Goal: Information Seeking & Learning: Learn about a topic

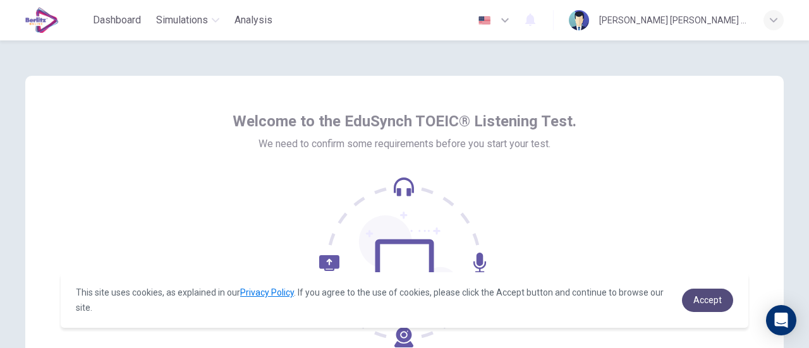
click at [705, 295] on span "Accept" at bounding box center [707, 300] width 28 height 10
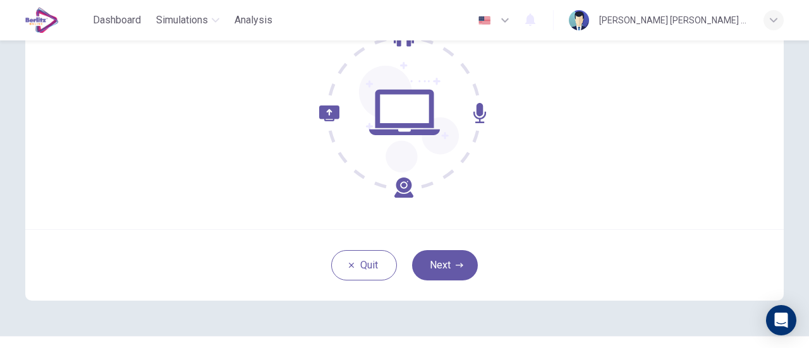
scroll to position [150, 0]
click at [442, 255] on button "Next" at bounding box center [445, 265] width 66 height 30
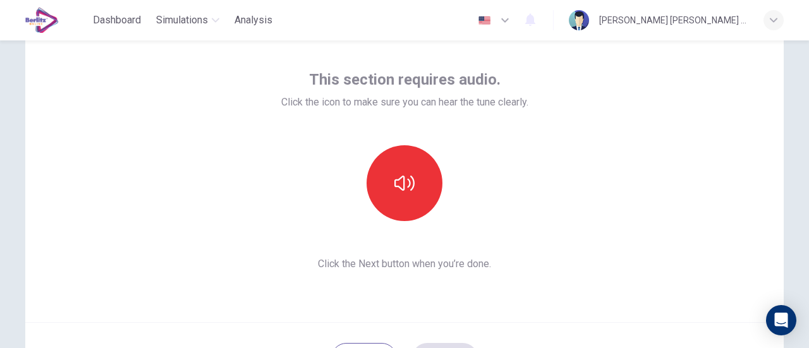
scroll to position [56, 0]
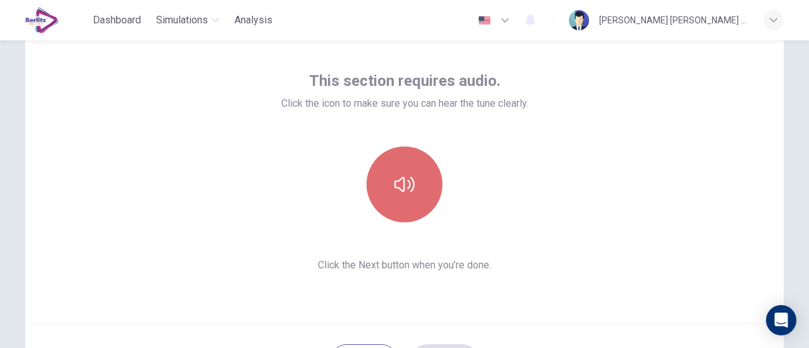
click at [411, 175] on icon "button" at bounding box center [404, 184] width 20 height 20
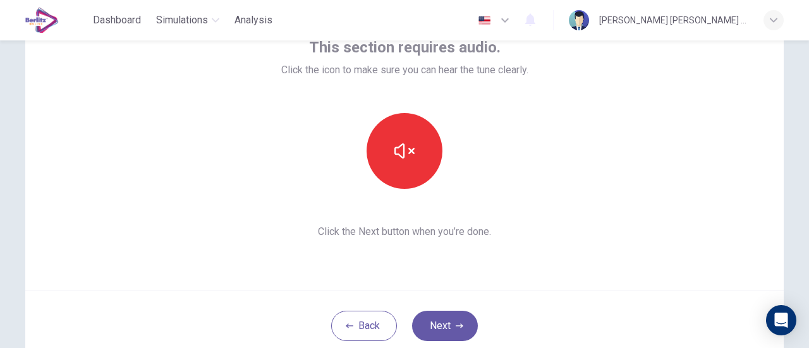
scroll to position [90, 0]
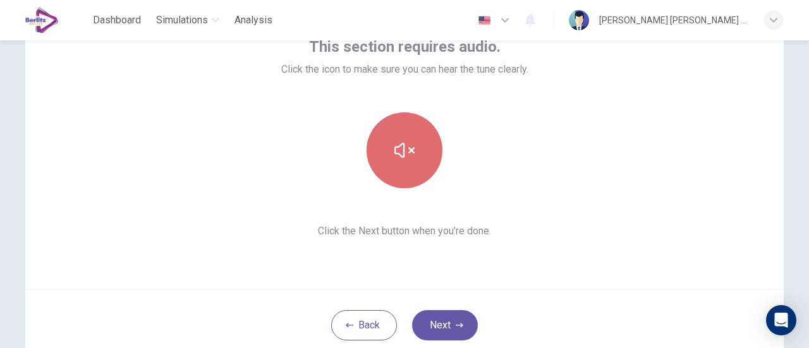
click at [401, 172] on button "button" at bounding box center [404, 150] width 76 height 76
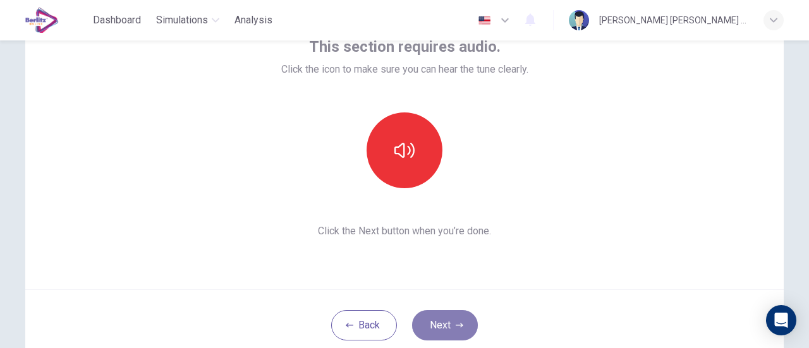
click at [456, 322] on icon "button" at bounding box center [460, 326] width 8 height 8
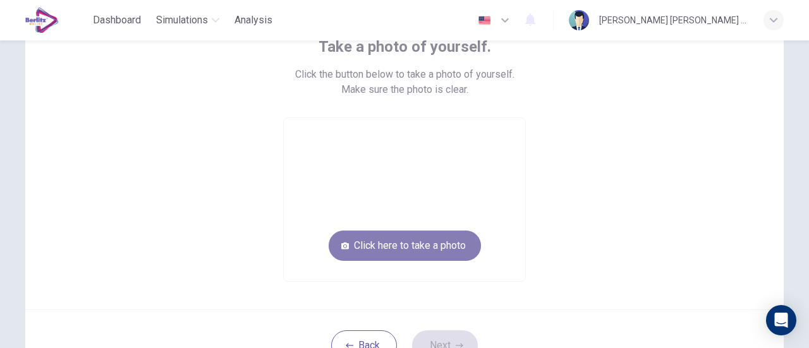
click at [427, 252] on button "Click here to take a photo" at bounding box center [405, 246] width 152 height 30
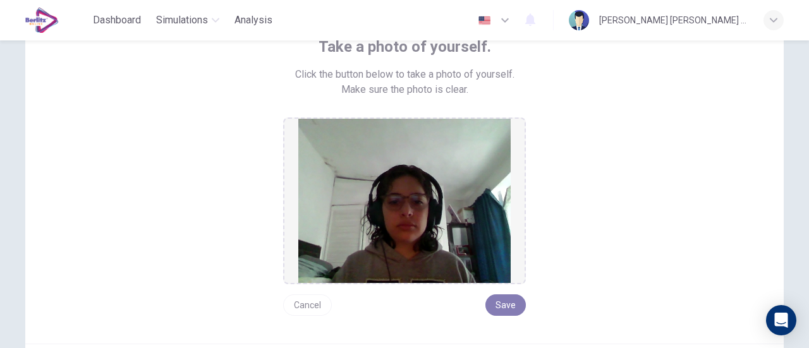
click at [510, 303] on button "Save" at bounding box center [505, 304] width 40 height 21
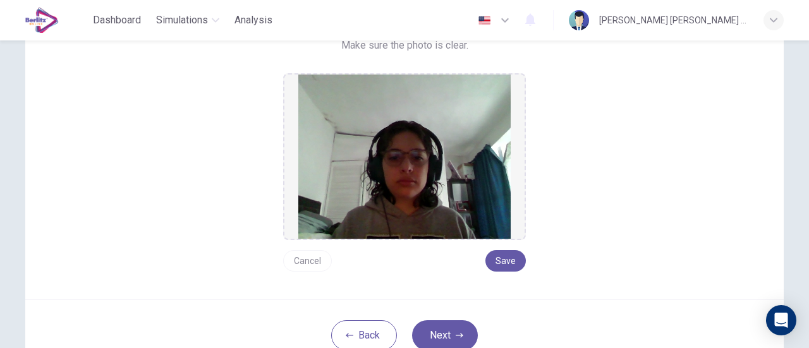
scroll to position [135, 0]
click at [502, 257] on button "Save" at bounding box center [505, 260] width 40 height 21
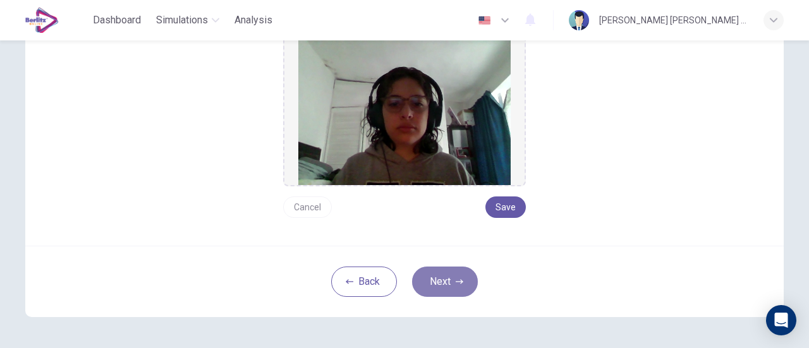
click at [444, 281] on button "Next" at bounding box center [445, 282] width 66 height 30
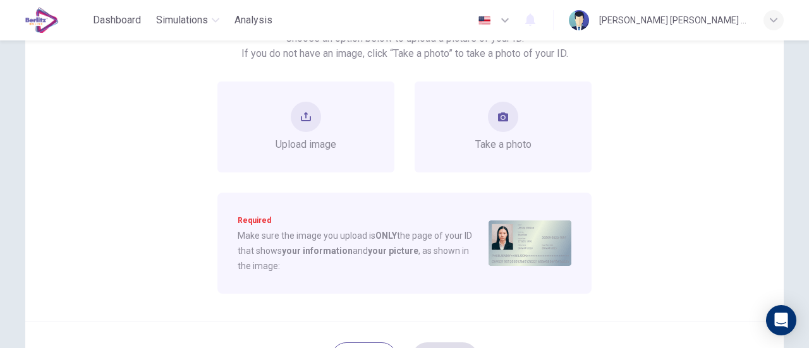
scroll to position [124, 0]
click at [516, 127] on div "Take a photo" at bounding box center [503, 128] width 56 height 51
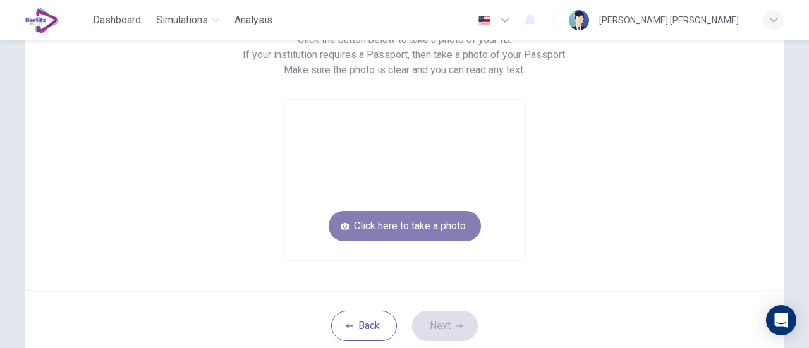
click at [434, 227] on button "Click here to take a photo" at bounding box center [405, 226] width 152 height 30
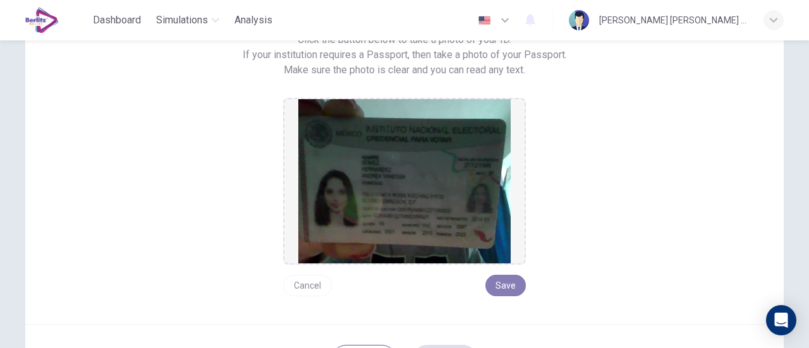
click at [504, 285] on button "Save" at bounding box center [505, 285] width 40 height 21
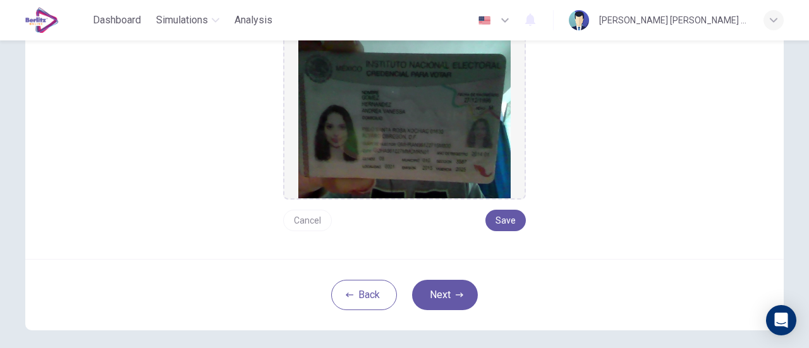
scroll to position [190, 0]
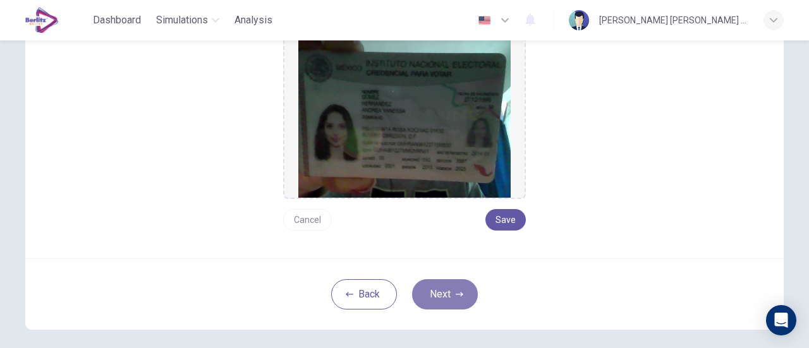
click at [457, 286] on button "Next" at bounding box center [445, 294] width 66 height 30
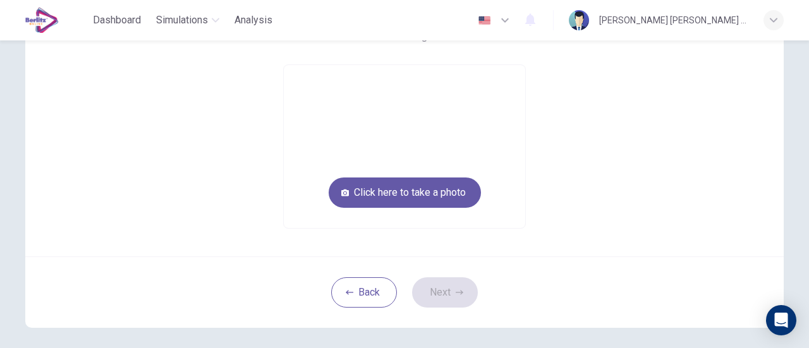
scroll to position [142, 0]
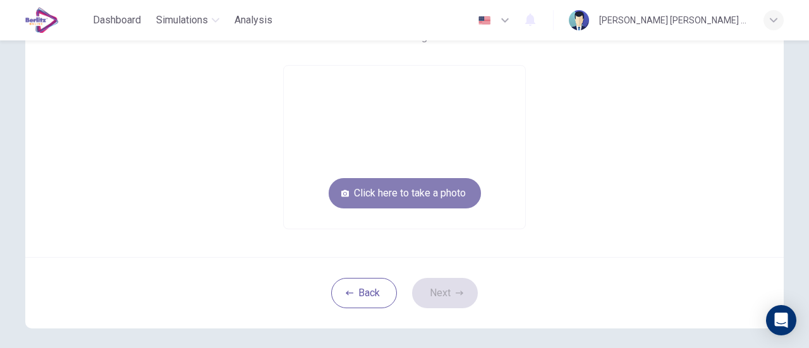
click at [445, 196] on button "Click here to take a photo" at bounding box center [405, 193] width 152 height 30
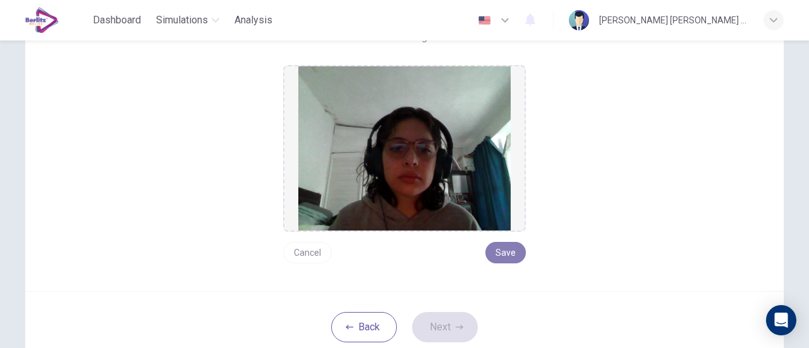
click at [507, 248] on button "Save" at bounding box center [505, 252] width 40 height 21
click at [456, 324] on icon "button" at bounding box center [460, 328] width 8 height 8
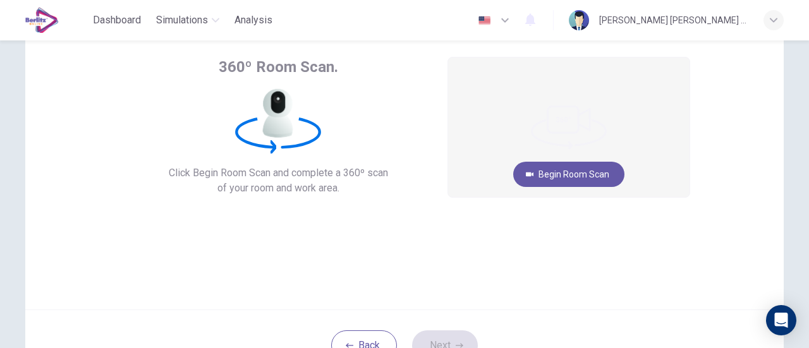
scroll to position [69, 0]
click at [557, 174] on button "Begin Room Scan" at bounding box center [568, 174] width 111 height 25
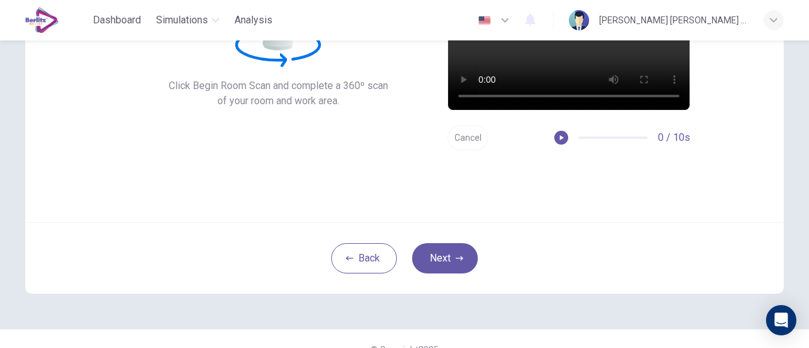
scroll to position [111, 0]
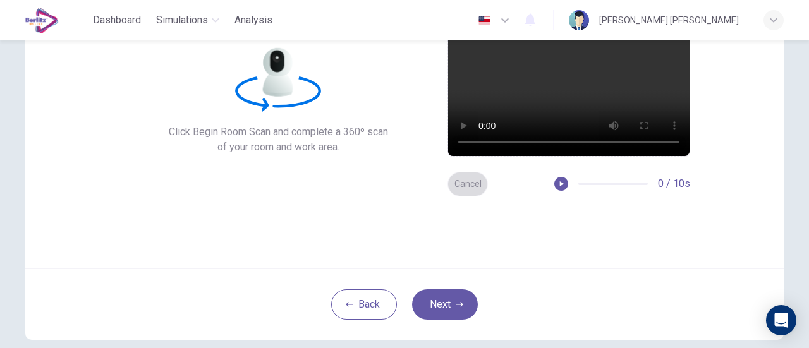
click at [471, 182] on button "Cancel" at bounding box center [467, 184] width 40 height 25
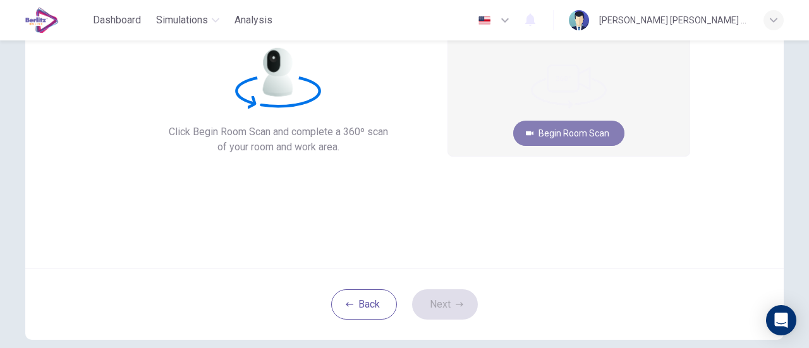
click at [562, 131] on button "Begin Room Scan" at bounding box center [568, 133] width 111 height 25
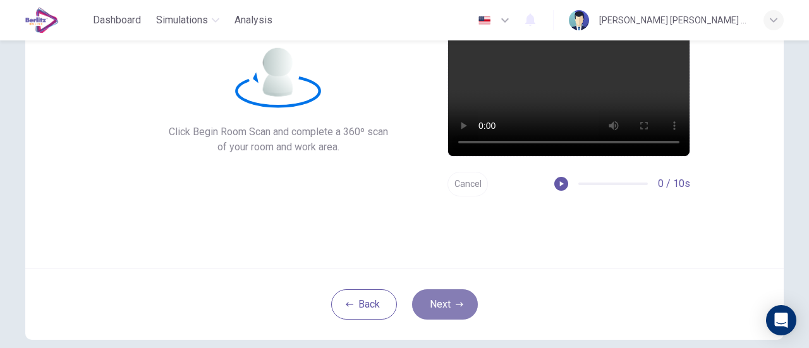
click at [451, 299] on button "Next" at bounding box center [445, 304] width 66 height 30
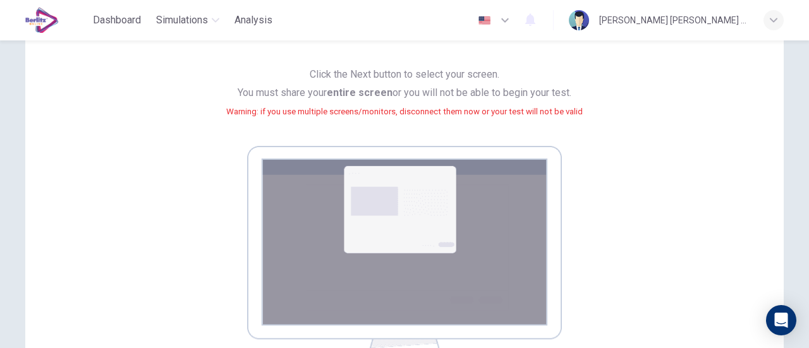
scroll to position [254, 0]
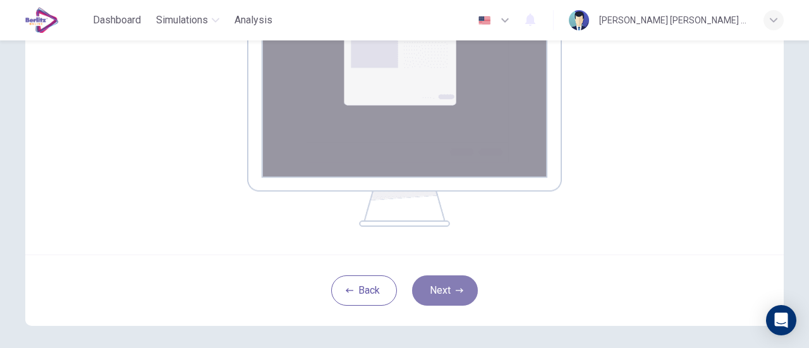
click at [456, 287] on icon "button" at bounding box center [460, 291] width 8 height 8
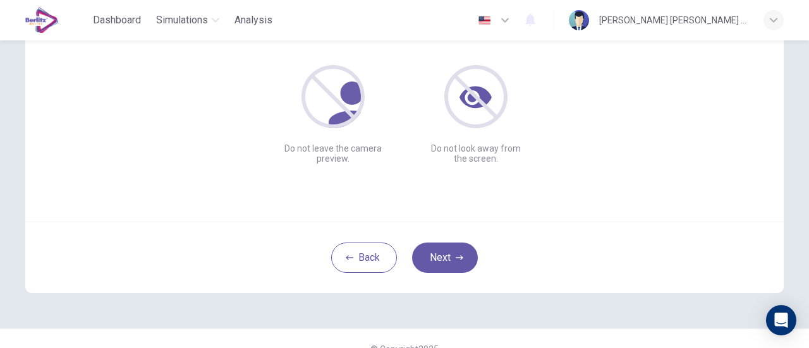
scroll to position [158, 0]
click at [445, 253] on button "Next" at bounding box center [445, 257] width 66 height 30
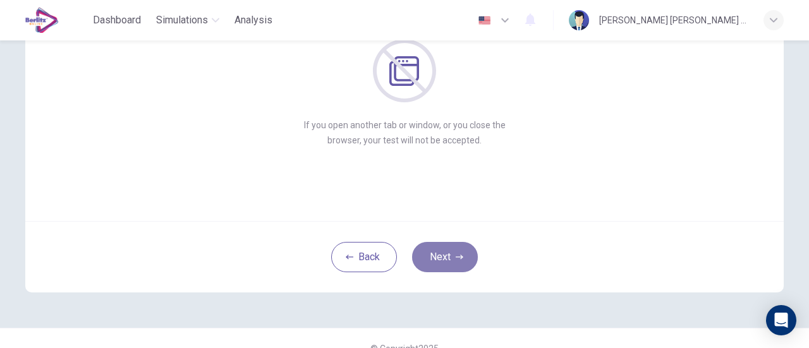
click at [454, 250] on button "Next" at bounding box center [445, 257] width 66 height 30
click at [437, 257] on button "Next" at bounding box center [445, 257] width 66 height 30
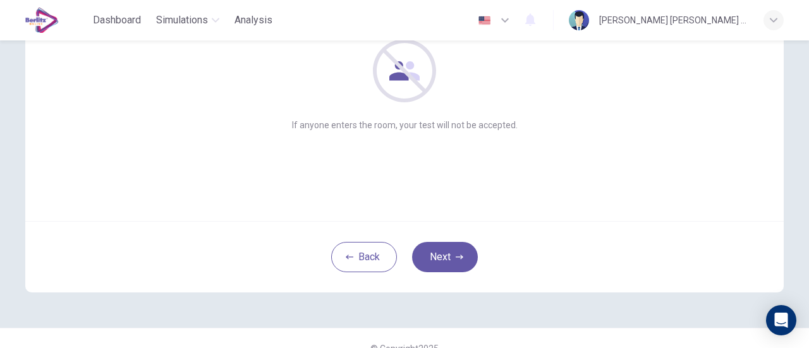
scroll to position [153, 0]
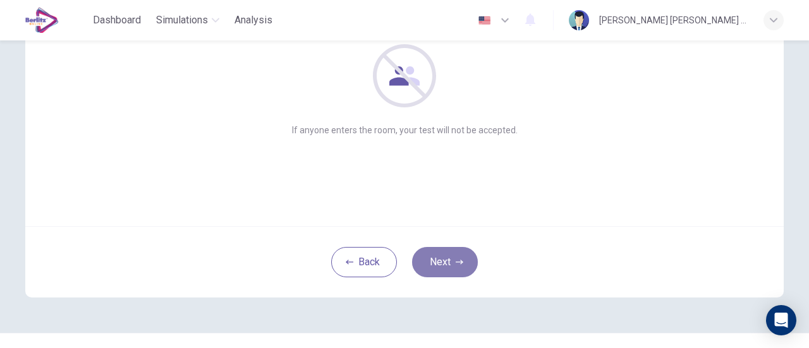
click at [444, 257] on button "Next" at bounding box center [445, 262] width 66 height 30
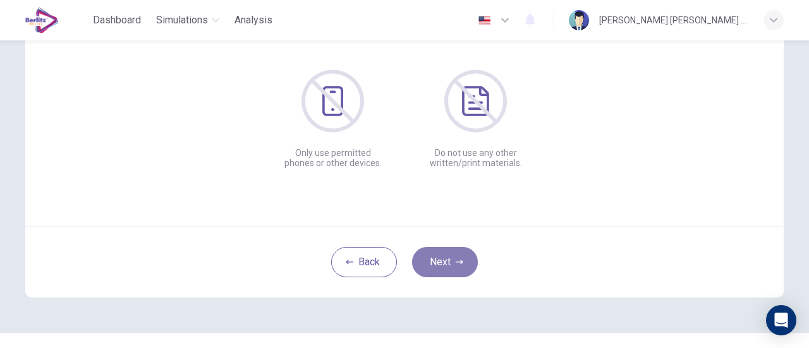
click at [445, 252] on button "Next" at bounding box center [445, 262] width 66 height 30
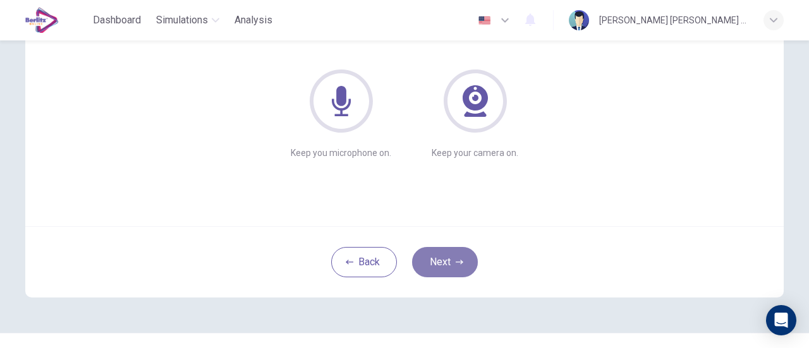
click at [451, 257] on button "Next" at bounding box center [445, 262] width 66 height 30
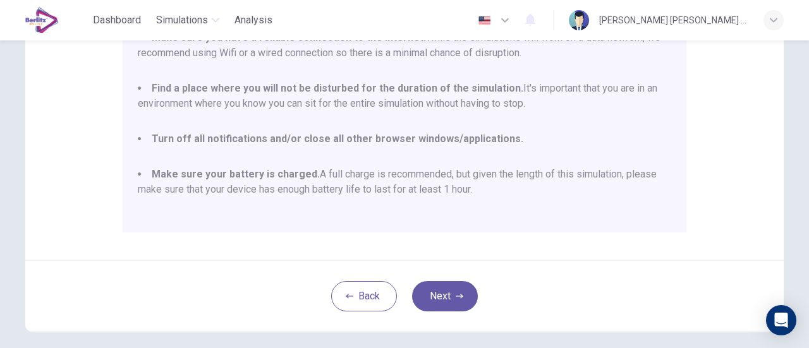
scroll to position [294, 0]
click at [438, 295] on button "Next" at bounding box center [445, 297] width 66 height 30
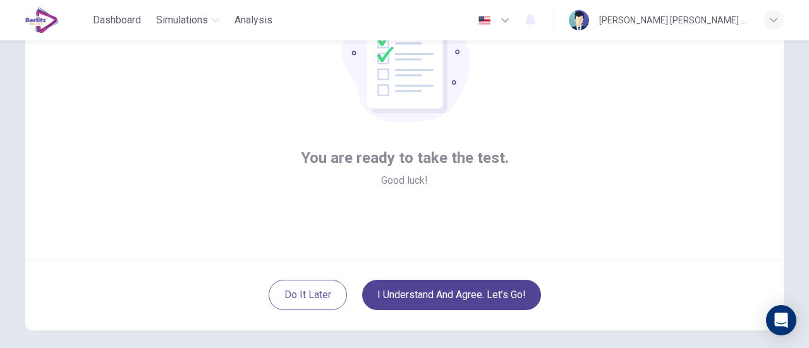
scroll to position [122, 0]
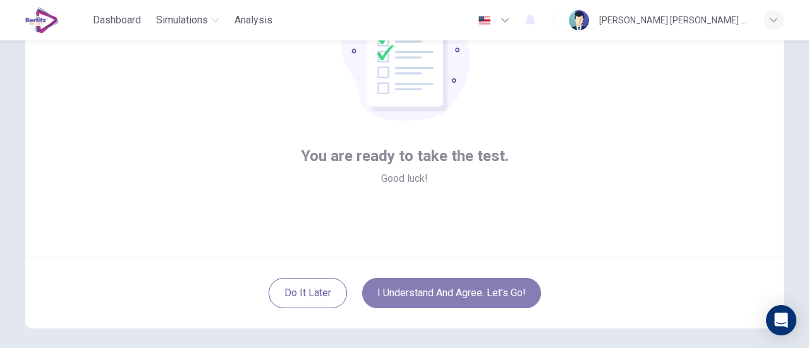
click at [448, 293] on button "I understand and agree. Let’s go!" at bounding box center [451, 293] width 179 height 30
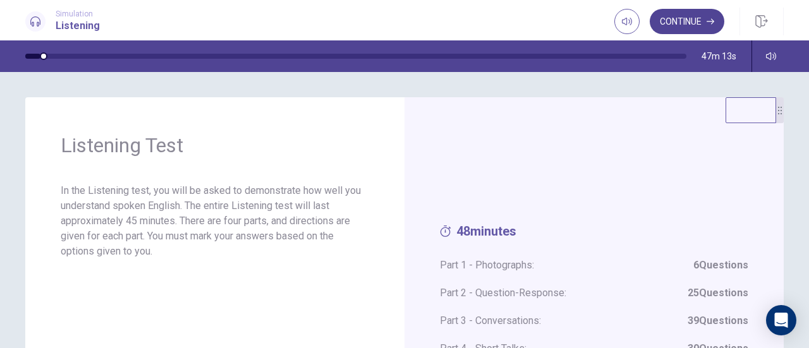
click at [684, 20] on button "Continue" at bounding box center [687, 21] width 75 height 25
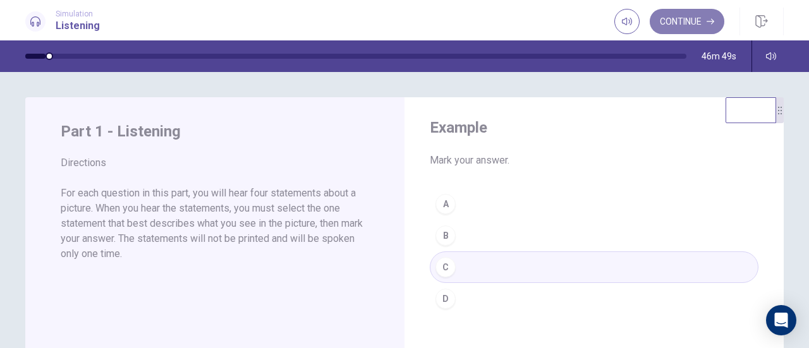
click at [668, 27] on button "Continue" at bounding box center [687, 21] width 75 height 25
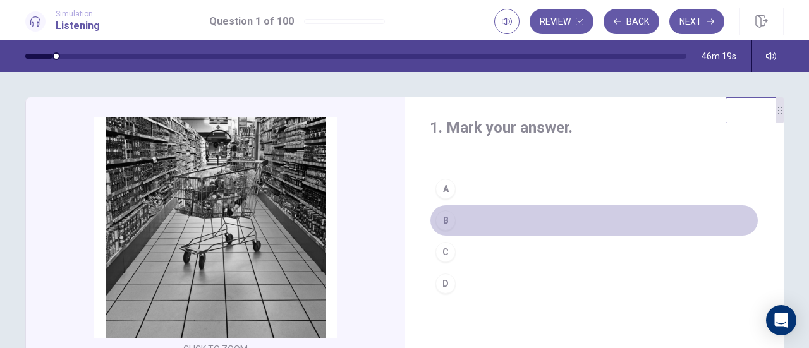
click at [454, 218] on button "B" at bounding box center [594, 221] width 329 height 32
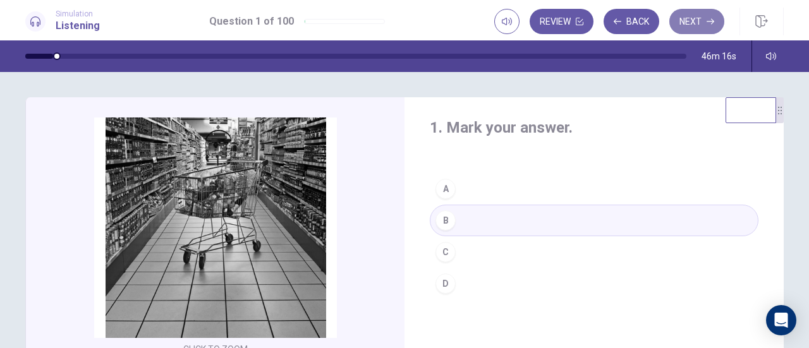
click at [686, 24] on button "Next" at bounding box center [696, 21] width 55 height 25
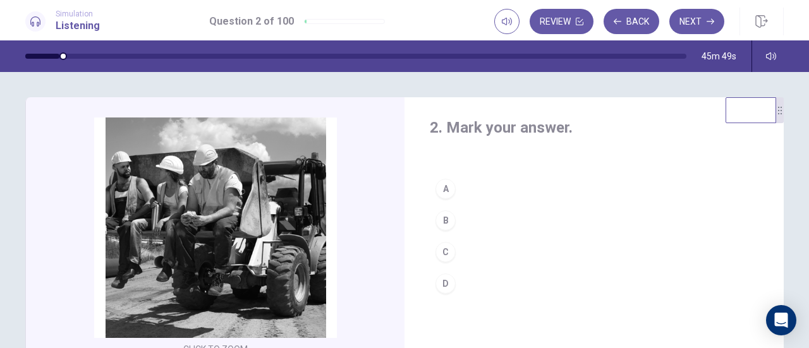
click at [446, 275] on div "D" at bounding box center [445, 284] width 20 height 20
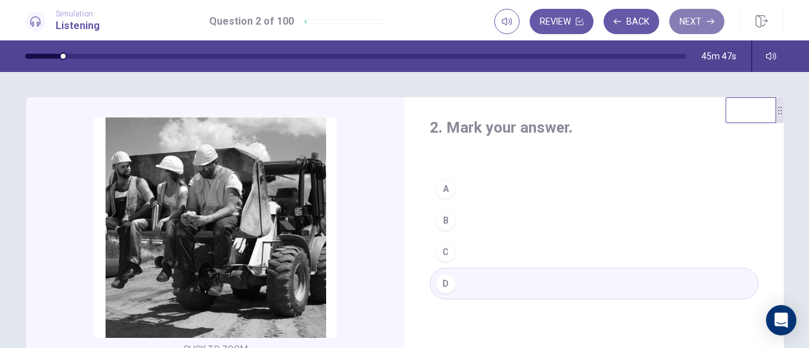
click at [714, 15] on button "Next" at bounding box center [696, 21] width 55 height 25
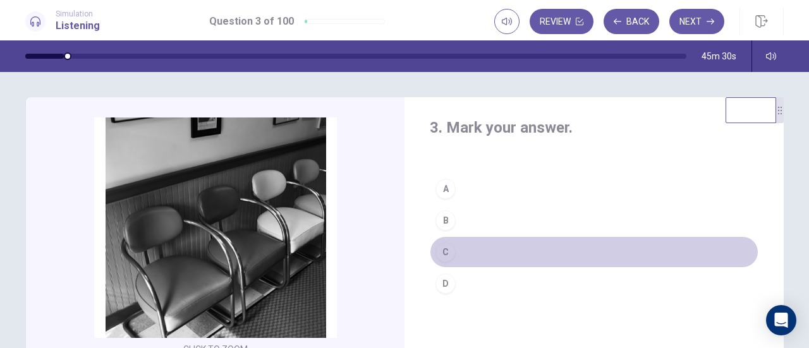
click at [445, 248] on div "C" at bounding box center [445, 252] width 20 height 20
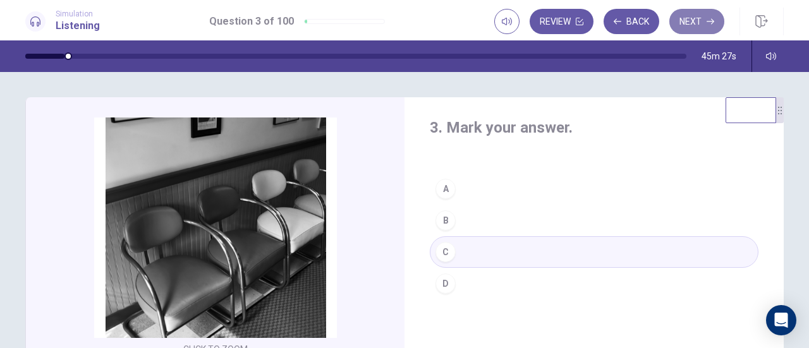
click at [692, 23] on button "Next" at bounding box center [696, 21] width 55 height 25
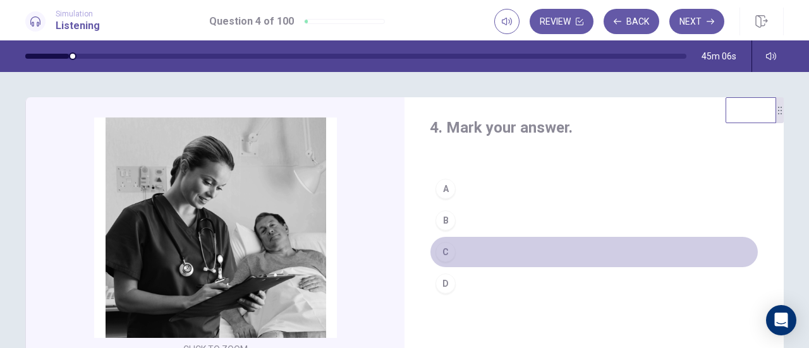
click at [459, 254] on button "C" at bounding box center [594, 252] width 329 height 32
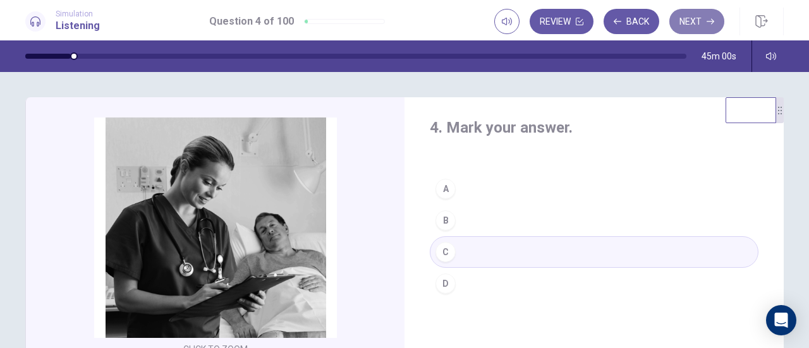
click at [691, 20] on button "Next" at bounding box center [696, 21] width 55 height 25
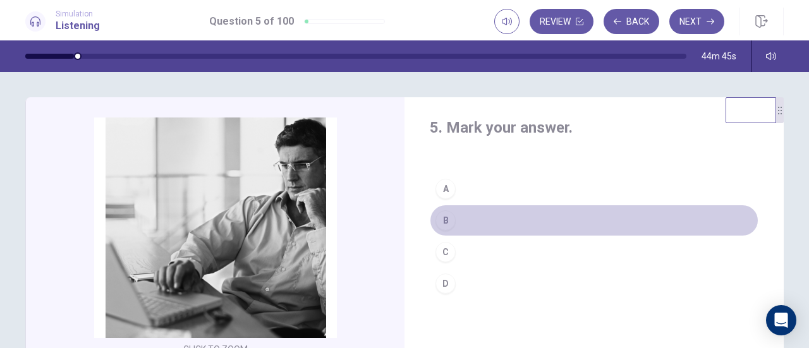
click at [466, 217] on button "B" at bounding box center [594, 221] width 329 height 32
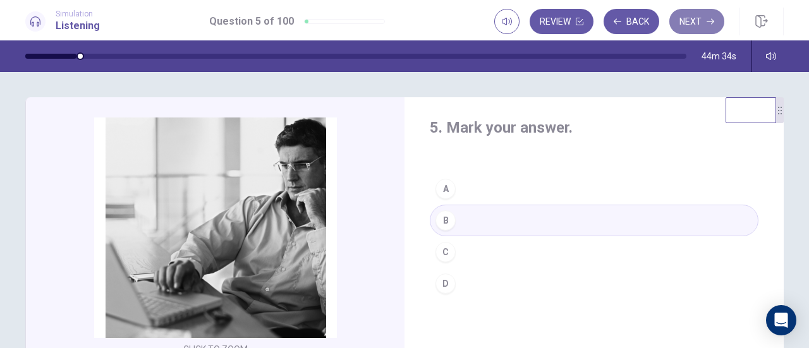
click at [687, 21] on button "Next" at bounding box center [696, 21] width 55 height 25
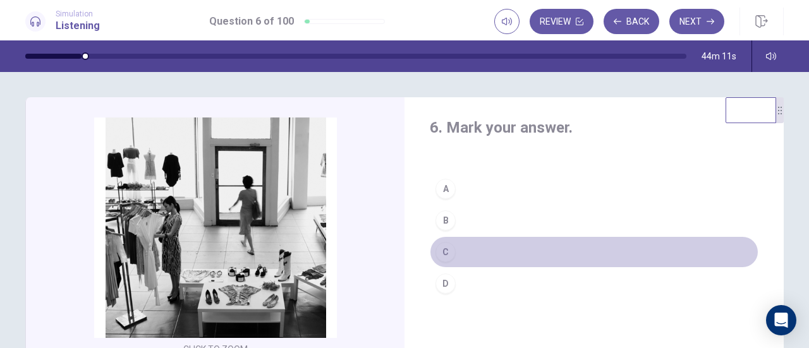
click at [461, 253] on button "C" at bounding box center [594, 252] width 329 height 32
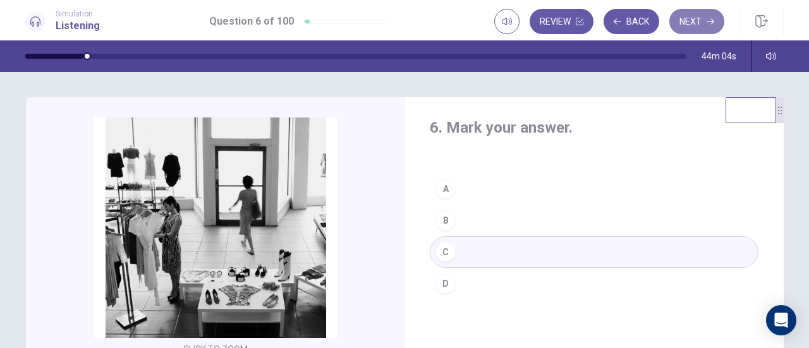
click at [693, 21] on button "Next" at bounding box center [696, 21] width 55 height 25
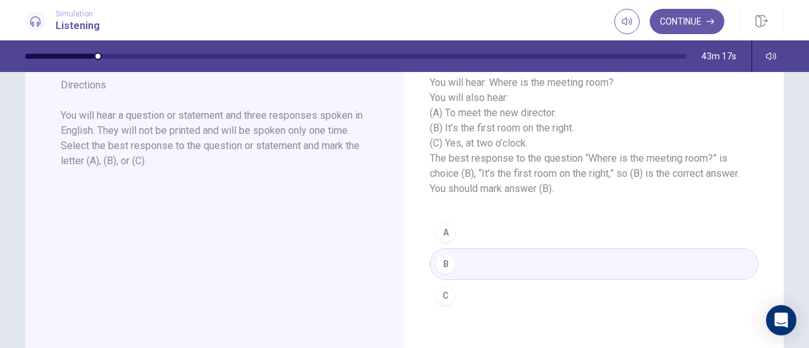
scroll to position [77, 0]
click at [694, 26] on button "Continue" at bounding box center [687, 21] width 75 height 25
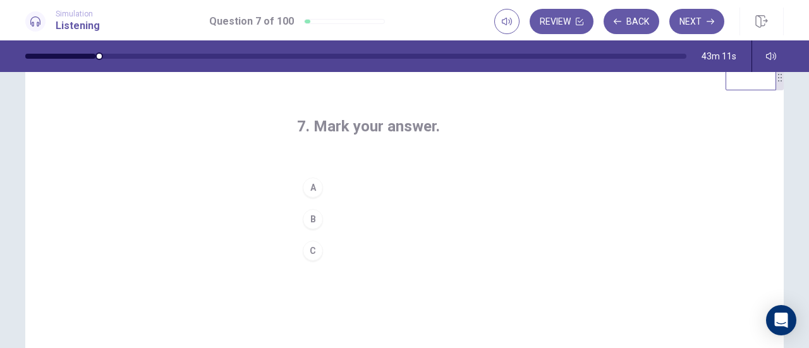
scroll to position [32, 0]
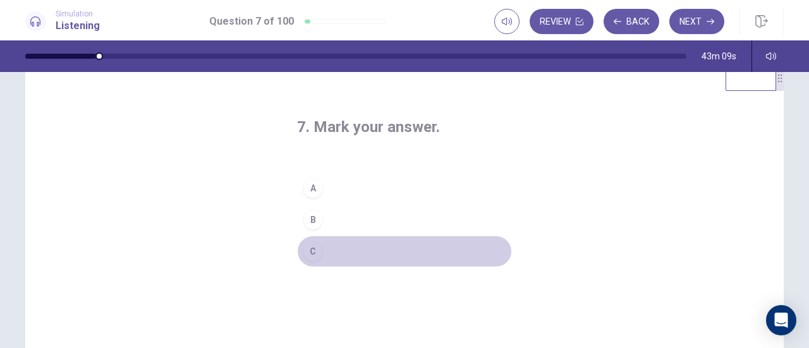
click at [323, 247] on button "C" at bounding box center [404, 252] width 215 height 32
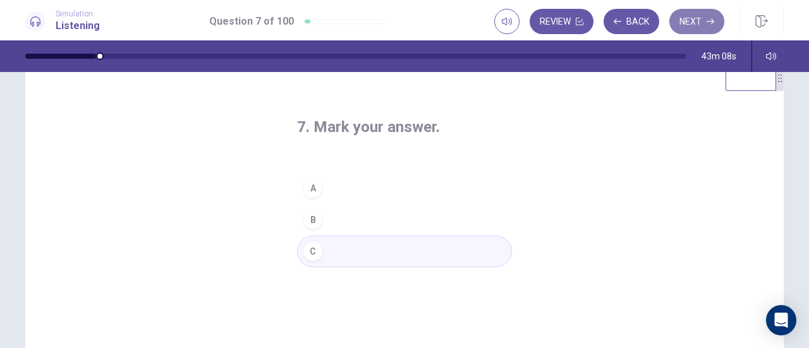
click at [684, 22] on button "Next" at bounding box center [696, 21] width 55 height 25
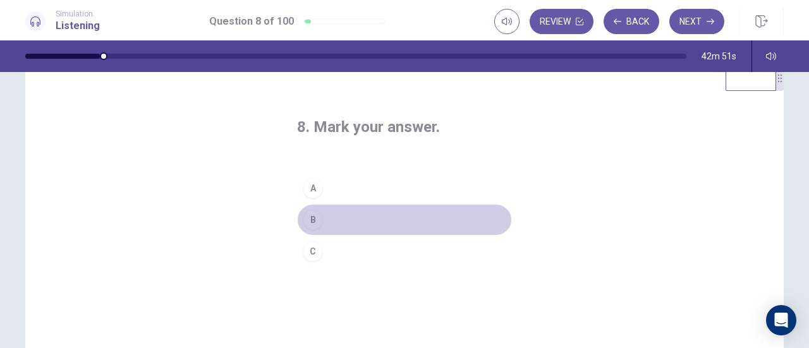
click at [329, 217] on button "B" at bounding box center [404, 220] width 215 height 32
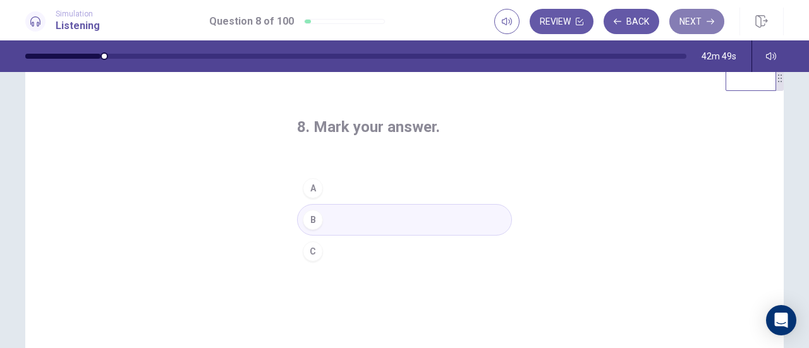
click at [711, 15] on button "Next" at bounding box center [696, 21] width 55 height 25
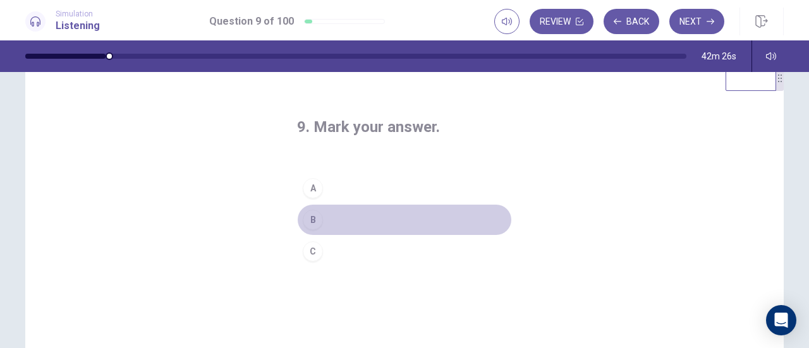
click at [325, 222] on button "B" at bounding box center [404, 220] width 215 height 32
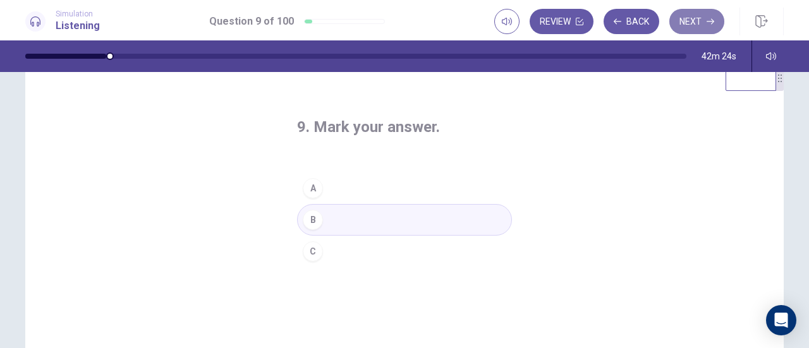
click at [699, 25] on button "Next" at bounding box center [696, 21] width 55 height 25
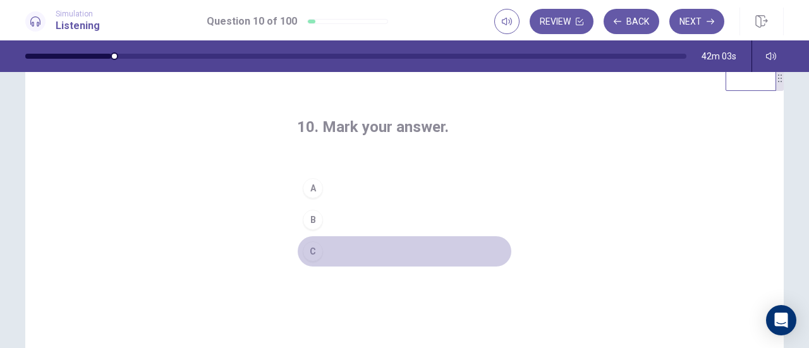
click at [322, 241] on button "C" at bounding box center [404, 252] width 215 height 32
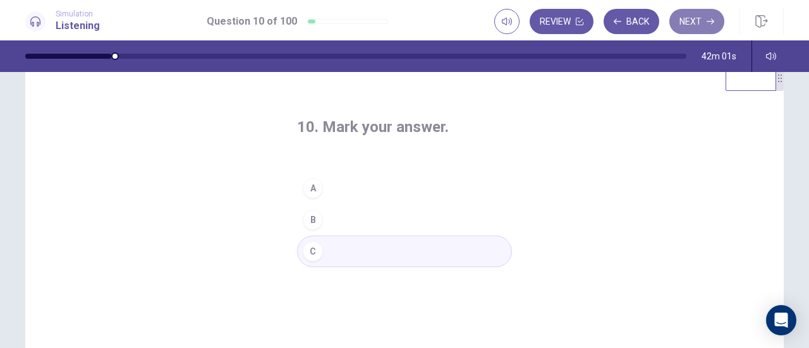
click at [689, 26] on button "Next" at bounding box center [696, 21] width 55 height 25
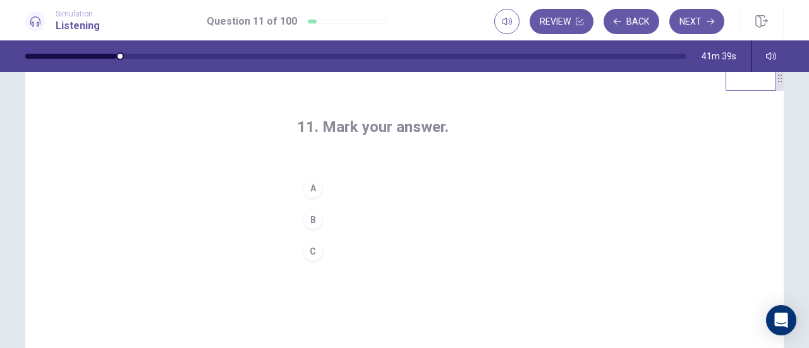
click at [344, 190] on button "A" at bounding box center [404, 188] width 215 height 32
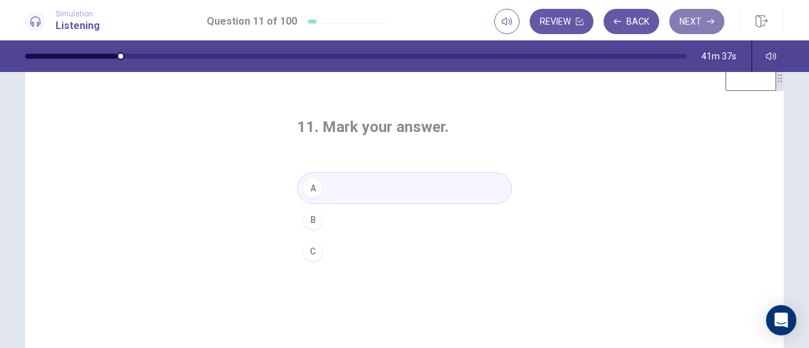
click at [703, 17] on button "Next" at bounding box center [696, 21] width 55 height 25
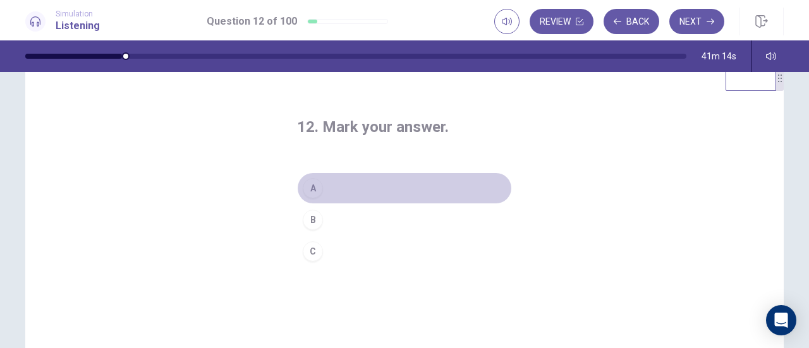
click at [321, 189] on button "A" at bounding box center [404, 188] width 215 height 32
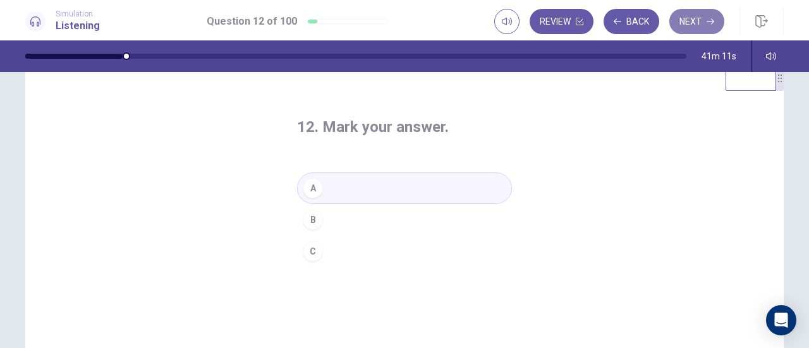
click at [695, 25] on button "Next" at bounding box center [696, 21] width 55 height 25
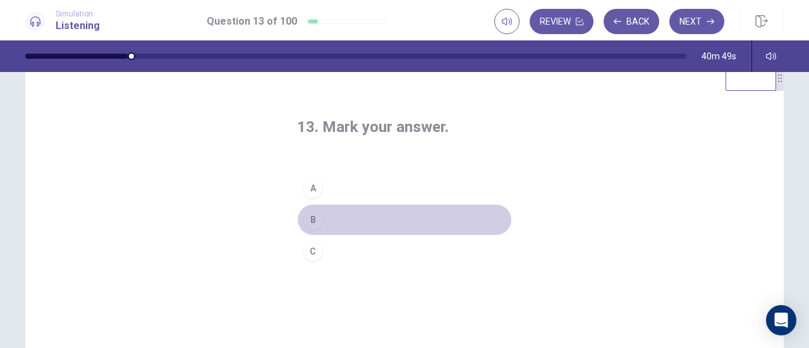
click at [334, 217] on button "B" at bounding box center [404, 220] width 215 height 32
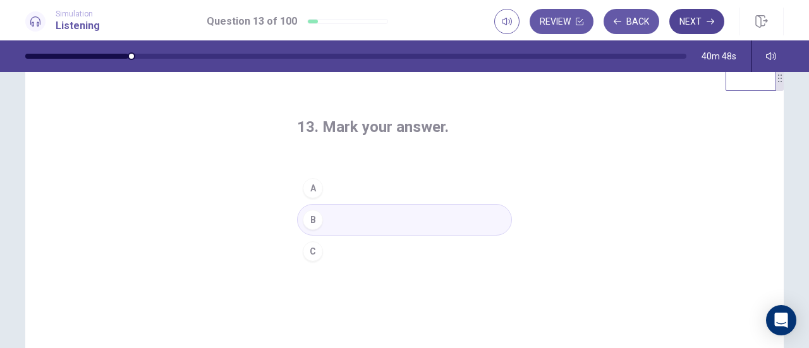
click at [692, 22] on button "Next" at bounding box center [696, 21] width 55 height 25
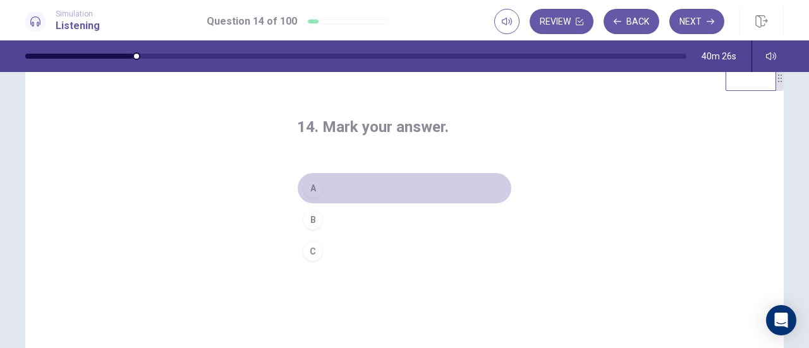
click at [342, 183] on button "A" at bounding box center [404, 188] width 215 height 32
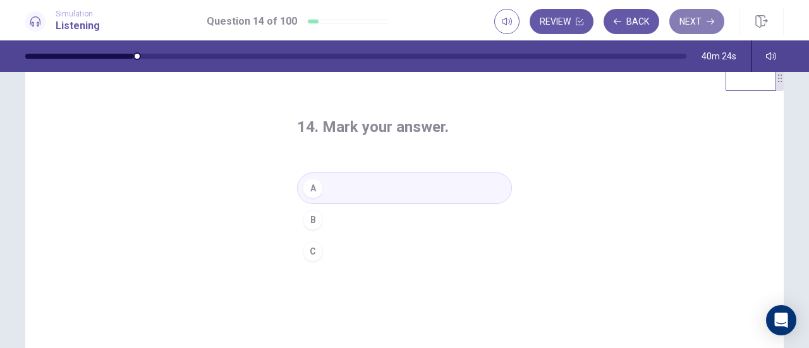
click at [722, 20] on button "Next" at bounding box center [696, 21] width 55 height 25
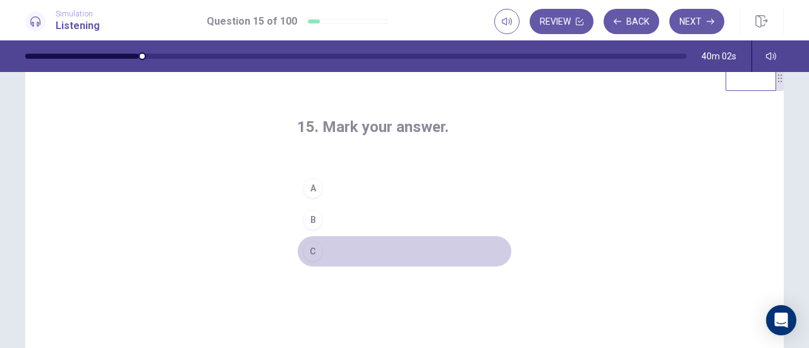
click at [336, 250] on button "C" at bounding box center [404, 252] width 215 height 32
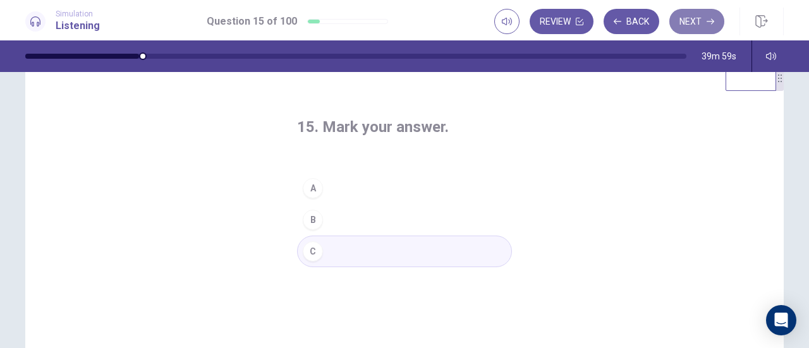
click at [701, 22] on button "Next" at bounding box center [696, 21] width 55 height 25
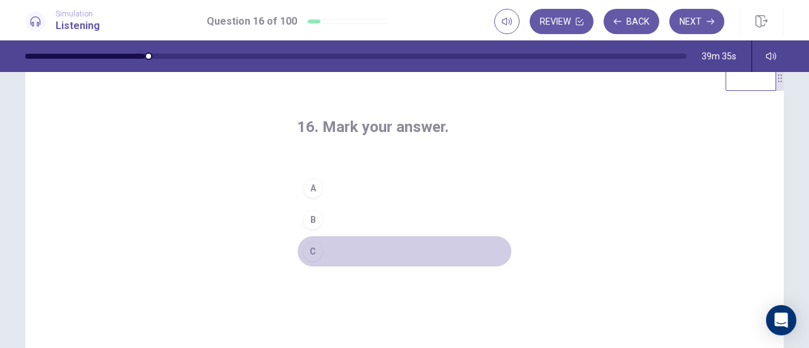
click at [342, 251] on button "C" at bounding box center [404, 252] width 215 height 32
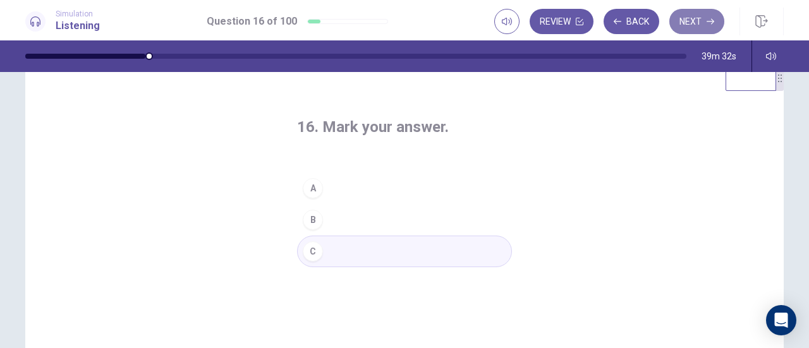
click at [701, 20] on button "Next" at bounding box center [696, 21] width 55 height 25
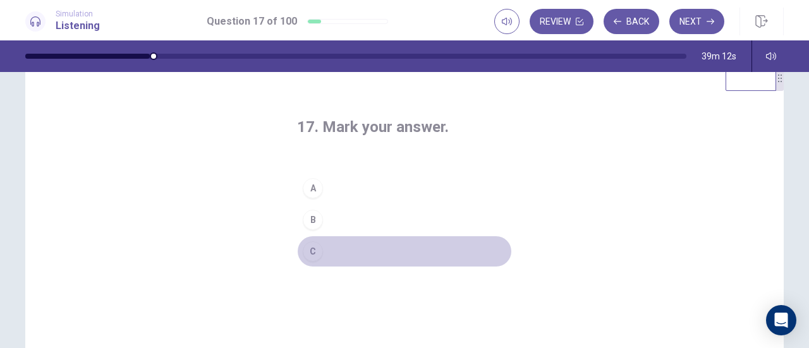
click at [327, 248] on button "C" at bounding box center [404, 252] width 215 height 32
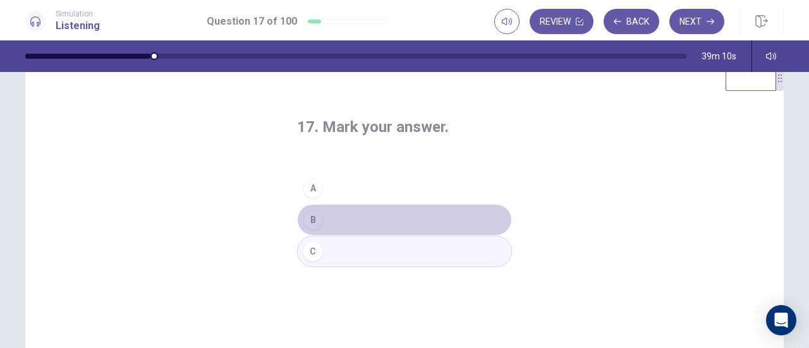
click at [331, 217] on button "B" at bounding box center [404, 220] width 215 height 32
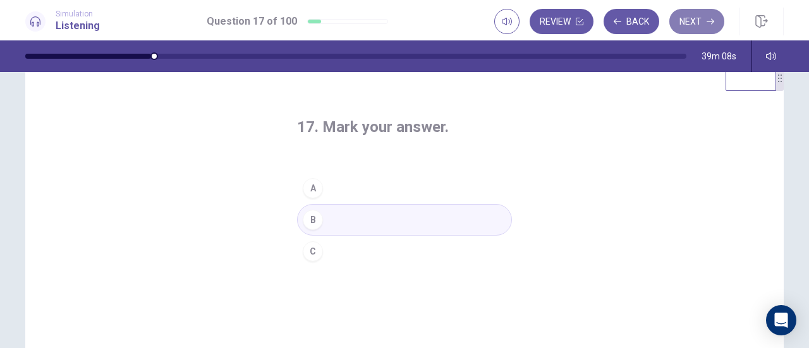
click at [693, 23] on button "Next" at bounding box center [696, 21] width 55 height 25
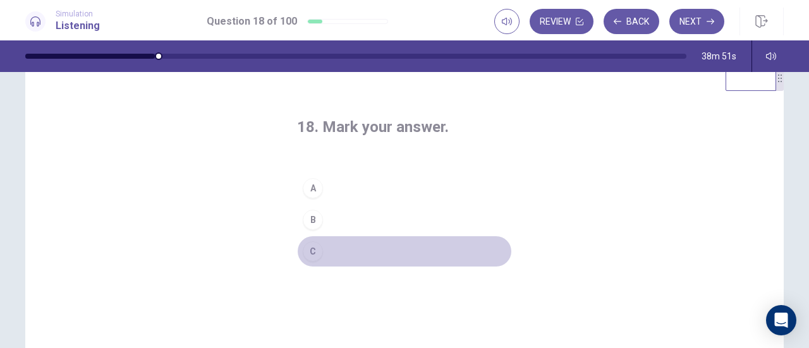
click at [338, 253] on button "C" at bounding box center [404, 252] width 215 height 32
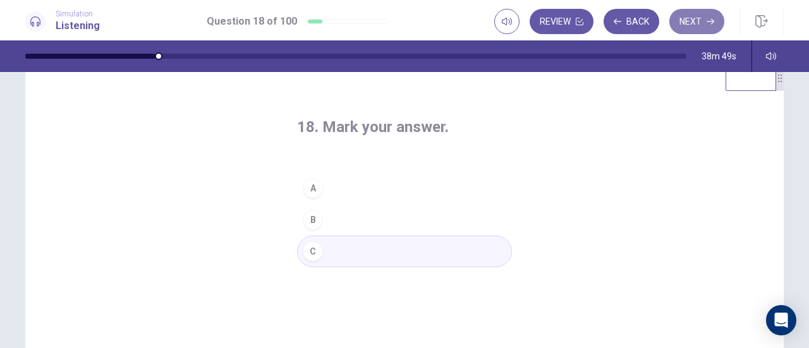
click at [687, 19] on button "Next" at bounding box center [696, 21] width 55 height 25
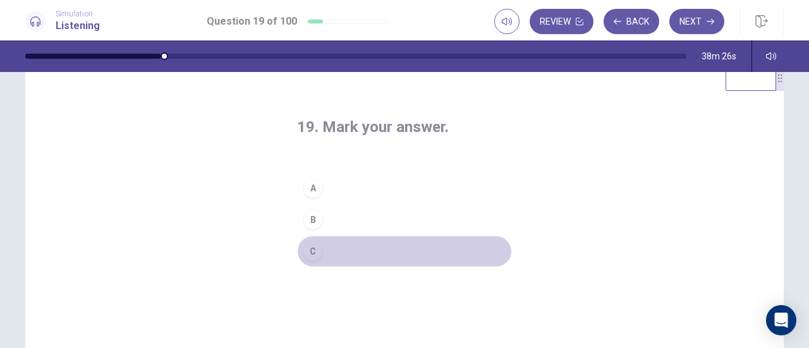
click at [330, 254] on button "C" at bounding box center [404, 252] width 215 height 32
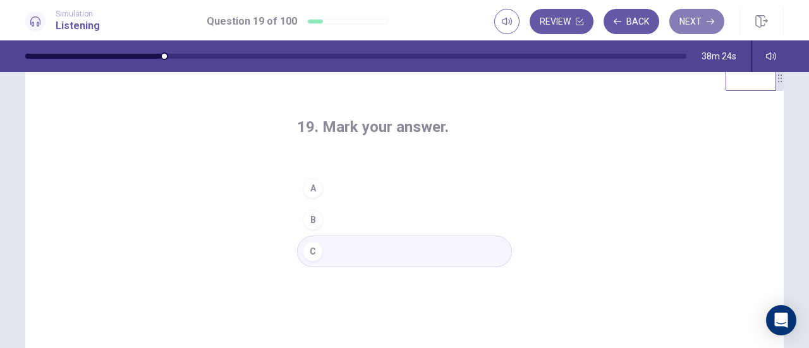
click at [690, 21] on button "Next" at bounding box center [696, 21] width 55 height 25
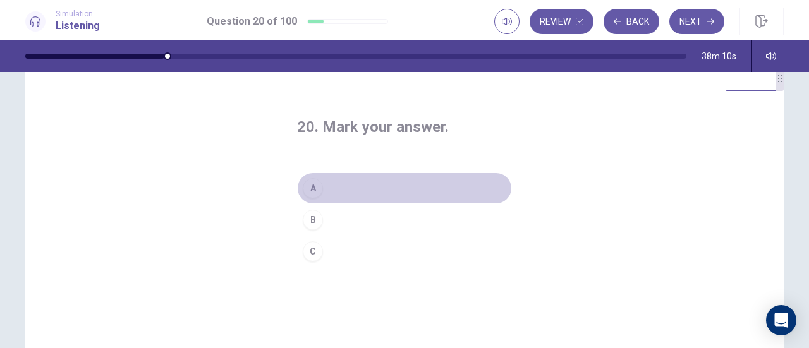
click at [357, 195] on button "A" at bounding box center [404, 188] width 215 height 32
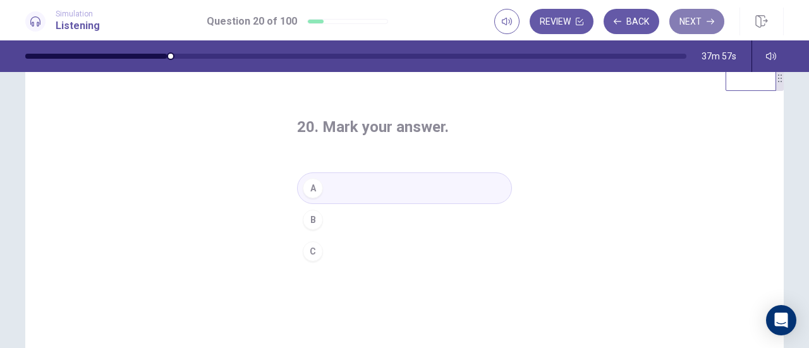
click at [703, 20] on button "Next" at bounding box center [696, 21] width 55 height 25
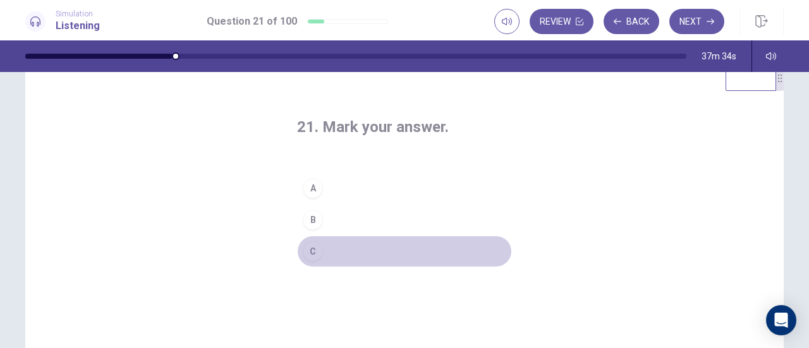
click at [342, 252] on button "C" at bounding box center [404, 252] width 215 height 32
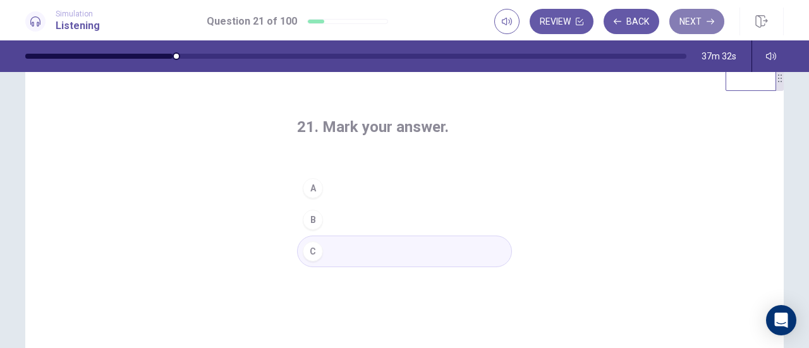
click at [689, 25] on button "Next" at bounding box center [696, 21] width 55 height 25
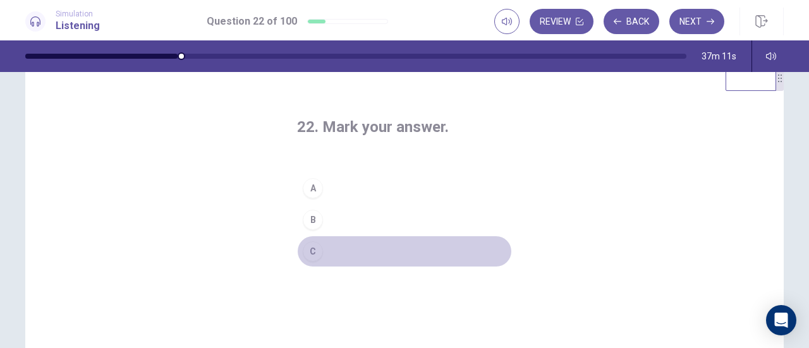
click at [335, 251] on button "C" at bounding box center [404, 252] width 215 height 32
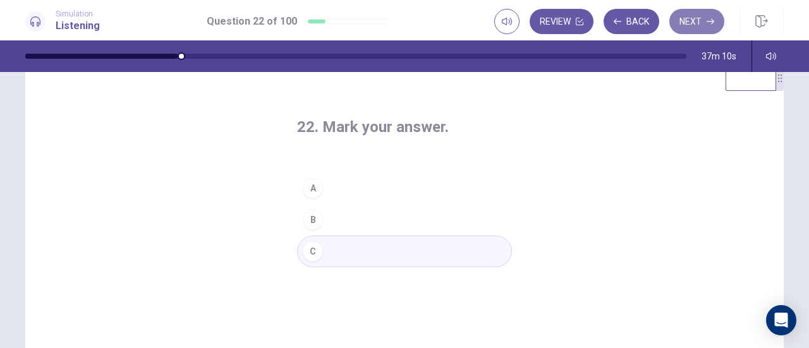
click at [690, 16] on button "Next" at bounding box center [696, 21] width 55 height 25
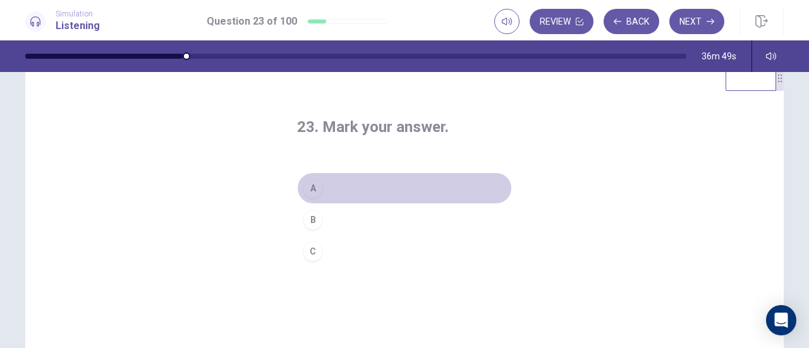
click at [335, 191] on button "A" at bounding box center [404, 188] width 215 height 32
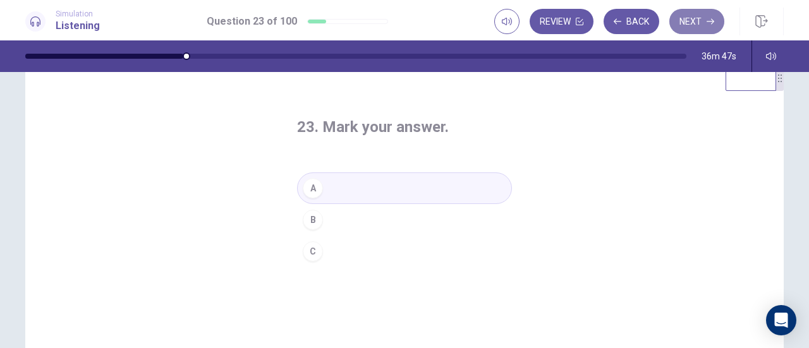
click at [685, 27] on button "Next" at bounding box center [696, 21] width 55 height 25
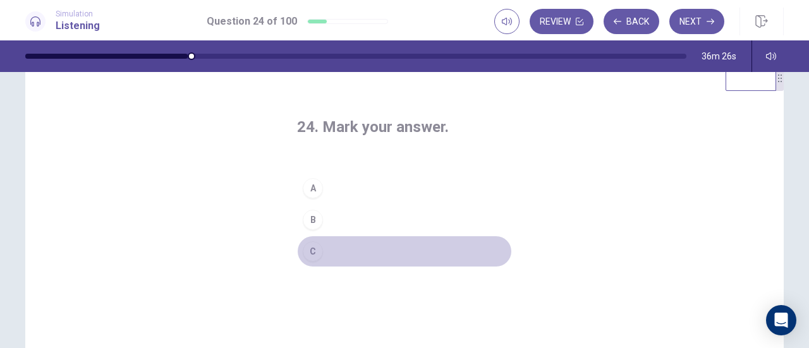
click at [351, 243] on button "C" at bounding box center [404, 252] width 215 height 32
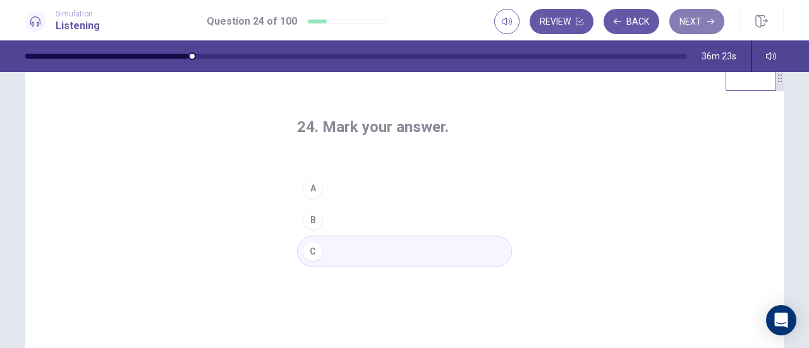
click at [691, 21] on button "Next" at bounding box center [696, 21] width 55 height 25
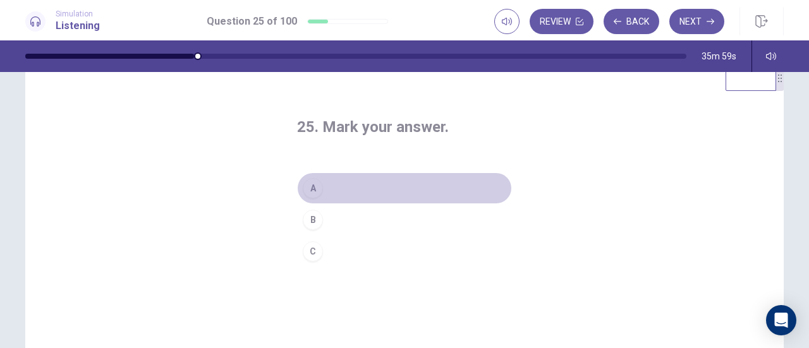
click at [372, 195] on button "A" at bounding box center [404, 188] width 215 height 32
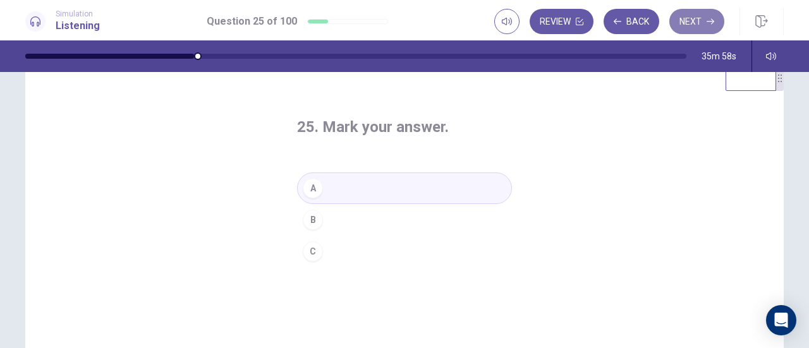
click at [696, 21] on button "Next" at bounding box center [696, 21] width 55 height 25
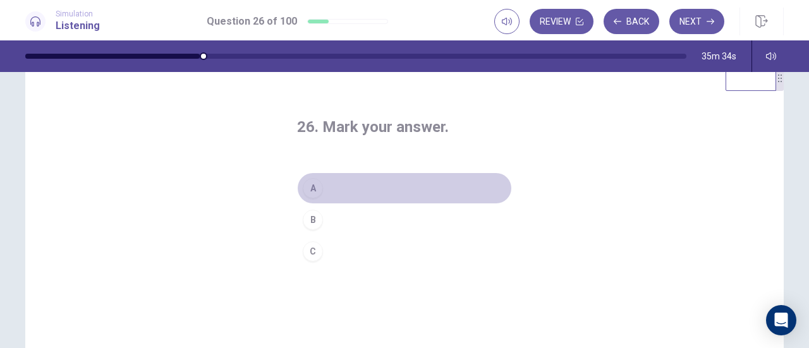
click at [355, 188] on button "A" at bounding box center [404, 188] width 215 height 32
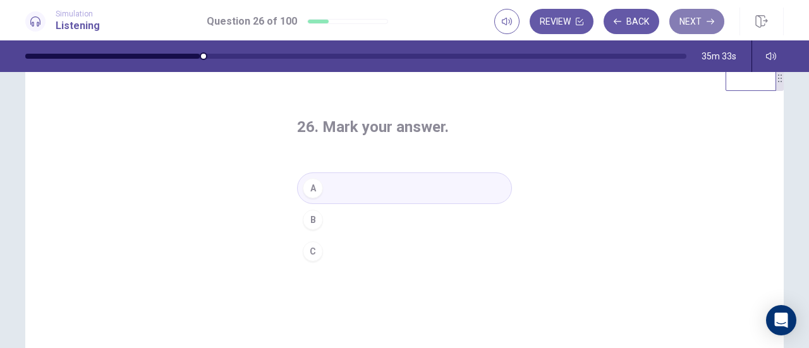
click at [694, 22] on button "Next" at bounding box center [696, 21] width 55 height 25
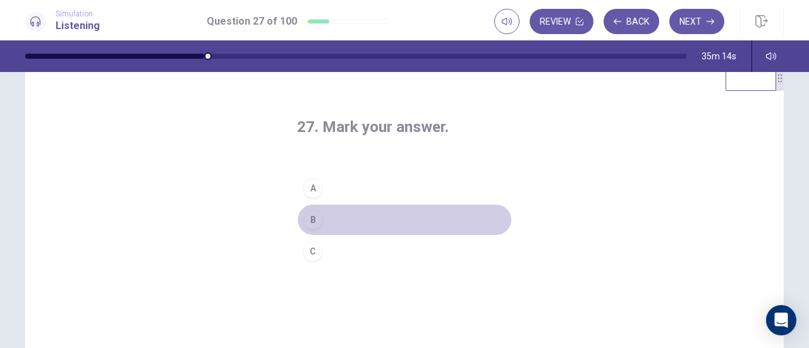
click at [358, 221] on button "B" at bounding box center [404, 220] width 215 height 32
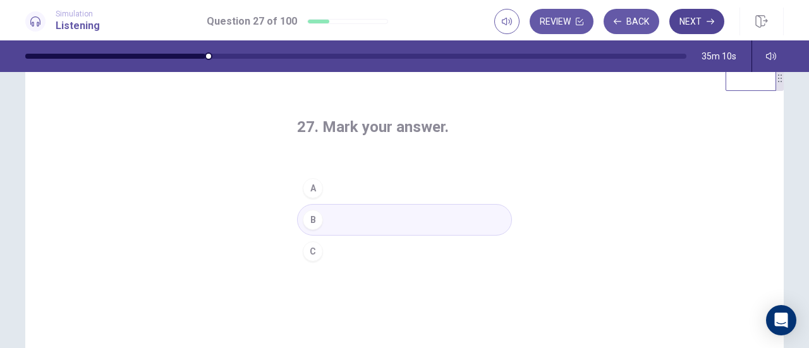
click at [685, 25] on button "Next" at bounding box center [696, 21] width 55 height 25
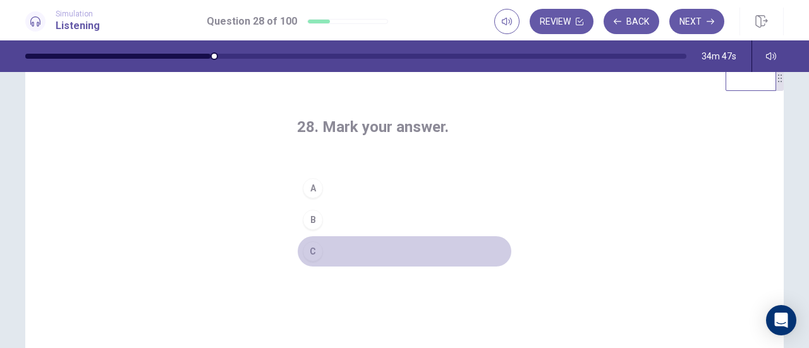
click at [332, 246] on button "C" at bounding box center [404, 252] width 215 height 32
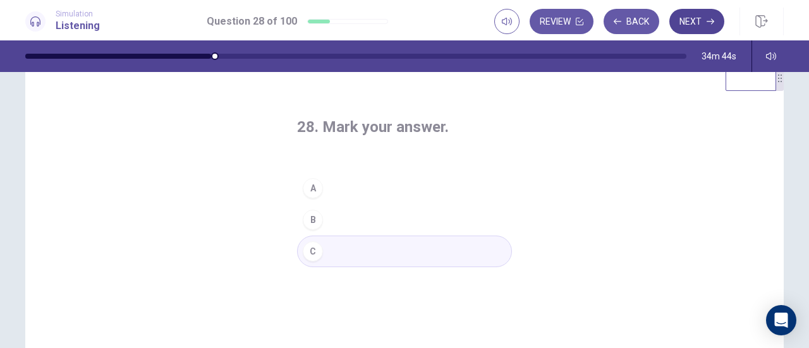
click at [690, 23] on button "Next" at bounding box center [696, 21] width 55 height 25
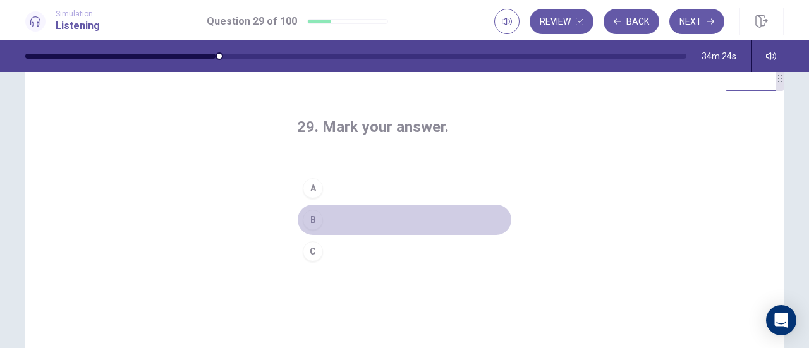
click at [361, 212] on button "B" at bounding box center [404, 220] width 215 height 32
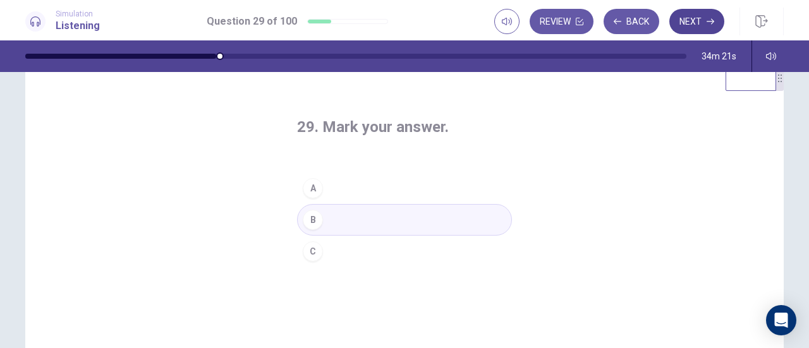
click at [695, 21] on button "Next" at bounding box center [696, 21] width 55 height 25
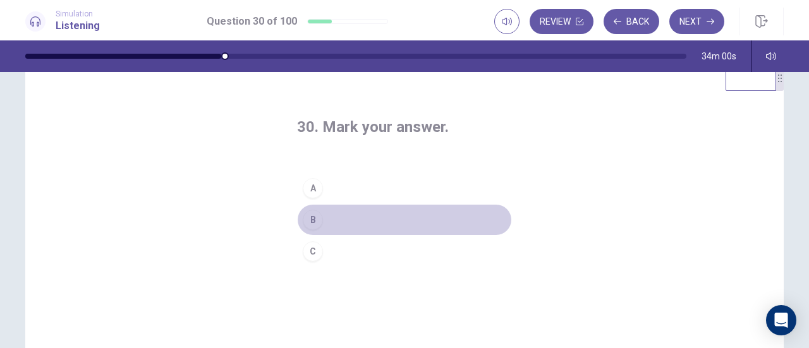
click at [349, 217] on button "B" at bounding box center [404, 220] width 215 height 32
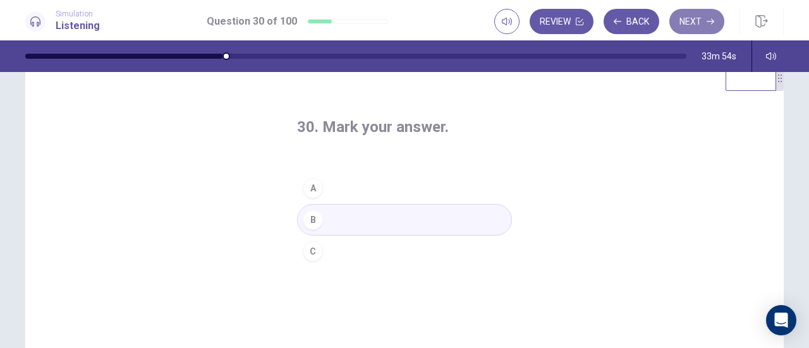
click at [695, 22] on button "Next" at bounding box center [696, 21] width 55 height 25
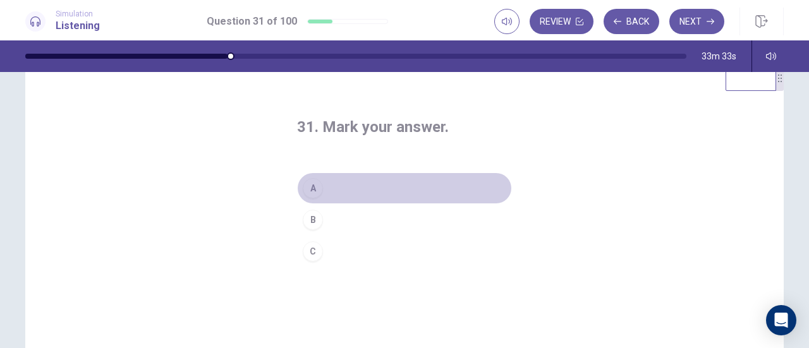
click at [348, 193] on button "A" at bounding box center [404, 188] width 215 height 32
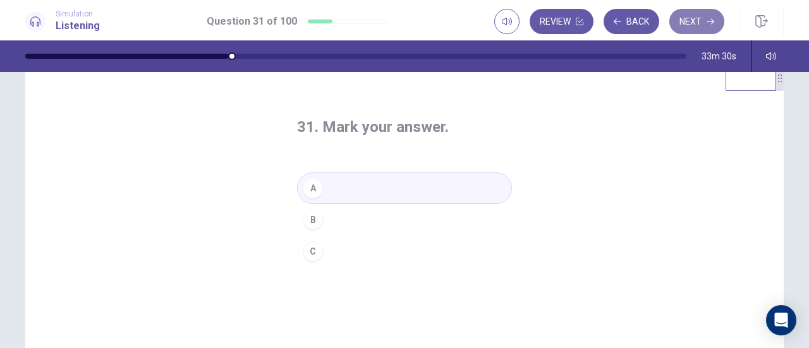
click at [693, 26] on button "Next" at bounding box center [696, 21] width 55 height 25
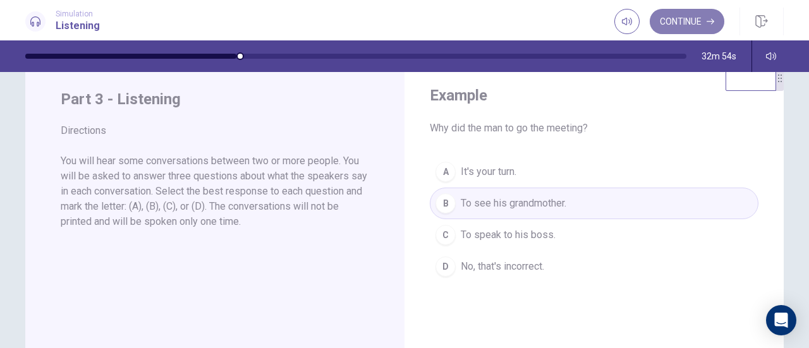
click at [679, 20] on button "Continue" at bounding box center [687, 21] width 75 height 25
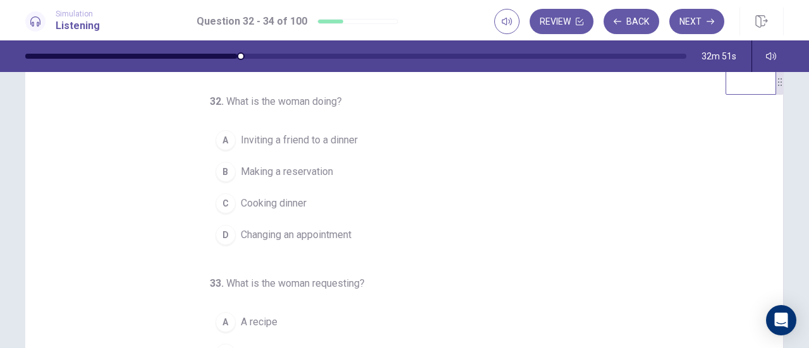
scroll to position [28, 0]
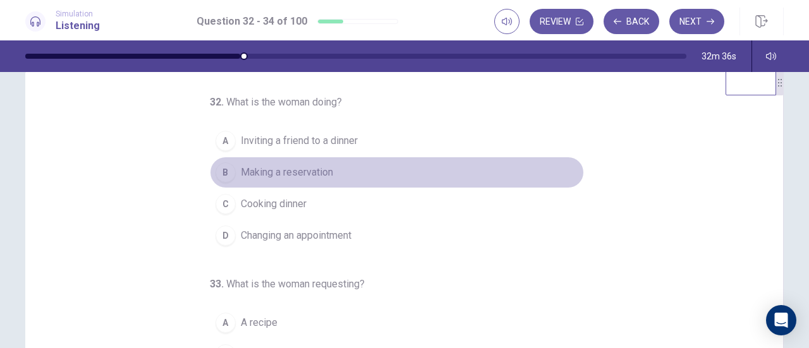
click at [284, 177] on span "Making a reservation" at bounding box center [287, 172] width 92 height 15
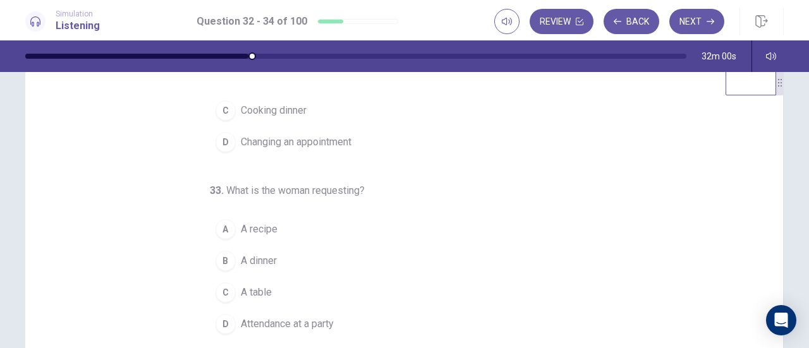
scroll to position [126, 0]
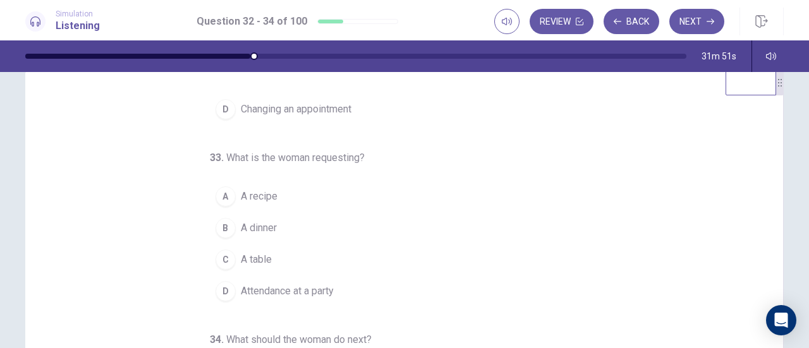
click at [265, 226] on span "A dinner" at bounding box center [259, 228] width 36 height 15
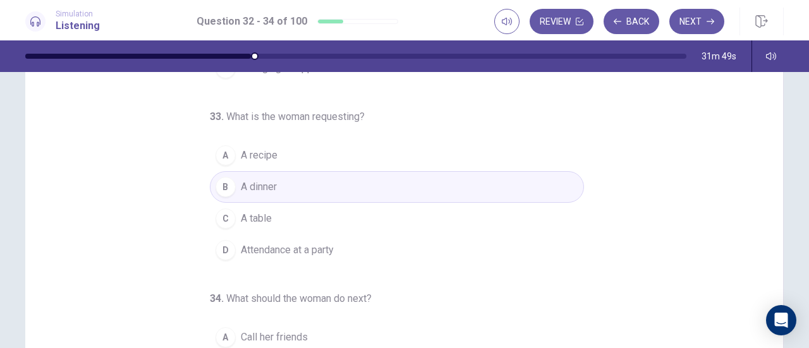
scroll to position [75, 0]
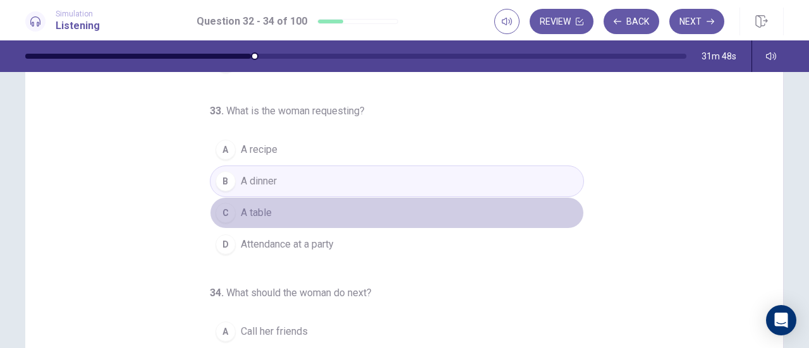
click at [258, 207] on span "A table" at bounding box center [256, 212] width 31 height 15
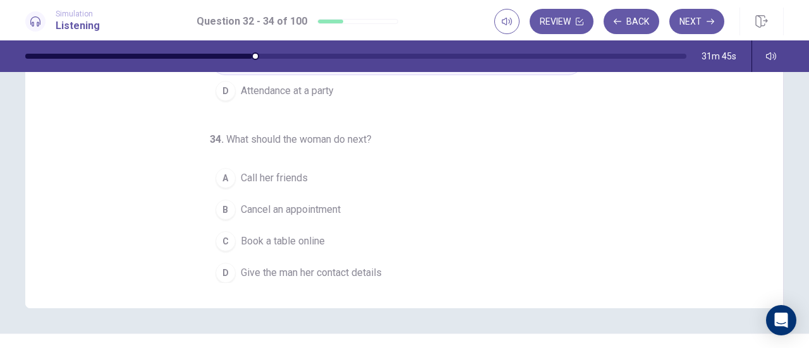
scroll to position [229, 0]
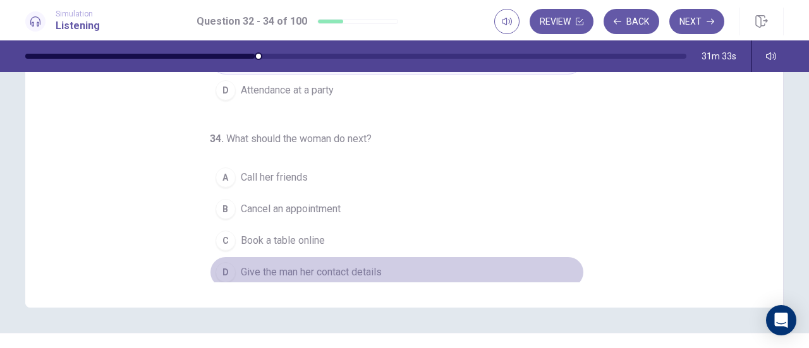
click at [322, 265] on span "Give the man her contact details" at bounding box center [311, 272] width 141 height 15
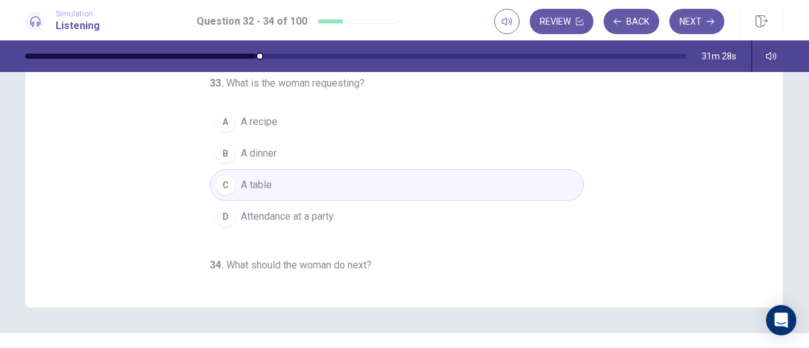
scroll to position [126, 0]
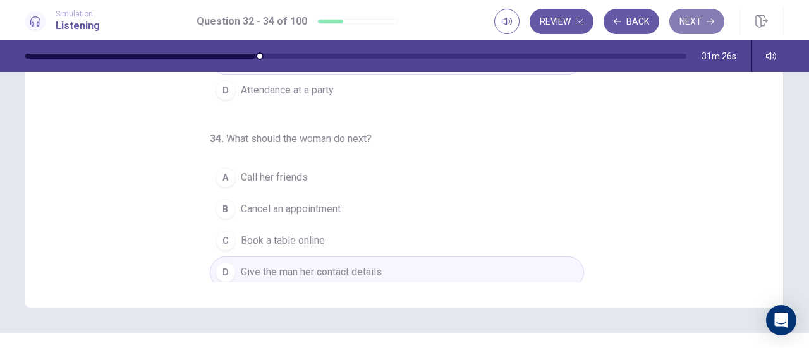
click at [711, 16] on button "Next" at bounding box center [696, 21] width 55 height 25
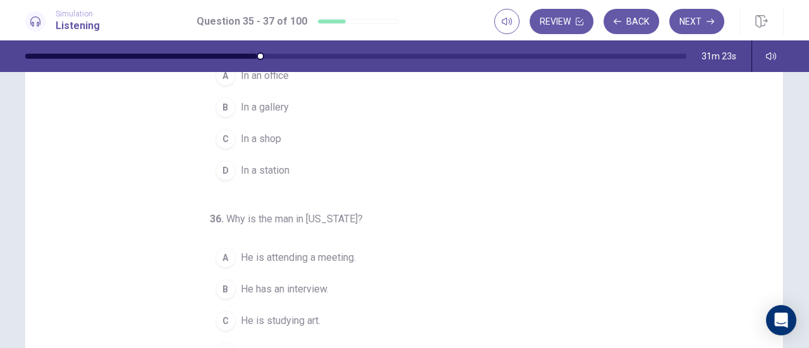
scroll to position [0, 0]
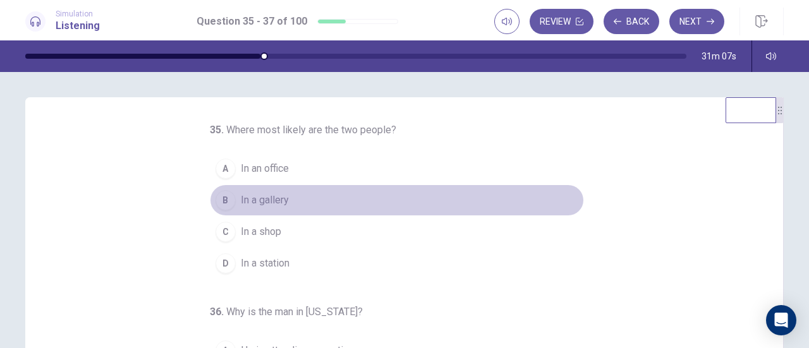
click at [273, 204] on span "In a gallery" at bounding box center [265, 200] width 48 height 15
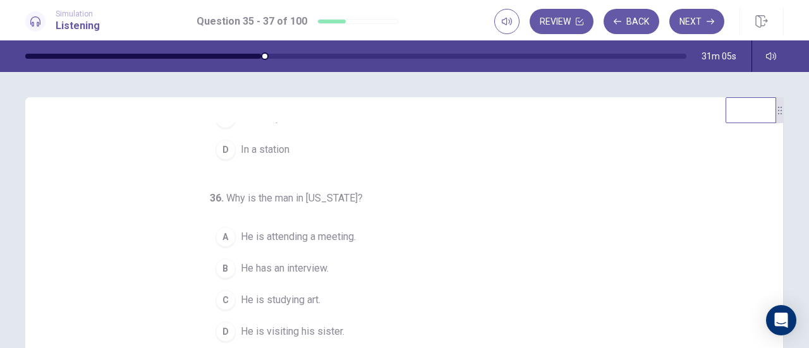
scroll to position [126, 0]
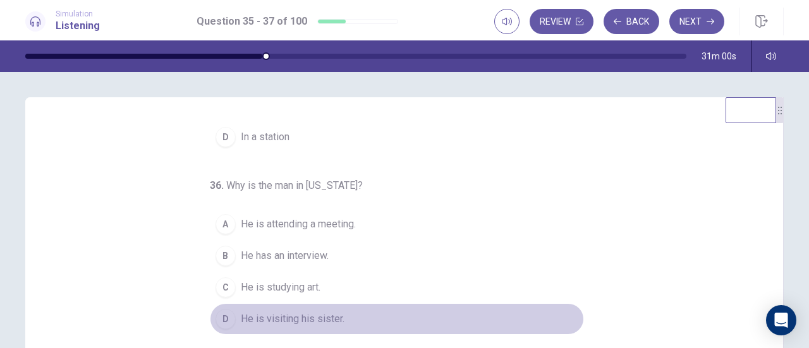
click at [293, 311] on span "He is visiting his sister." at bounding box center [293, 318] width 104 height 15
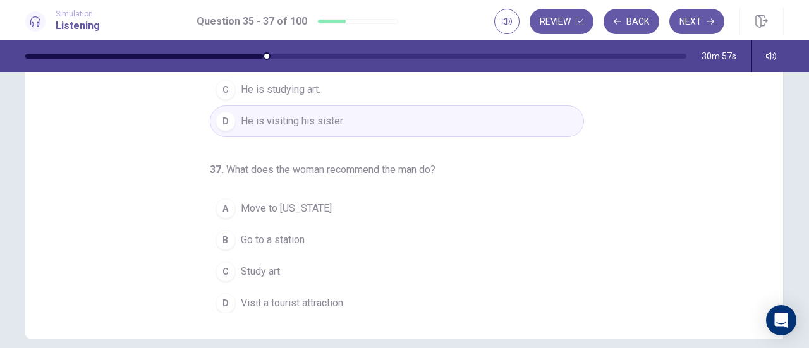
scroll to position [199, 0]
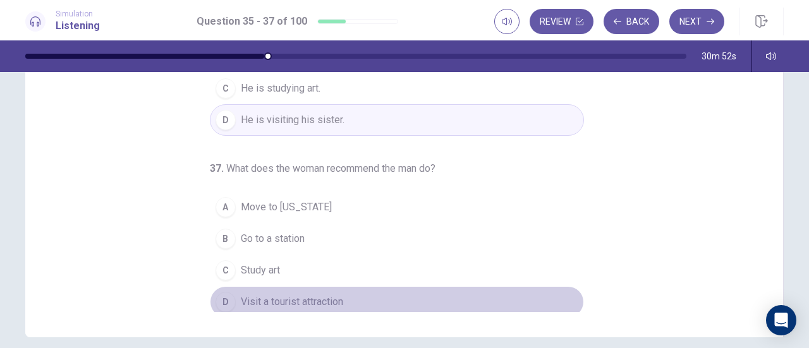
click at [322, 294] on span "Visit a tourist attraction" at bounding box center [292, 301] width 102 height 15
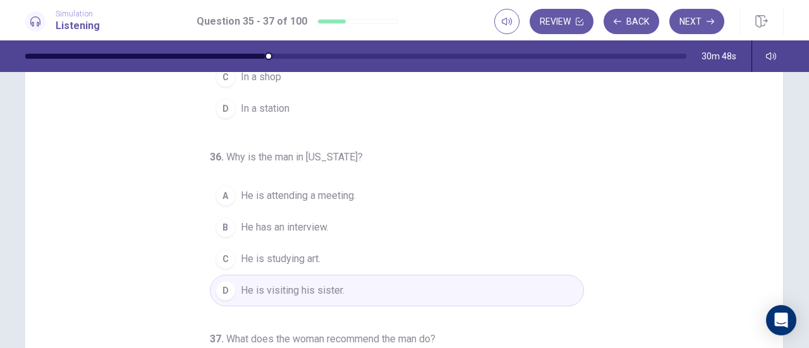
scroll to position [4, 0]
click at [689, 18] on button "Next" at bounding box center [696, 21] width 55 height 25
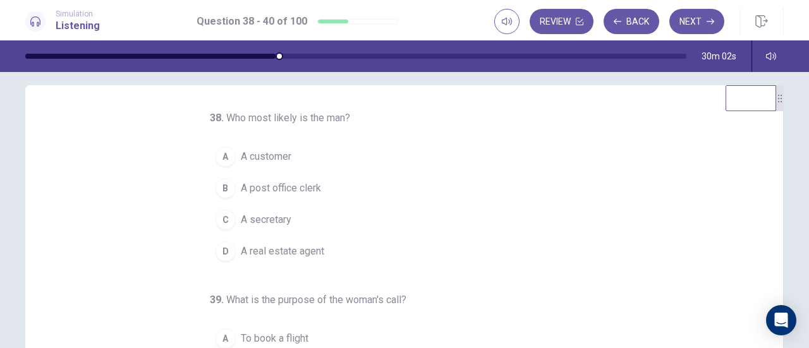
scroll to position [17, 0]
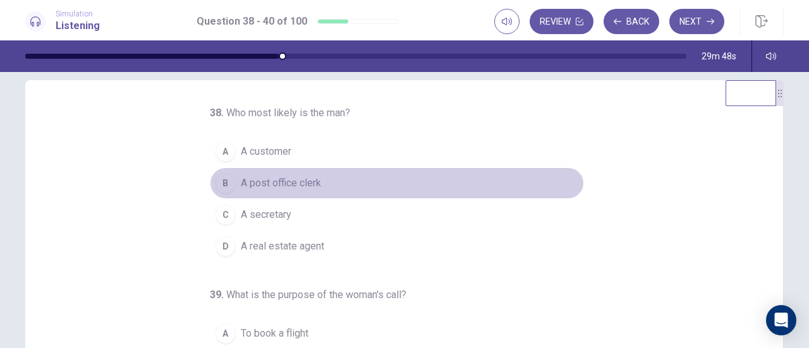
click at [283, 179] on span "A post office clerk" at bounding box center [281, 183] width 80 height 15
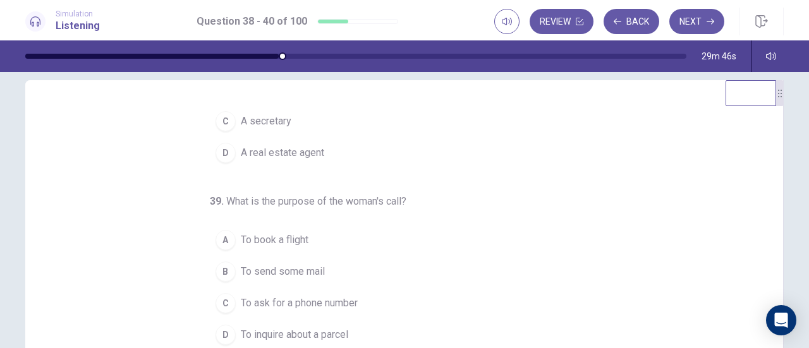
scroll to position [126, 0]
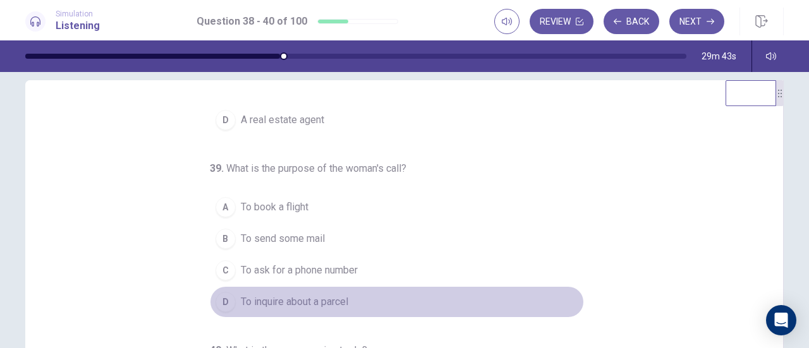
click at [310, 295] on span "To inquire about a parcel" at bounding box center [294, 301] width 107 height 15
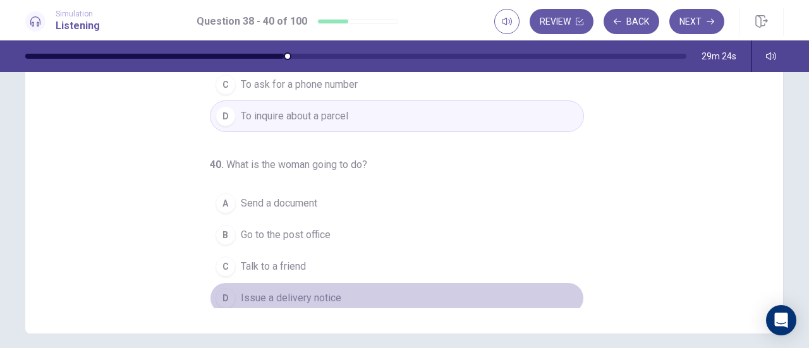
click at [324, 291] on span "Issue a delivery notice" at bounding box center [291, 298] width 100 height 15
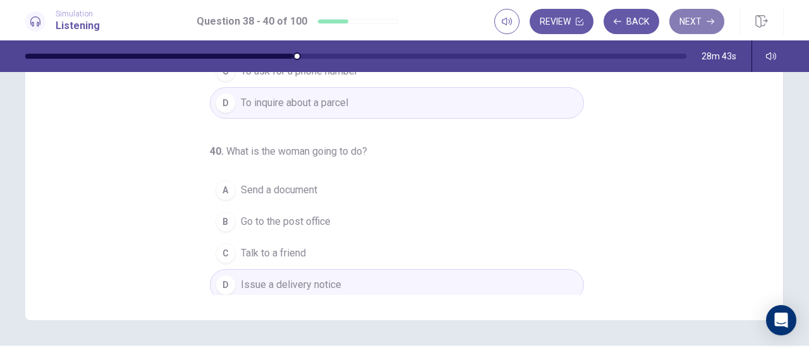
click at [689, 20] on button "Next" at bounding box center [696, 21] width 55 height 25
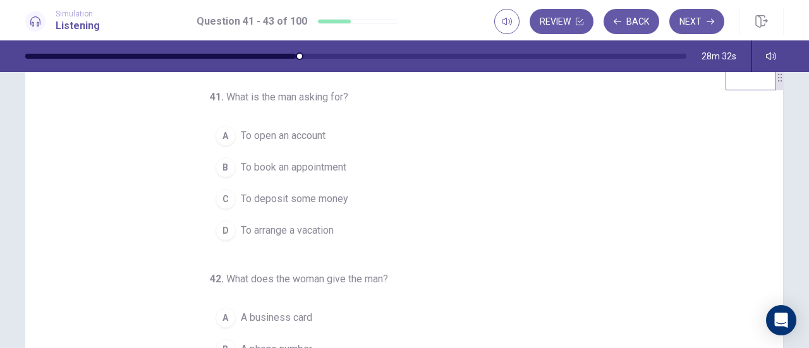
scroll to position [0, 0]
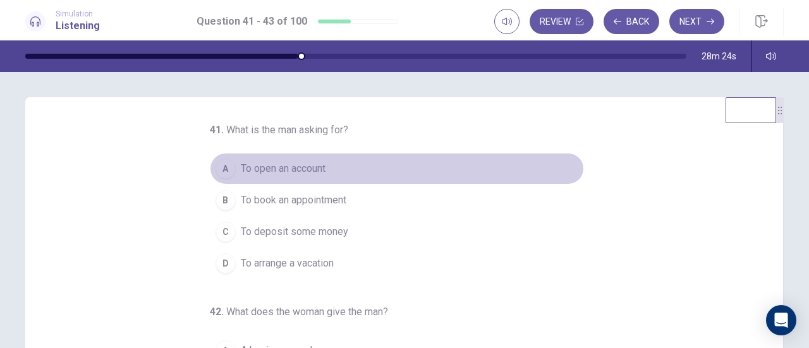
click at [306, 166] on span "To open an account" at bounding box center [283, 168] width 85 height 15
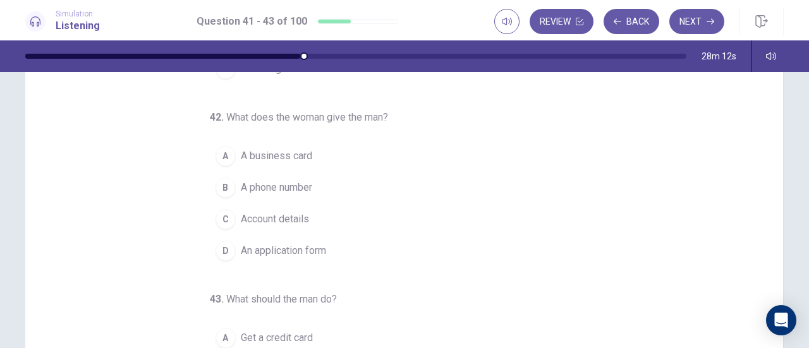
scroll to position [67, 0]
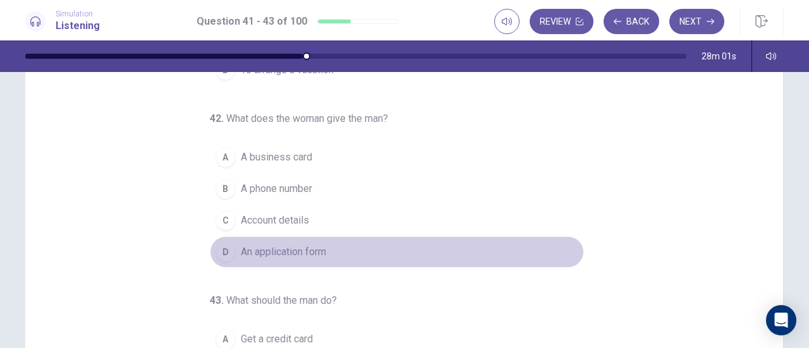
click at [316, 245] on span "An application form" at bounding box center [283, 252] width 85 height 15
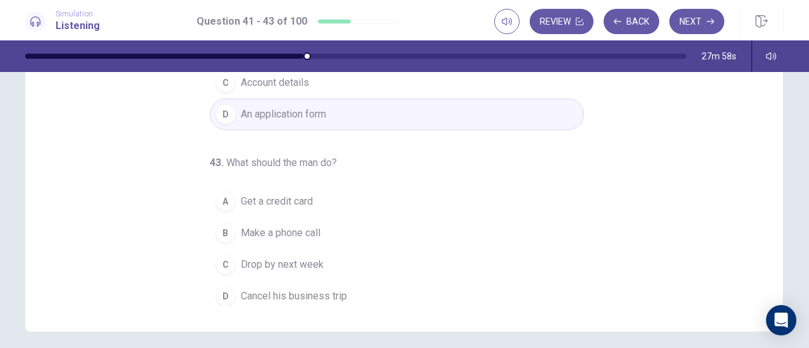
scroll to position [205, 0]
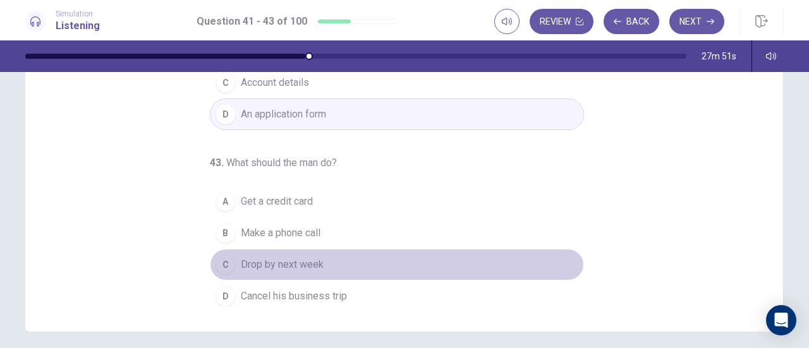
click at [303, 258] on span "Drop by next week" at bounding box center [282, 264] width 83 height 15
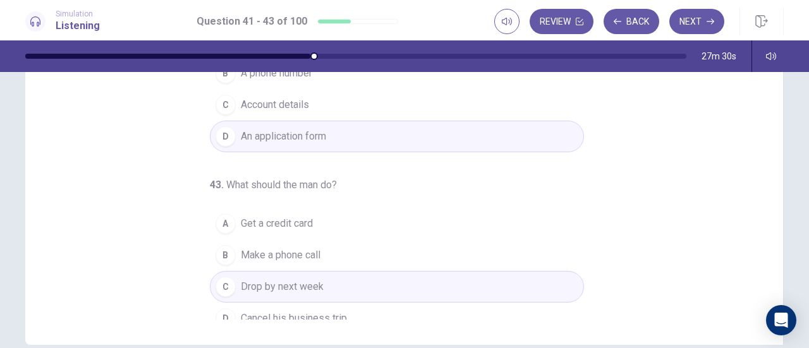
scroll to position [116, 0]
click at [709, 18] on icon "button" at bounding box center [710, 22] width 8 height 8
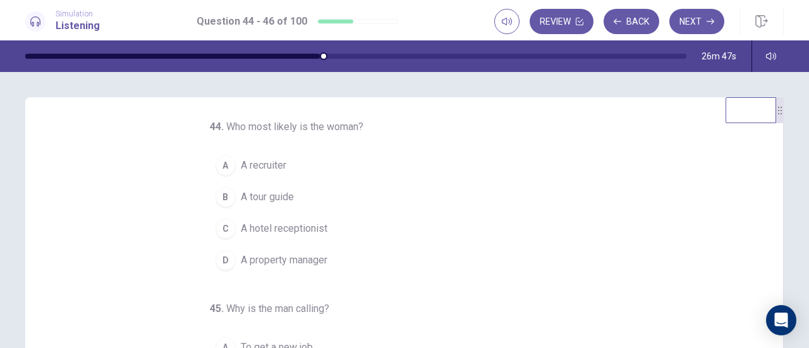
scroll to position [4, 0]
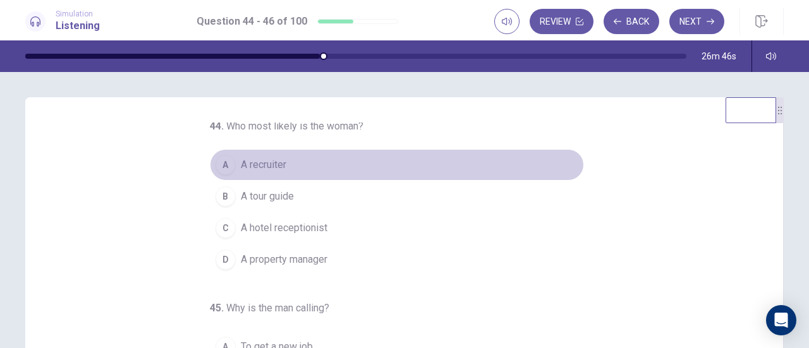
click at [241, 167] on span "A recruiter" at bounding box center [263, 164] width 45 height 15
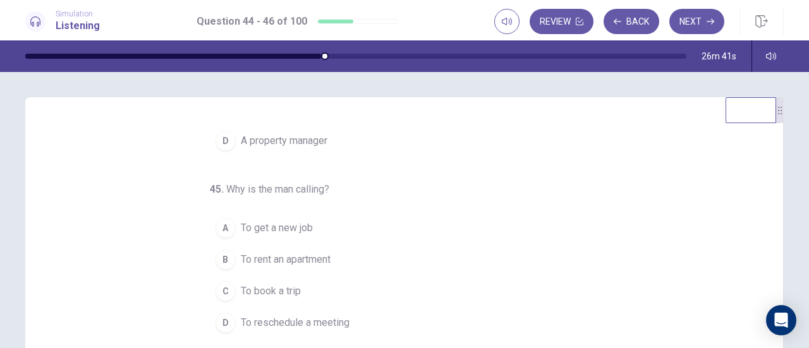
scroll to position [126, 0]
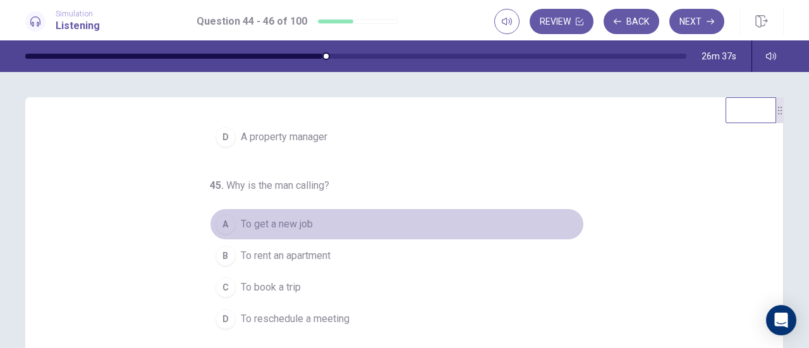
click at [279, 224] on span "To get a new job" at bounding box center [277, 224] width 72 height 15
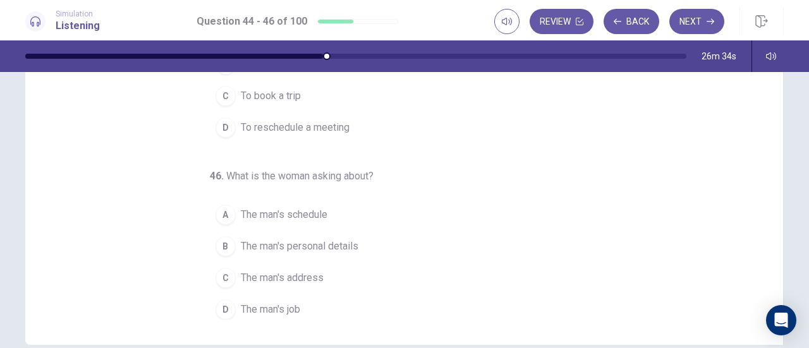
scroll to position [192, 0]
click at [320, 238] on span "The man's personal details" at bounding box center [300, 245] width 118 height 15
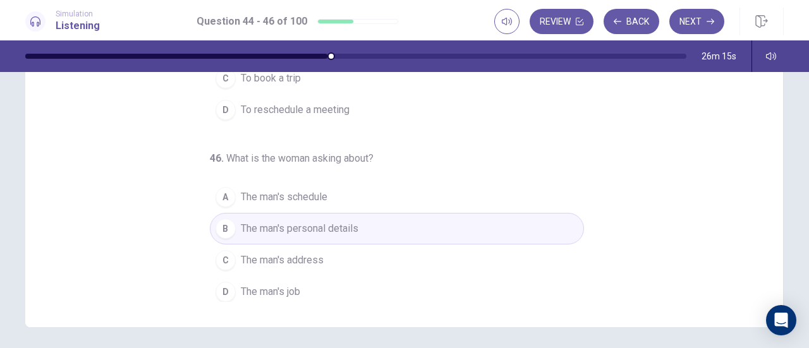
scroll to position [209, 0]
click at [692, 26] on button "Next" at bounding box center [696, 21] width 55 height 25
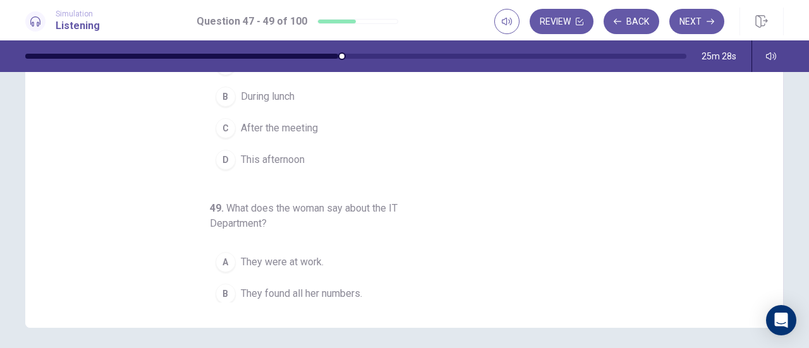
scroll to position [58, 0]
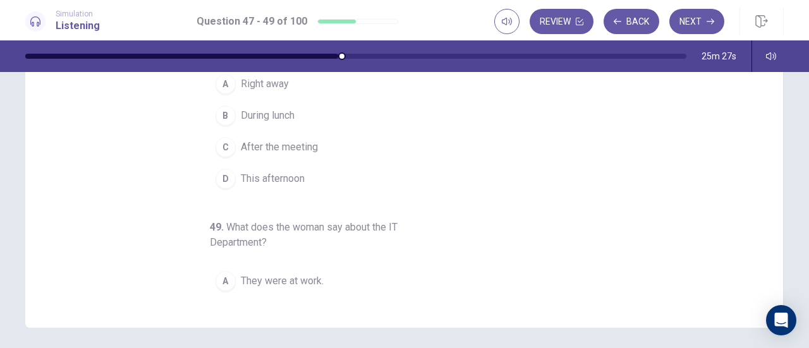
click at [297, 172] on span "This afternoon" at bounding box center [273, 178] width 64 height 15
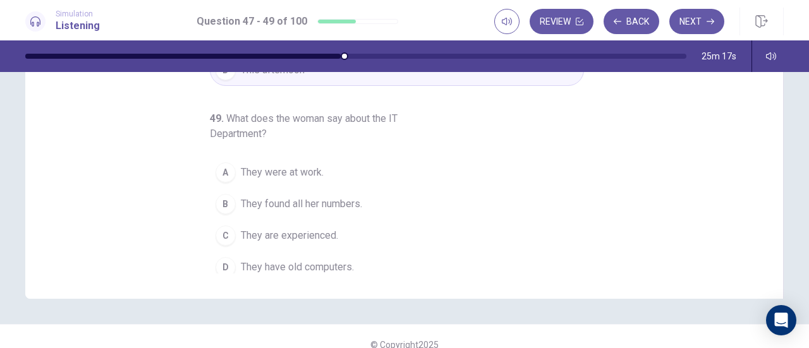
scroll to position [139, 0]
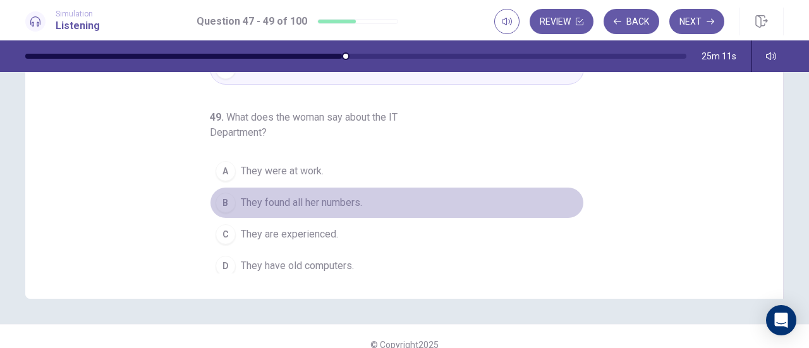
click at [348, 199] on span "They found all her numbers." at bounding box center [301, 202] width 121 height 15
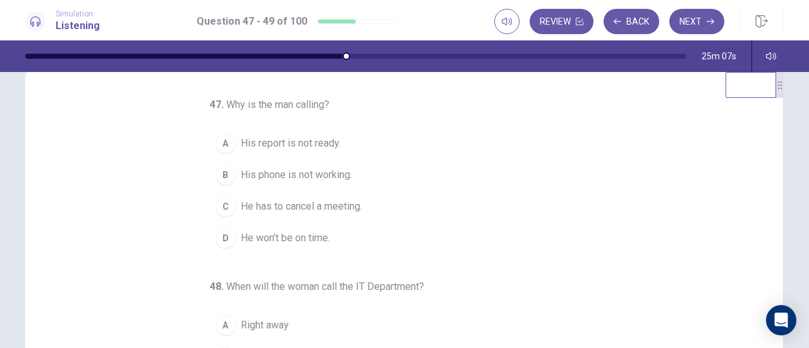
scroll to position [24, 0]
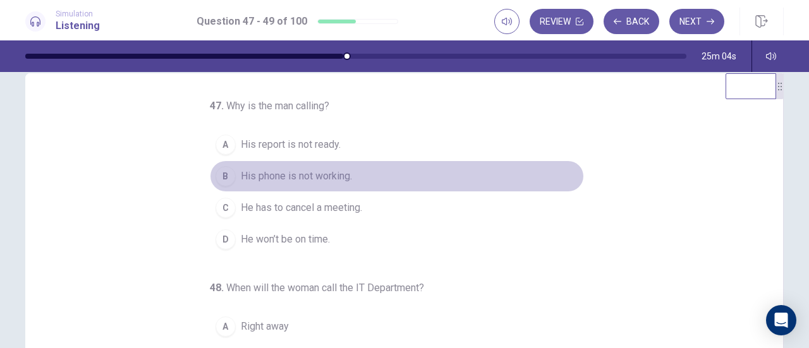
click at [336, 176] on span "His phone is not working." at bounding box center [296, 176] width 111 height 15
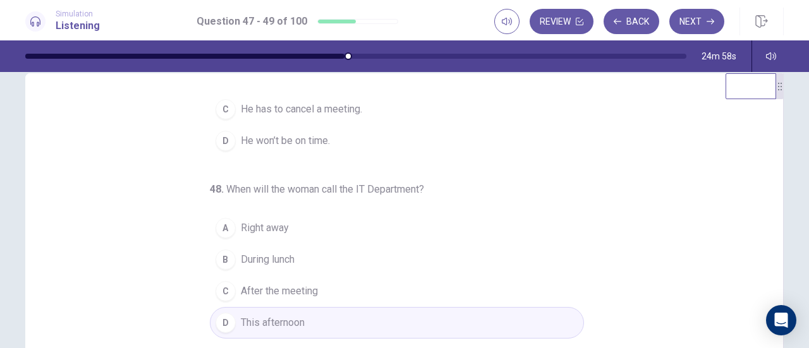
scroll to position [100, 0]
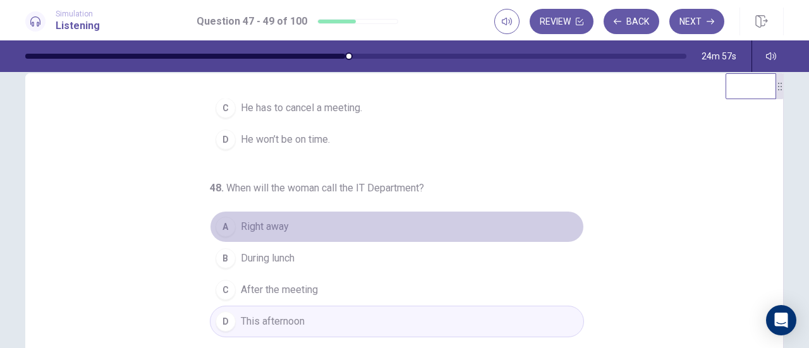
click at [289, 219] on button "A Right away" at bounding box center [397, 227] width 374 height 32
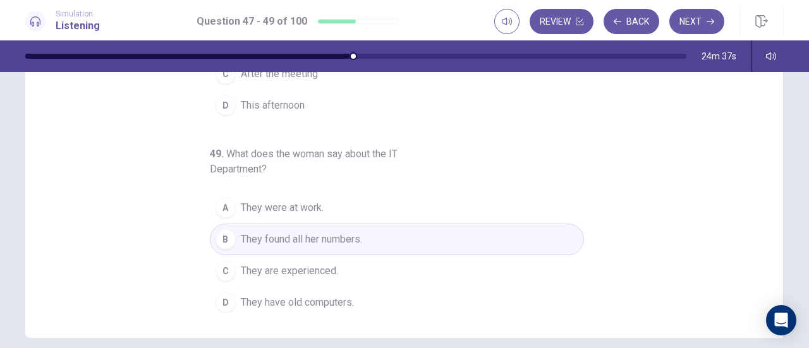
scroll to position [0, 0]
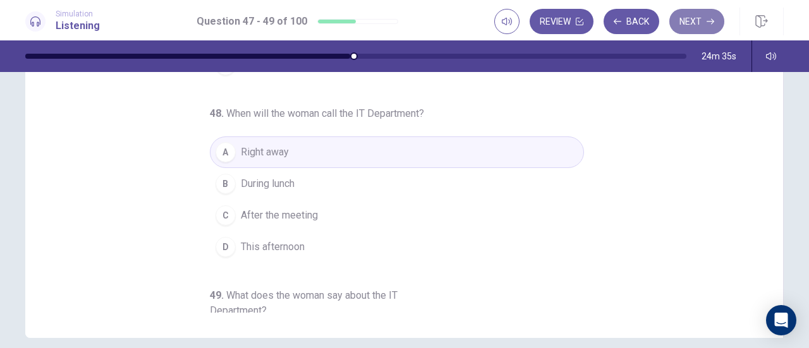
click at [681, 25] on button "Next" at bounding box center [696, 21] width 55 height 25
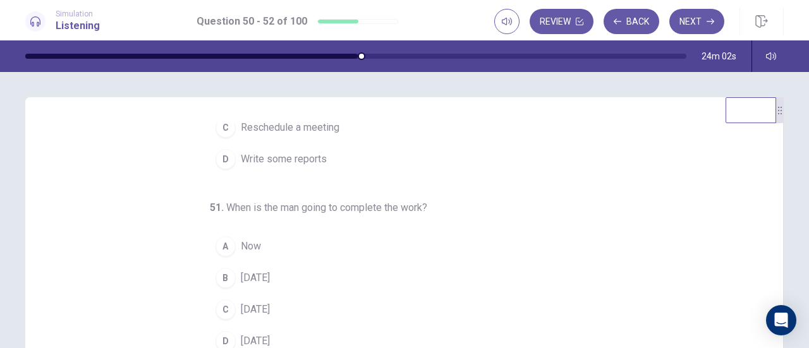
scroll to position [109, 0]
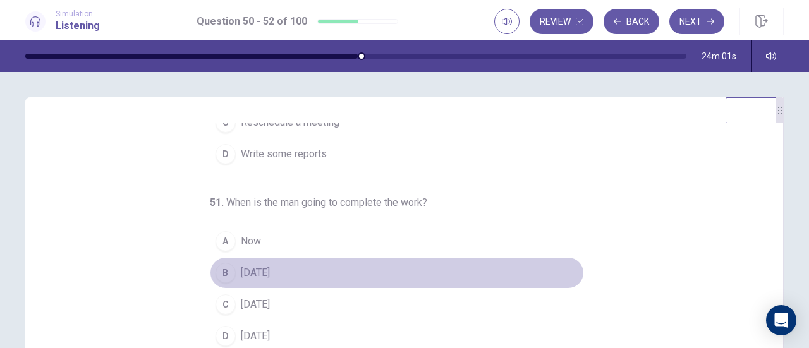
click at [255, 273] on span "Thursday" at bounding box center [255, 272] width 29 height 15
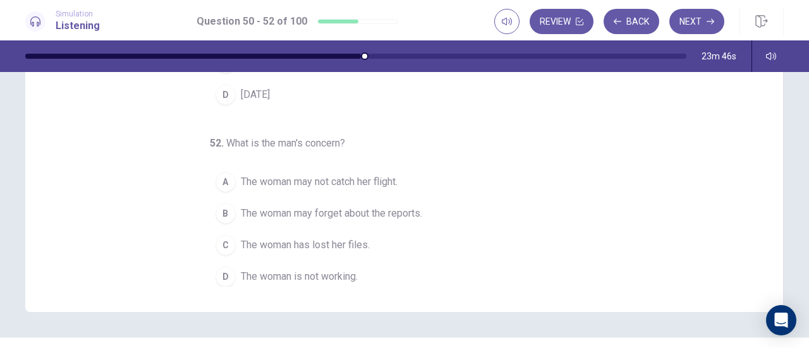
scroll to position [224, 0]
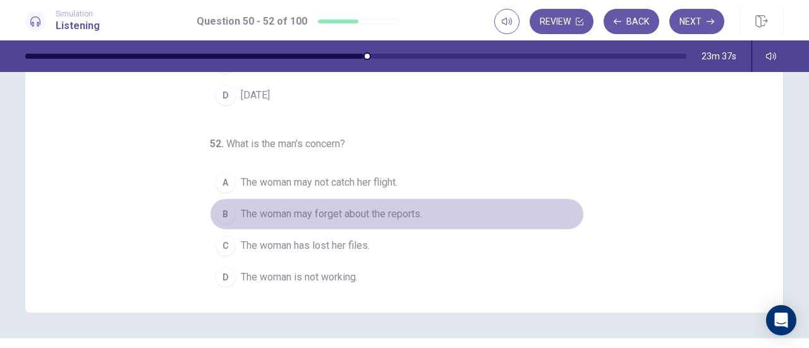
click at [320, 213] on span "The woman may forget about the reports." at bounding box center [331, 214] width 181 height 15
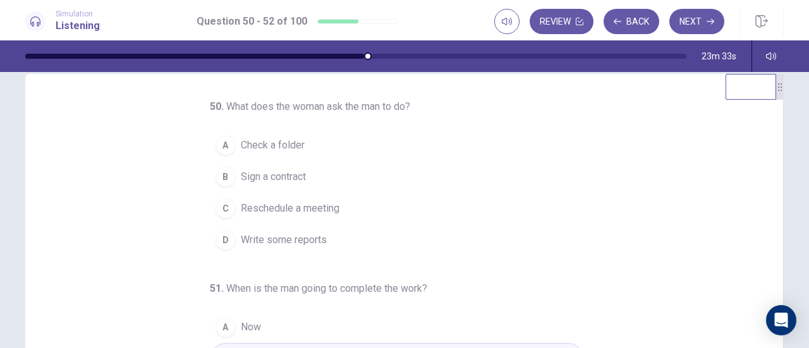
scroll to position [23, 0]
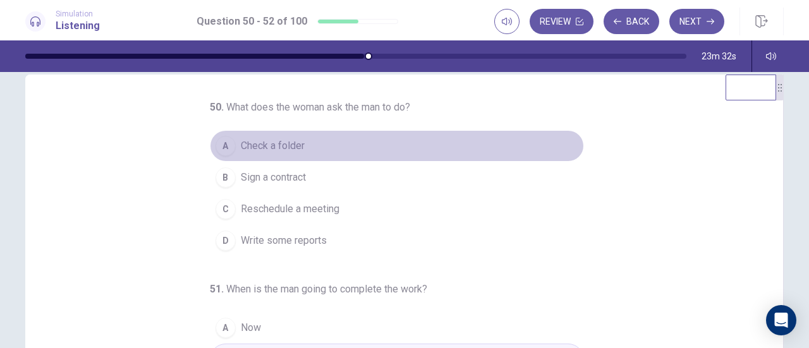
click at [284, 142] on span "Check a folder" at bounding box center [273, 145] width 64 height 15
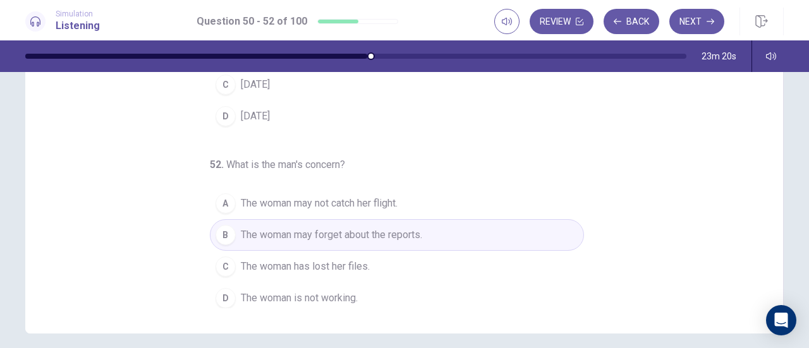
scroll to position [203, 0]
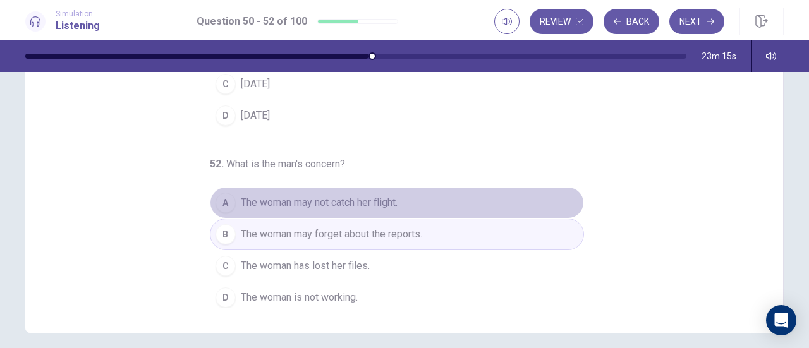
click at [390, 195] on span "The woman may not catch her flight." at bounding box center [319, 202] width 157 height 15
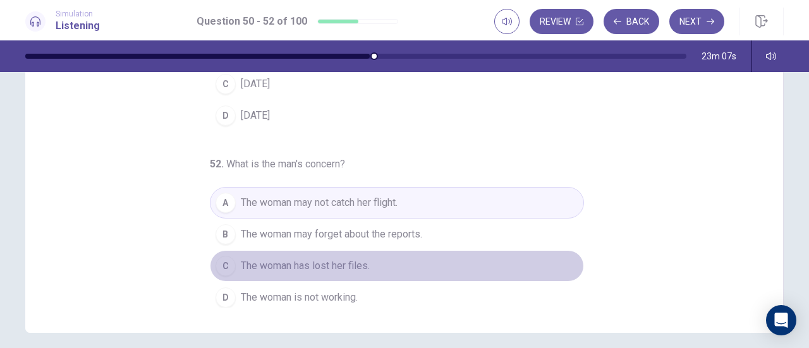
click at [356, 260] on span "The woman has lost her files." at bounding box center [305, 265] width 129 height 15
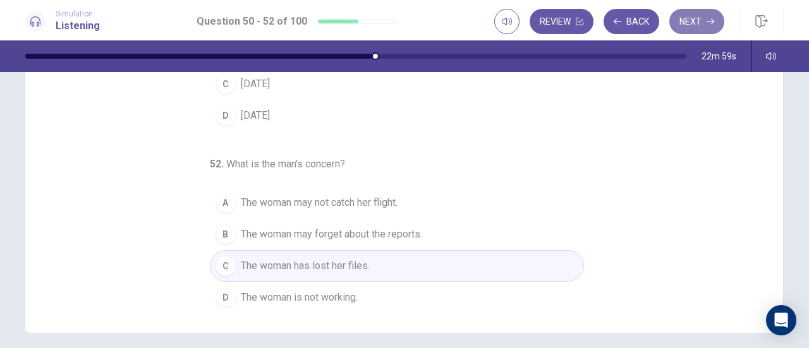
click at [681, 26] on button "Next" at bounding box center [696, 21] width 55 height 25
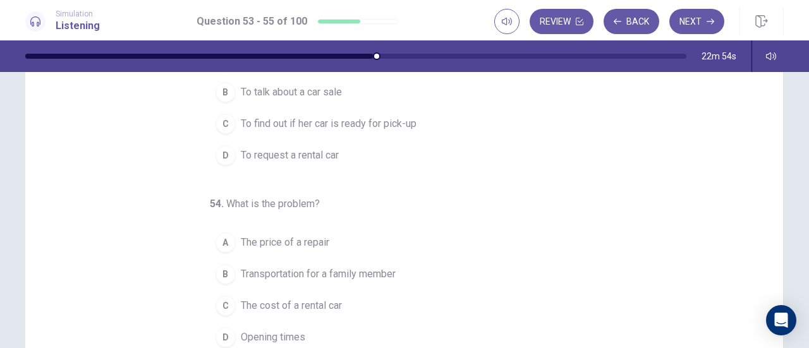
scroll to position [0, 0]
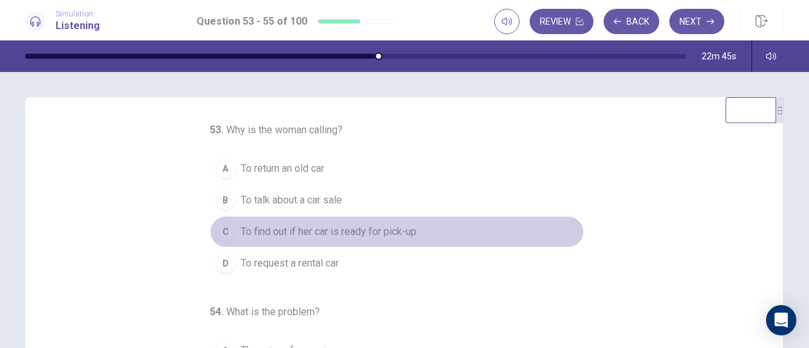
click at [348, 231] on span "To find out if her car is ready for pick-up" at bounding box center [329, 231] width 176 height 15
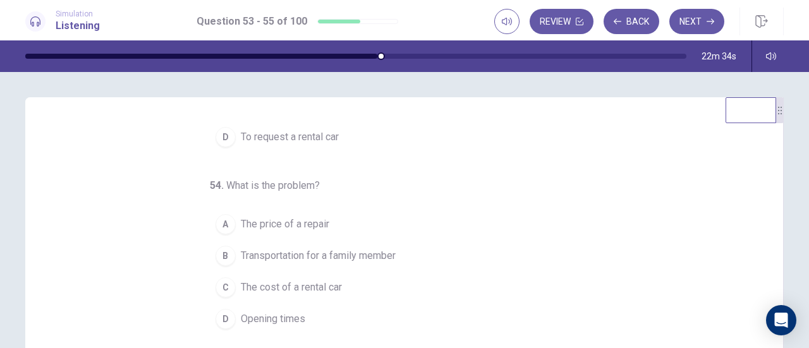
scroll to position [126, 0]
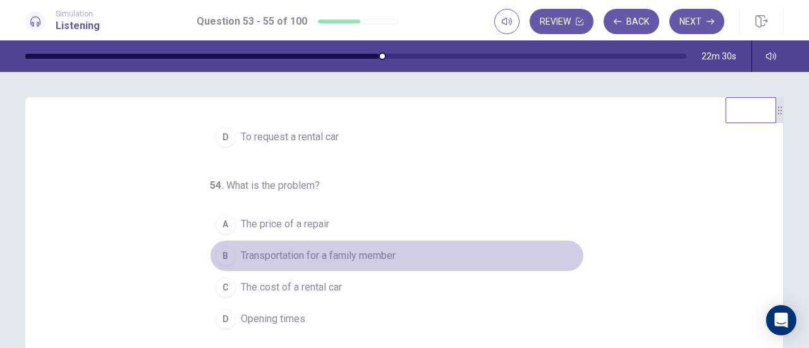
click at [337, 261] on span "Transportation for a family member" at bounding box center [318, 255] width 155 height 15
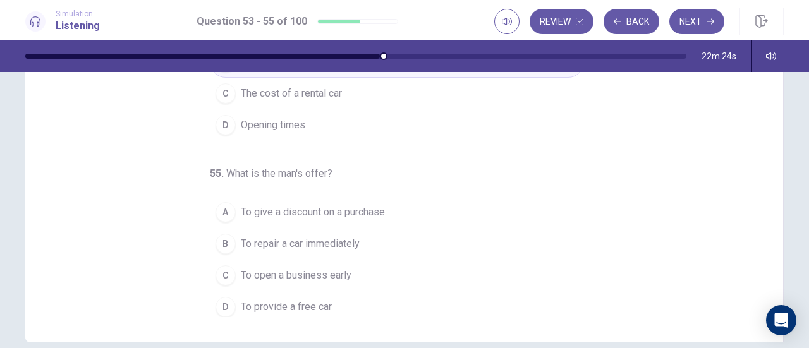
scroll to position [195, 0]
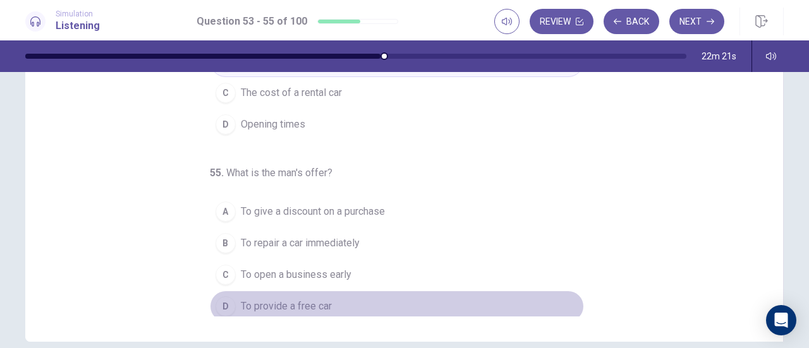
click at [325, 299] on span "To provide a free car" at bounding box center [286, 306] width 91 height 15
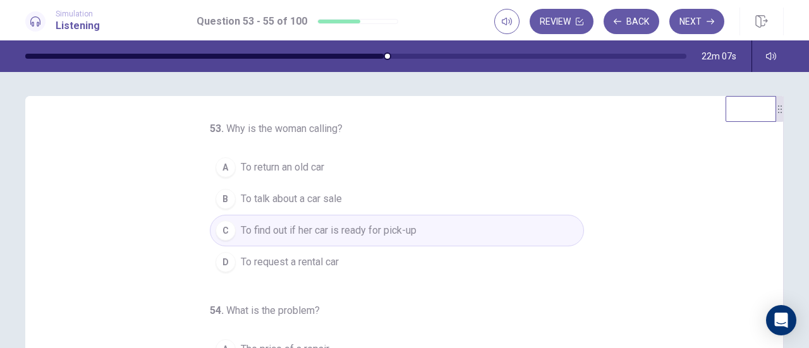
scroll to position [0, 0]
click at [701, 17] on button "Next" at bounding box center [696, 21] width 55 height 25
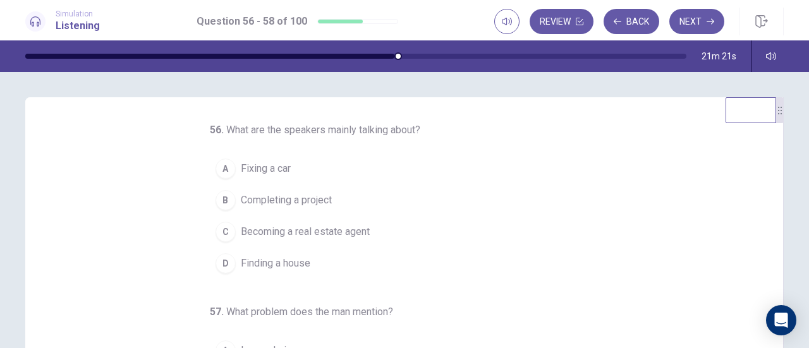
click at [579, 176] on div "56 . What are the speakers mainly talking about? A Fixing a car B Completing a …" at bounding box center [408, 317] width 727 height 389
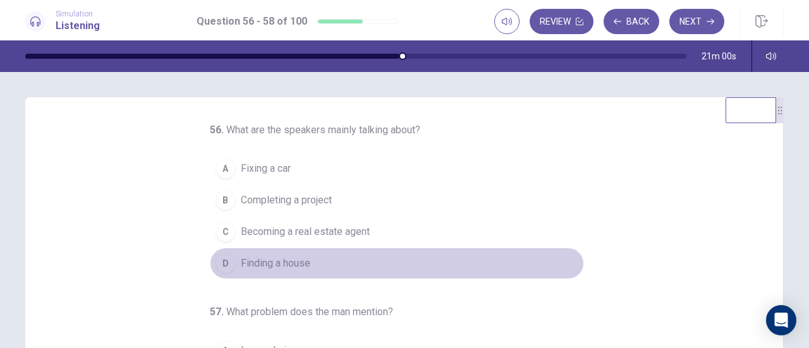
click at [289, 263] on span "Finding a house" at bounding box center [276, 263] width 70 height 15
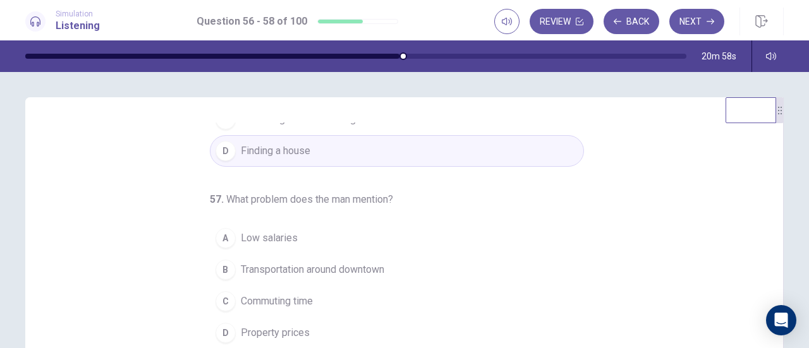
scroll to position [126, 0]
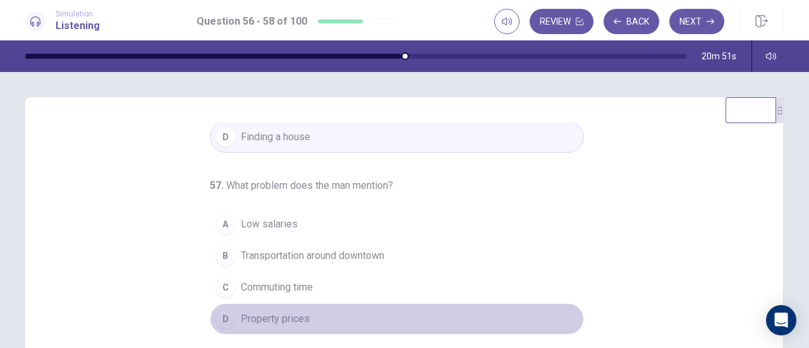
click at [293, 317] on span "Property prices" at bounding box center [275, 318] width 69 height 15
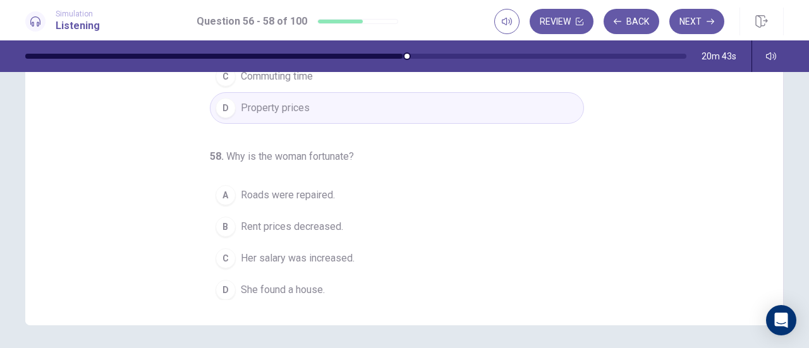
scroll to position [212, 0]
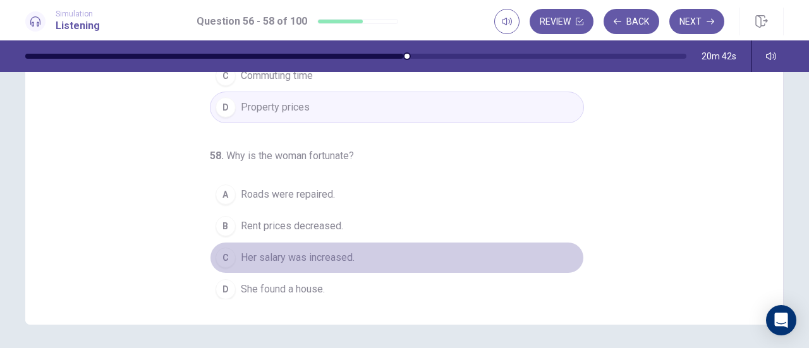
click at [327, 253] on span "Her salary was increased." at bounding box center [298, 257] width 114 height 15
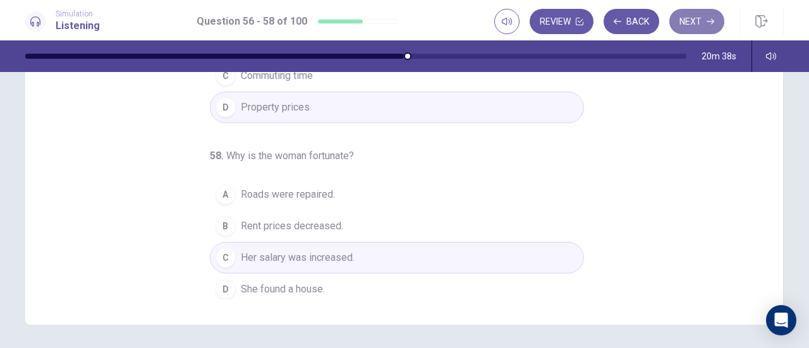
click at [696, 22] on button "Next" at bounding box center [696, 21] width 55 height 25
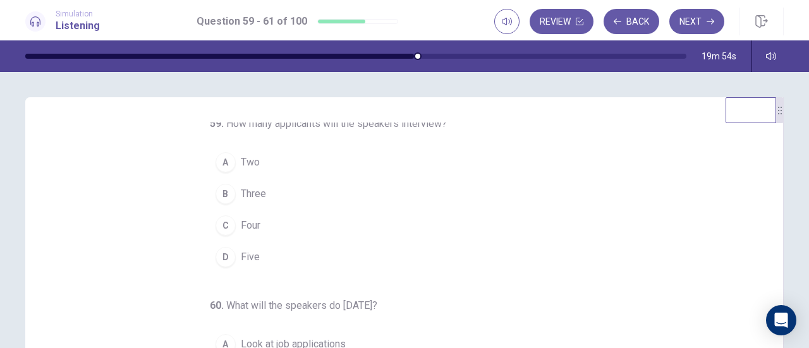
scroll to position [0, 0]
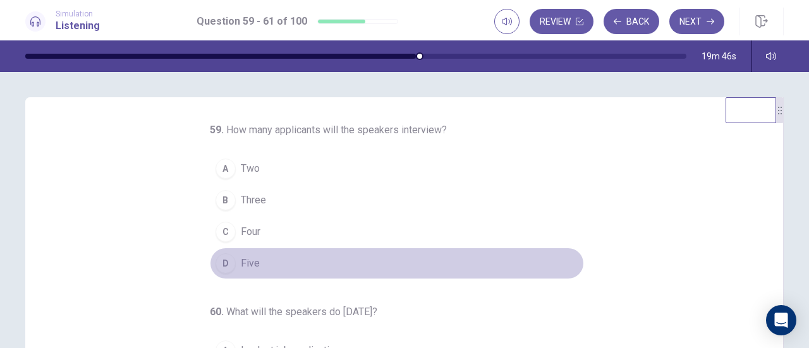
click at [245, 263] on span "Five" at bounding box center [250, 263] width 19 height 15
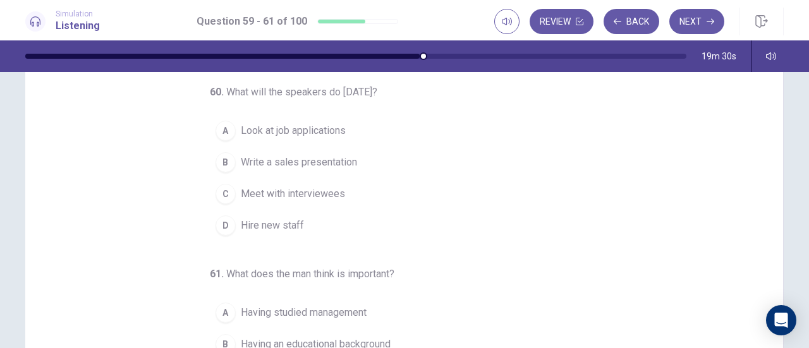
scroll to position [95, 0]
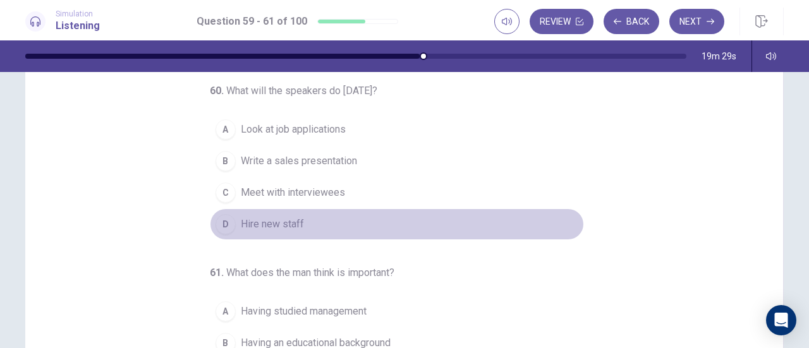
click at [307, 218] on button "D Hire new staff" at bounding box center [397, 225] width 374 height 32
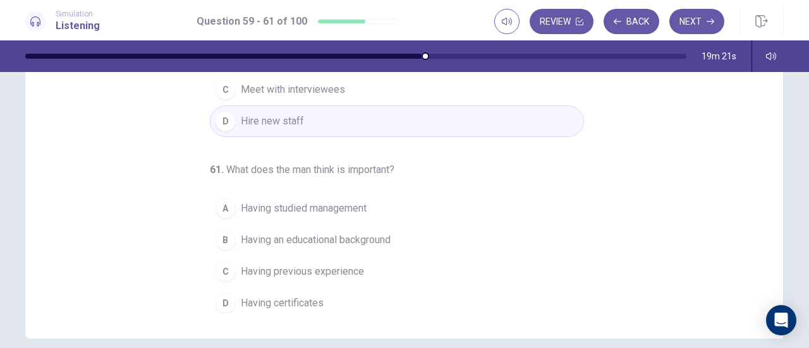
scroll to position [198, 0]
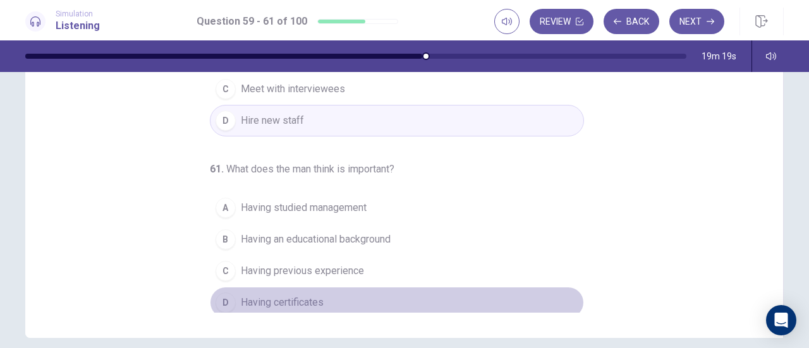
click at [326, 293] on button "D Having certificates" at bounding box center [397, 303] width 374 height 32
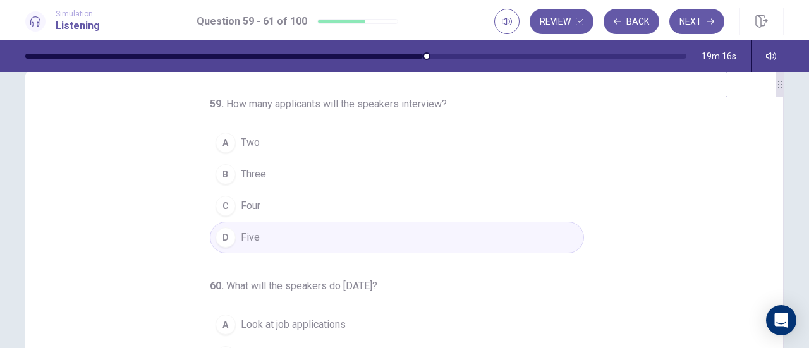
scroll to position [0, 0]
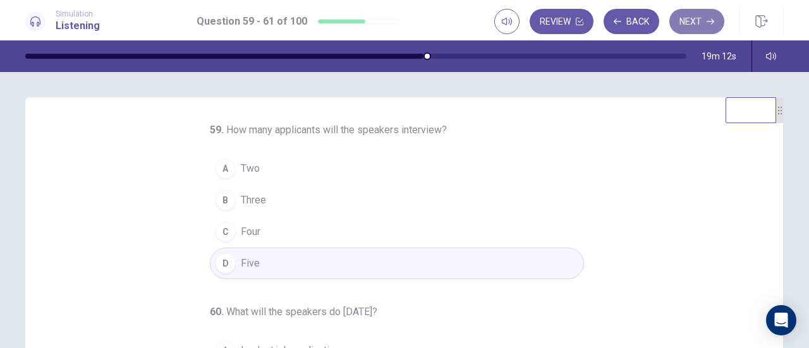
click at [689, 26] on button "Next" at bounding box center [696, 21] width 55 height 25
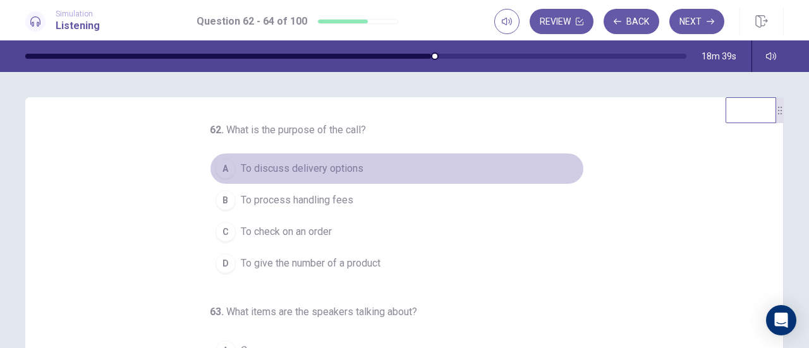
click at [352, 171] on span "To discuss delivery options" at bounding box center [302, 168] width 123 height 15
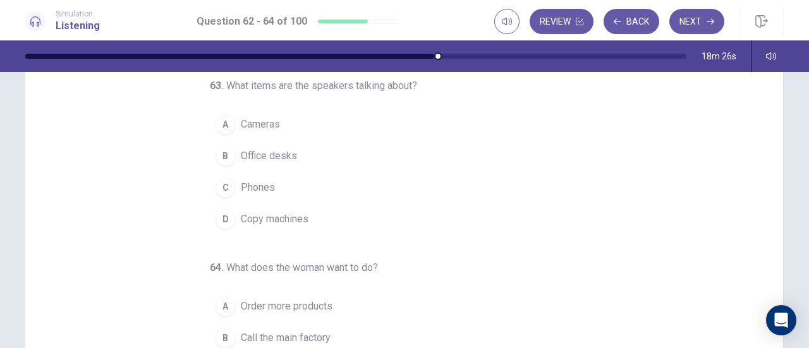
scroll to position [97, 0]
click at [318, 212] on button "D Copy machines" at bounding box center [397, 222] width 374 height 32
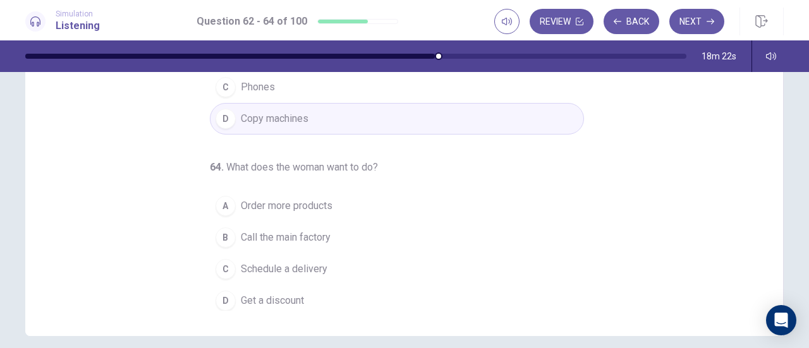
scroll to position [201, 0]
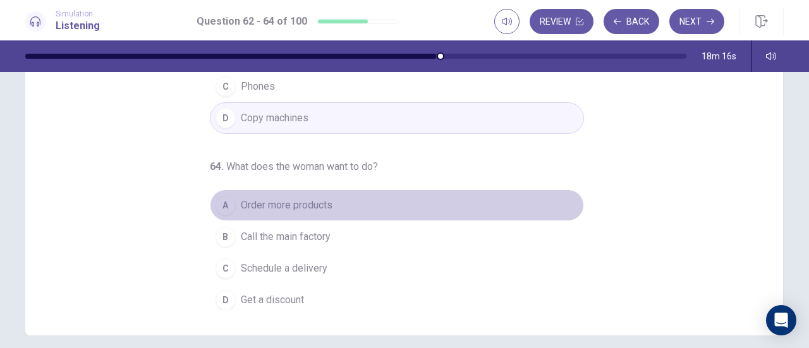
click at [313, 200] on span "Order more products" at bounding box center [287, 205] width 92 height 15
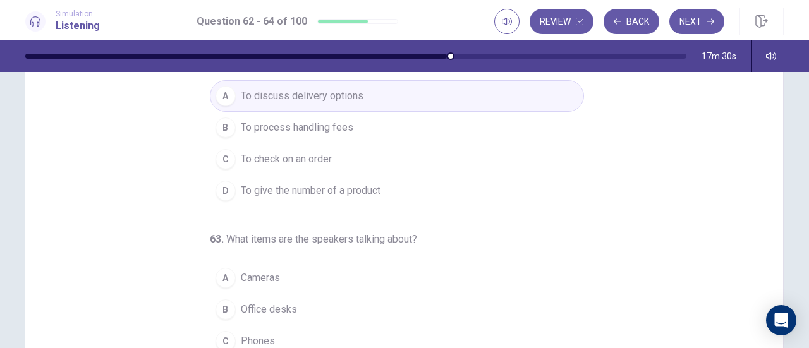
scroll to position [0, 0]
click at [701, 20] on button "Next" at bounding box center [696, 21] width 55 height 25
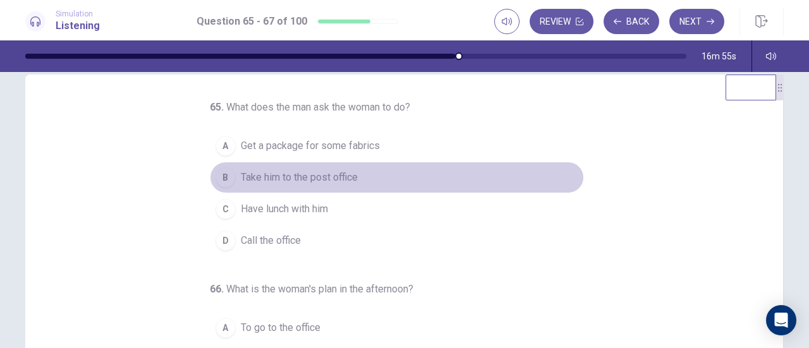
click at [327, 180] on span "Take him to the post office" at bounding box center [299, 177] width 117 height 15
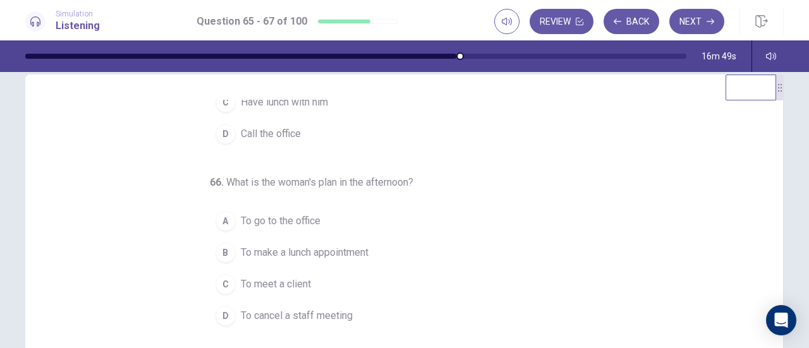
scroll to position [126, 0]
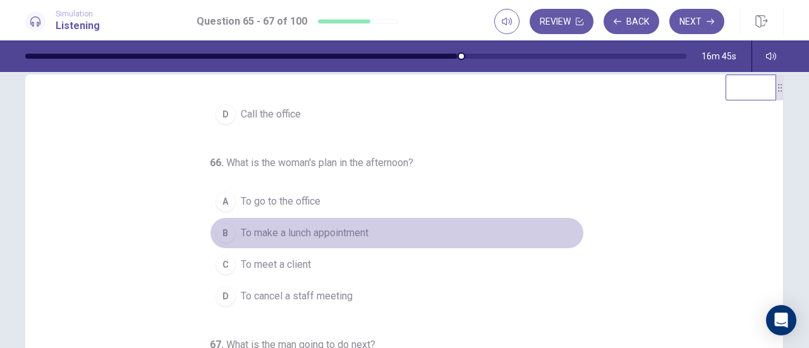
click at [325, 234] on span "To make a lunch appointment" at bounding box center [305, 233] width 128 height 15
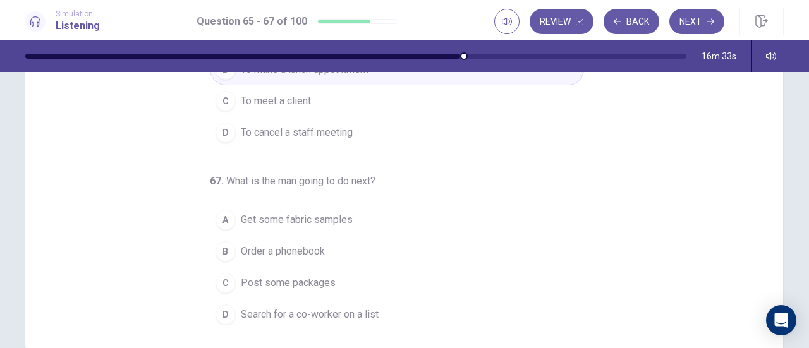
scroll to position [187, 0]
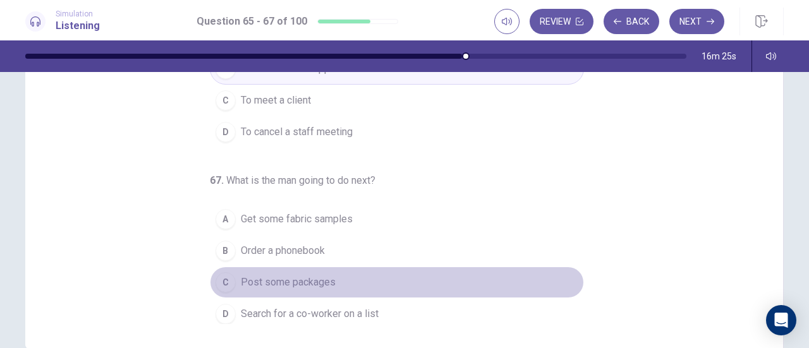
click at [325, 275] on span "Post some packages" at bounding box center [288, 282] width 95 height 15
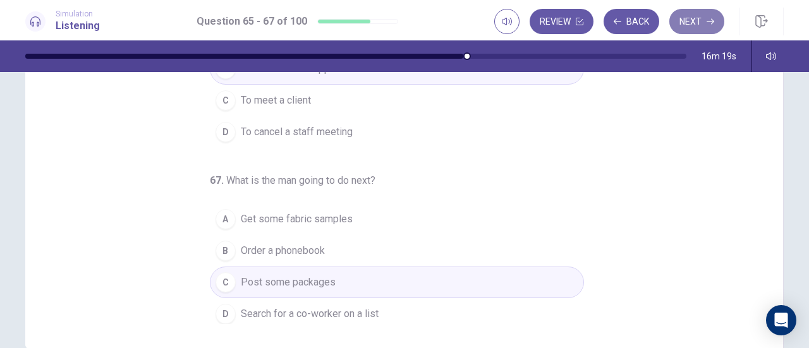
click at [701, 21] on button "Next" at bounding box center [696, 21] width 55 height 25
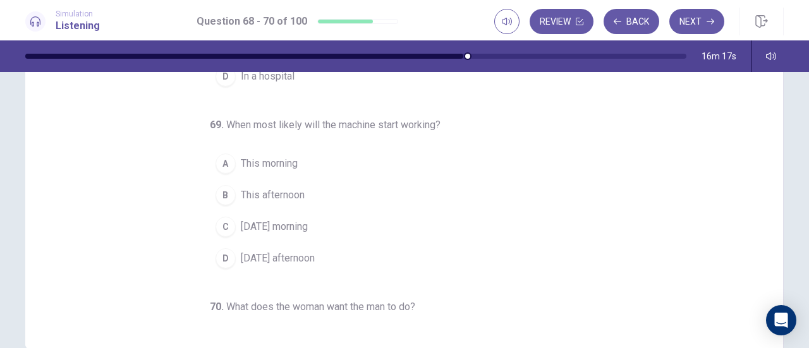
scroll to position [0, 0]
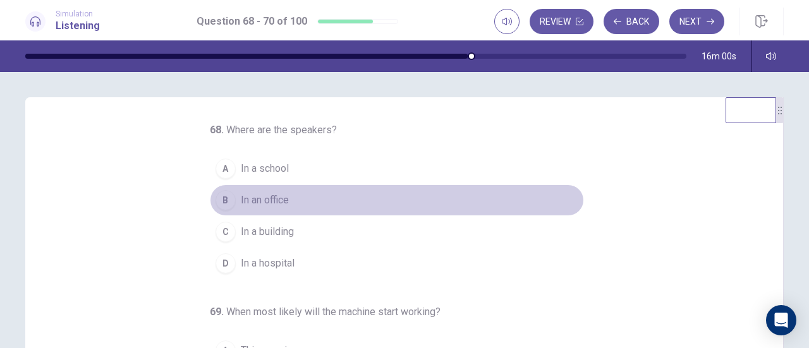
click at [311, 200] on button "B In an office" at bounding box center [397, 200] width 374 height 32
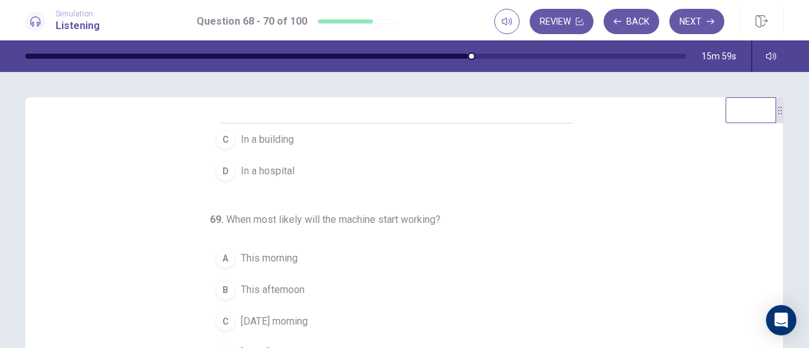
scroll to position [115, 0]
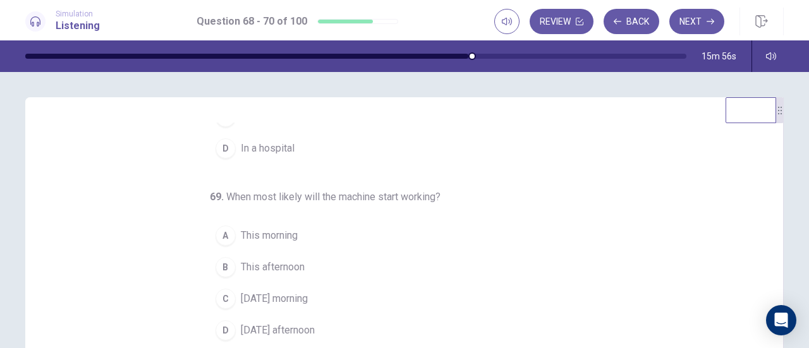
click at [384, 248] on button "A This morning" at bounding box center [397, 236] width 374 height 32
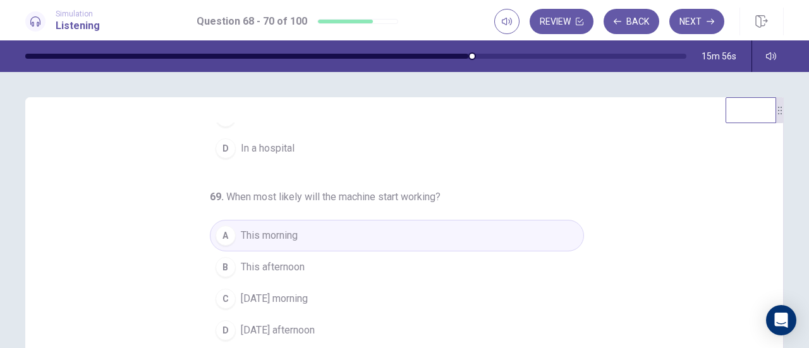
scroll to position [126, 0]
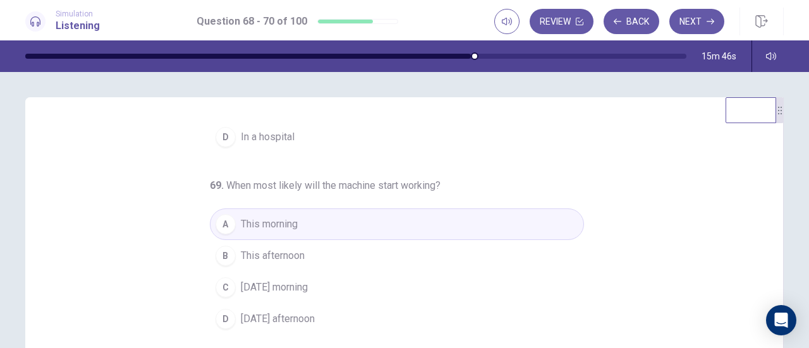
click at [348, 284] on button "C Tomorrow morning" at bounding box center [397, 288] width 374 height 32
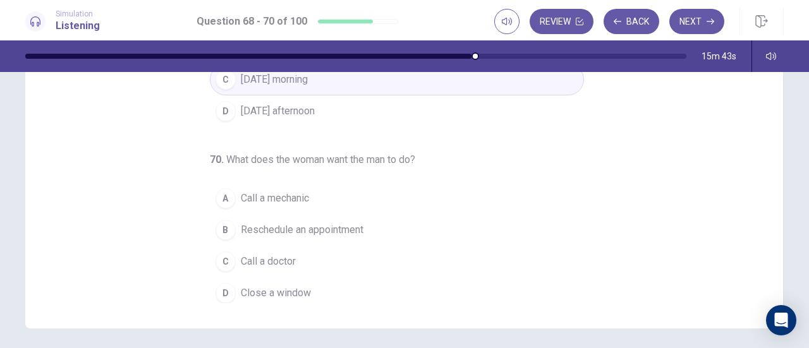
scroll to position [209, 0]
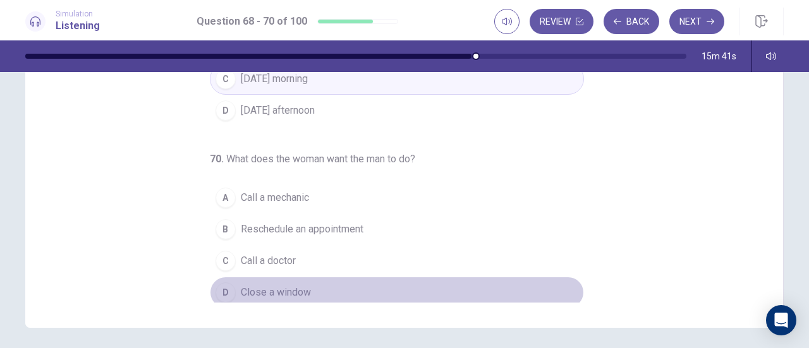
click at [313, 282] on button "D Close a window" at bounding box center [397, 293] width 374 height 32
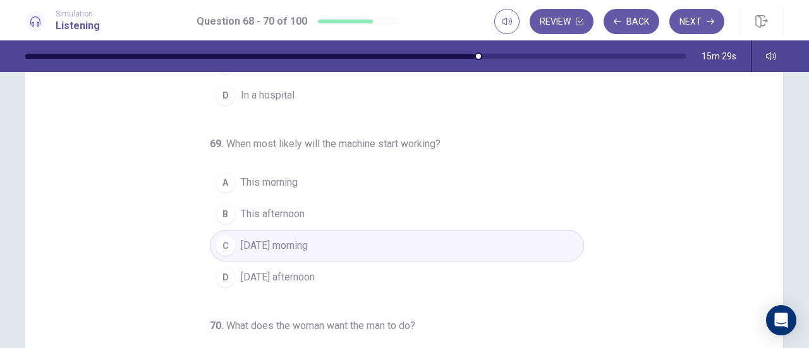
scroll to position [169, 0]
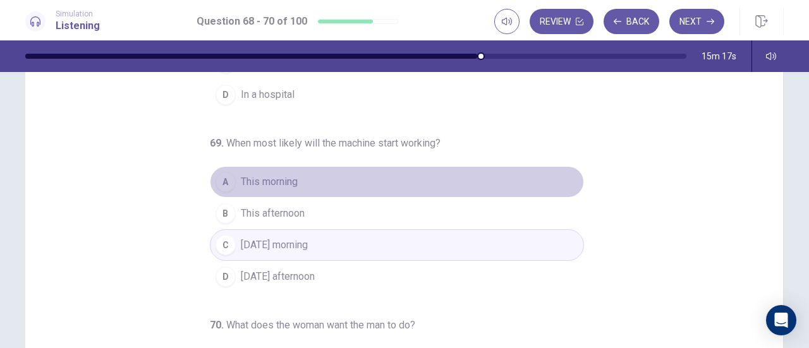
click at [305, 179] on button "A This morning" at bounding box center [397, 182] width 374 height 32
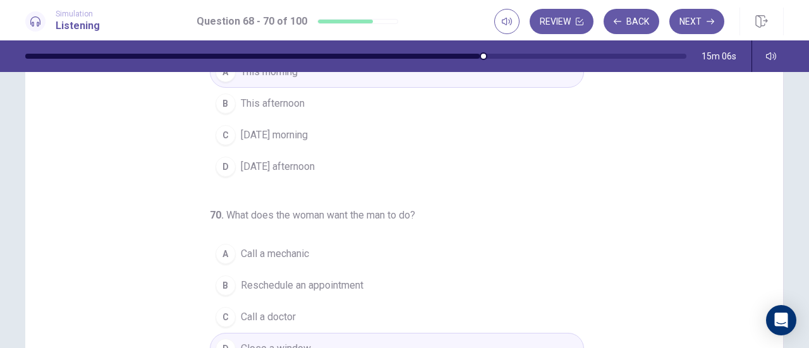
scroll to position [140, 0]
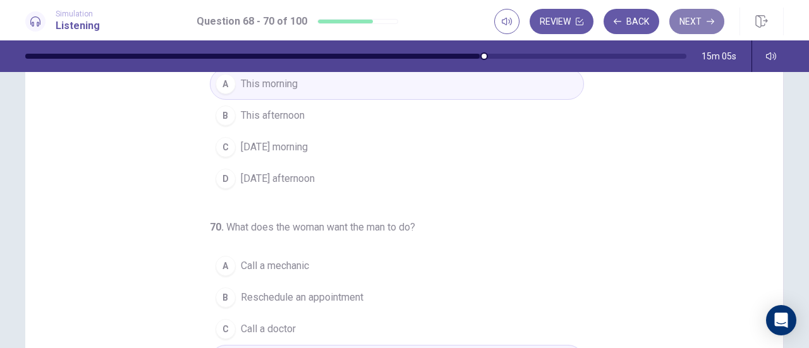
click at [696, 24] on button "Next" at bounding box center [696, 21] width 55 height 25
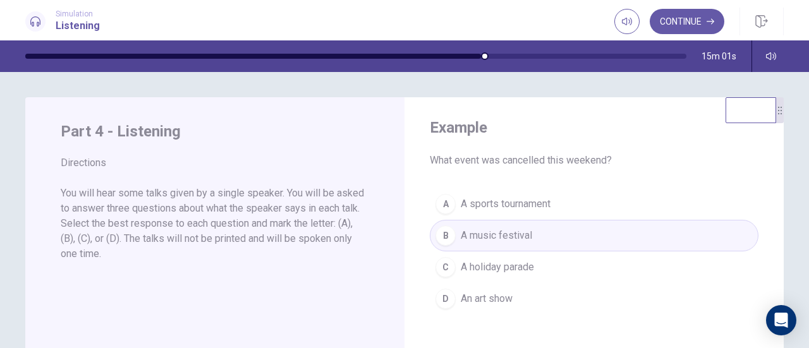
scroll to position [1, 0]
click at [683, 23] on button "Continue" at bounding box center [687, 21] width 75 height 25
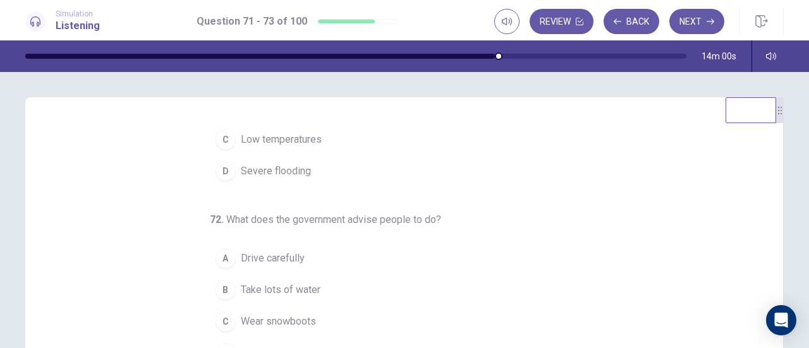
scroll to position [142, 0]
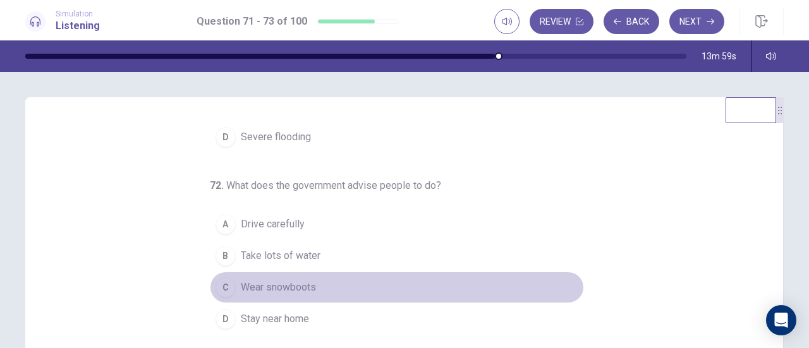
click at [287, 280] on span "Wear snowboots" at bounding box center [278, 287] width 75 height 15
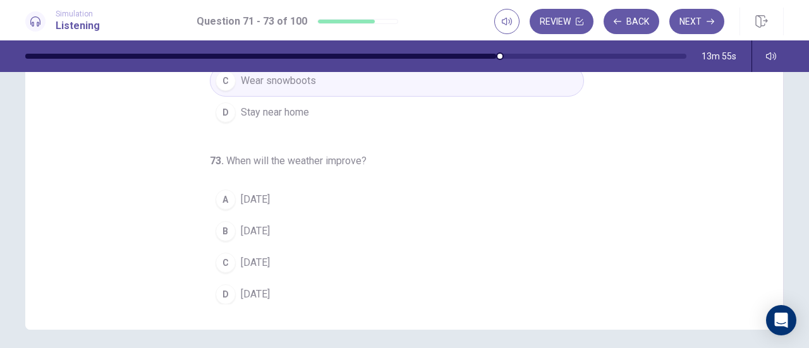
scroll to position [207, 0]
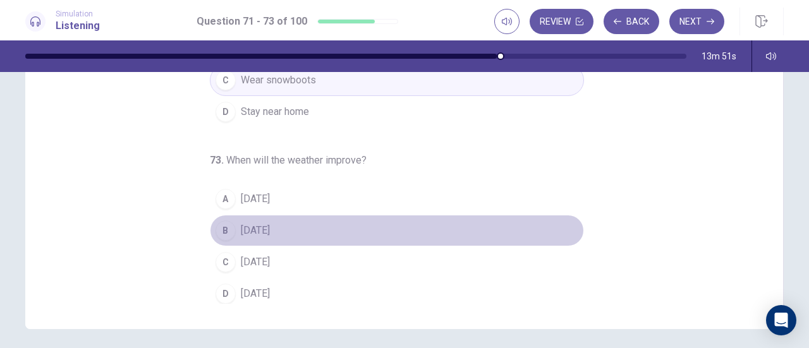
click at [404, 215] on button "B On Thursday" at bounding box center [397, 231] width 374 height 32
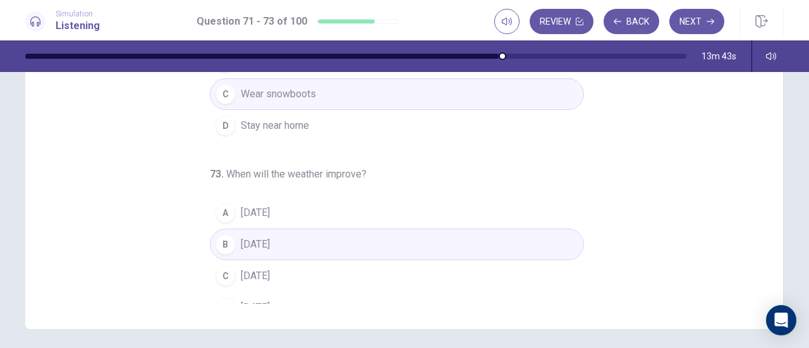
scroll to position [142, 0]
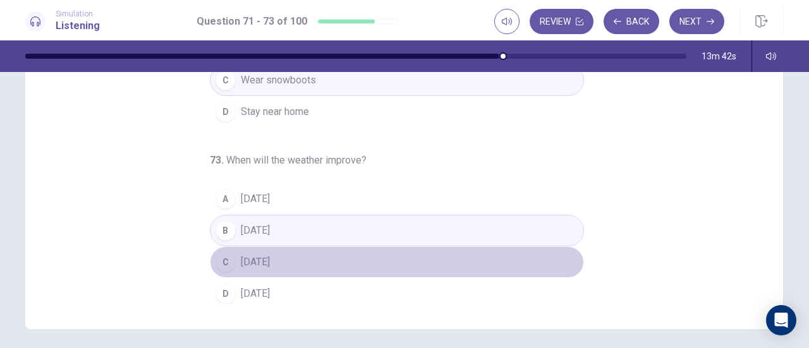
click at [331, 253] on button "C On Sunday" at bounding box center [397, 262] width 374 height 32
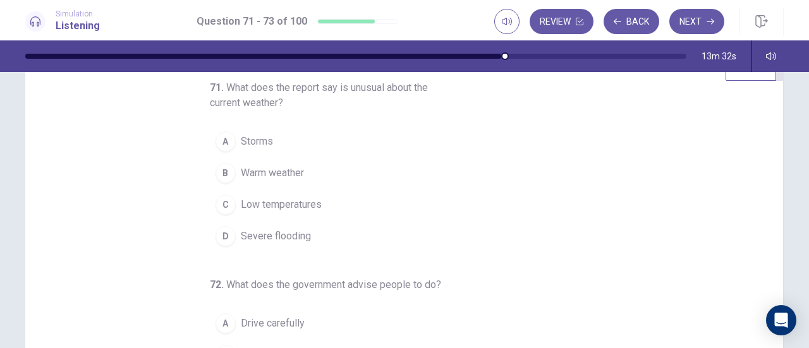
scroll to position [43, 0]
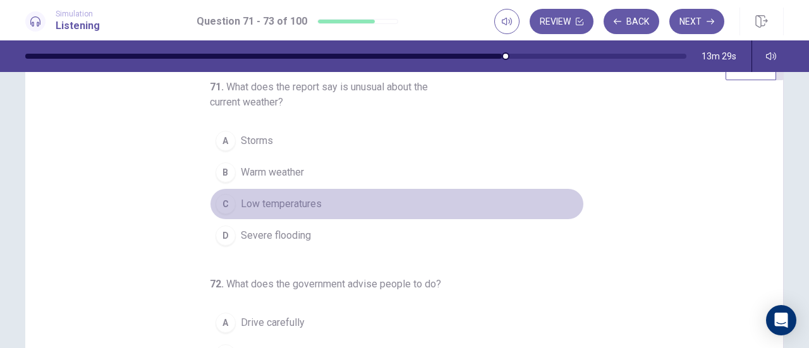
click at [313, 197] on span "Low temperatures" at bounding box center [281, 204] width 81 height 15
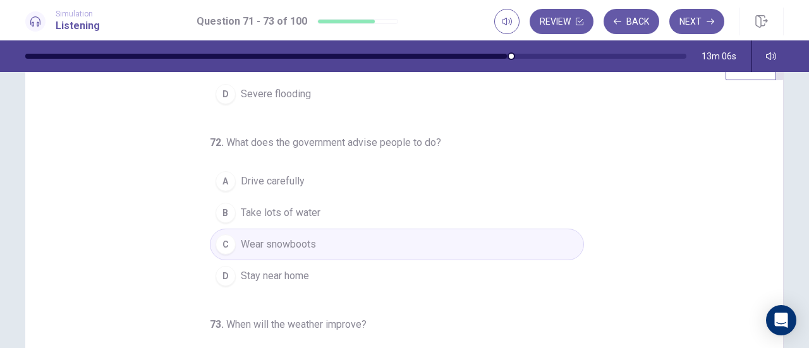
scroll to position [0, 0]
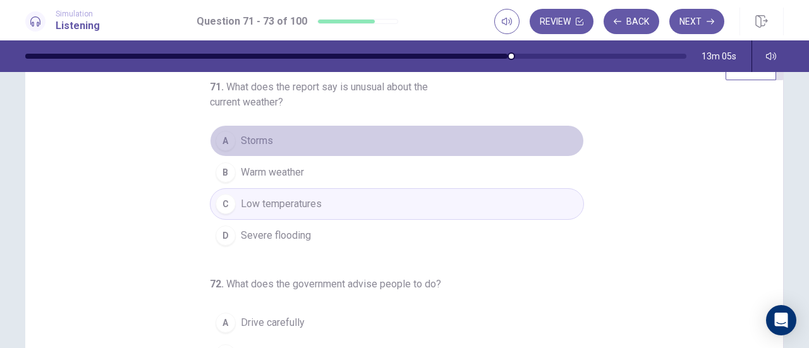
click at [449, 143] on button "A Storms" at bounding box center [397, 141] width 374 height 32
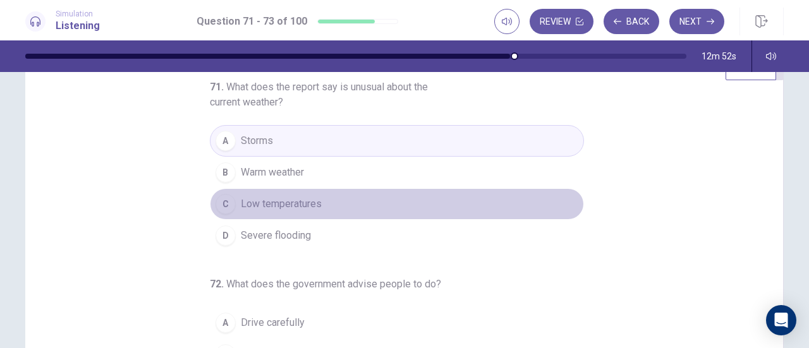
click at [351, 196] on button "C Low temperatures" at bounding box center [397, 204] width 374 height 32
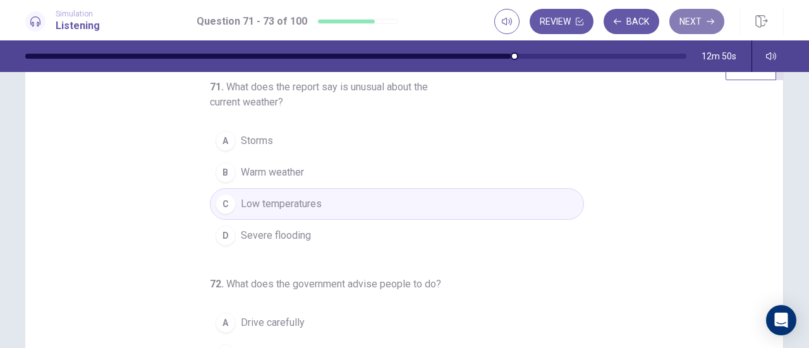
click at [698, 20] on button "Next" at bounding box center [696, 21] width 55 height 25
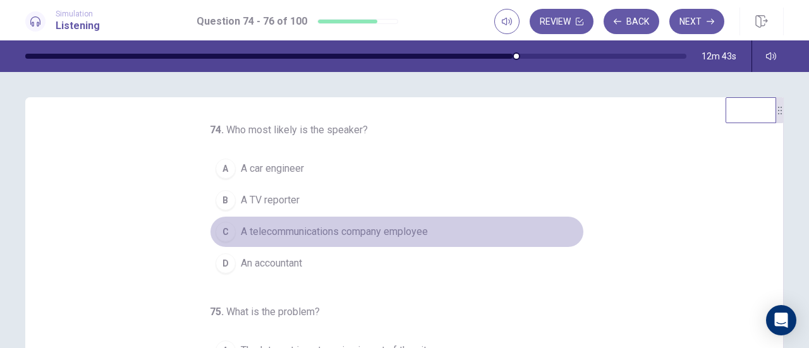
click at [399, 222] on button "C A telecommunications company employee" at bounding box center [397, 232] width 374 height 32
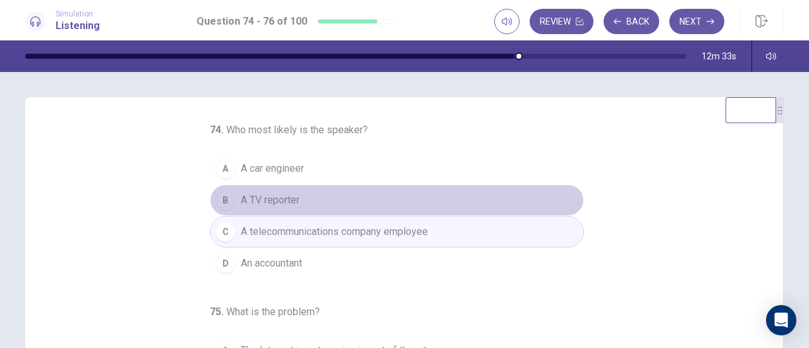
click at [396, 206] on button "B A TV reporter" at bounding box center [397, 200] width 374 height 32
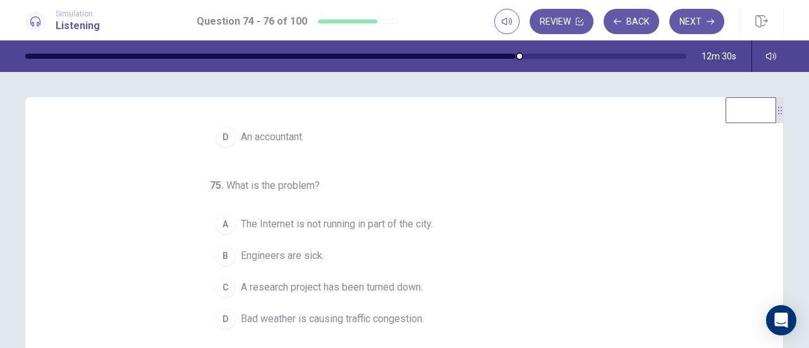
scroll to position [126, 0]
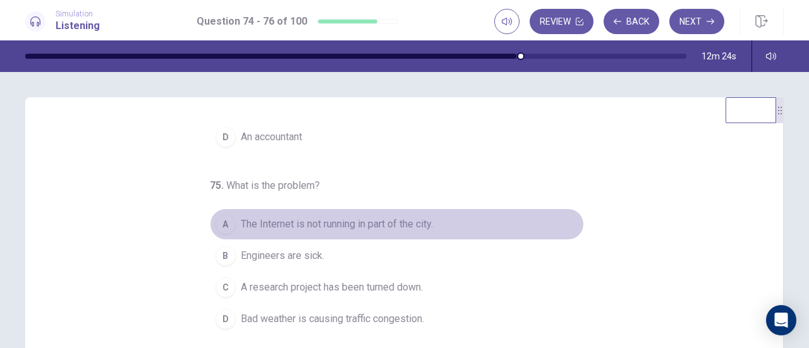
click at [394, 221] on span "The Internet is not running in part of the city." at bounding box center [337, 224] width 192 height 15
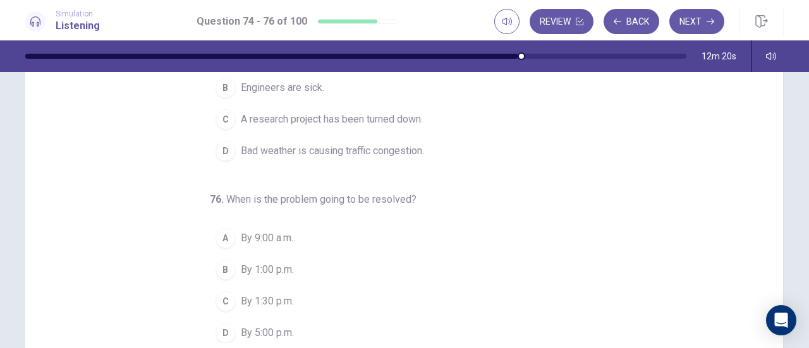
scroll to position [203, 0]
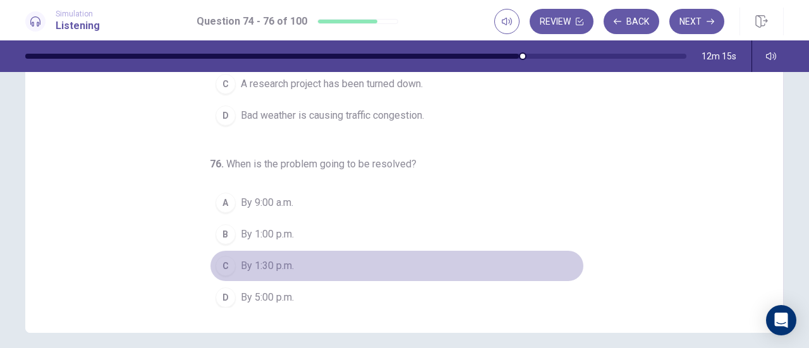
click at [296, 263] on button "C By 1:30 p.m." at bounding box center [397, 266] width 374 height 32
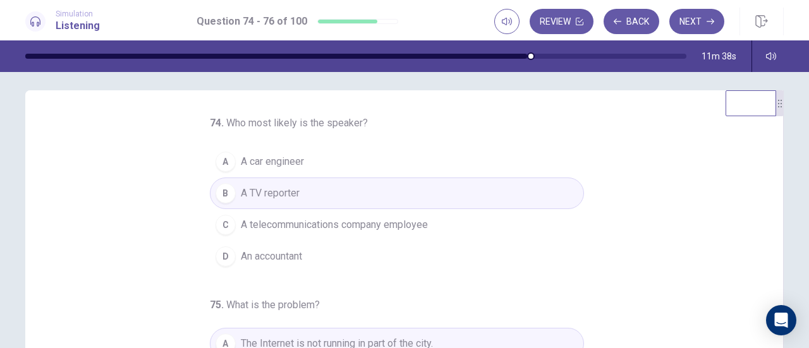
scroll to position [6, 0]
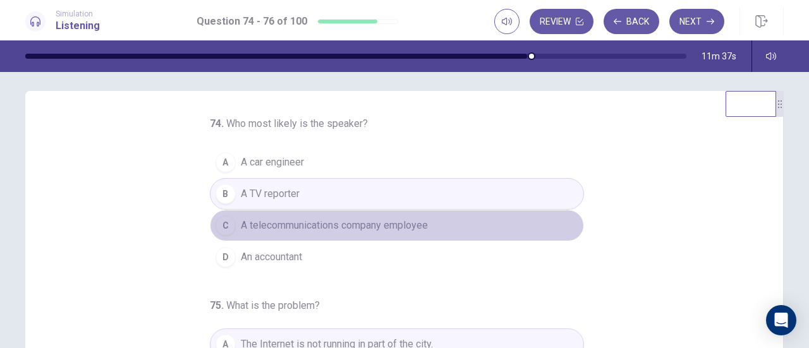
click at [414, 229] on span "A telecommunications company employee" at bounding box center [334, 225] width 187 height 15
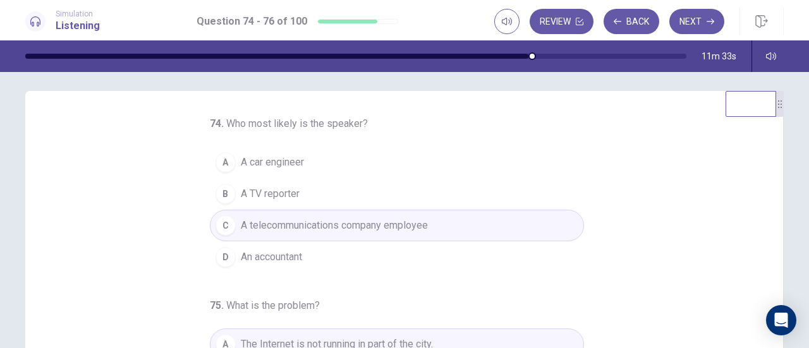
scroll to position [126, 0]
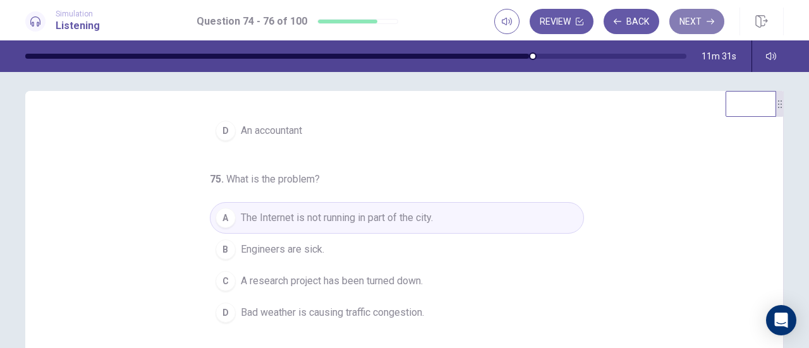
click at [697, 23] on button "Next" at bounding box center [696, 21] width 55 height 25
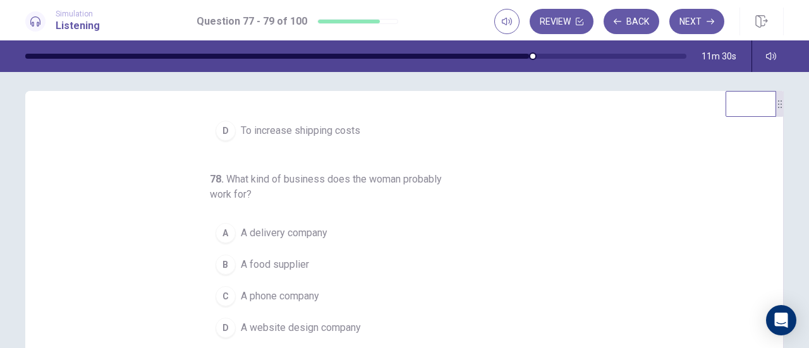
scroll to position [0, 0]
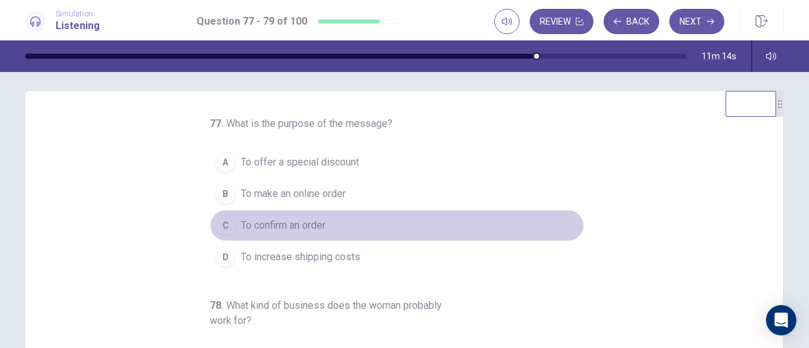
click at [330, 229] on button "C To confirm an order" at bounding box center [397, 226] width 374 height 32
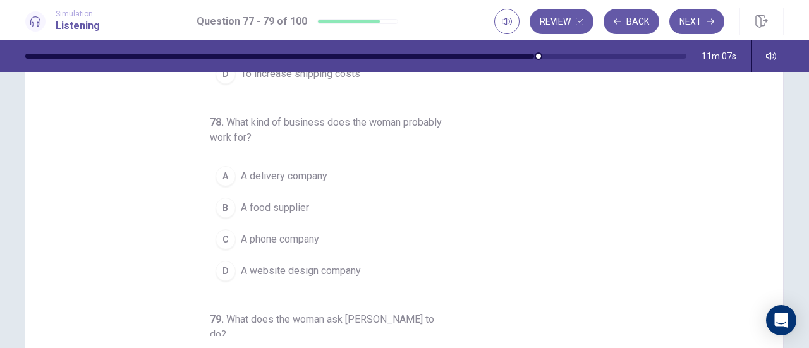
scroll to position [15, 0]
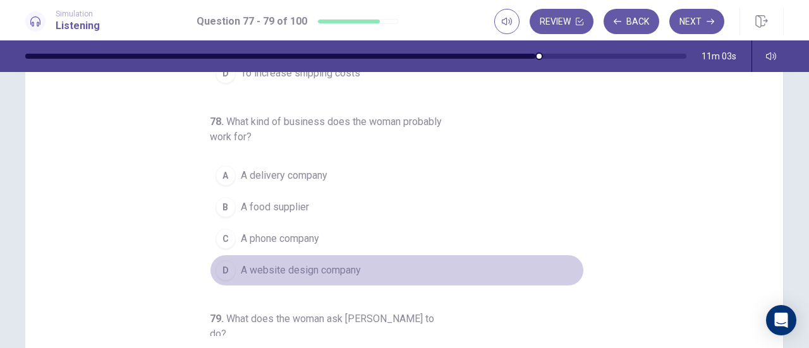
click at [350, 268] on span "A website design company" at bounding box center [301, 270] width 120 height 15
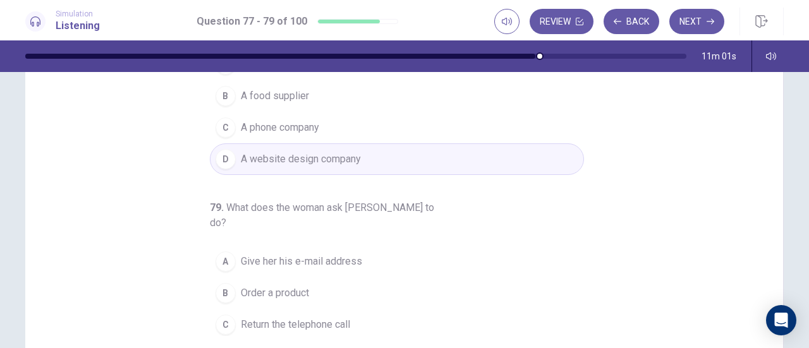
scroll to position [142, 0]
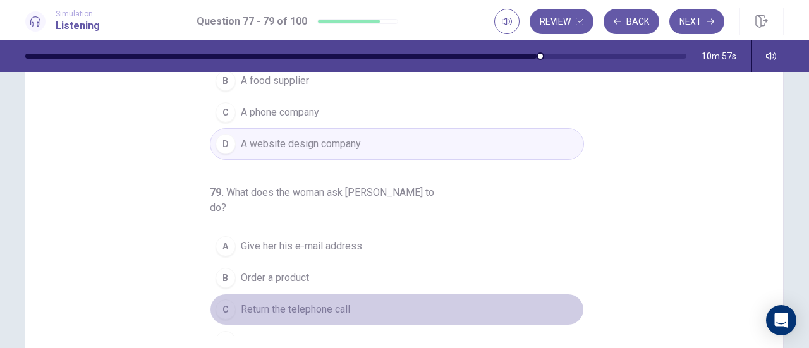
click at [346, 294] on button "C Return the telephone call" at bounding box center [397, 310] width 374 height 32
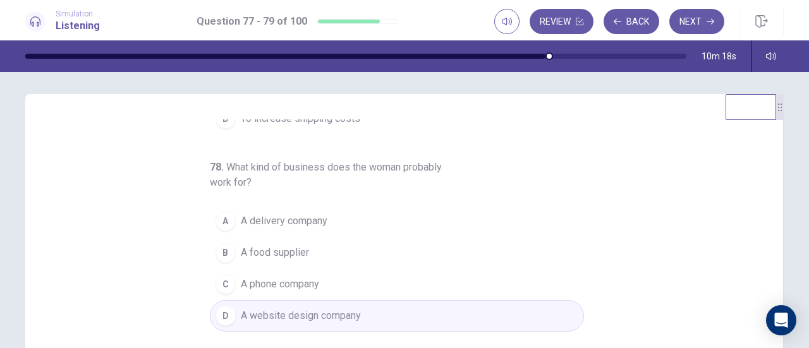
scroll to position [0, 0]
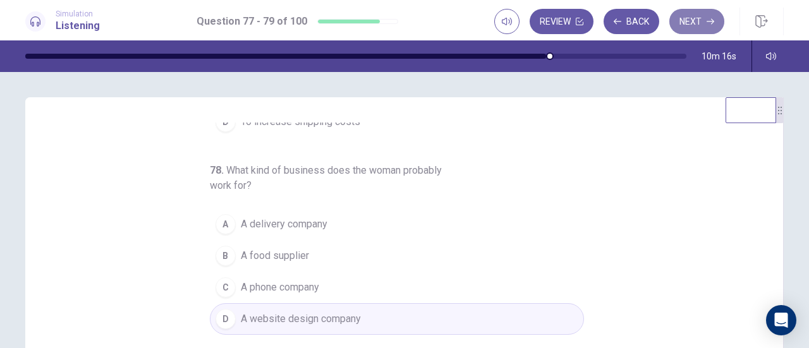
click at [703, 20] on button "Next" at bounding box center [696, 21] width 55 height 25
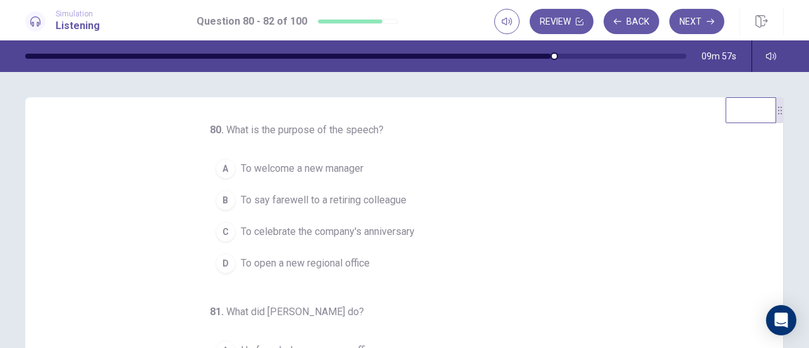
click at [358, 170] on span "To welcome a new manager" at bounding box center [302, 168] width 123 height 15
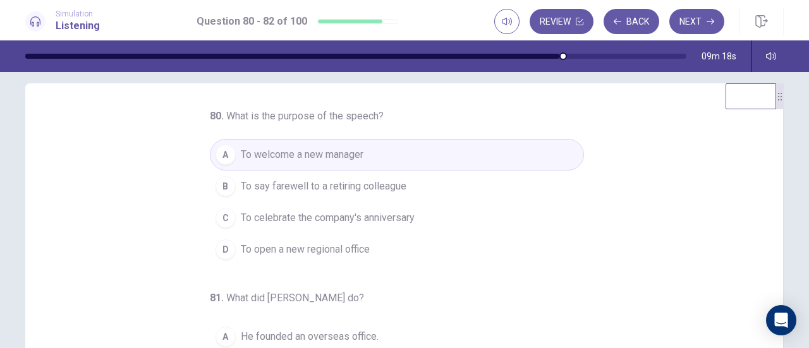
scroll to position [15, 0]
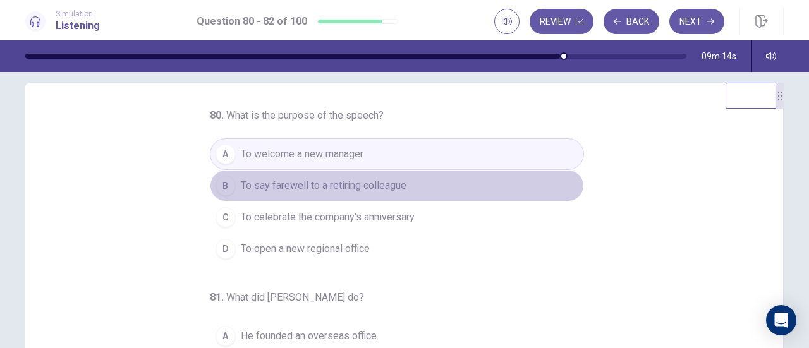
click at [365, 186] on span "To say farewell to a retiring colleague" at bounding box center [324, 185] width 166 height 15
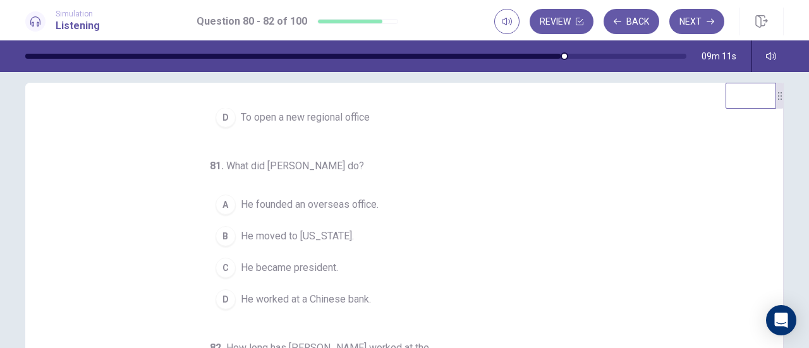
scroll to position [133, 0]
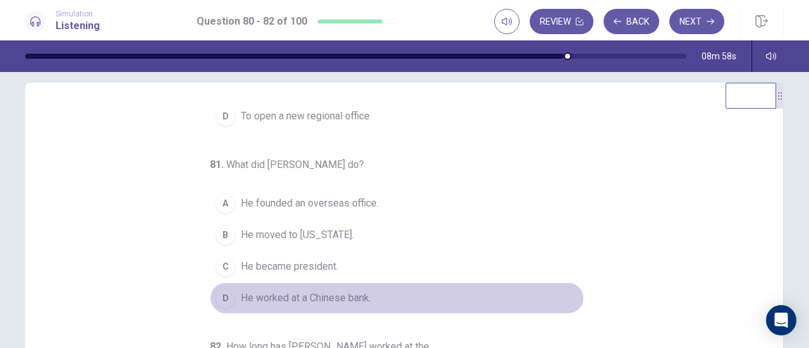
click at [330, 296] on span "He worked at a Chinese bank." at bounding box center [306, 298] width 130 height 15
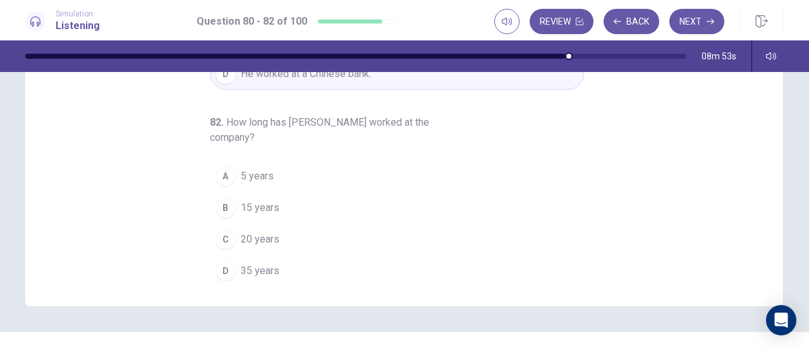
scroll to position [231, 0]
click at [265, 231] on span "20 years" at bounding box center [260, 238] width 39 height 15
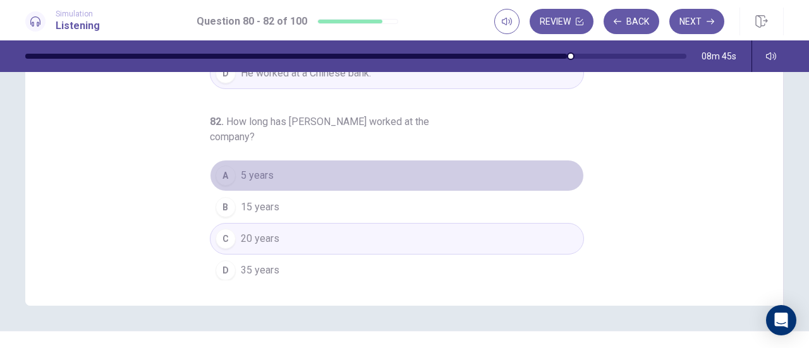
click at [275, 174] on button "A 5 years" at bounding box center [397, 176] width 374 height 32
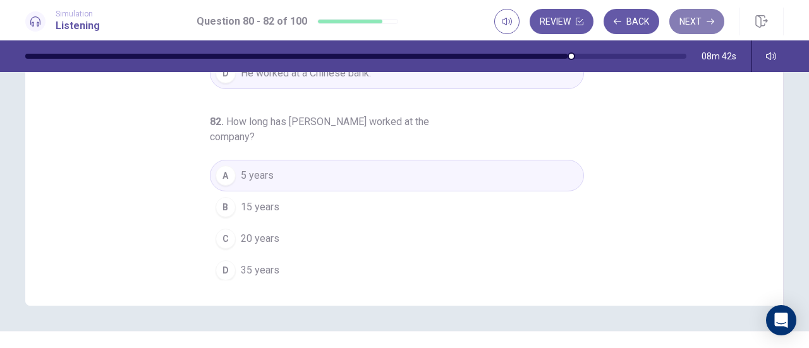
click at [690, 23] on button "Next" at bounding box center [696, 21] width 55 height 25
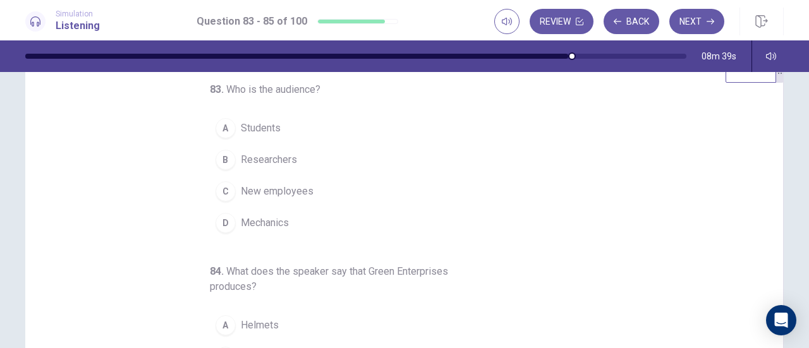
scroll to position [0, 0]
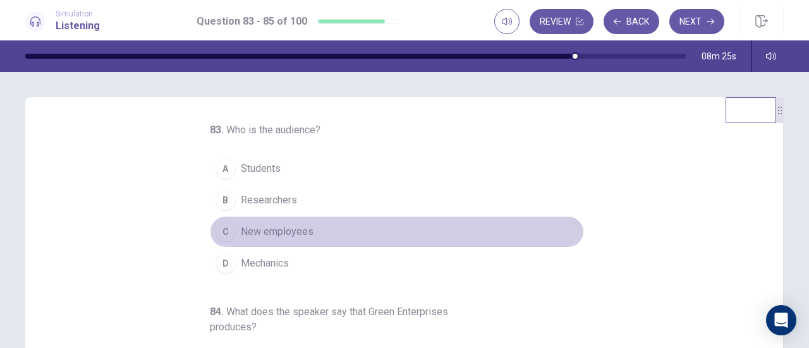
click at [292, 228] on span "New employees" at bounding box center [277, 231] width 73 height 15
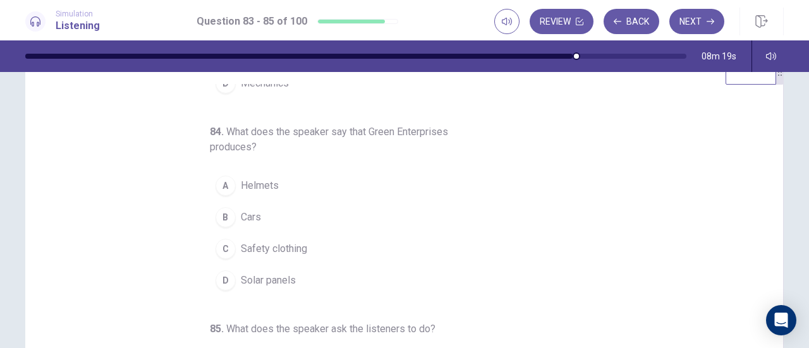
scroll to position [39, 0]
click at [288, 265] on button "D Solar panels" at bounding box center [397, 280] width 374 height 32
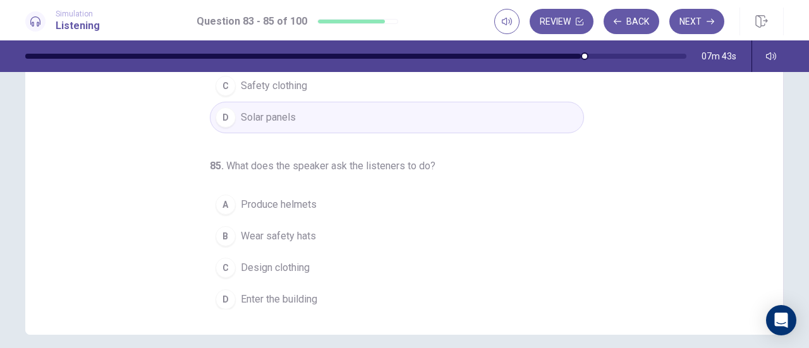
scroll to position [210, 0]
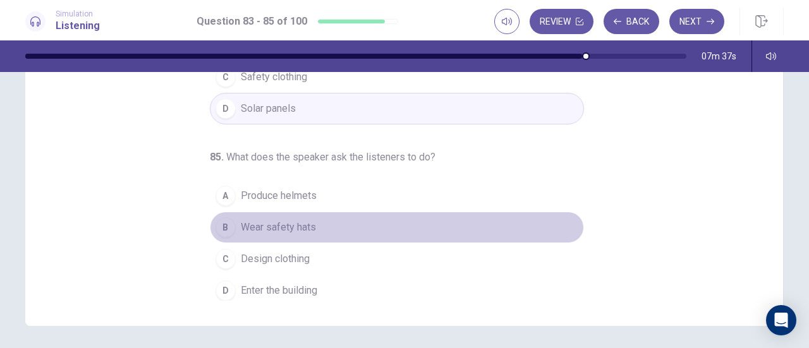
click at [308, 221] on span "Wear safety hats" at bounding box center [278, 227] width 75 height 15
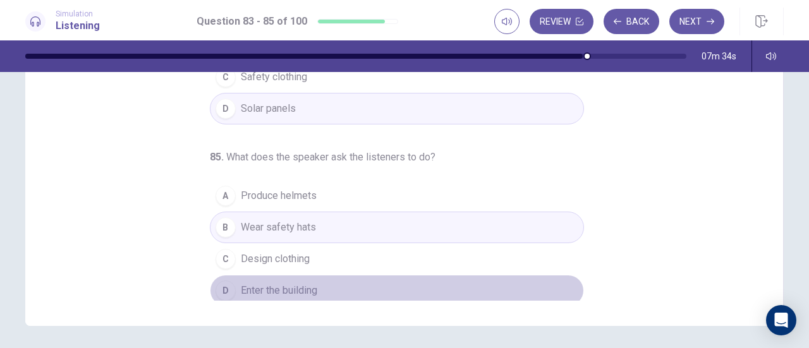
click at [294, 291] on span "Enter the building" at bounding box center [279, 290] width 76 height 15
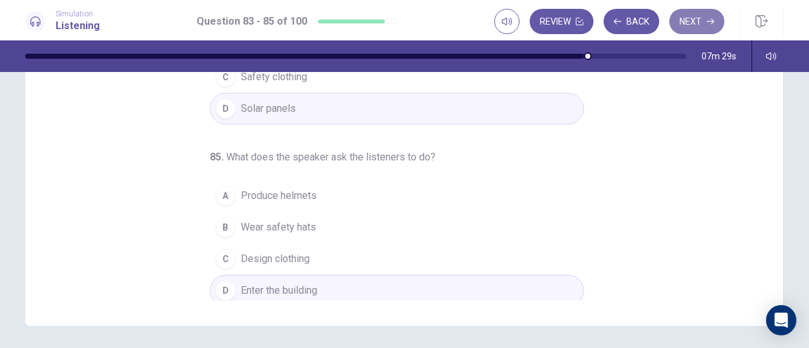
click at [687, 27] on button "Next" at bounding box center [696, 21] width 55 height 25
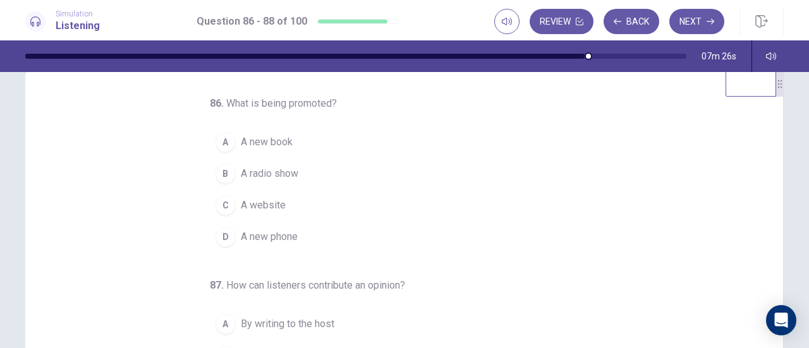
scroll to position [0, 0]
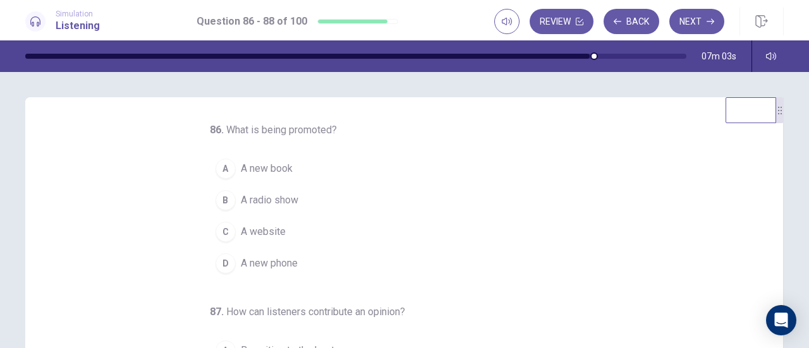
click at [267, 226] on span "A website" at bounding box center [263, 231] width 45 height 15
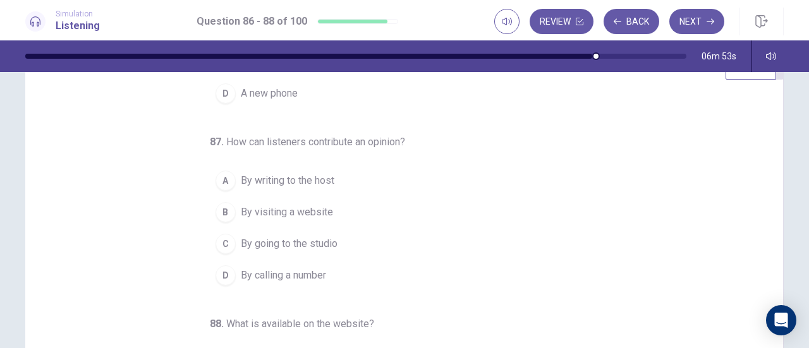
scroll to position [44, 0]
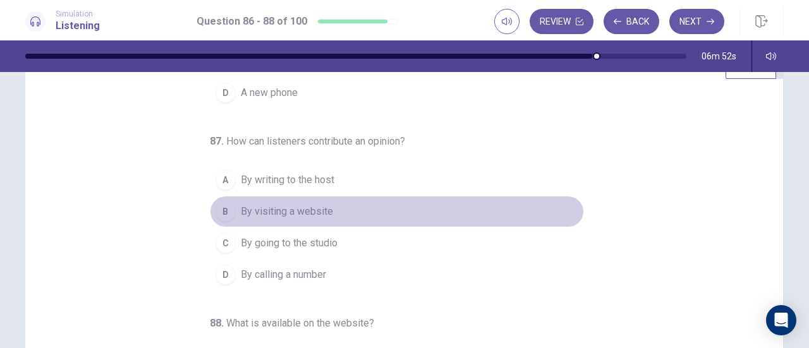
click at [313, 204] on span "By visiting a website" at bounding box center [287, 211] width 92 height 15
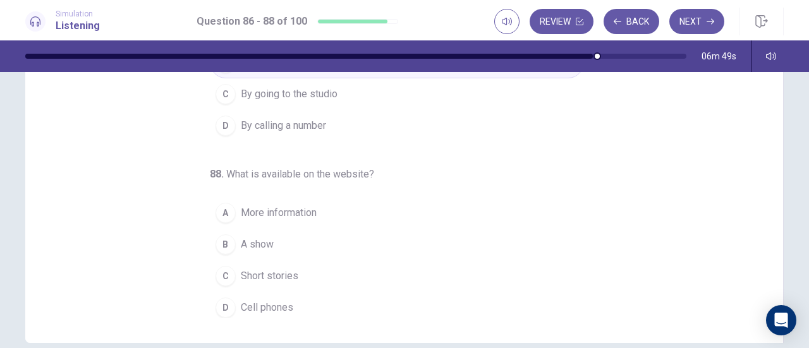
scroll to position [195, 0]
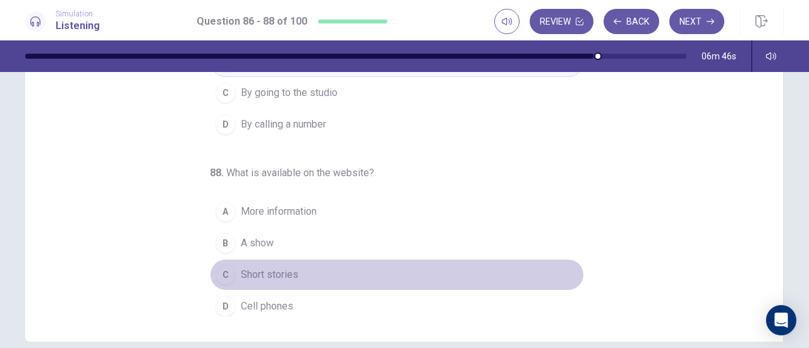
click at [291, 267] on span "Short stories" at bounding box center [269, 274] width 57 height 15
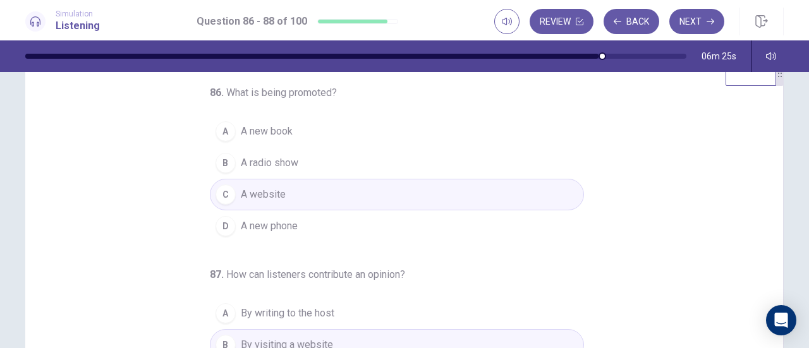
scroll to position [32, 0]
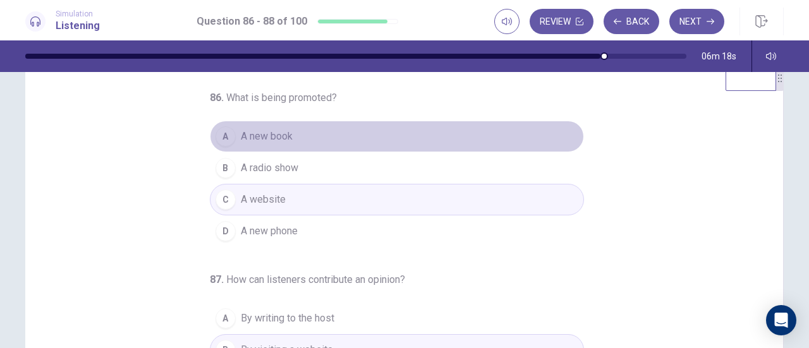
click at [281, 136] on span "A new book" at bounding box center [267, 136] width 52 height 15
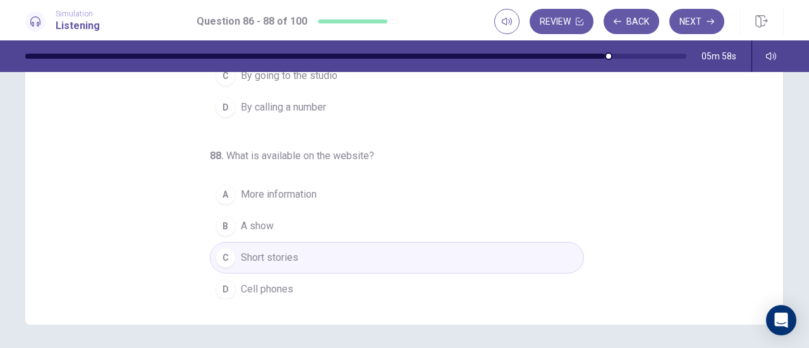
scroll to position [212, 0]
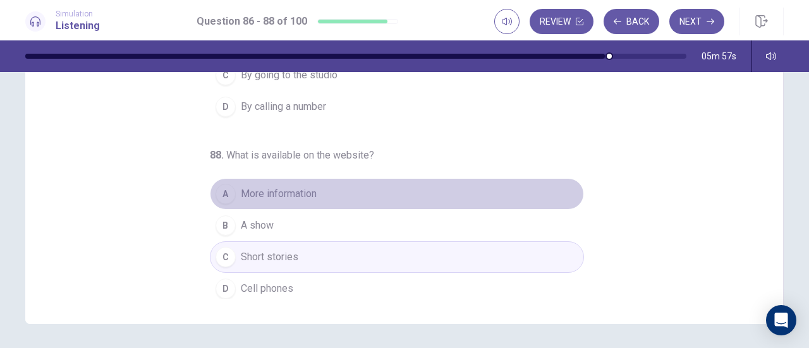
click at [321, 194] on button "A More information" at bounding box center [397, 194] width 374 height 32
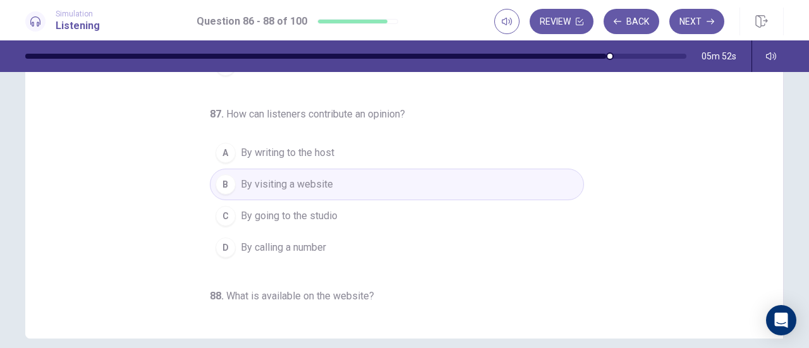
scroll to position [197, 0]
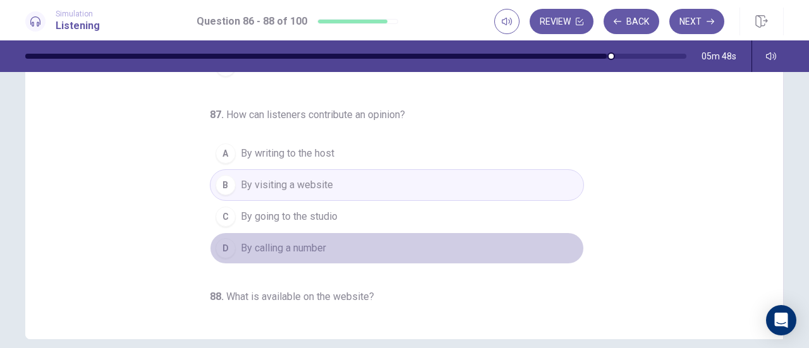
click at [324, 242] on button "D By calling a number" at bounding box center [397, 249] width 374 height 32
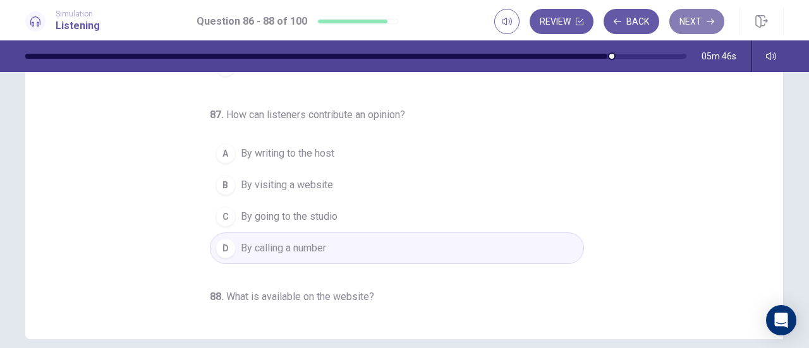
click at [699, 16] on button "Next" at bounding box center [696, 21] width 55 height 25
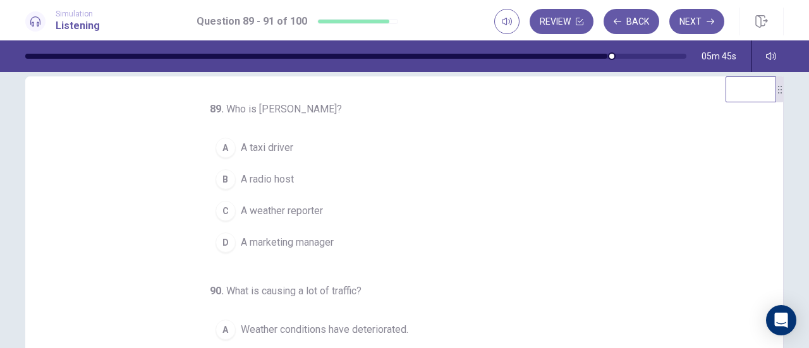
scroll to position [0, 0]
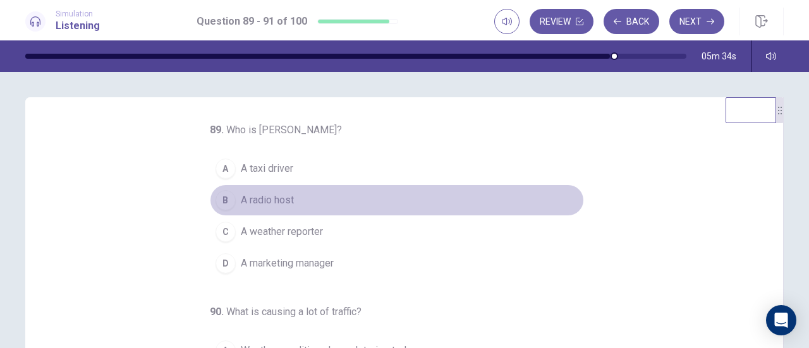
click at [279, 197] on span "A radio host" at bounding box center [267, 200] width 53 height 15
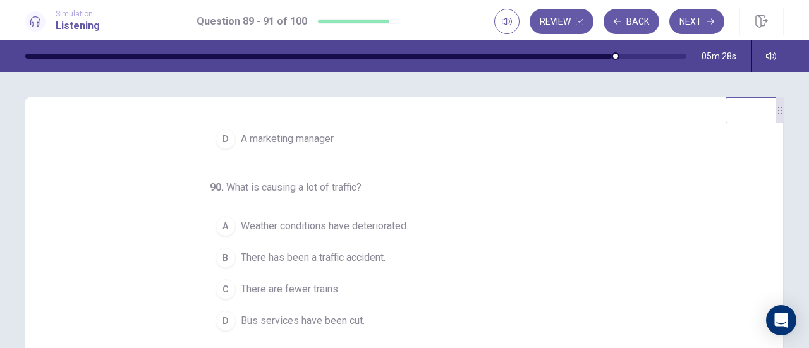
scroll to position [126, 0]
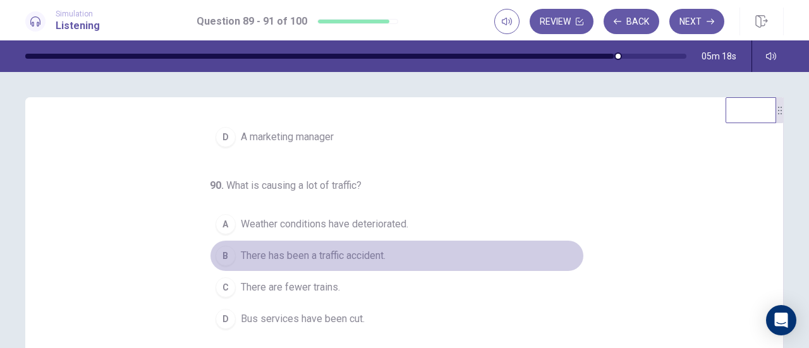
drag, startPoint x: 383, startPoint y: 241, endPoint x: 368, endPoint y: 248, distance: 17.0
click at [368, 248] on button "B There has been a traffic accident." at bounding box center [397, 256] width 374 height 32
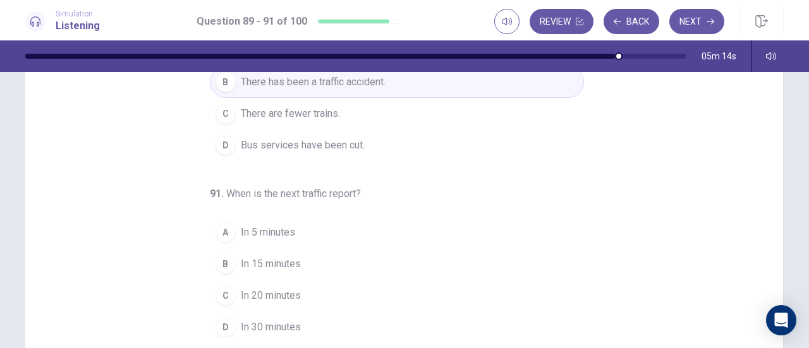
scroll to position [174, 0]
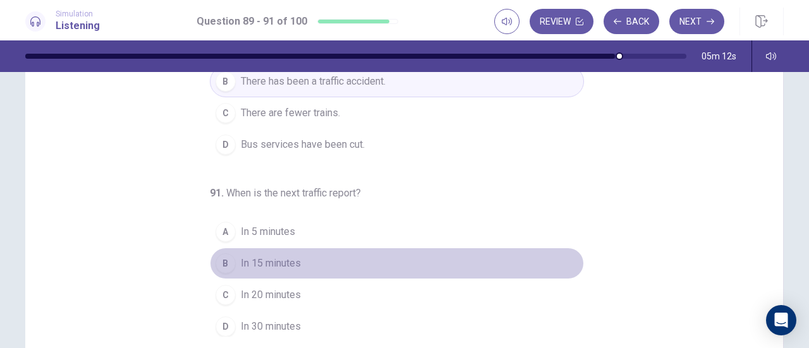
click at [286, 257] on span "In 15 minutes" at bounding box center [271, 263] width 60 height 15
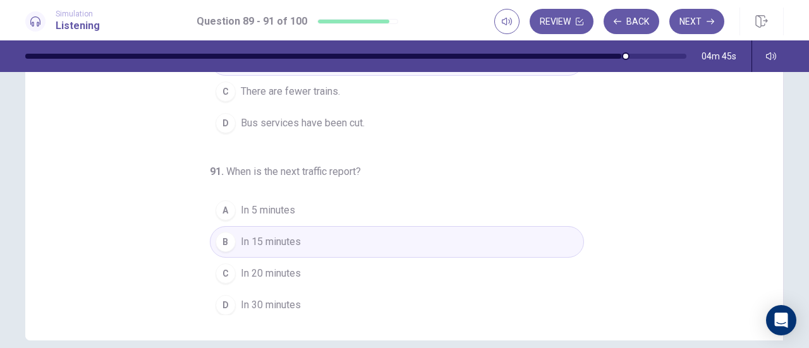
scroll to position [199, 0]
click at [696, 23] on button "Next" at bounding box center [696, 21] width 55 height 25
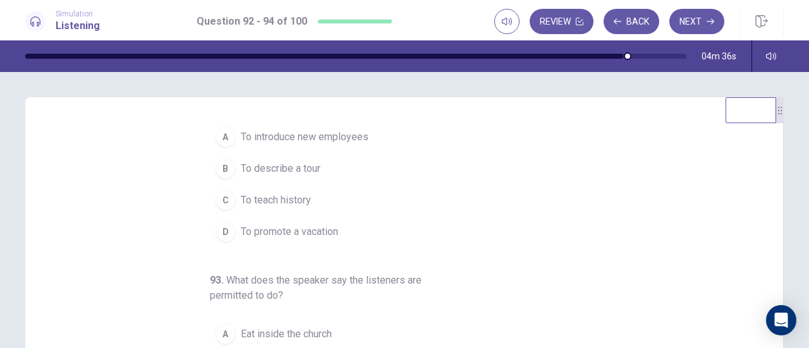
scroll to position [0, 0]
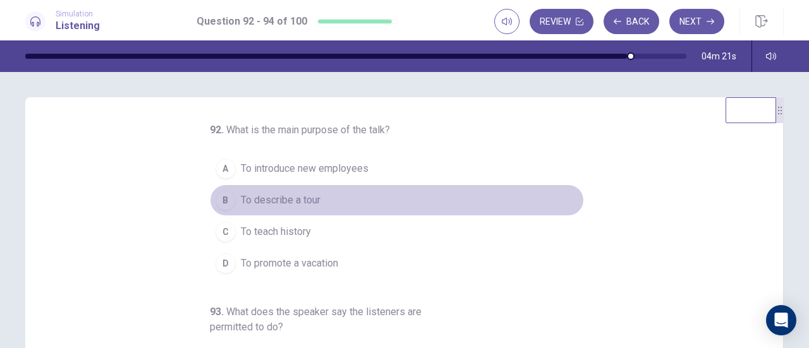
click at [291, 199] on span "To describe a tour" at bounding box center [281, 200] width 80 height 15
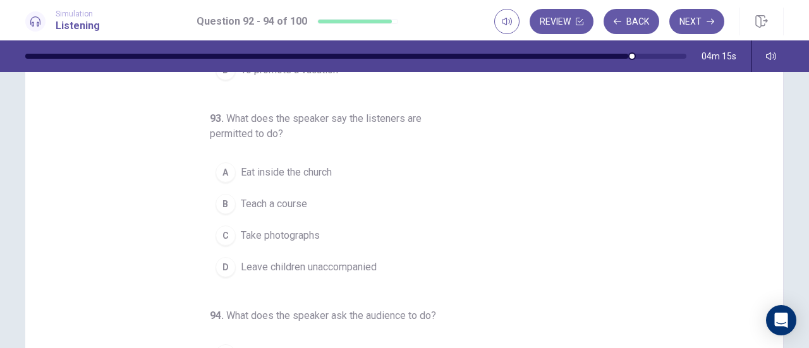
scroll to position [52, 0]
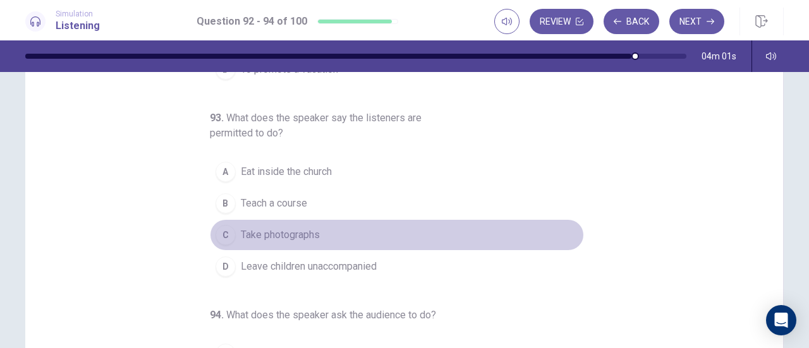
click at [293, 233] on span "Take photographs" at bounding box center [280, 234] width 79 height 15
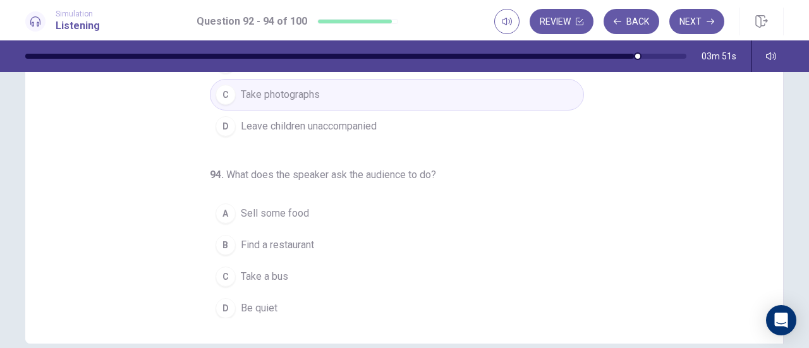
scroll to position [191, 0]
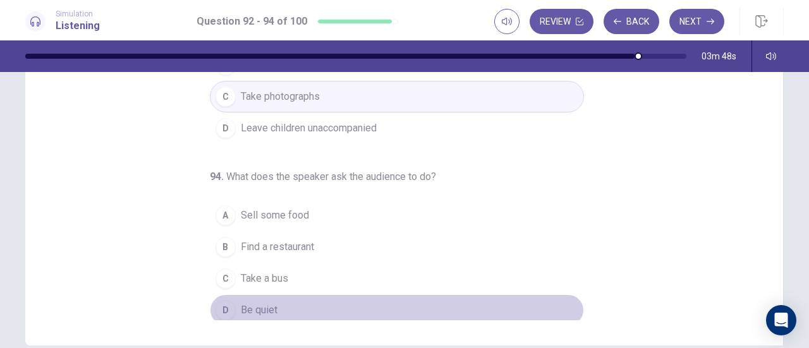
click at [262, 303] on span "Be quiet" at bounding box center [259, 310] width 37 height 15
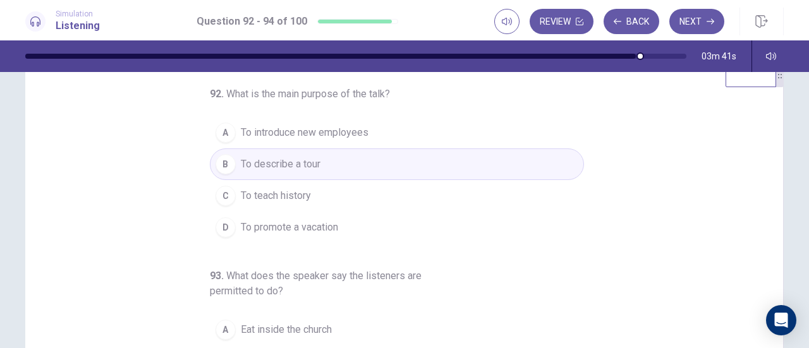
scroll to position [45, 0]
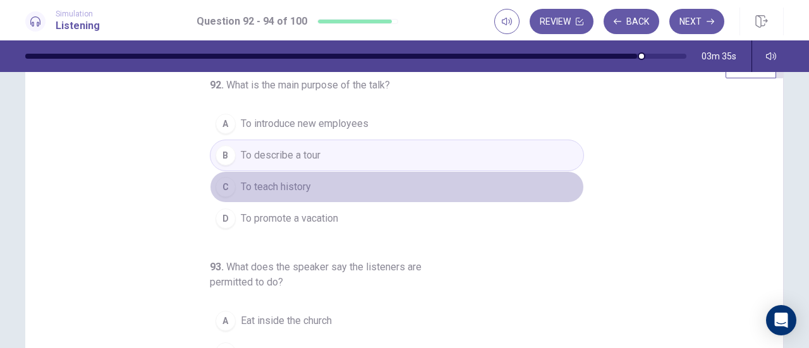
click at [298, 186] on span "To teach history" at bounding box center [276, 186] width 70 height 15
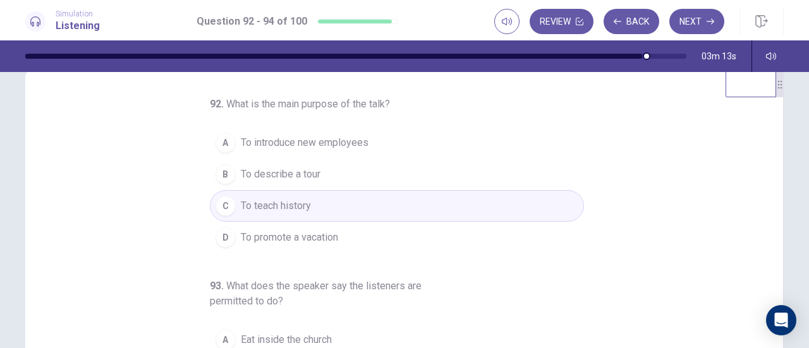
scroll to position [0, 0]
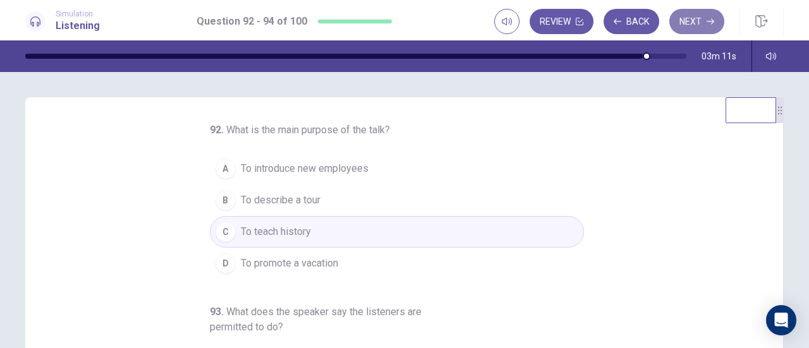
click at [703, 18] on button "Next" at bounding box center [696, 21] width 55 height 25
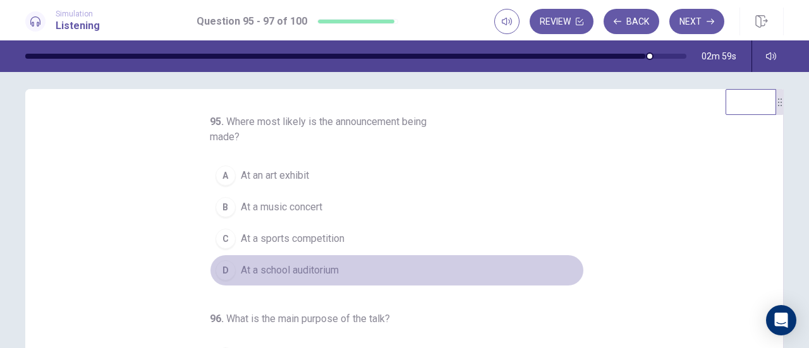
click at [311, 267] on span "At a school auditorium" at bounding box center [290, 270] width 98 height 15
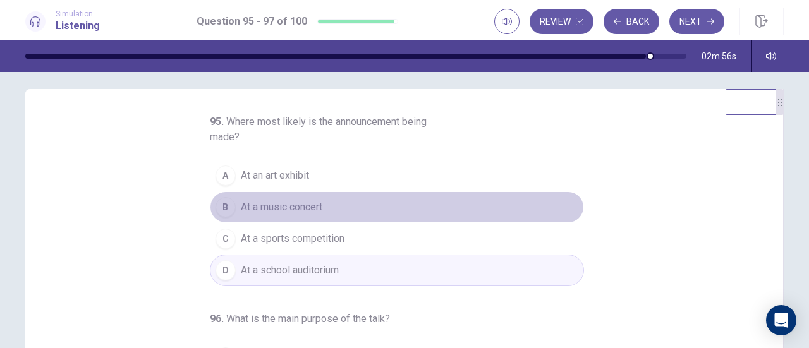
click at [313, 207] on span "At a music concert" at bounding box center [282, 207] width 82 height 15
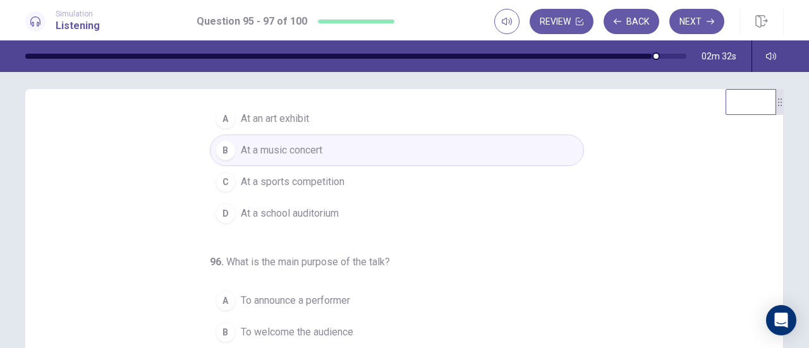
scroll to position [56, 0]
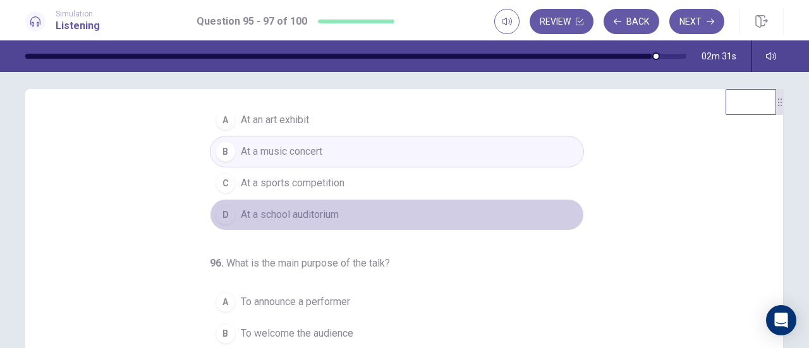
click at [339, 207] on button "D At a school auditorium" at bounding box center [397, 215] width 374 height 32
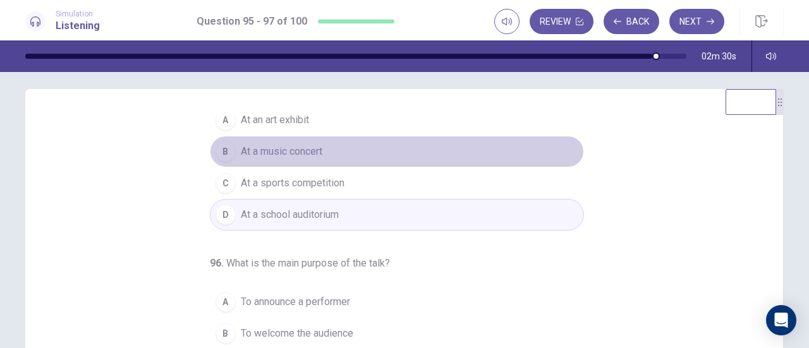
click at [339, 145] on button "B At a music concert" at bounding box center [397, 152] width 374 height 32
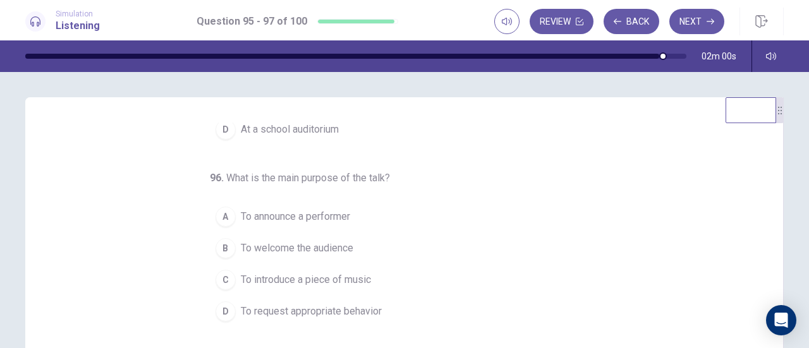
scroll to position [157, 0]
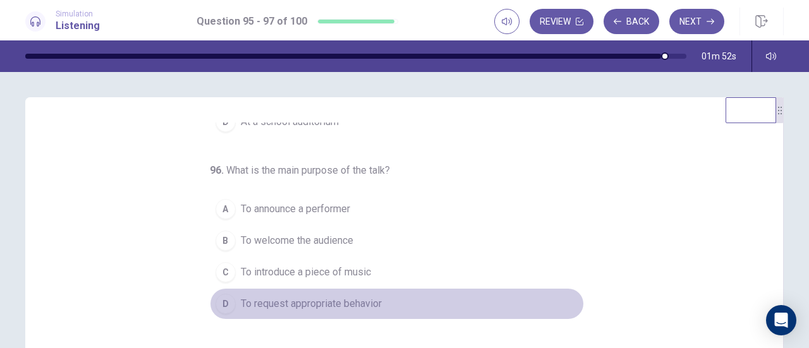
click at [338, 301] on span "To request appropriate behavior" at bounding box center [311, 303] width 141 height 15
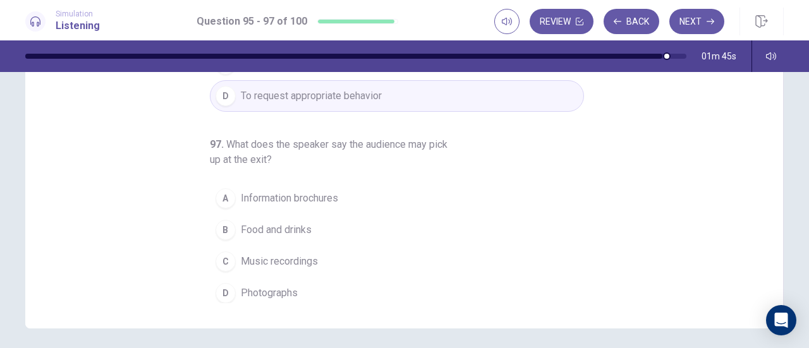
scroll to position [209, 0]
click at [299, 253] on span "Music recordings" at bounding box center [279, 260] width 77 height 15
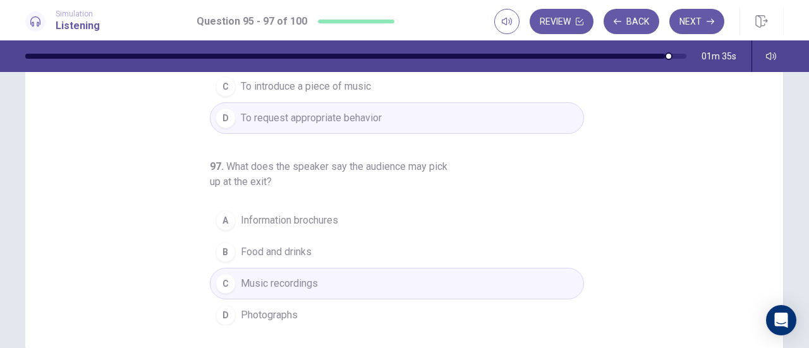
scroll to position [205, 0]
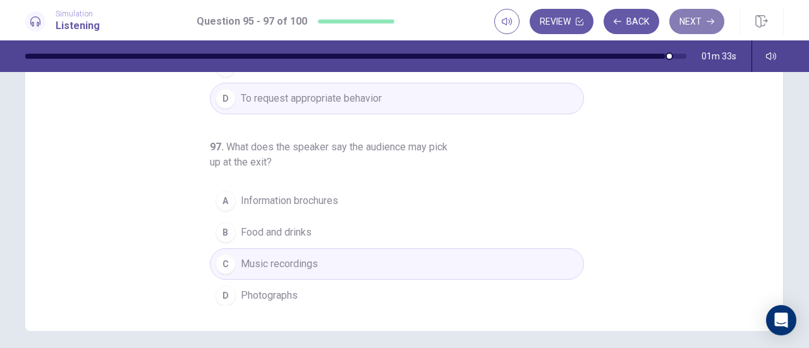
click at [699, 18] on button "Next" at bounding box center [696, 21] width 55 height 25
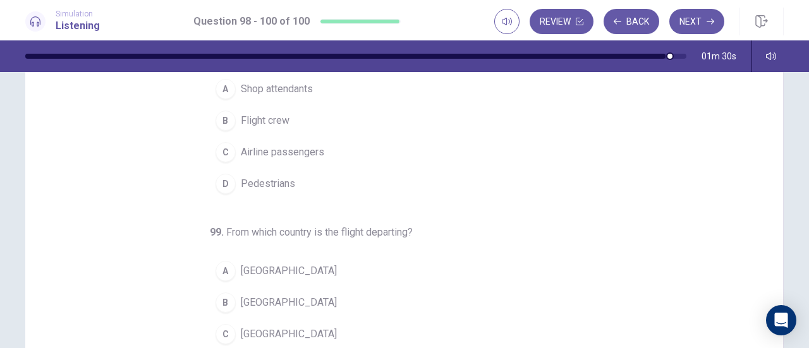
scroll to position [0, 0]
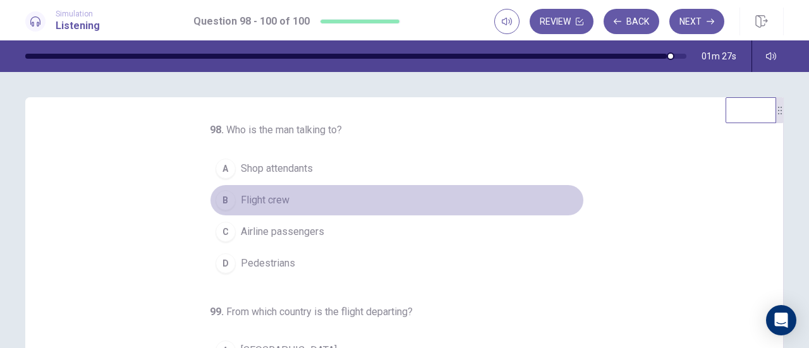
click at [280, 193] on span "Flight crew" at bounding box center [265, 200] width 49 height 15
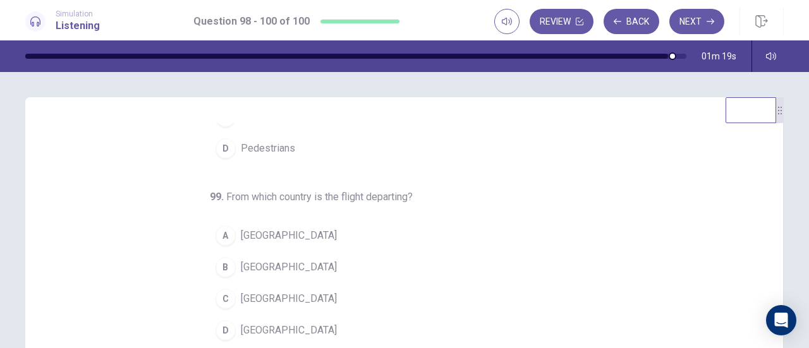
scroll to position [126, 0]
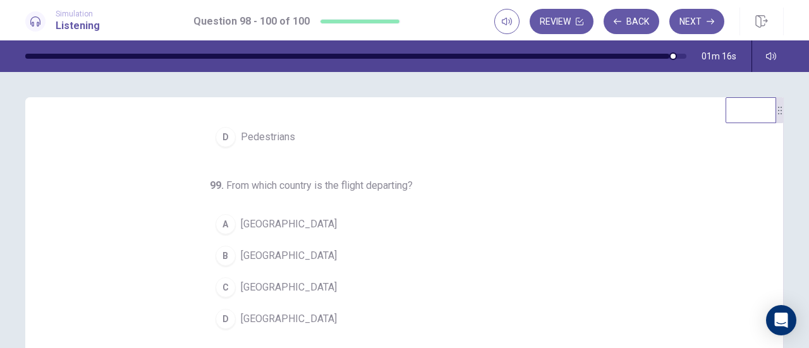
click at [241, 315] on span "Mexico" at bounding box center [289, 318] width 96 height 15
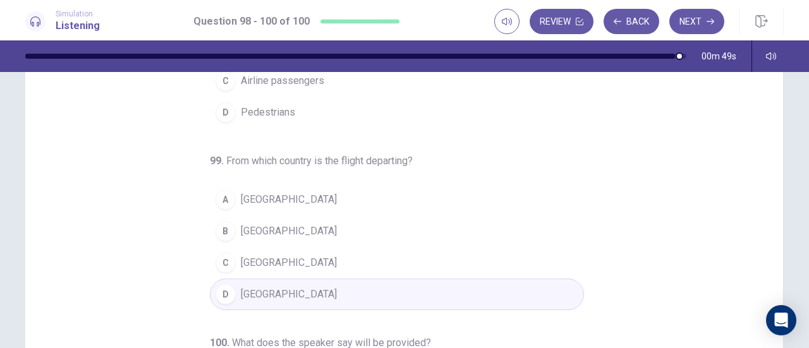
scroll to position [155, 0]
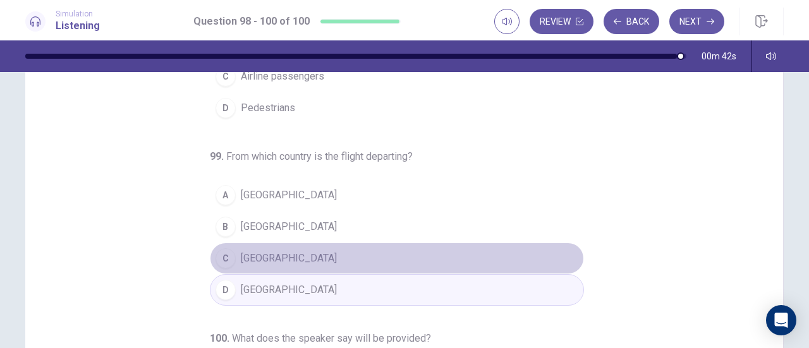
click at [267, 255] on button "C Chile" at bounding box center [397, 259] width 374 height 32
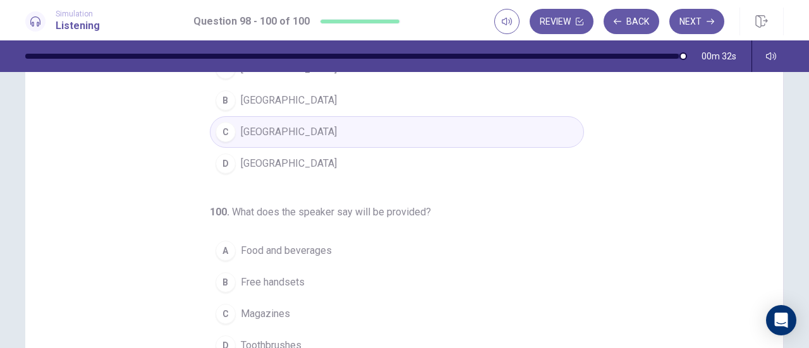
scroll to position [222, 0]
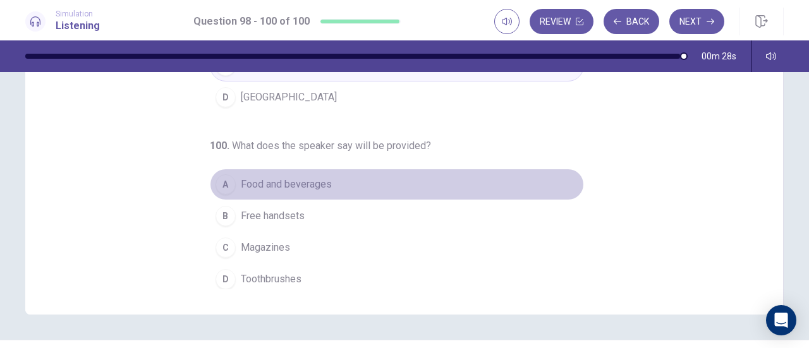
click at [311, 179] on span "Food and beverages" at bounding box center [286, 184] width 91 height 15
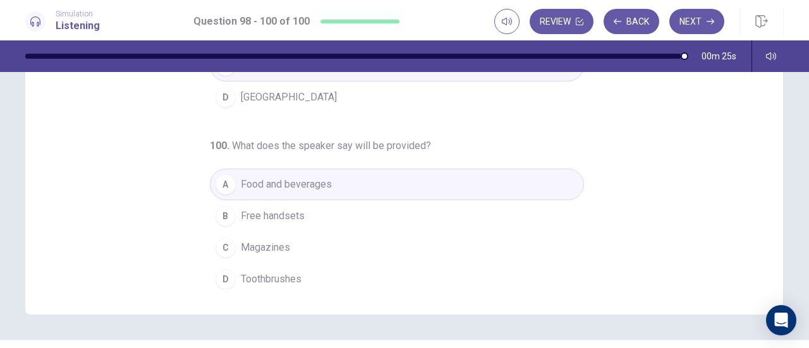
scroll to position [0, 0]
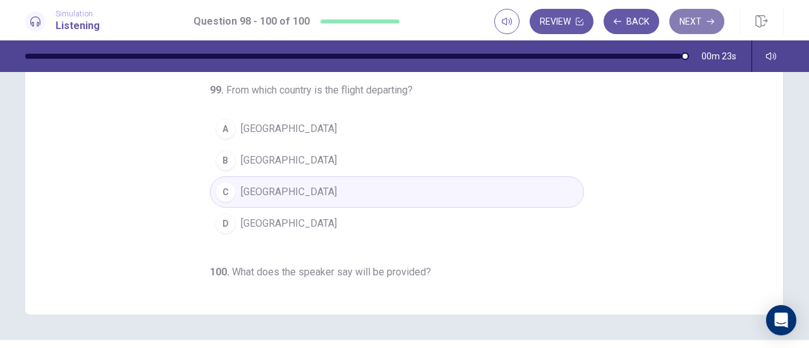
click at [696, 25] on button "Next" at bounding box center [696, 21] width 55 height 25
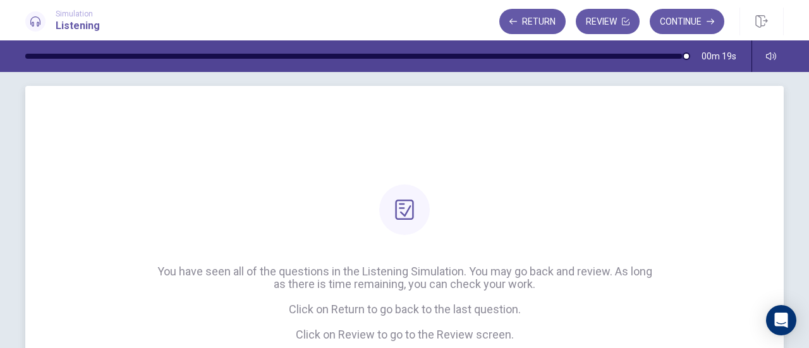
scroll to position [9, 0]
click at [607, 23] on button "Review" at bounding box center [608, 21] width 64 height 25
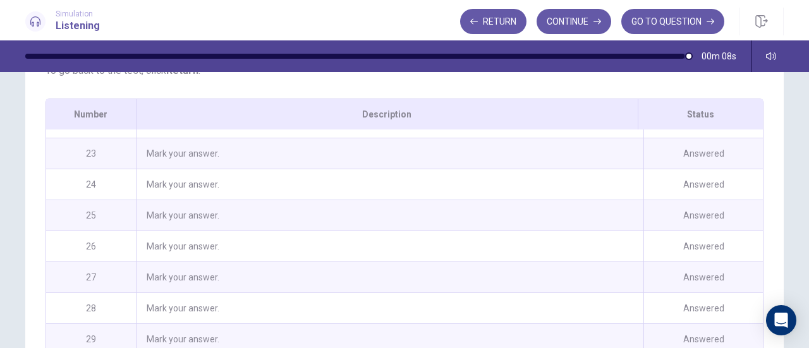
scroll to position [647, 0]
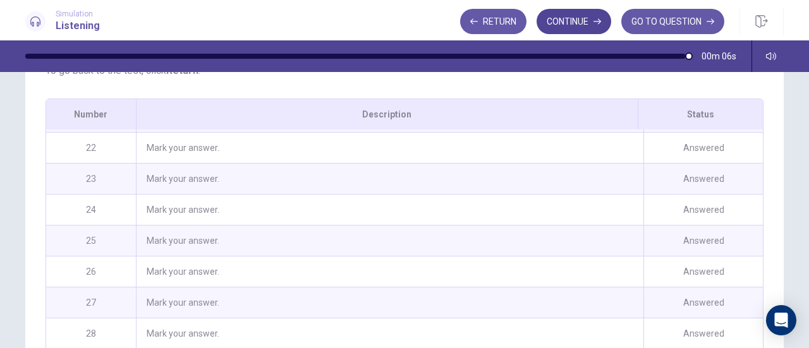
click at [584, 21] on button "Continue" at bounding box center [573, 21] width 75 height 25
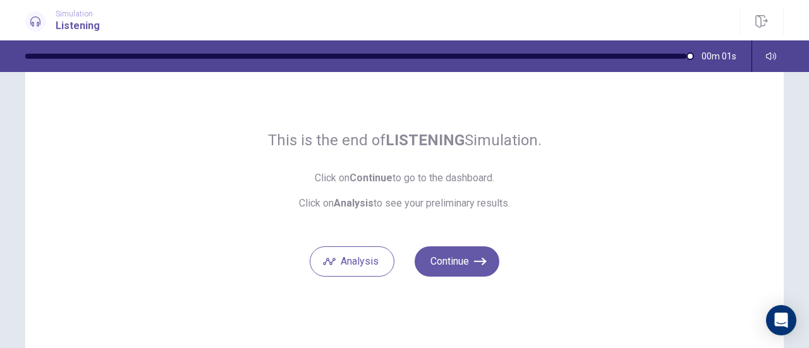
scroll to position [60, 0]
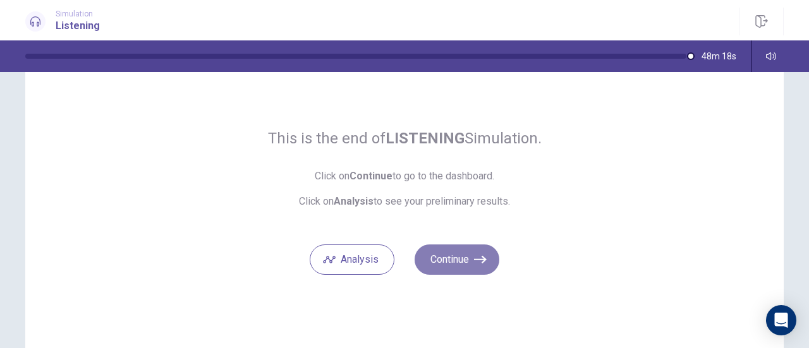
click at [456, 257] on button "Continue" at bounding box center [456, 260] width 85 height 30
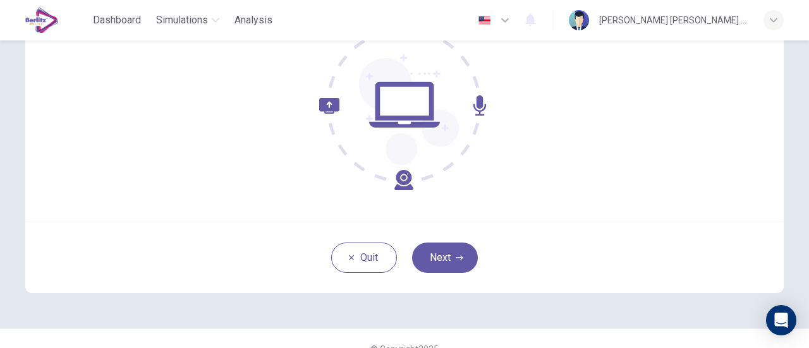
scroll to position [178, 0]
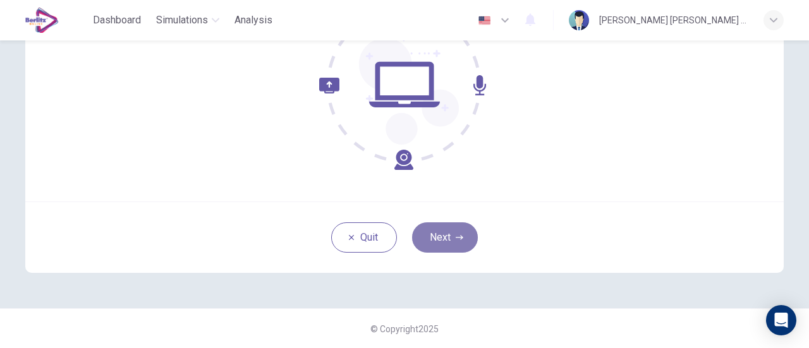
click at [457, 236] on icon "button" at bounding box center [460, 237] width 8 height 4
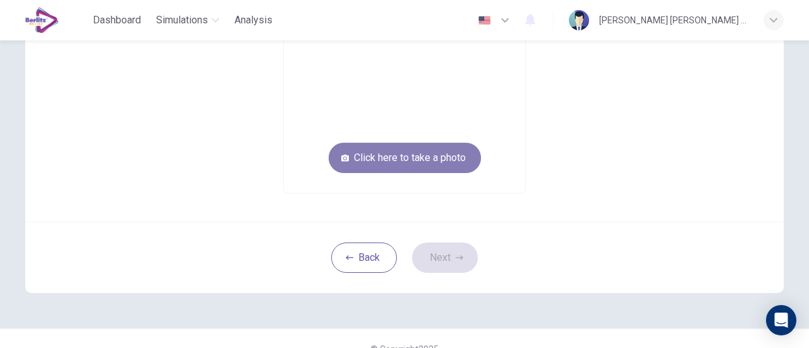
click at [411, 154] on button "Click here to take a photo" at bounding box center [405, 158] width 152 height 30
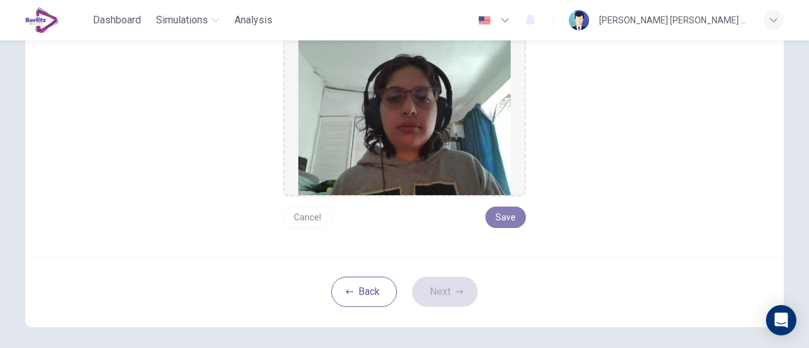
click at [507, 223] on button "Save" at bounding box center [505, 217] width 40 height 21
click at [454, 286] on button "Next" at bounding box center [445, 292] width 66 height 30
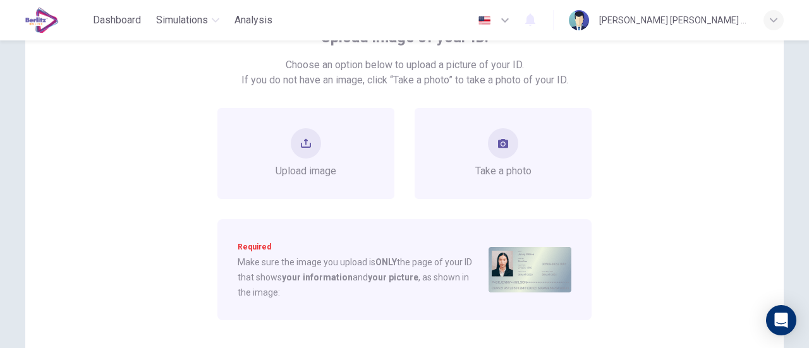
scroll to position [95, 0]
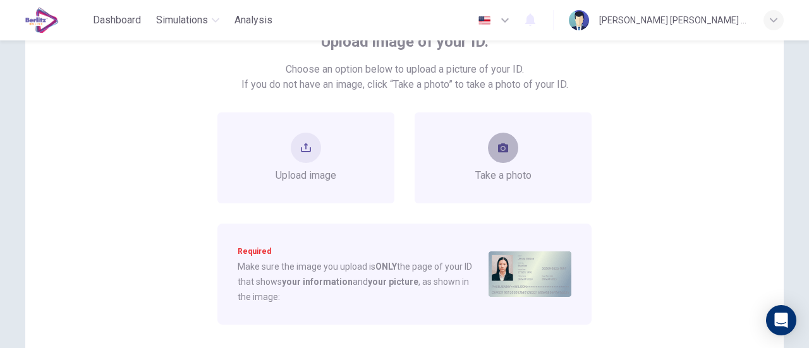
click at [509, 148] on button "take photo" at bounding box center [503, 148] width 30 height 30
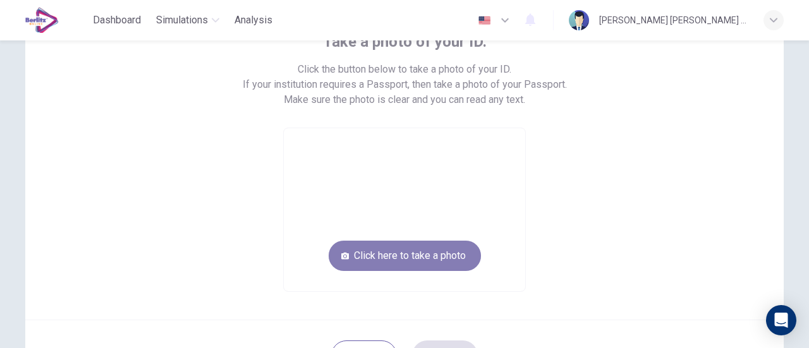
click at [423, 251] on button "Click here to take a photo" at bounding box center [405, 256] width 152 height 30
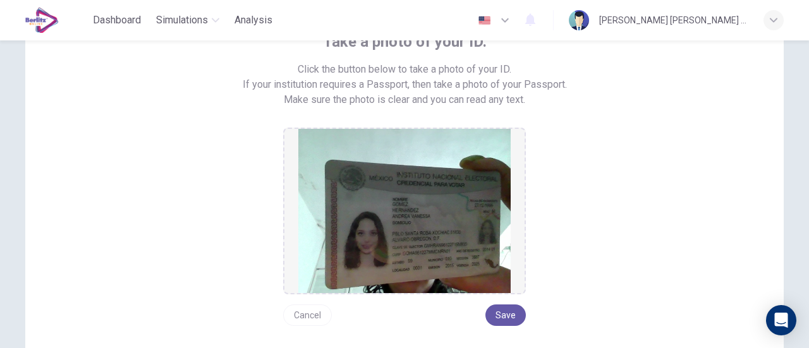
click at [576, 211] on div "Take a photo of your ID. Click the button below to take a photo of your ID. If …" at bounding box center [404, 179] width 571 height 294
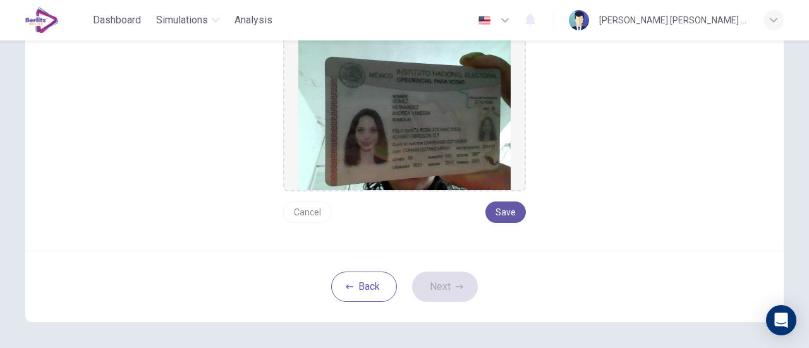
scroll to position [198, 0]
click at [311, 213] on button "Cancel" at bounding box center [307, 211] width 49 height 21
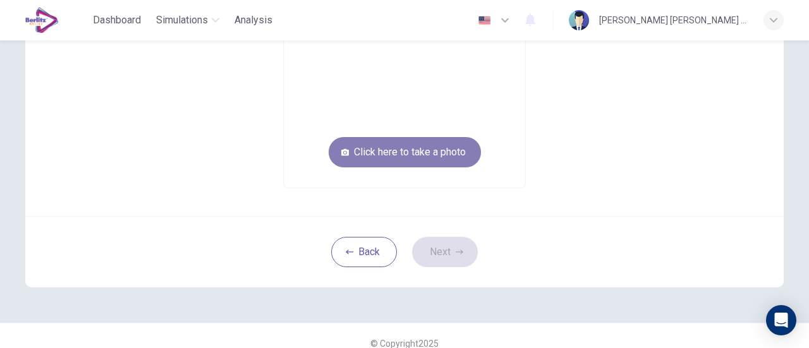
click at [428, 155] on button "Click here to take a photo" at bounding box center [405, 152] width 152 height 30
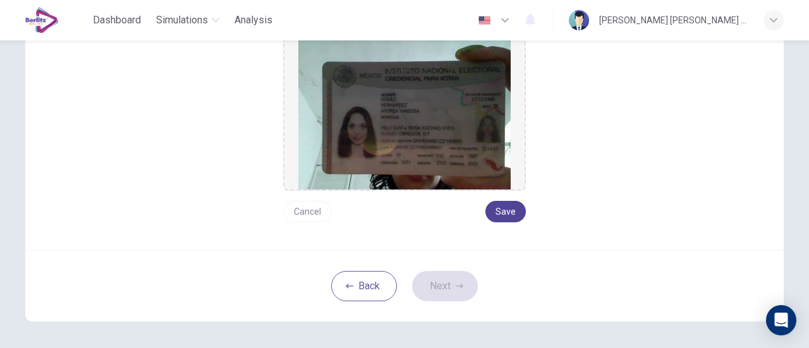
click at [508, 206] on button "Save" at bounding box center [505, 211] width 40 height 21
click at [455, 292] on button "Next" at bounding box center [445, 286] width 66 height 30
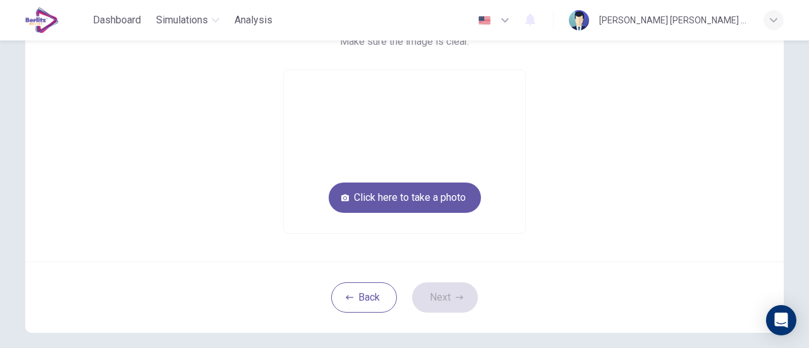
scroll to position [136, 0]
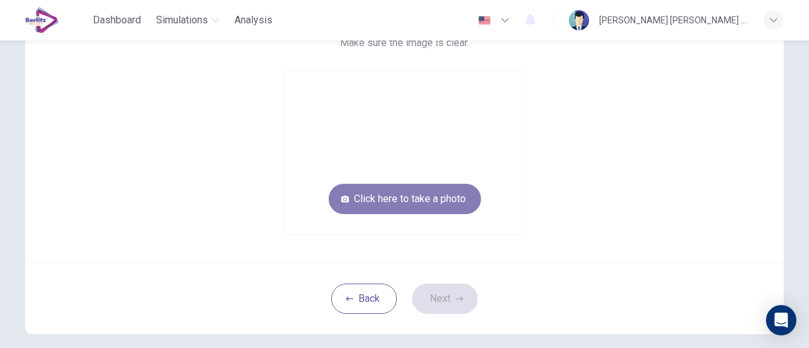
click at [418, 202] on button "Click here to take a photo" at bounding box center [405, 199] width 152 height 30
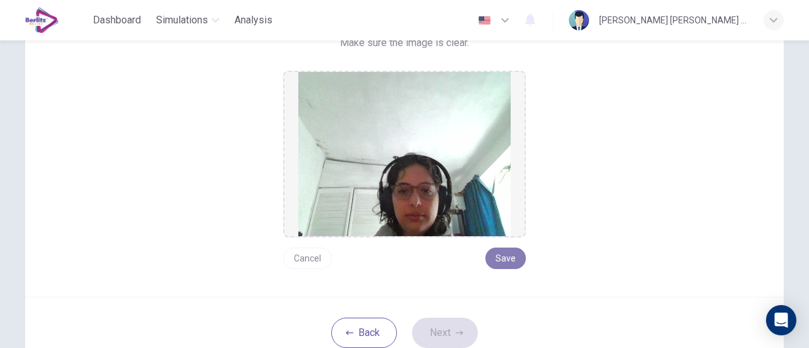
click at [505, 263] on button "Save" at bounding box center [505, 258] width 40 height 21
click at [463, 330] on button "Next" at bounding box center [445, 333] width 66 height 30
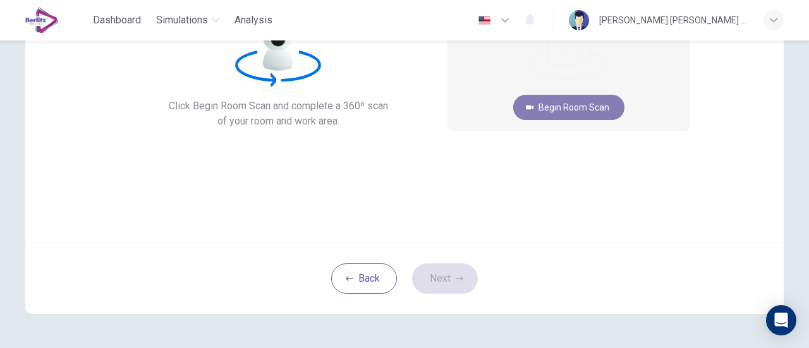
click at [565, 114] on button "Begin Room Scan" at bounding box center [568, 107] width 111 height 25
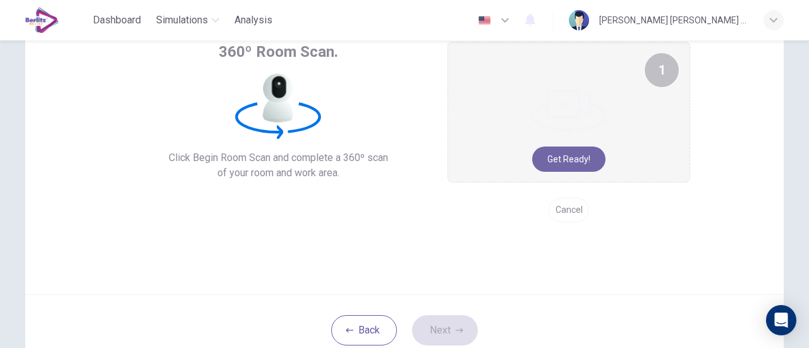
scroll to position [75, 0]
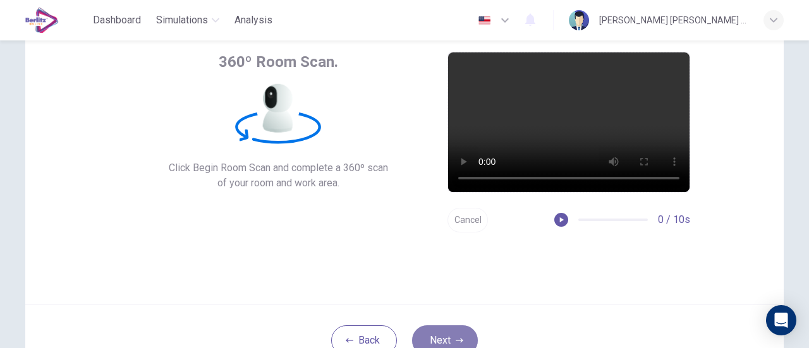
click at [460, 332] on button "Next" at bounding box center [445, 340] width 66 height 30
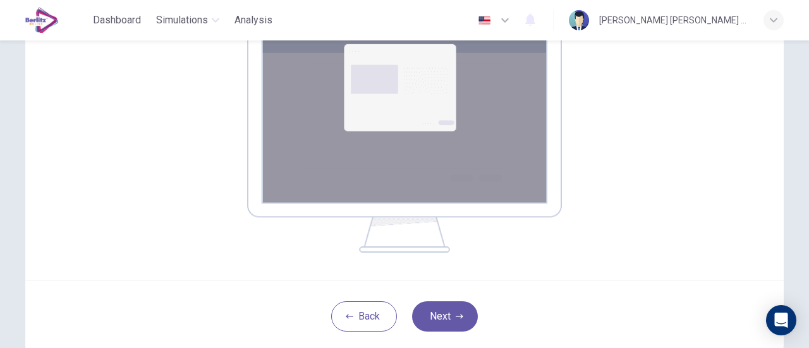
scroll to position [249, 0]
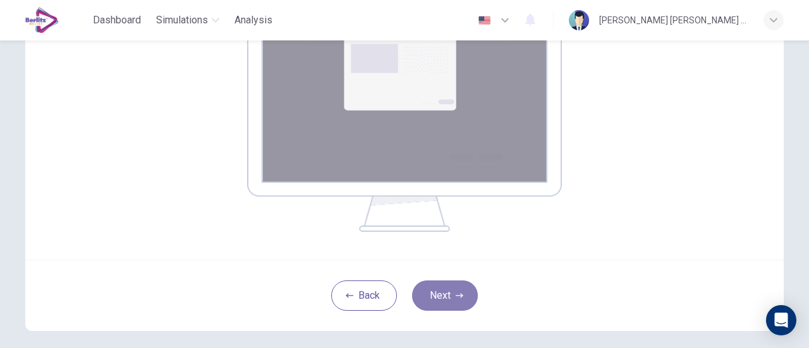
click at [447, 300] on button "Next" at bounding box center [445, 296] width 66 height 30
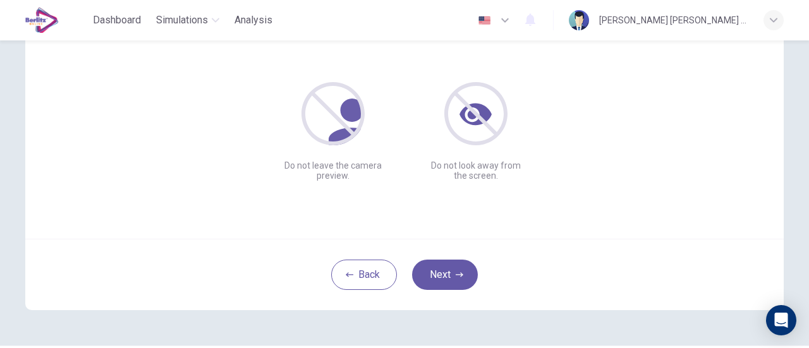
scroll to position [169, 0]
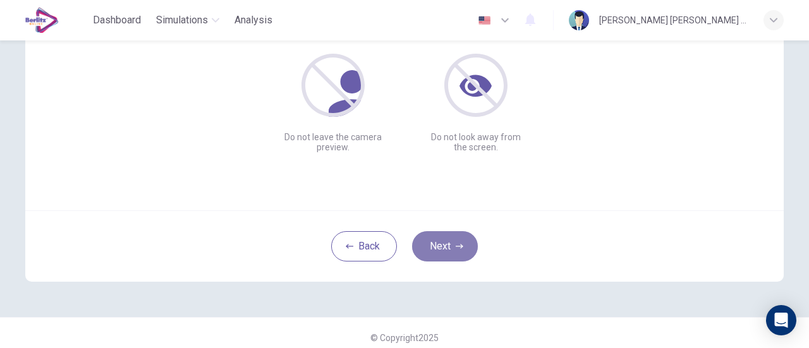
click at [437, 251] on button "Next" at bounding box center [445, 246] width 66 height 30
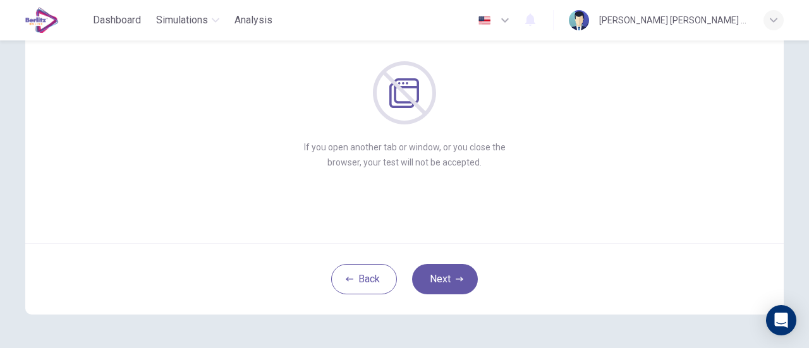
scroll to position [135, 0]
click at [441, 284] on button "Next" at bounding box center [445, 280] width 66 height 30
click at [446, 278] on button "Next" at bounding box center [445, 280] width 66 height 30
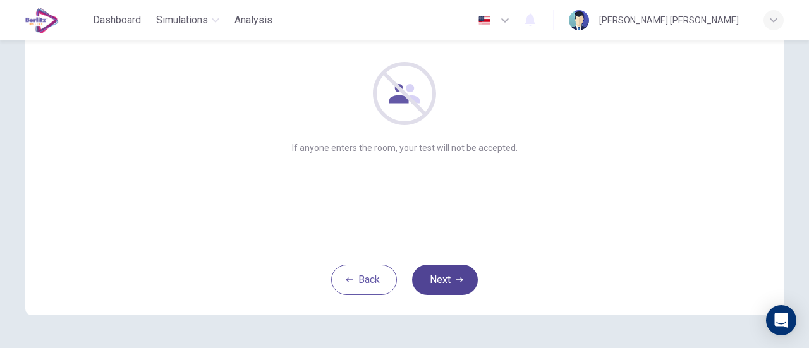
click at [456, 279] on icon "button" at bounding box center [460, 279] width 8 height 4
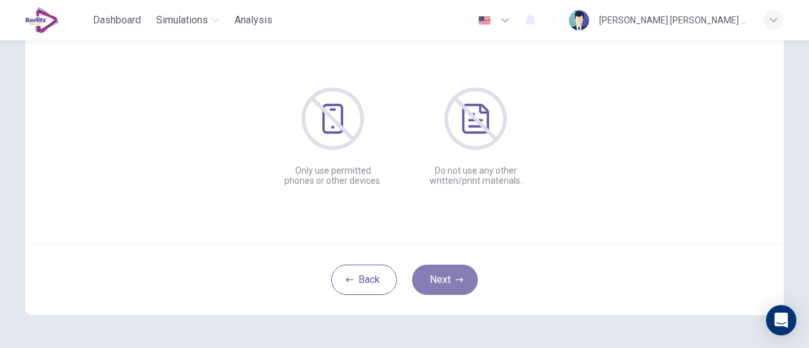
click at [456, 279] on icon "button" at bounding box center [460, 279] width 8 height 4
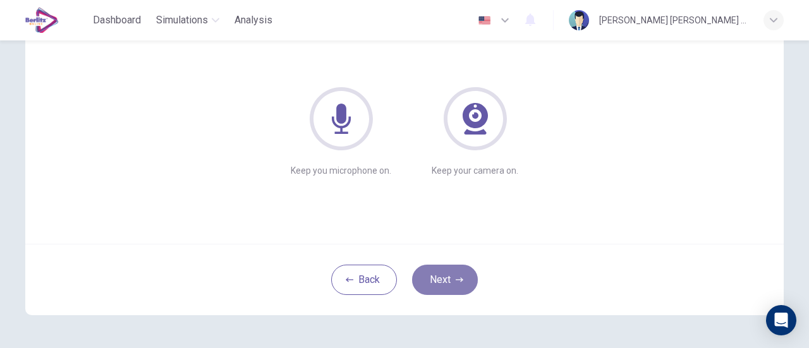
click at [456, 279] on icon "button" at bounding box center [460, 279] width 8 height 4
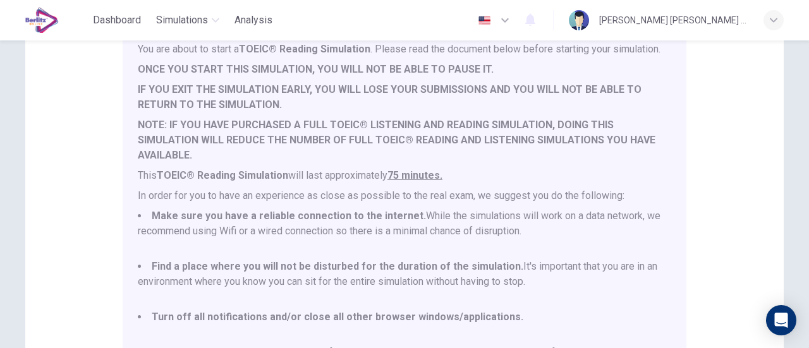
click at [456, 272] on b "Find a place where you will not be disturbed for the duration of the simulation." at bounding box center [338, 266] width 372 height 12
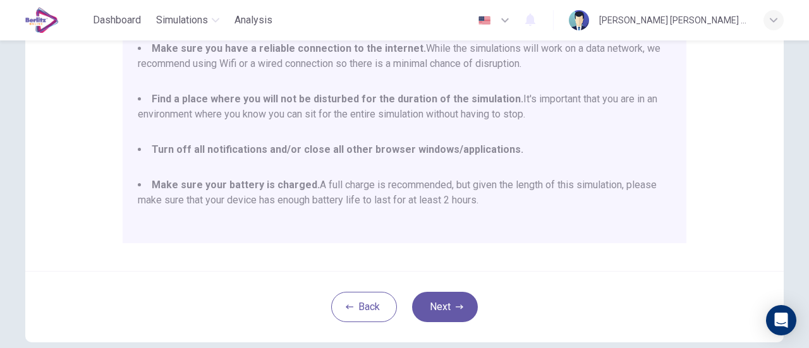
scroll to position [0, 0]
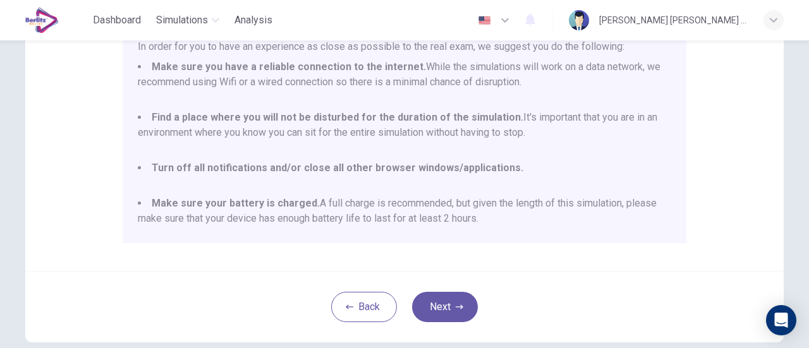
click at [552, 212] on li "Make sure your battery is charged. A full charge is recommended, but given the …" at bounding box center [404, 218] width 533 height 45
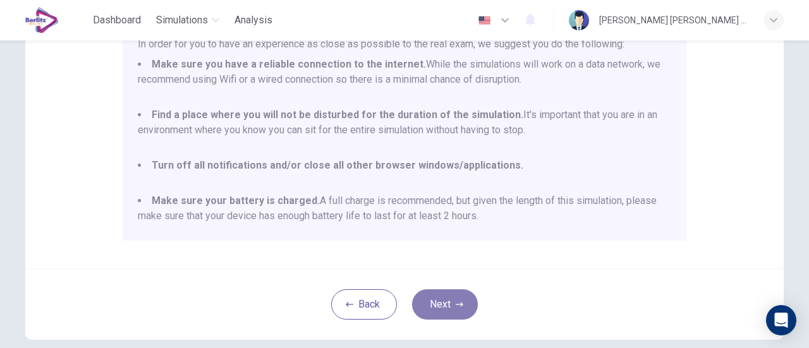
click at [447, 309] on button "Next" at bounding box center [445, 304] width 66 height 30
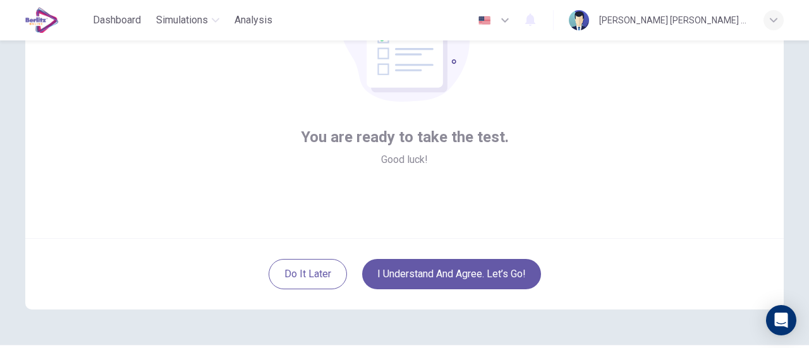
scroll to position [142, 0]
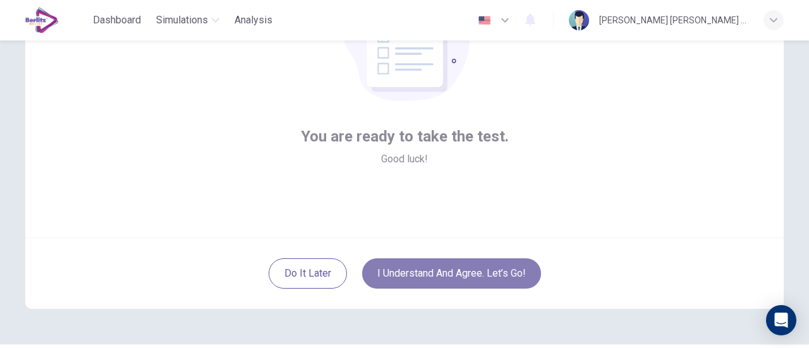
click at [478, 271] on button "I understand and agree. Let’s go!" at bounding box center [451, 273] width 179 height 30
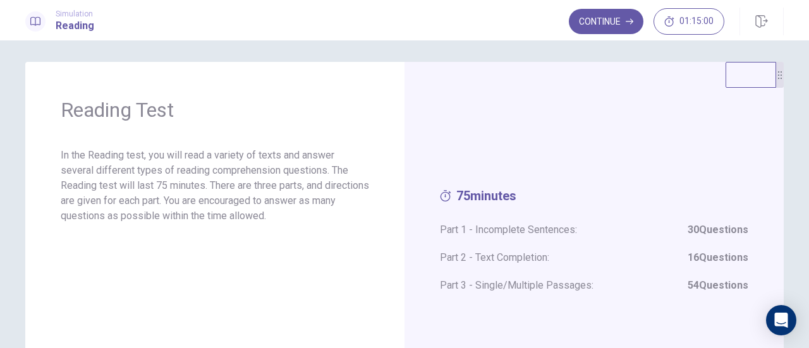
scroll to position [2, 0]
click at [584, 20] on button "Continue" at bounding box center [606, 21] width 75 height 25
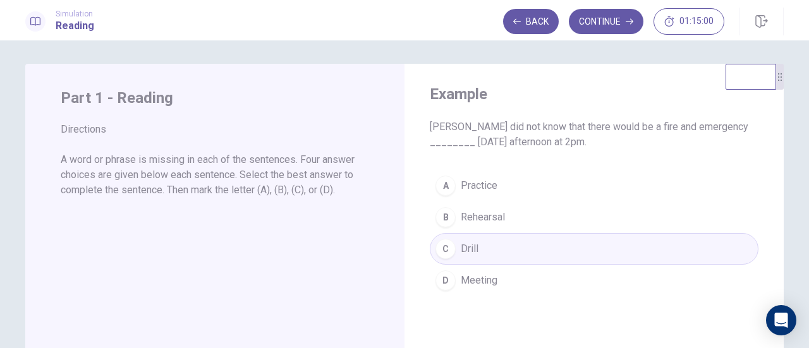
scroll to position [0, 0]
click at [593, 25] on button "Continue" at bounding box center [606, 21] width 75 height 25
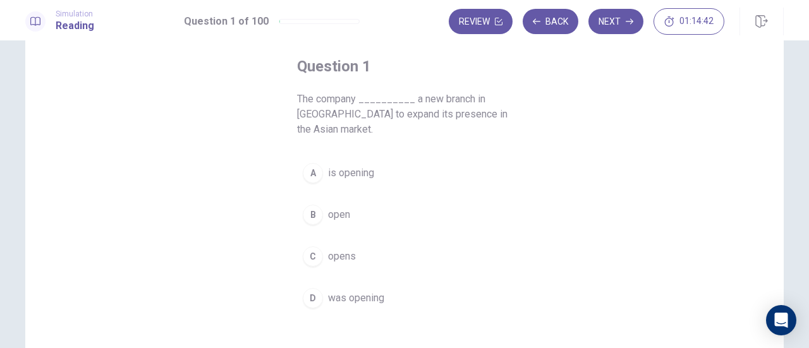
scroll to position [62, 0]
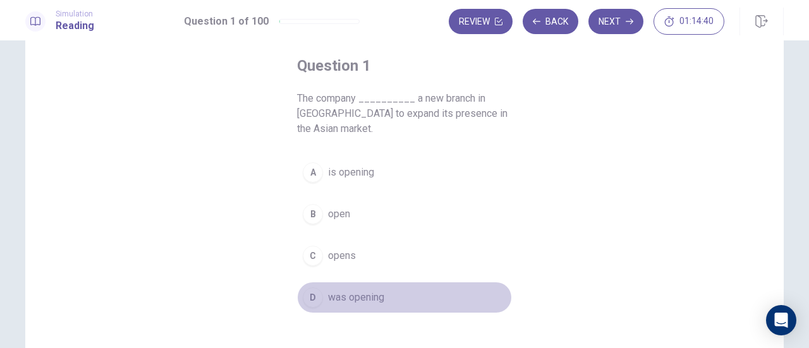
click at [365, 293] on span "was opening" at bounding box center [356, 297] width 56 height 15
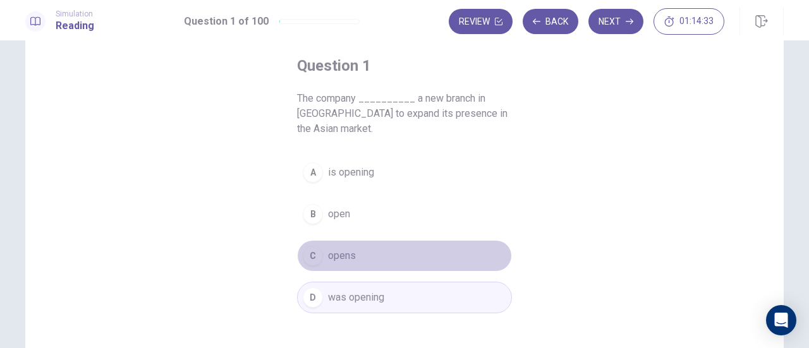
click at [355, 257] on button "C opens" at bounding box center [404, 256] width 215 height 32
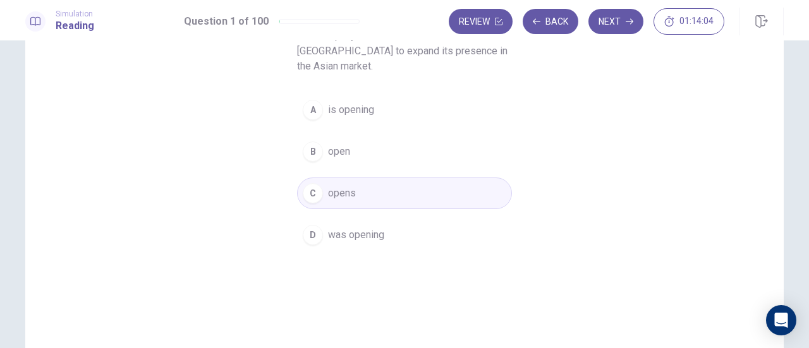
scroll to position [107, 0]
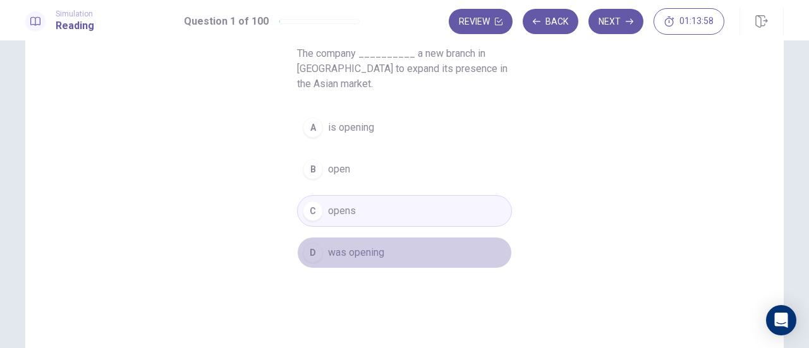
click at [392, 243] on button "D was opening" at bounding box center [404, 253] width 215 height 32
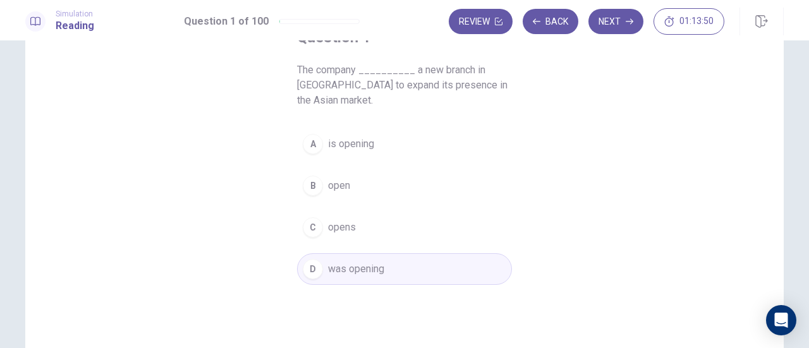
scroll to position [90, 0]
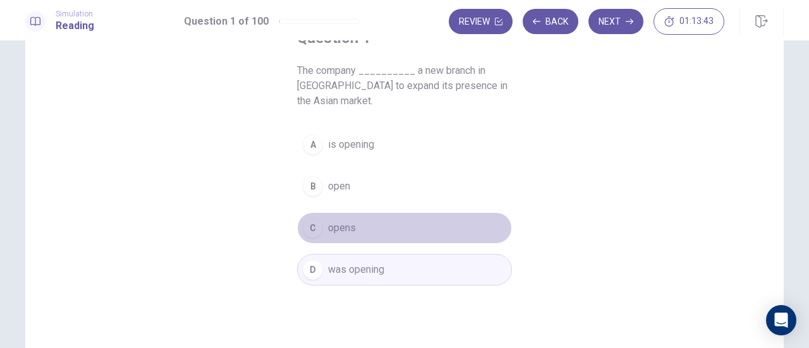
click at [390, 218] on button "C opens" at bounding box center [404, 228] width 215 height 32
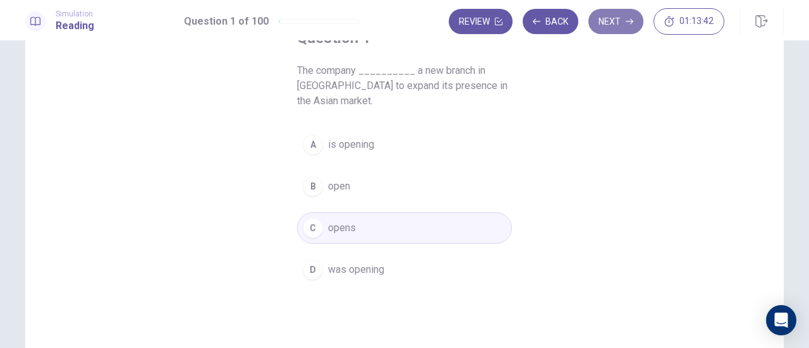
click at [610, 21] on button "Next" at bounding box center [615, 21] width 55 height 25
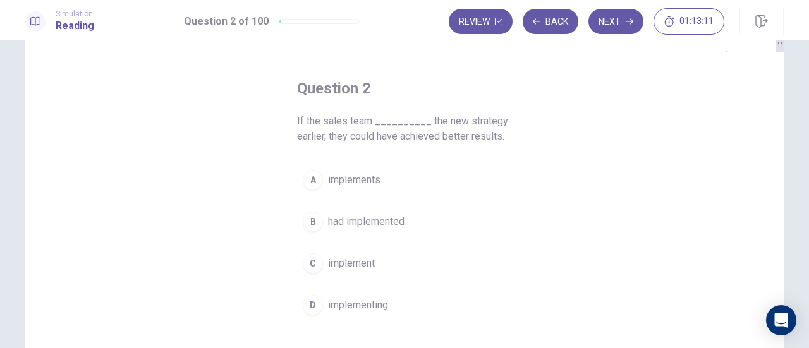
scroll to position [40, 0]
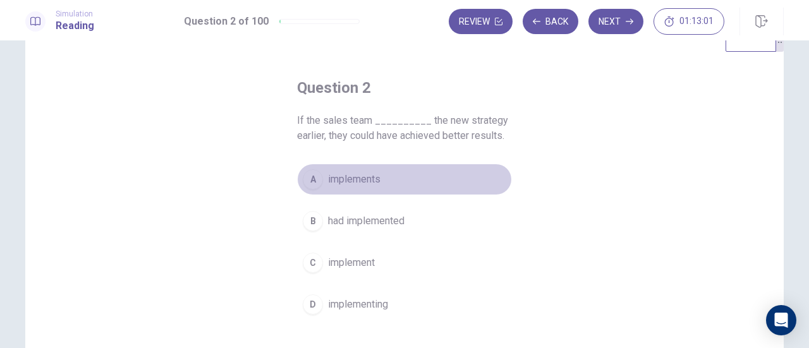
click at [370, 179] on span "implements" at bounding box center [354, 179] width 52 height 15
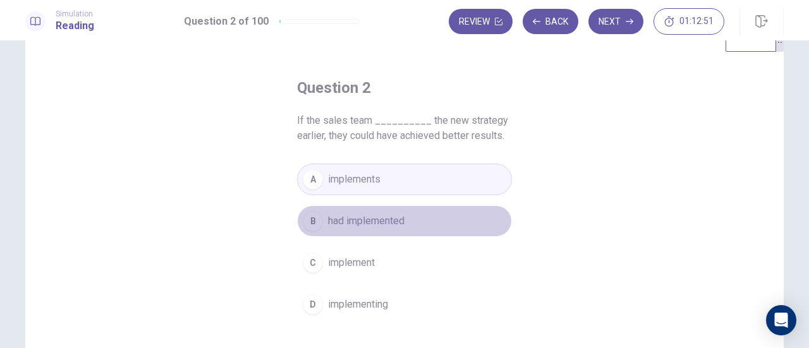
click at [384, 221] on span "had implemented" at bounding box center [366, 221] width 76 height 15
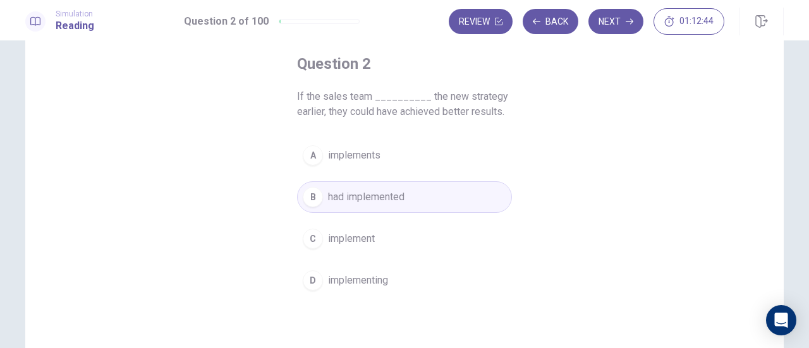
scroll to position [55, 0]
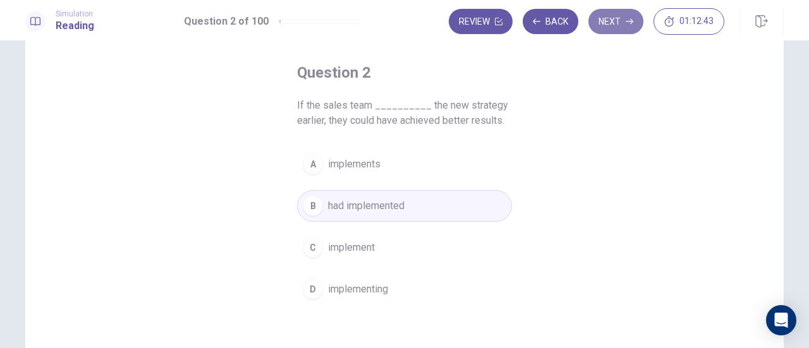
click at [621, 22] on button "Next" at bounding box center [615, 21] width 55 height 25
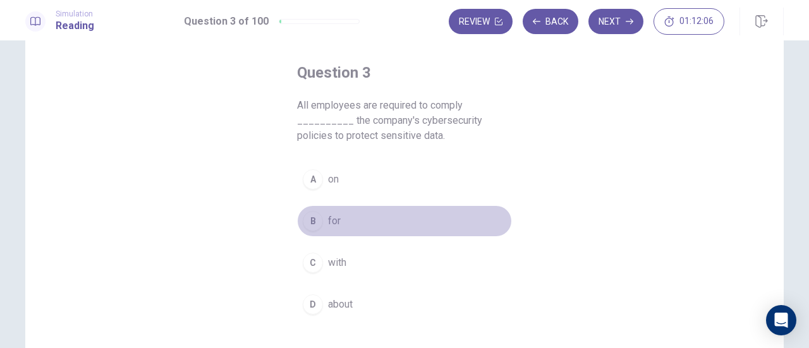
click at [322, 218] on button "B for" at bounding box center [404, 221] width 215 height 32
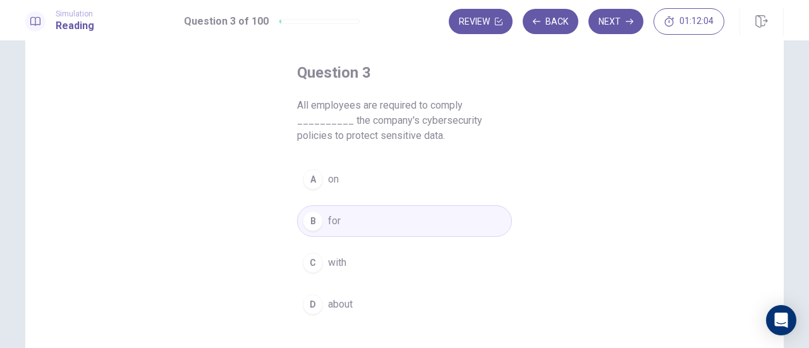
scroll to position [25, 0]
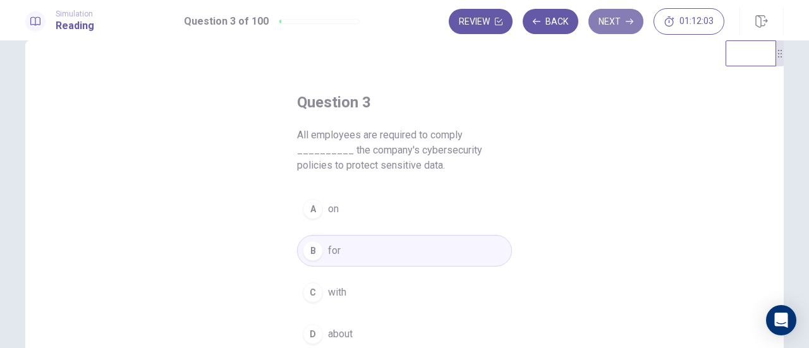
click at [612, 30] on button "Next" at bounding box center [615, 21] width 55 height 25
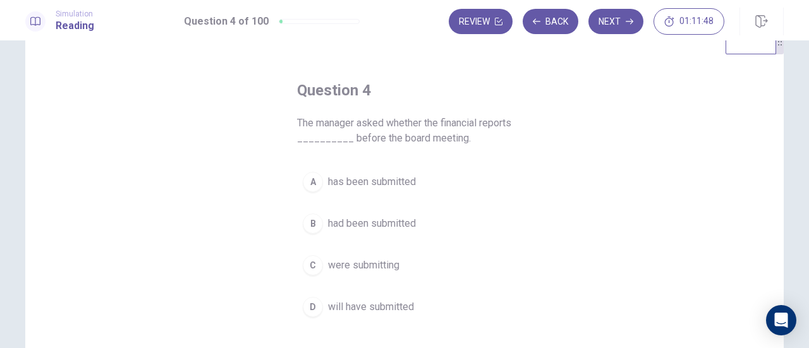
scroll to position [37, 0]
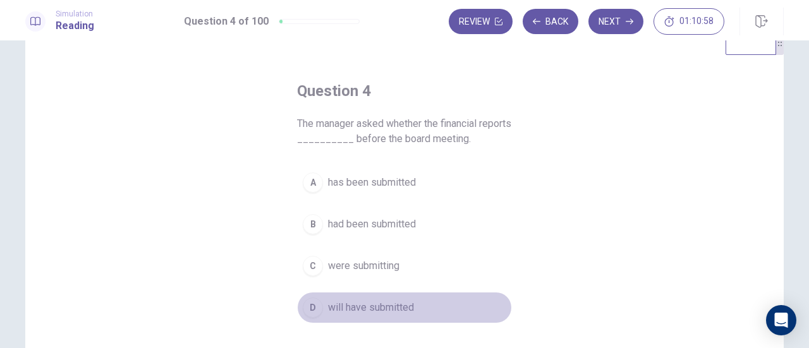
click at [375, 309] on span "will have submitted" at bounding box center [371, 307] width 86 height 15
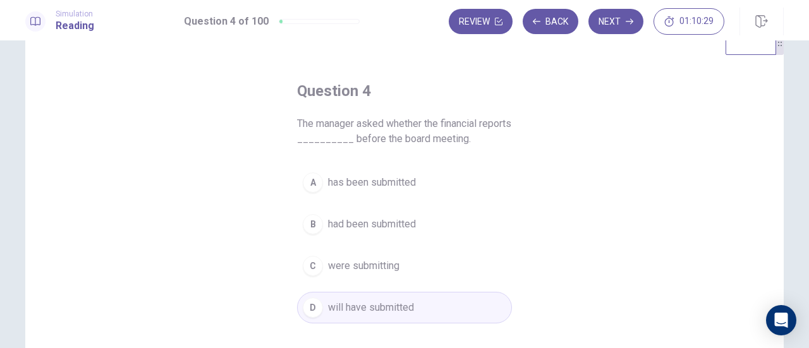
click at [378, 183] on span "has been submitted" at bounding box center [372, 182] width 88 height 15
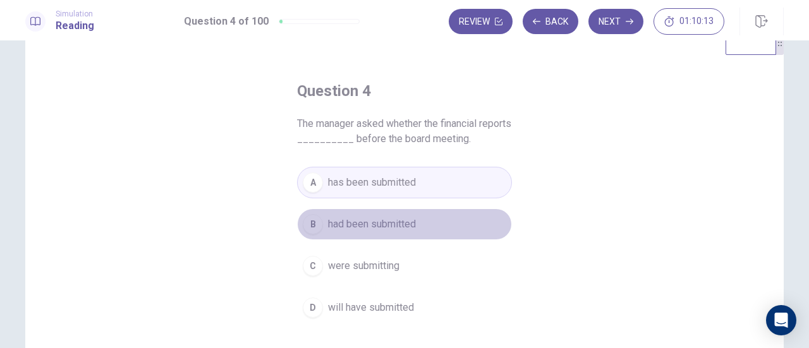
click at [409, 223] on span "had been submitted" at bounding box center [372, 224] width 88 height 15
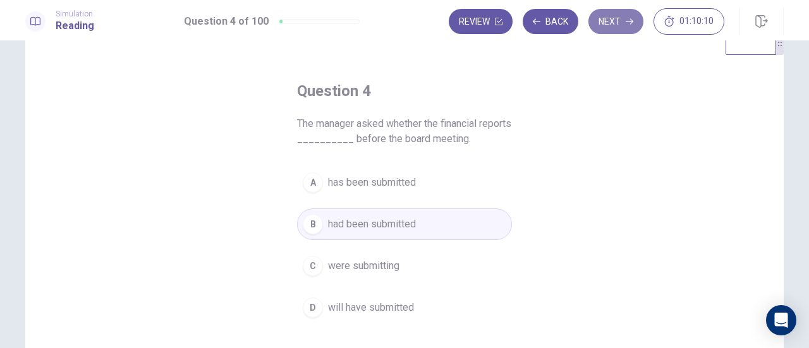
click at [607, 25] on button "Next" at bounding box center [615, 21] width 55 height 25
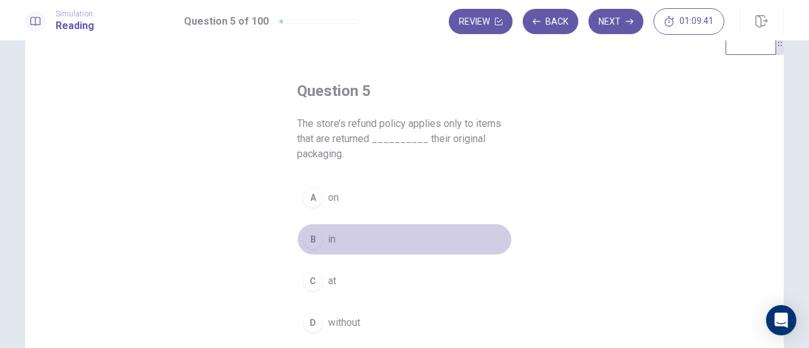
click at [328, 243] on span "in" at bounding box center [332, 239] width 8 height 15
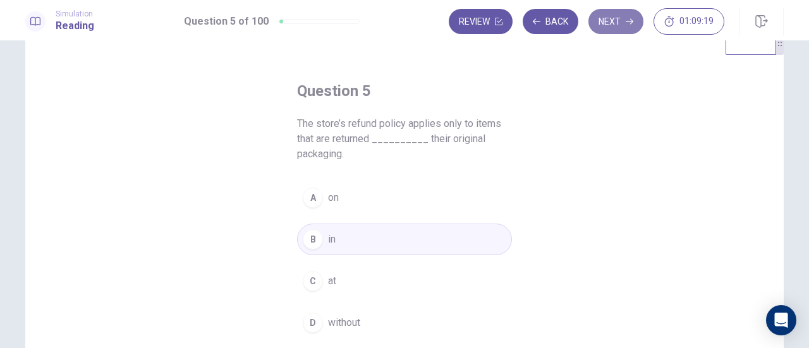
click at [608, 23] on button "Next" at bounding box center [615, 21] width 55 height 25
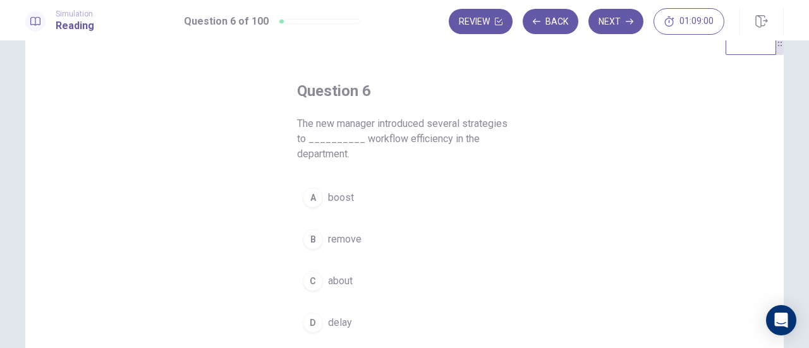
click at [341, 194] on span "boost" at bounding box center [341, 197] width 26 height 15
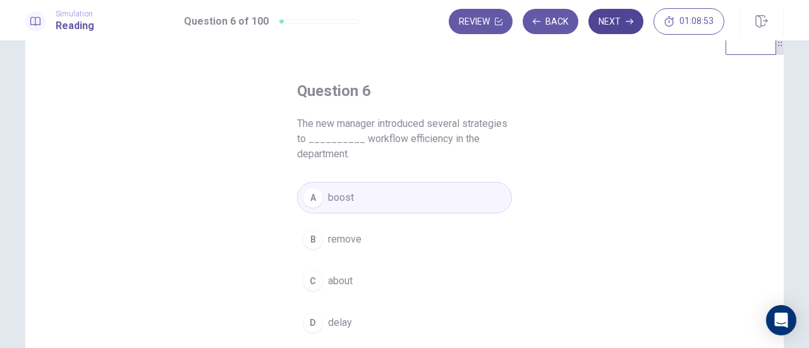
click at [612, 31] on button "Next" at bounding box center [615, 21] width 55 height 25
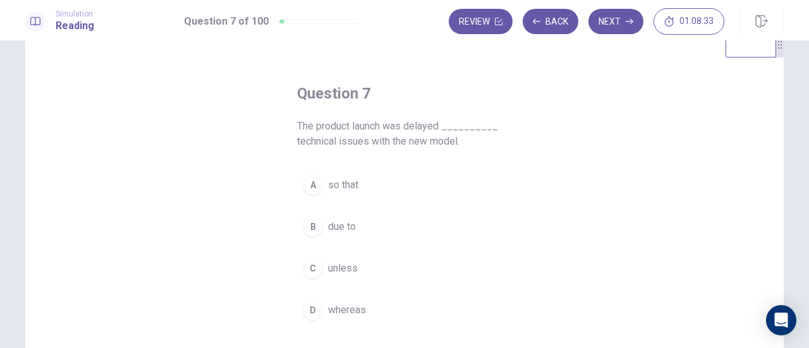
scroll to position [33, 0]
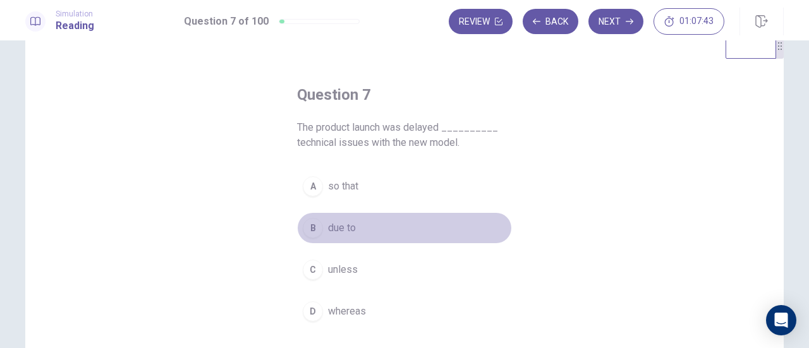
click at [351, 231] on span "due to" at bounding box center [342, 228] width 28 height 15
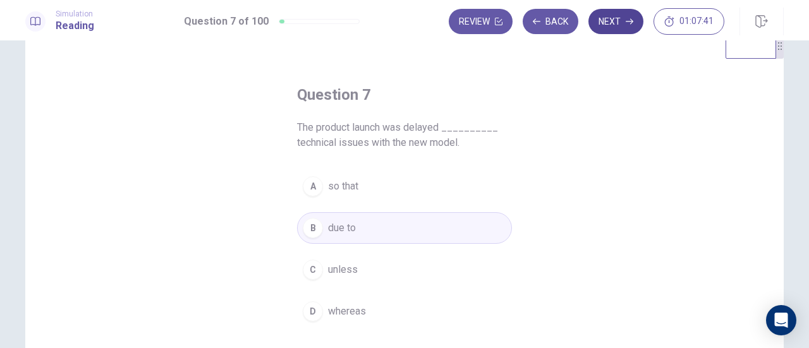
click at [619, 17] on button "Next" at bounding box center [615, 21] width 55 height 25
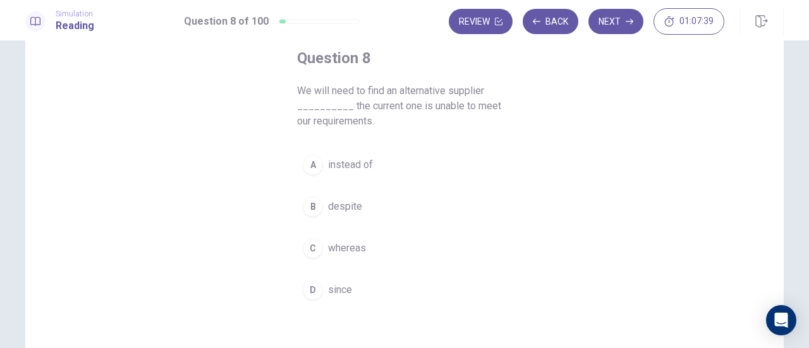
scroll to position [71, 0]
click at [439, 138] on div "Question 8 We will need to find an alternative supplier __________ the current …" at bounding box center [404, 176] width 265 height 298
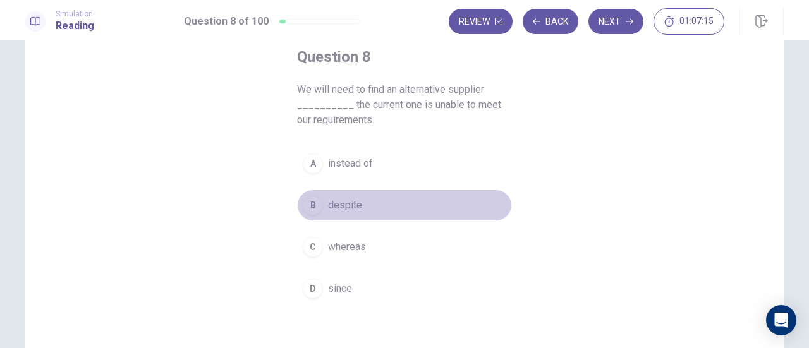
click at [353, 207] on span "despite" at bounding box center [345, 205] width 34 height 15
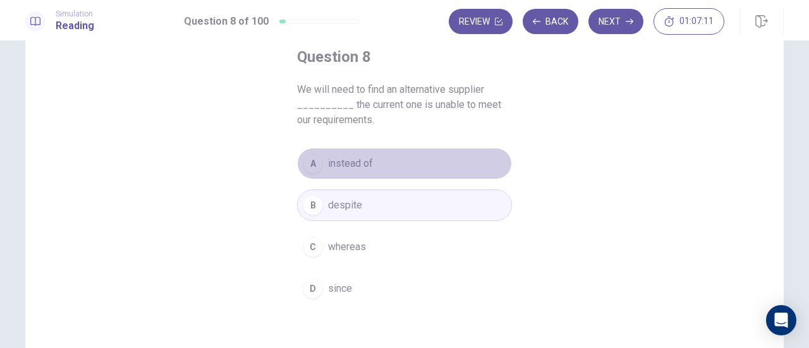
click at [364, 162] on span "instead of" at bounding box center [350, 163] width 45 height 15
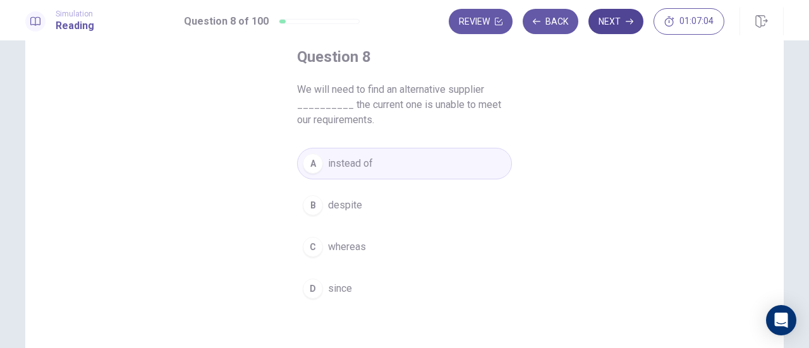
click at [615, 25] on button "Next" at bounding box center [615, 21] width 55 height 25
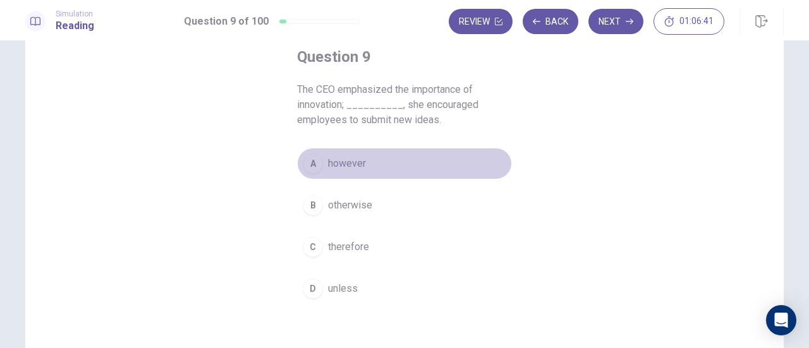
click at [346, 162] on span "however" at bounding box center [347, 163] width 38 height 15
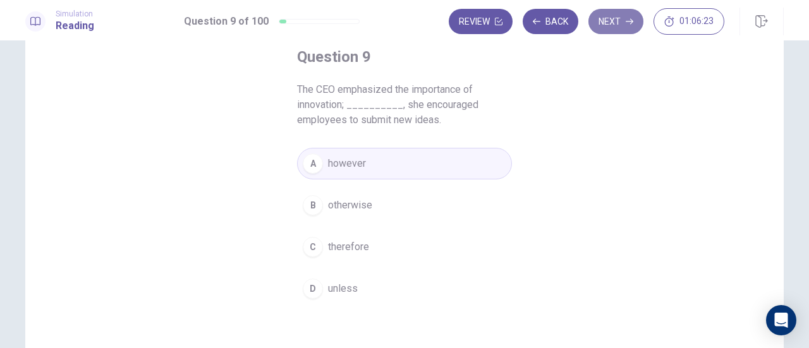
click at [609, 15] on button "Next" at bounding box center [615, 21] width 55 height 25
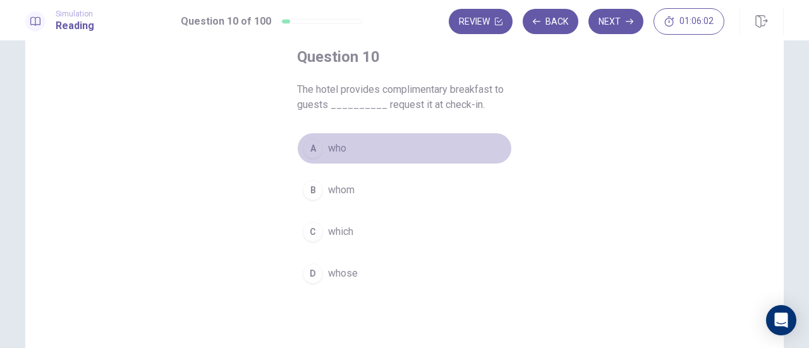
click at [336, 150] on span "who" at bounding box center [337, 148] width 18 height 15
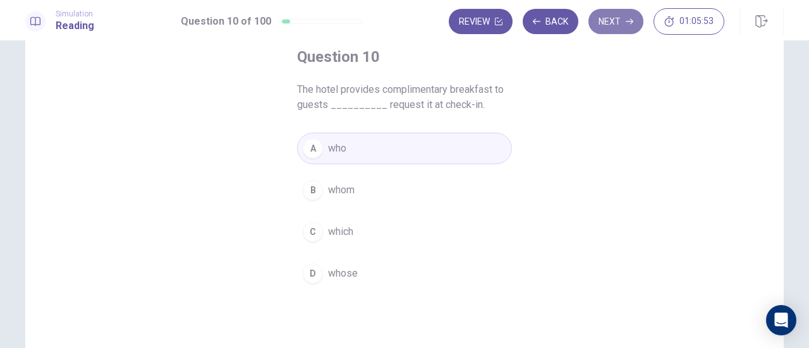
click at [617, 27] on button "Next" at bounding box center [615, 21] width 55 height 25
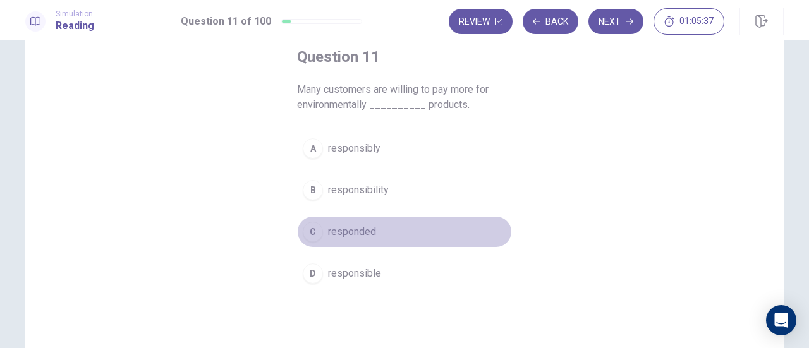
click at [359, 234] on span "responded" at bounding box center [352, 231] width 48 height 15
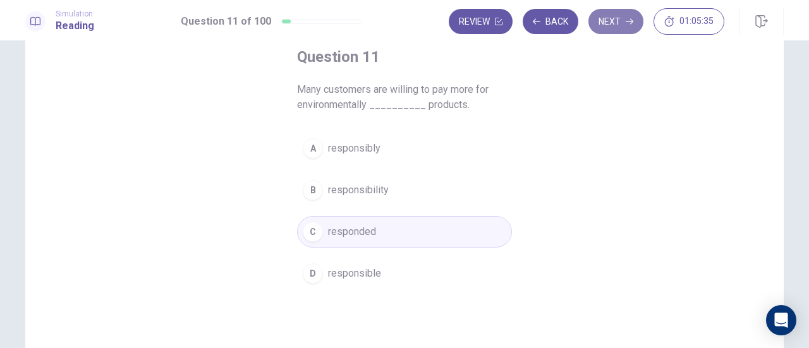
click at [604, 28] on button "Next" at bounding box center [615, 21] width 55 height 25
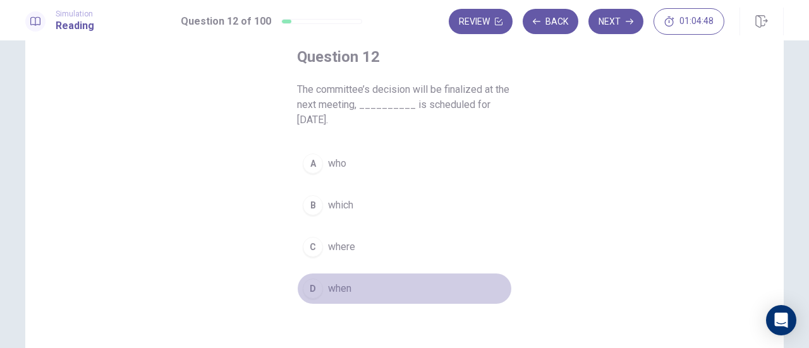
click at [308, 279] on div "D" at bounding box center [313, 289] width 20 height 20
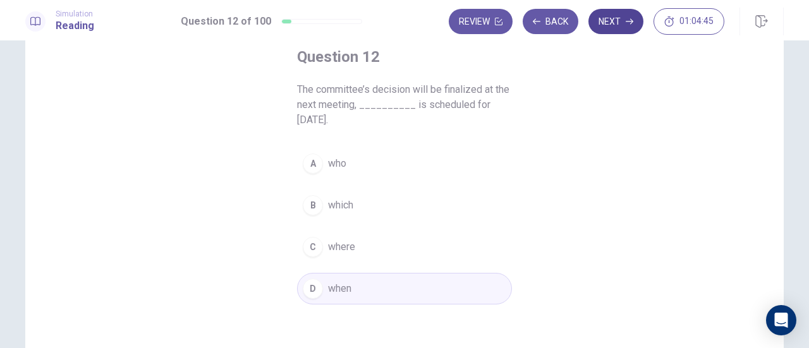
click at [605, 25] on button "Next" at bounding box center [615, 21] width 55 height 25
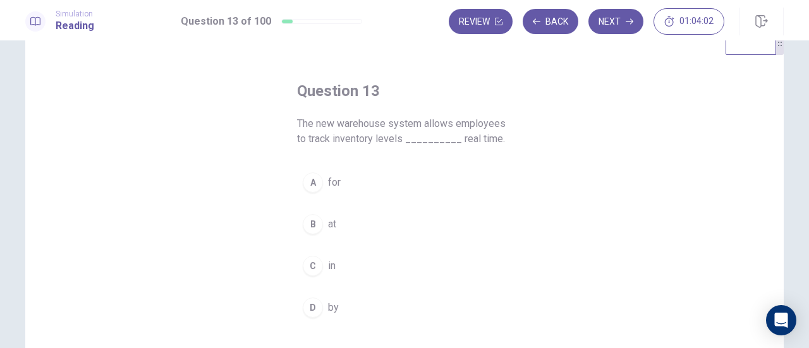
scroll to position [39, 0]
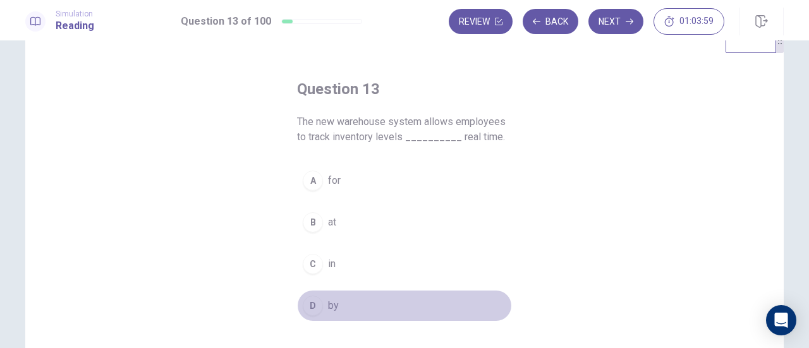
click at [313, 302] on div "D" at bounding box center [313, 306] width 20 height 20
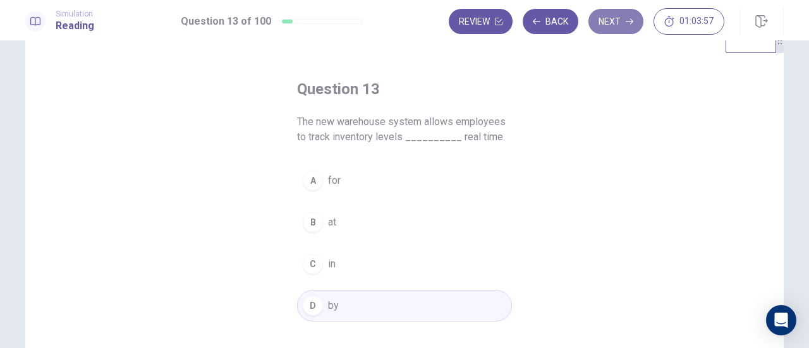
click at [612, 25] on button "Next" at bounding box center [615, 21] width 55 height 25
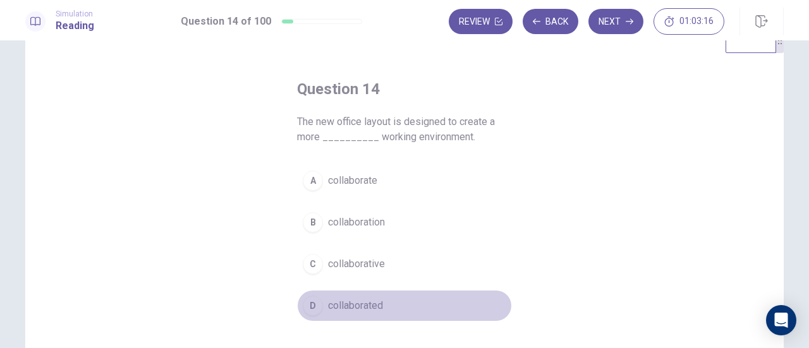
click at [361, 304] on span "collaborated" at bounding box center [355, 305] width 55 height 15
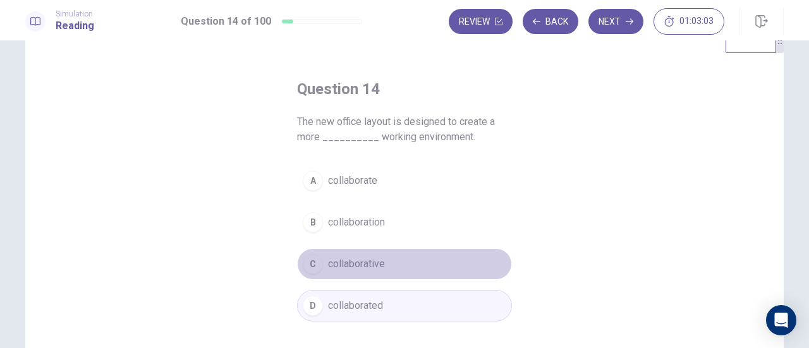
click at [375, 265] on span "collaborative" at bounding box center [356, 264] width 57 height 15
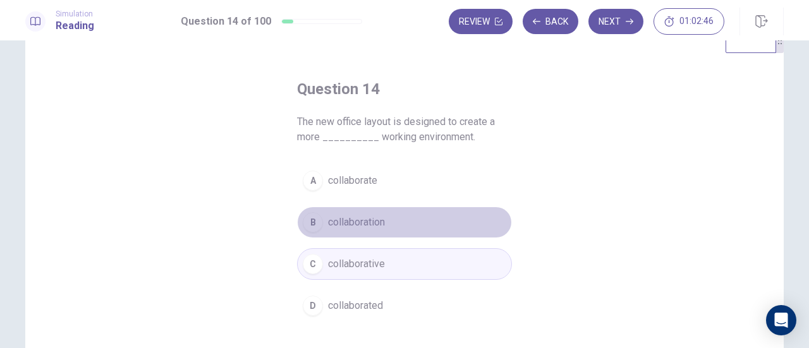
click at [385, 224] on button "B collaboration" at bounding box center [404, 223] width 215 height 32
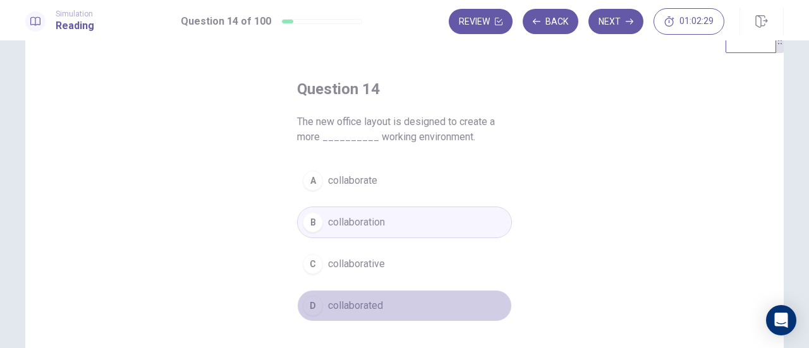
click at [374, 298] on span "collaborated" at bounding box center [355, 305] width 55 height 15
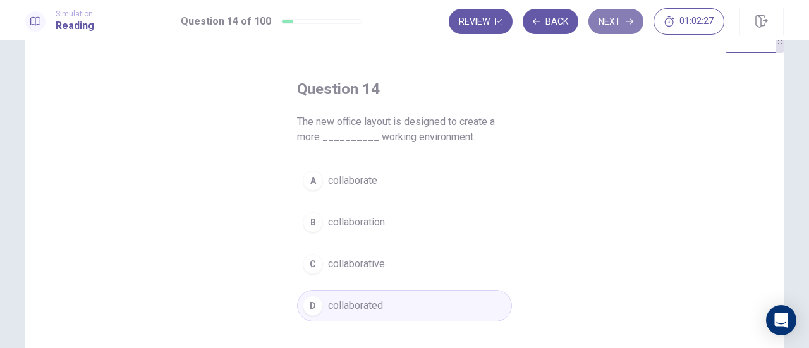
click at [608, 25] on button "Next" at bounding box center [615, 21] width 55 height 25
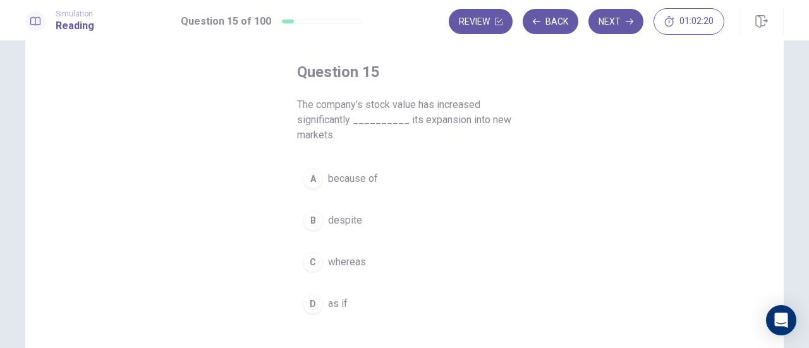
scroll to position [56, 0]
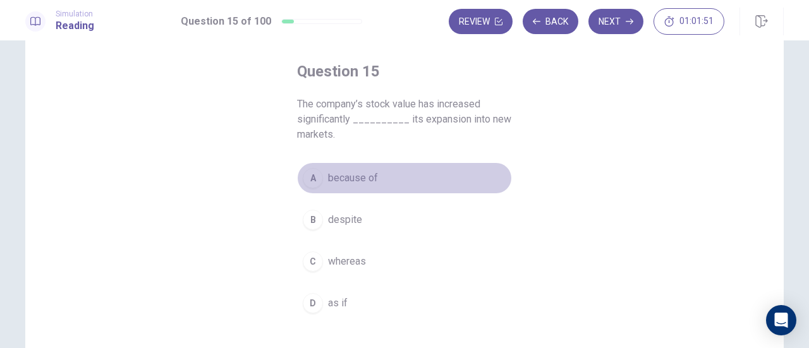
click at [368, 179] on span "because of" at bounding box center [353, 178] width 50 height 15
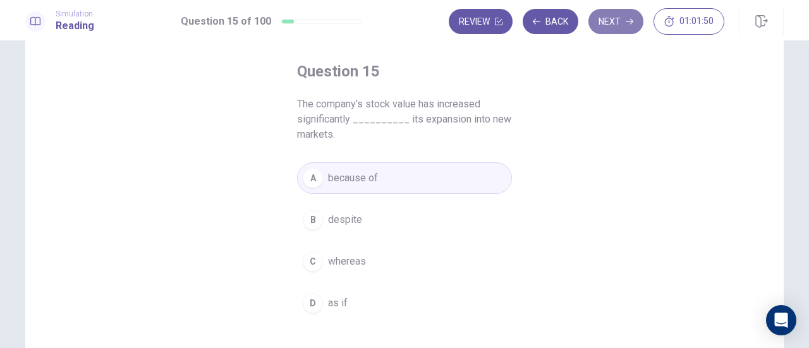
click at [631, 22] on icon "button" at bounding box center [630, 22] width 8 height 8
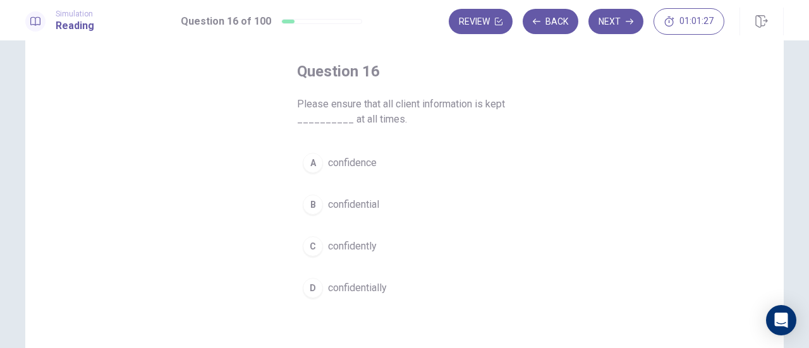
click at [364, 249] on span "confidently" at bounding box center [352, 246] width 49 height 15
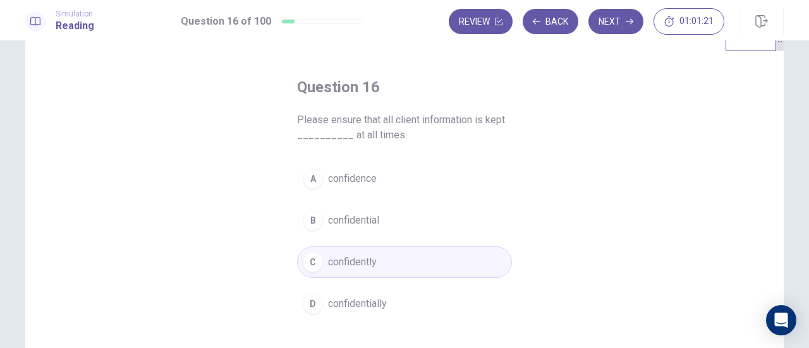
scroll to position [37, 0]
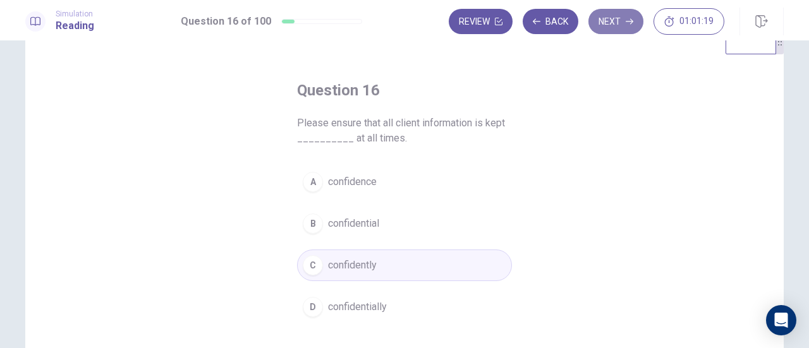
click at [621, 28] on button "Next" at bounding box center [615, 21] width 55 height 25
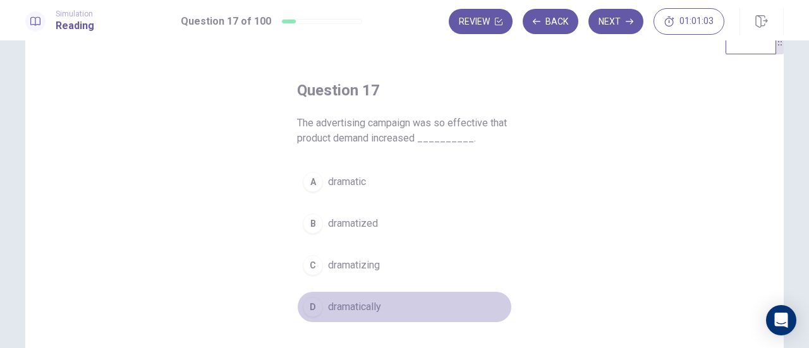
click at [373, 306] on span "dramatically" at bounding box center [354, 306] width 53 height 15
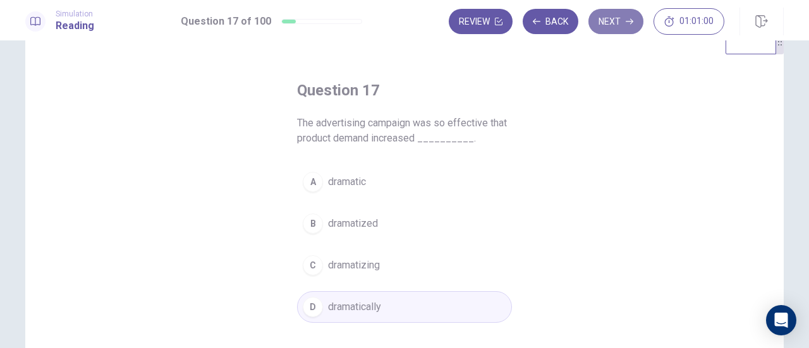
click at [627, 17] on button "Next" at bounding box center [615, 21] width 55 height 25
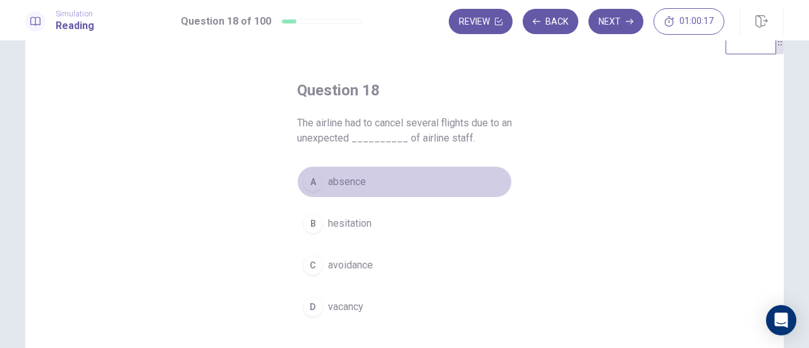
click at [364, 179] on button "A absence" at bounding box center [404, 182] width 215 height 32
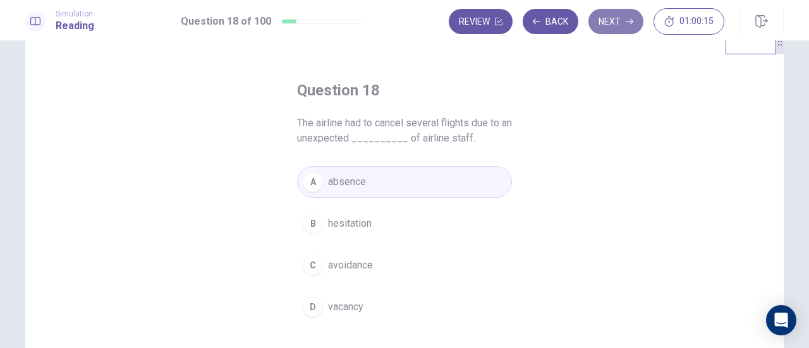
click at [614, 31] on button "Next" at bounding box center [615, 21] width 55 height 25
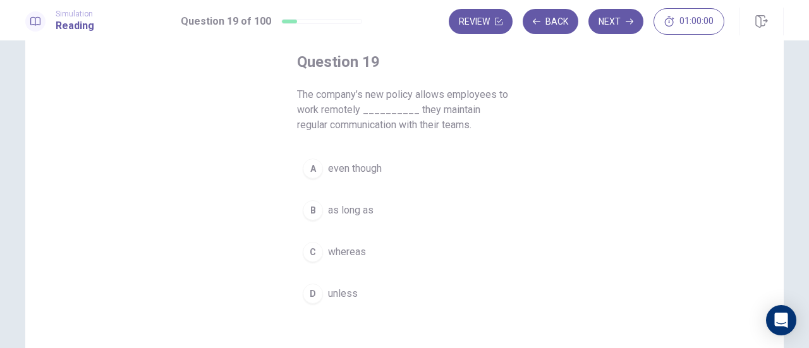
scroll to position [66, 0]
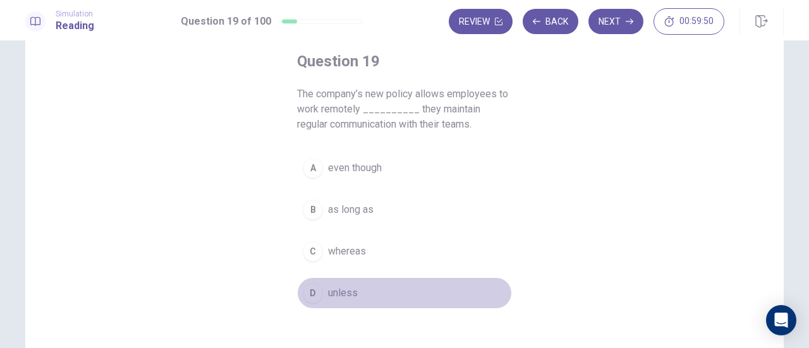
click at [339, 290] on span "unless" at bounding box center [343, 293] width 30 height 15
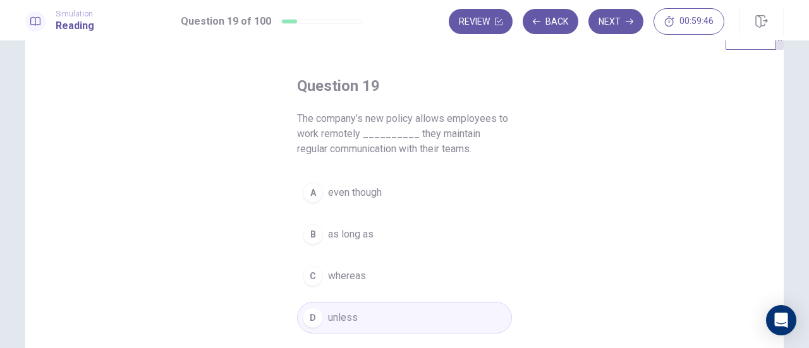
scroll to position [41, 0]
click at [621, 26] on button "Next" at bounding box center [615, 21] width 55 height 25
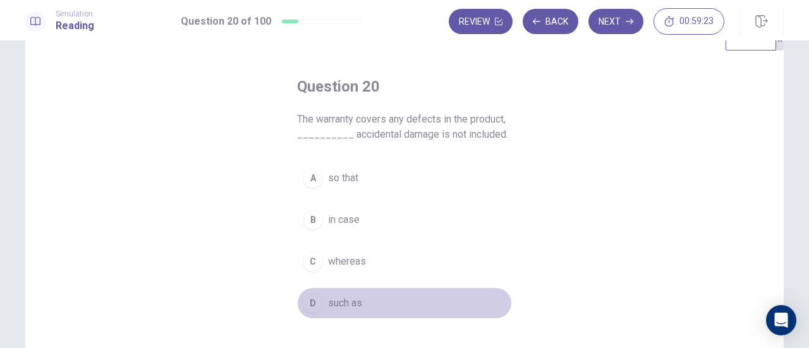
click at [334, 296] on span "such as" at bounding box center [345, 303] width 34 height 15
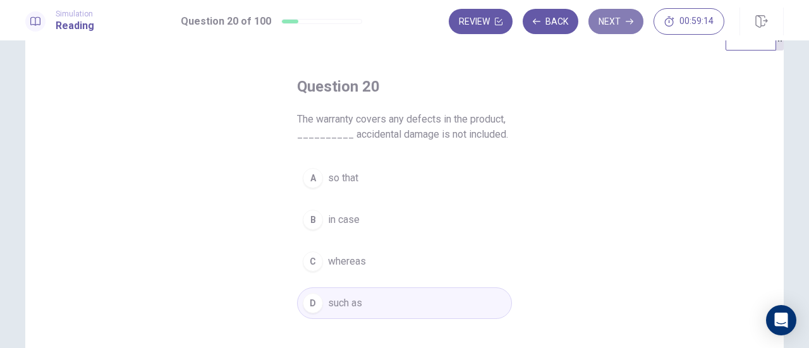
click at [611, 22] on button "Next" at bounding box center [615, 21] width 55 height 25
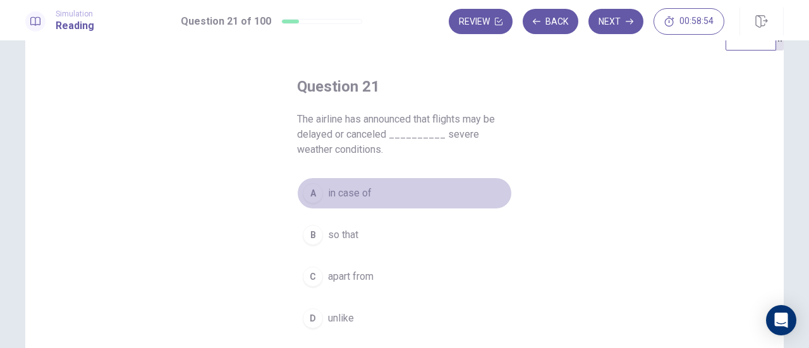
click at [354, 193] on span "in case of" at bounding box center [350, 193] width 44 height 15
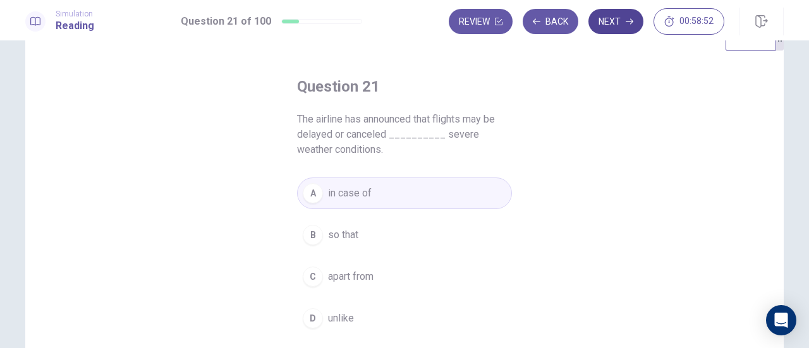
click at [622, 27] on button "Next" at bounding box center [615, 21] width 55 height 25
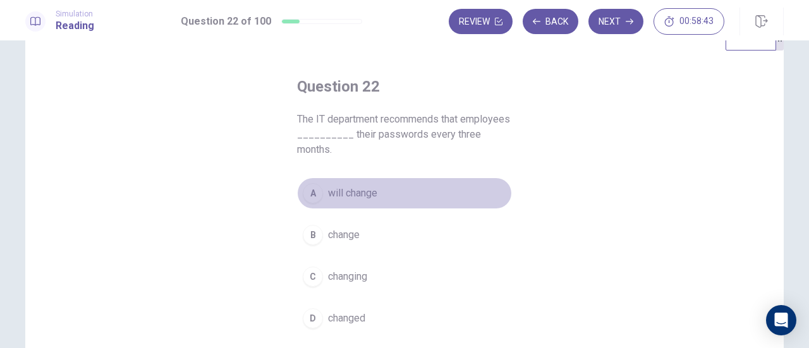
click at [351, 193] on span "will change" at bounding box center [352, 193] width 49 height 15
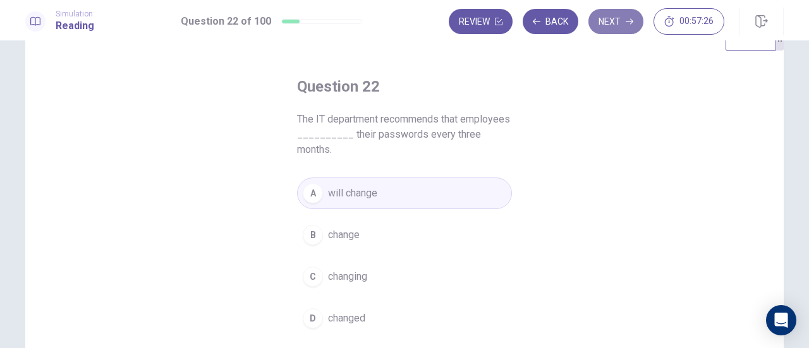
click at [630, 18] on icon "button" at bounding box center [630, 22] width 8 height 8
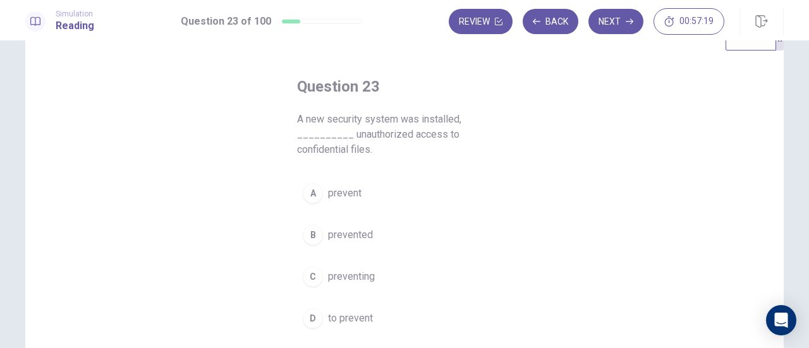
click at [361, 311] on span "to prevent" at bounding box center [350, 318] width 45 height 15
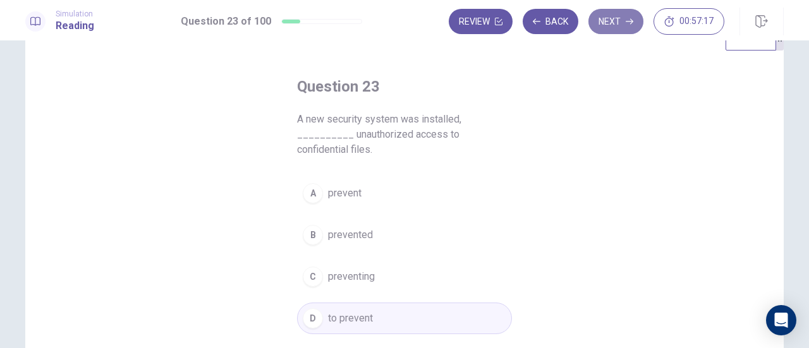
click at [620, 25] on button "Next" at bounding box center [615, 21] width 55 height 25
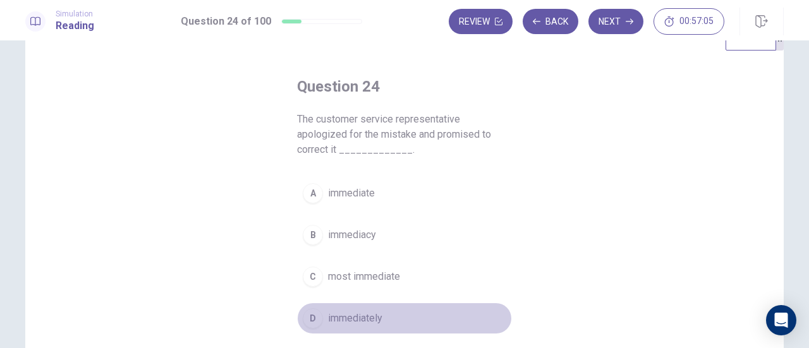
click at [372, 320] on span "immediately" at bounding box center [355, 318] width 54 height 15
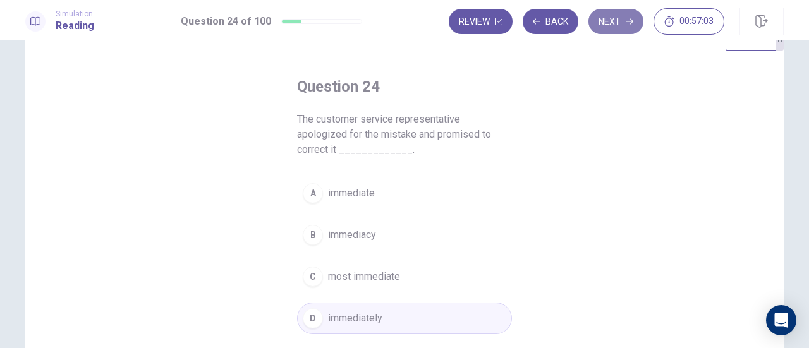
click at [613, 26] on button "Next" at bounding box center [615, 21] width 55 height 25
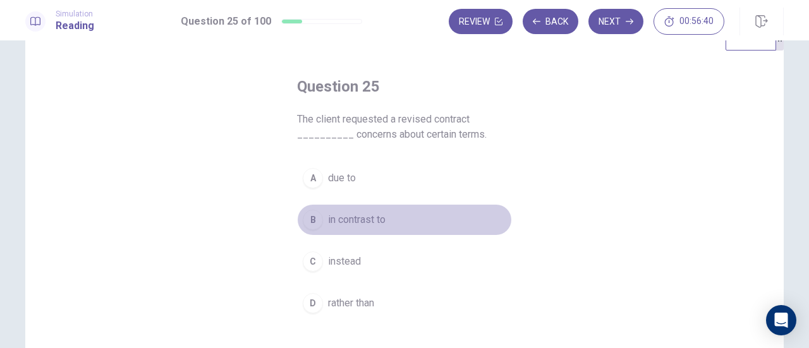
click at [374, 220] on span "in contrast to" at bounding box center [356, 219] width 57 height 15
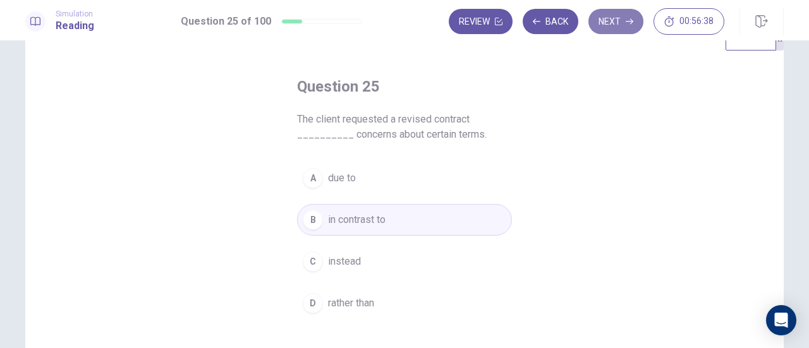
click at [623, 13] on button "Next" at bounding box center [615, 21] width 55 height 25
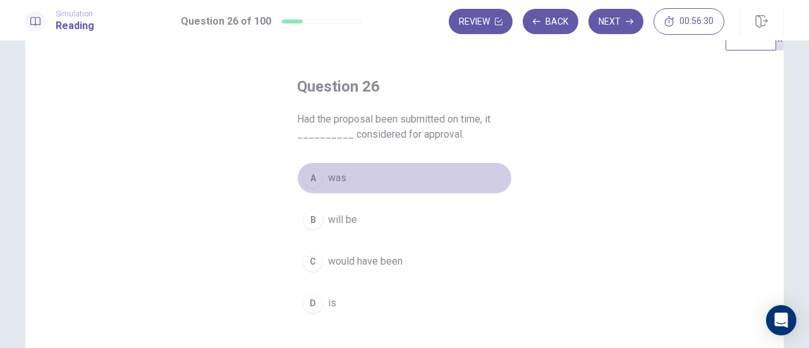
click at [332, 179] on span "was" at bounding box center [337, 178] width 18 height 15
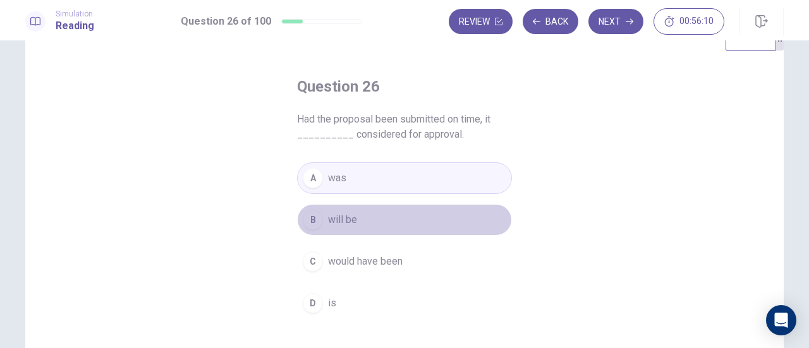
click at [351, 221] on span "will be" at bounding box center [342, 219] width 29 height 15
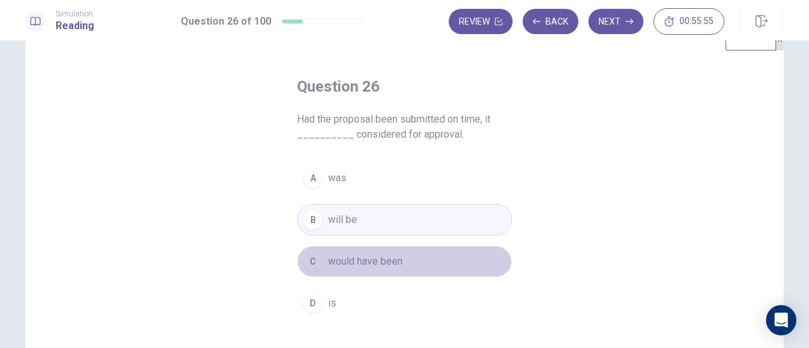
click at [402, 262] on button "C would have been" at bounding box center [404, 262] width 215 height 32
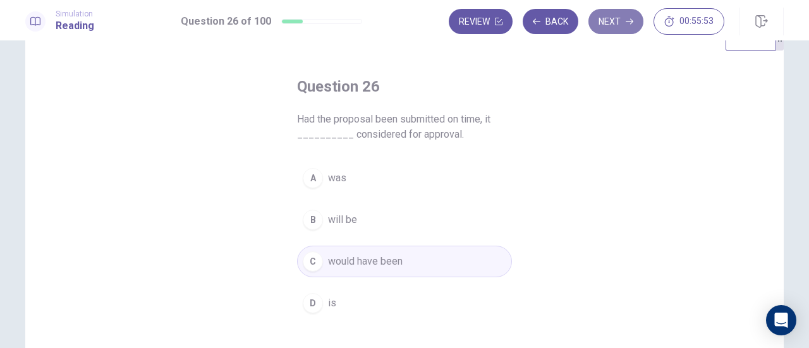
click at [614, 23] on button "Next" at bounding box center [615, 21] width 55 height 25
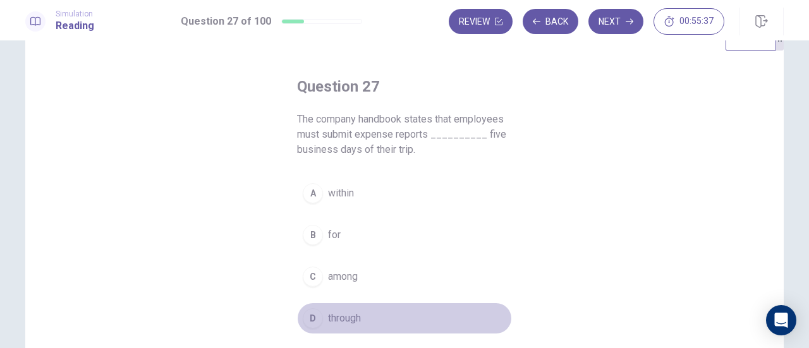
click at [357, 311] on span "through" at bounding box center [344, 318] width 33 height 15
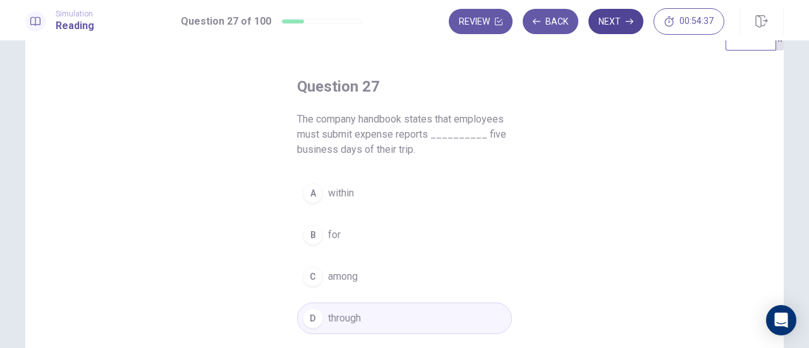
click at [619, 22] on button "Next" at bounding box center [615, 21] width 55 height 25
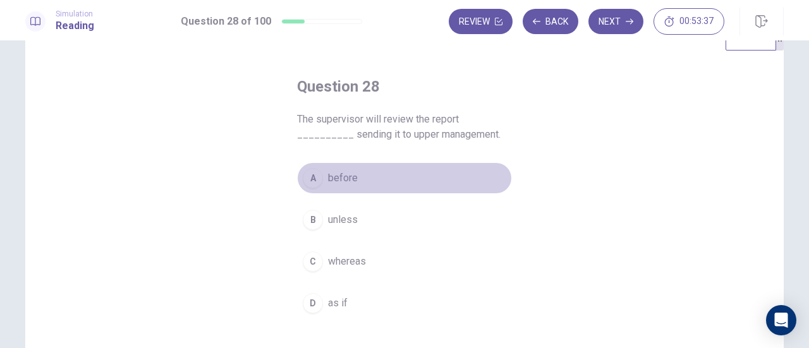
click at [348, 183] on span "before" at bounding box center [343, 178] width 30 height 15
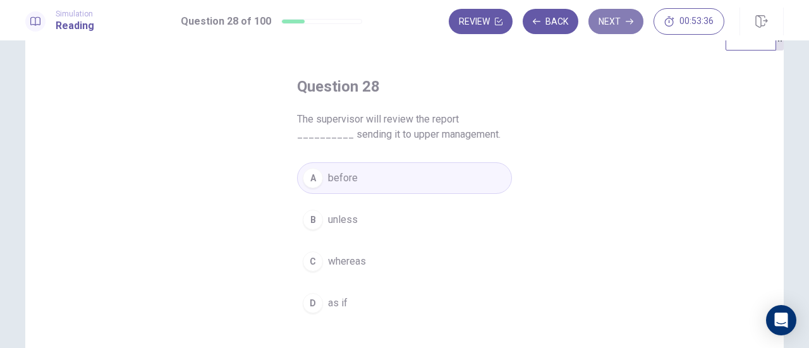
click at [609, 20] on button "Next" at bounding box center [615, 21] width 55 height 25
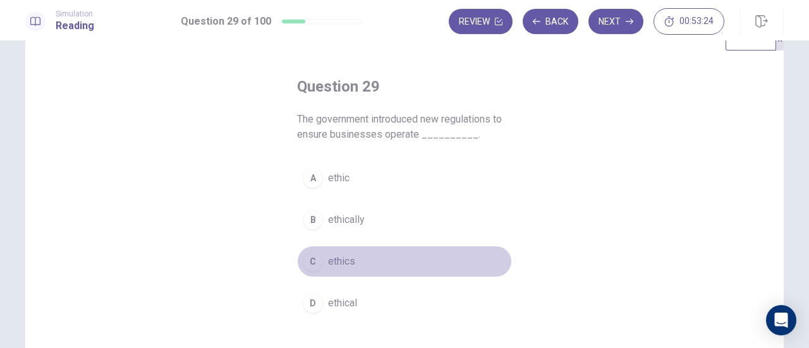
click at [345, 261] on span "ethics" at bounding box center [341, 261] width 27 height 15
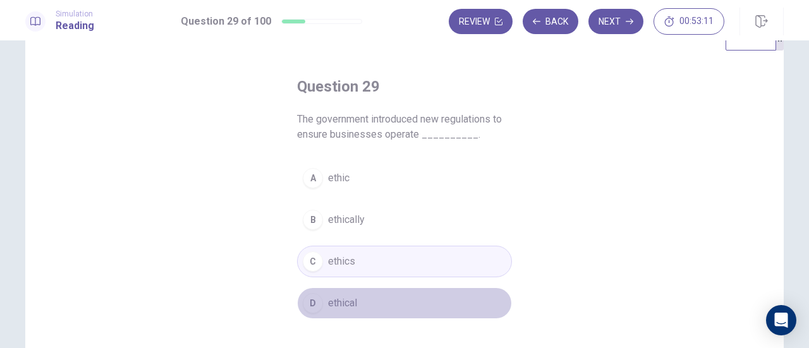
click at [344, 300] on span "ethical" at bounding box center [342, 303] width 29 height 15
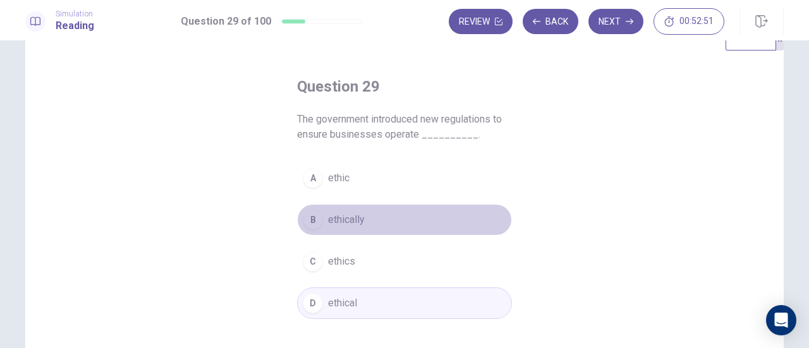
click at [356, 221] on span "ethically" at bounding box center [346, 219] width 37 height 15
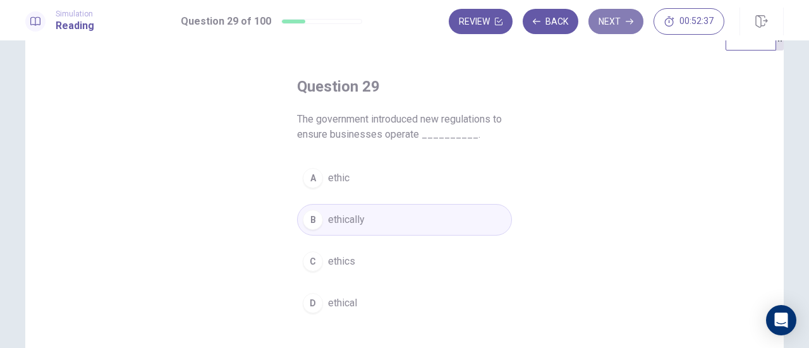
click at [619, 30] on button "Next" at bounding box center [615, 21] width 55 height 25
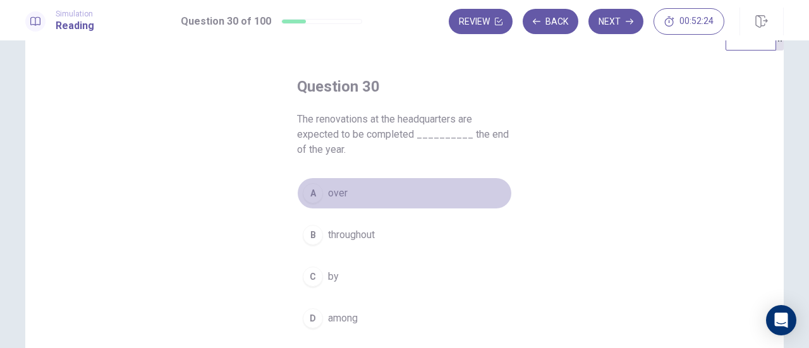
click at [335, 195] on span "over" at bounding box center [338, 193] width 20 height 15
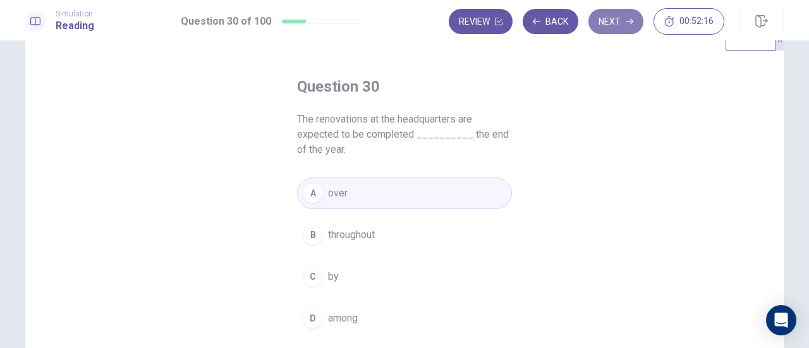
click at [616, 29] on button "Next" at bounding box center [615, 21] width 55 height 25
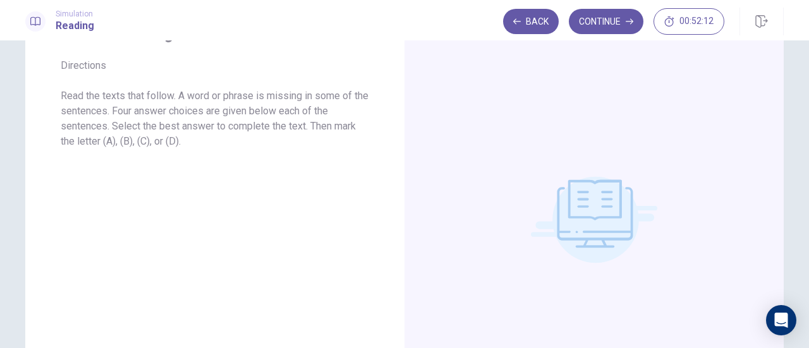
scroll to position [66, 0]
click at [596, 21] on button "Continue" at bounding box center [606, 21] width 75 height 25
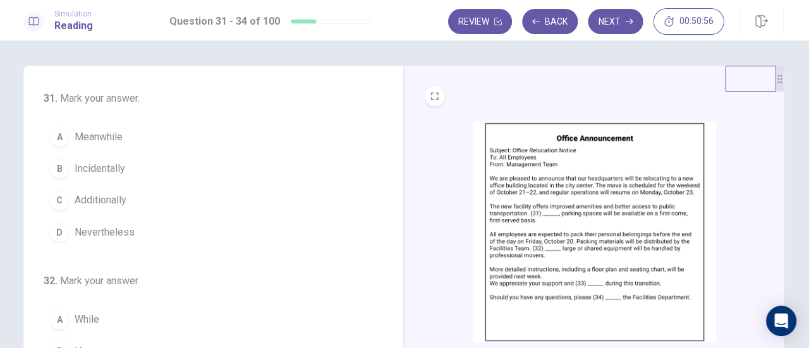
scroll to position [0, 0]
click at [114, 139] on span "Meanwhile" at bounding box center [100, 137] width 48 height 15
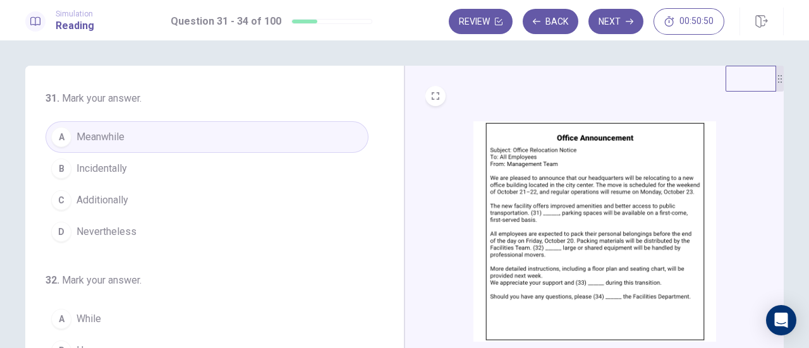
click at [124, 197] on span "Additionally" at bounding box center [102, 200] width 52 height 15
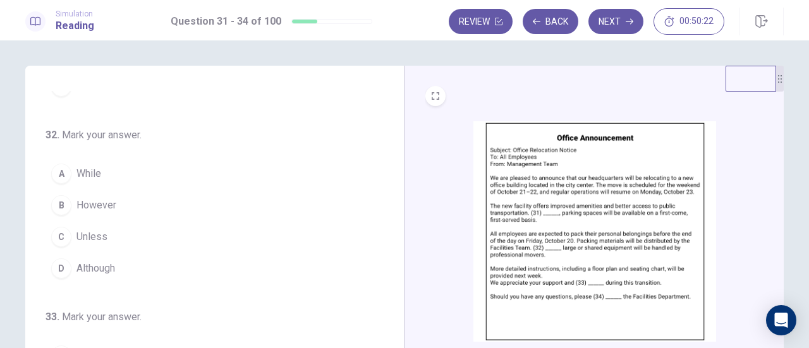
scroll to position [145, 0]
click at [107, 263] on span "Although" at bounding box center [95, 268] width 39 height 15
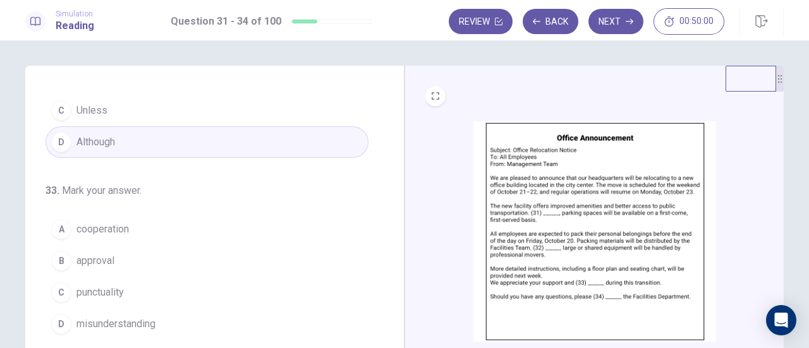
scroll to position [307, 0]
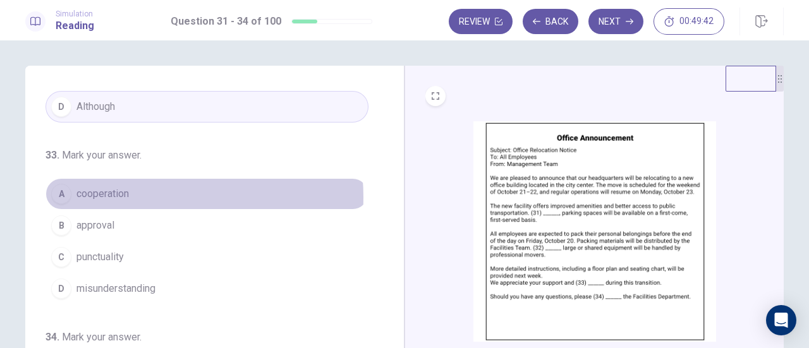
click at [127, 193] on button "A cooperation" at bounding box center [206, 194] width 323 height 32
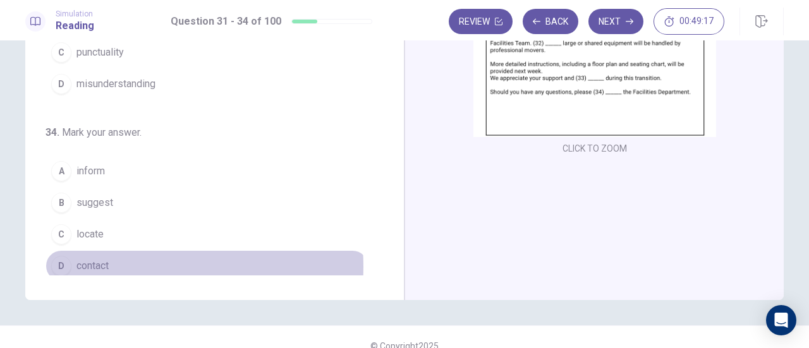
click at [105, 260] on span "contact" at bounding box center [92, 265] width 32 height 15
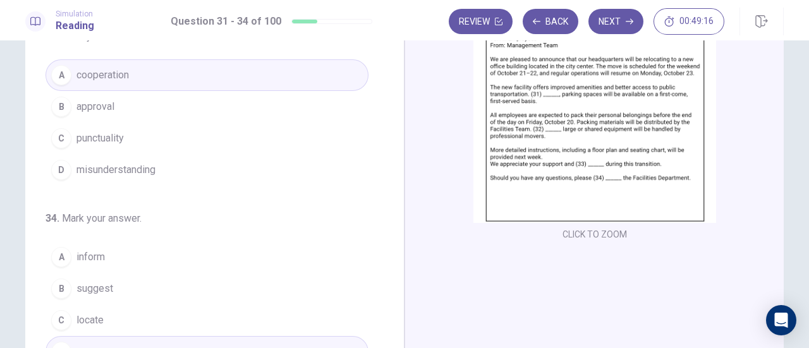
scroll to position [116, 0]
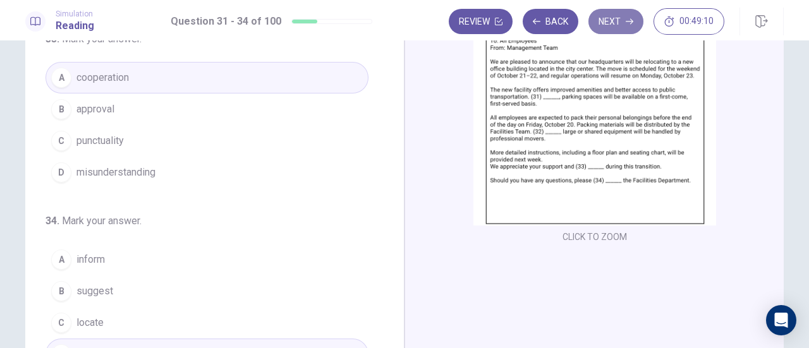
click at [626, 20] on icon "button" at bounding box center [630, 22] width 8 height 8
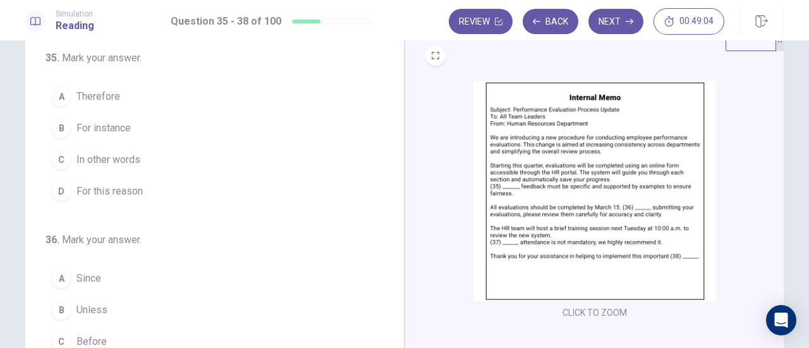
scroll to position [0, 0]
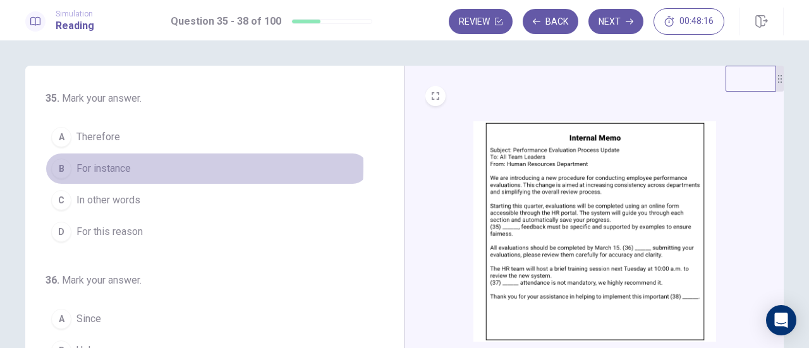
click at [116, 166] on span "For instance" at bounding box center [103, 168] width 54 height 15
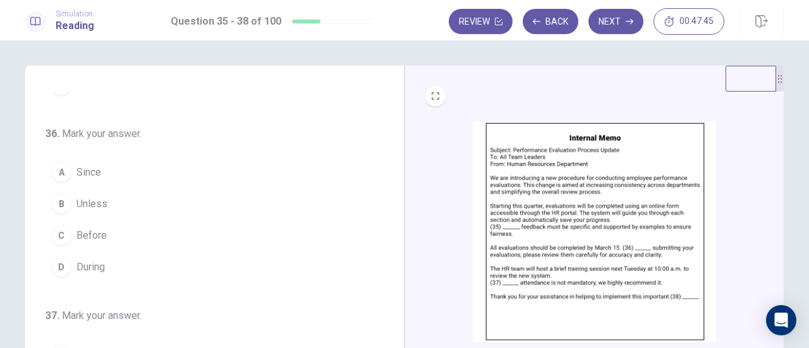
scroll to position [148, 0]
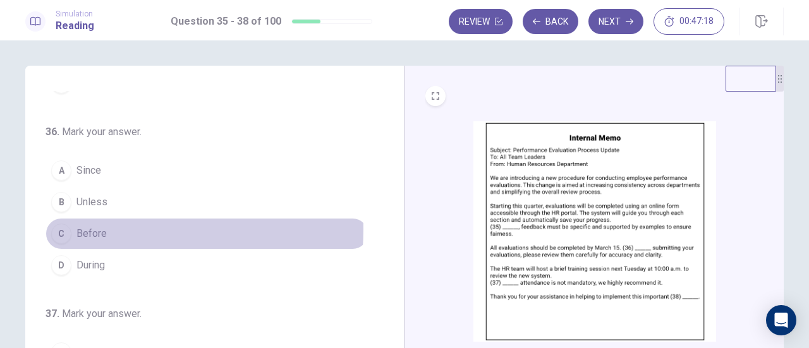
click at [97, 226] on span "Before" at bounding box center [91, 233] width 30 height 15
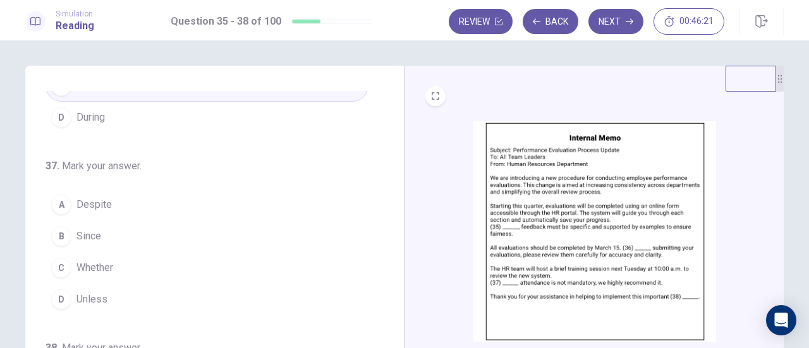
scroll to position [307, 0]
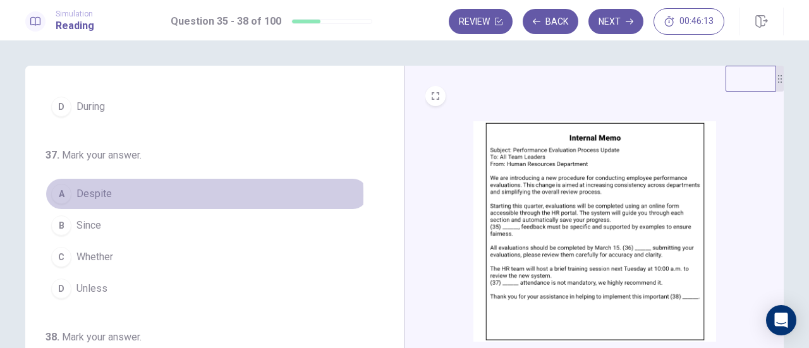
click at [97, 191] on span "Despite" at bounding box center [93, 193] width 35 height 15
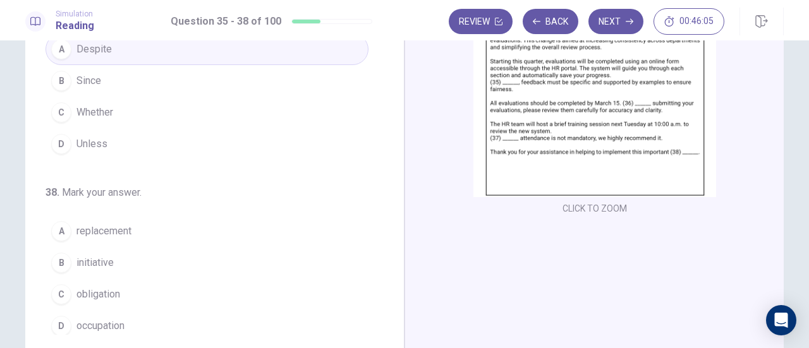
scroll to position [145, 0]
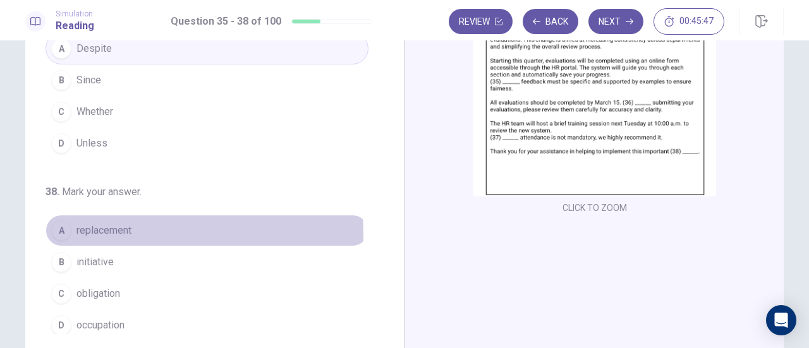
click at [118, 228] on span "replacement" at bounding box center [103, 230] width 55 height 15
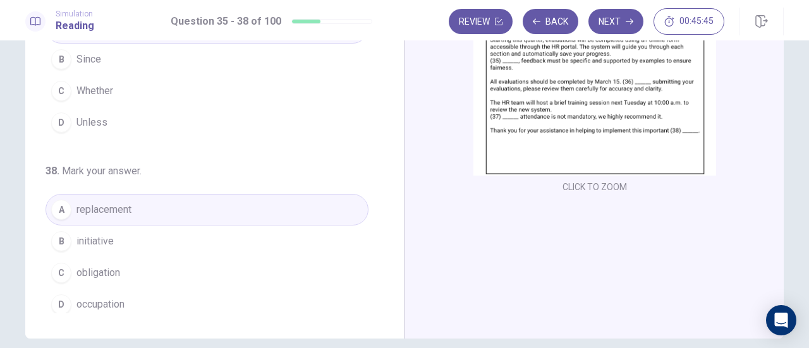
scroll to position [166, 0]
click at [612, 21] on button "Next" at bounding box center [615, 21] width 55 height 25
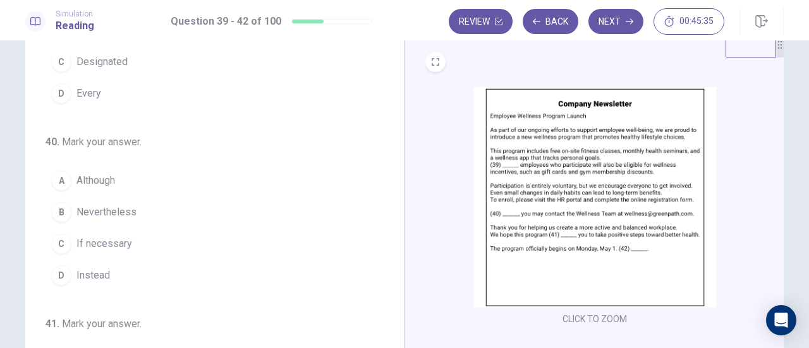
scroll to position [0, 0]
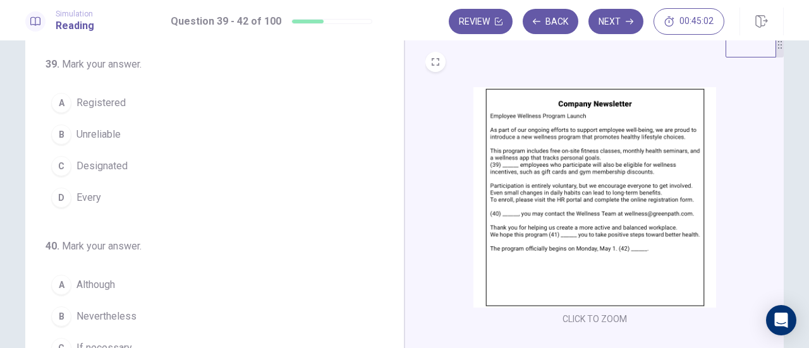
click at [542, 174] on img at bounding box center [594, 197] width 243 height 221
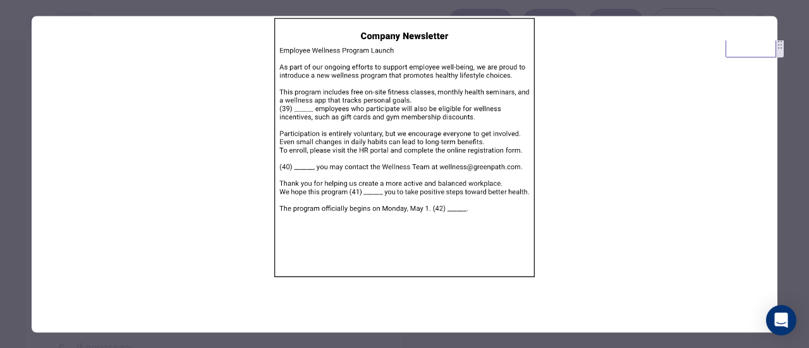
click at [554, 199] on img at bounding box center [405, 147] width 746 height 263
click at [651, 152] on img at bounding box center [405, 147] width 746 height 263
click at [787, 190] on div at bounding box center [404, 174] width 809 height 348
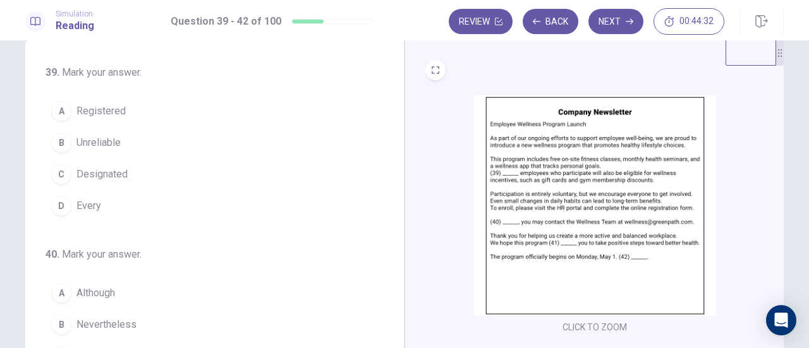
scroll to position [25, 0]
click at [100, 203] on button "D Every" at bounding box center [206, 207] width 323 height 32
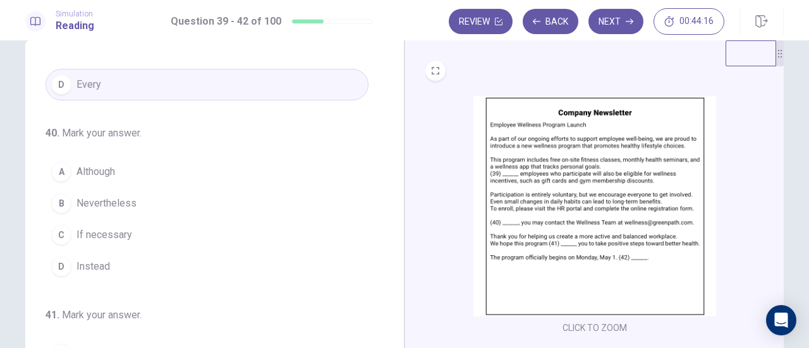
scroll to position [123, 0]
click at [111, 226] on span "If necessary" at bounding box center [104, 233] width 56 height 15
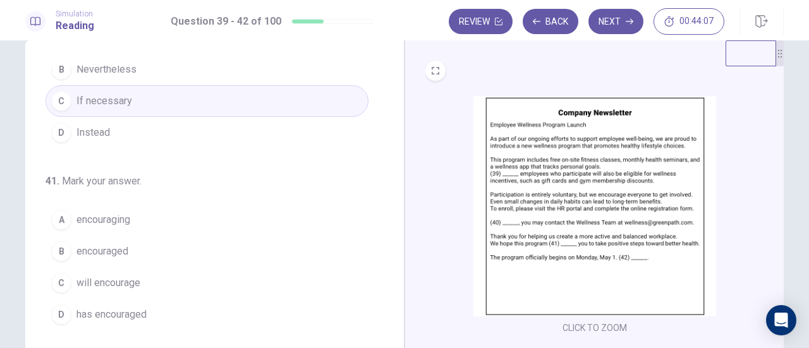
scroll to position [257, 0]
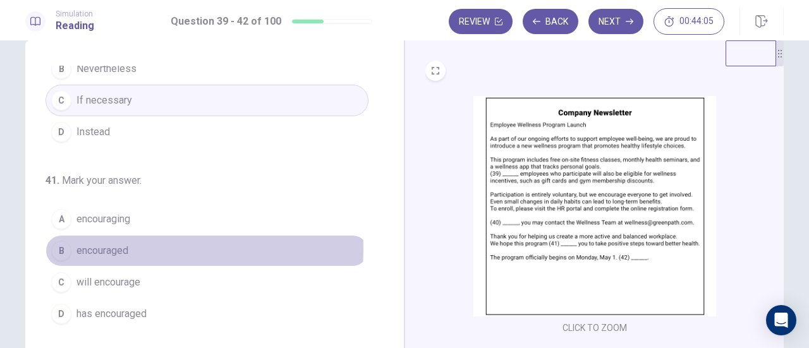
click at [121, 246] on span "encouraged" at bounding box center [102, 250] width 52 height 15
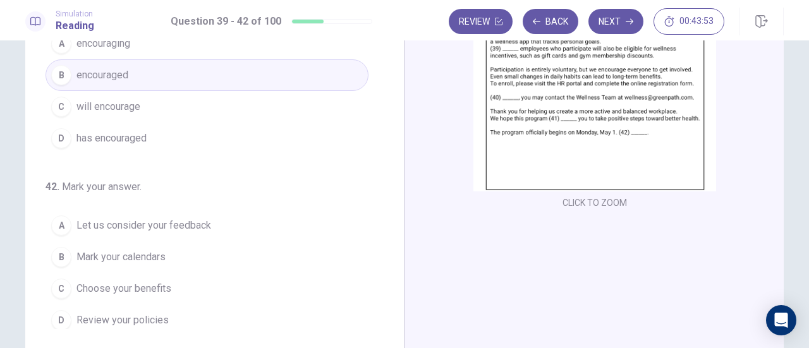
scroll to position [151, 0]
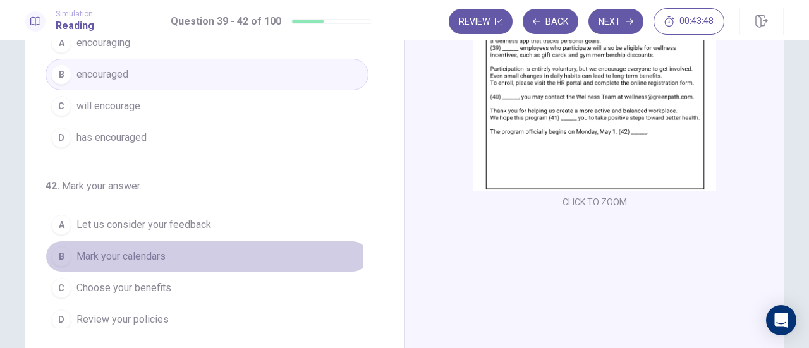
click at [144, 251] on span "Mark your calendars" at bounding box center [120, 256] width 89 height 15
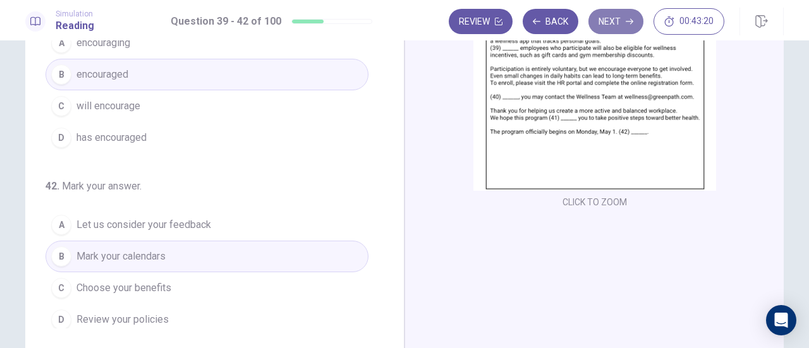
click at [612, 20] on button "Next" at bounding box center [615, 21] width 55 height 25
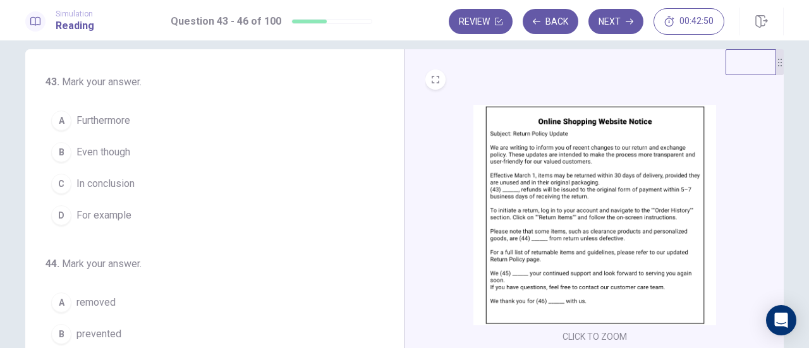
scroll to position [17, 0]
click at [128, 148] on button "B Even though" at bounding box center [206, 152] width 323 height 32
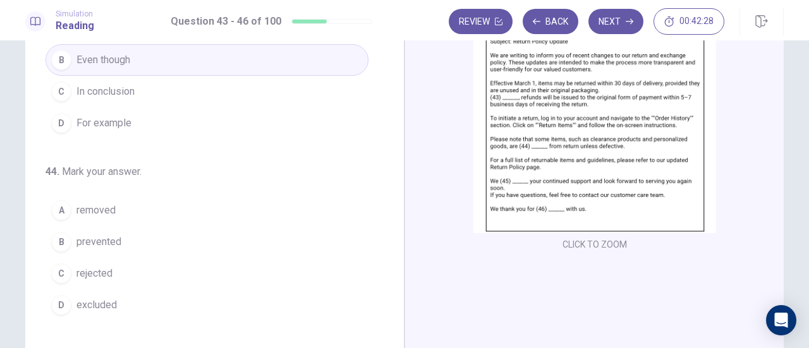
scroll to position [109, 0]
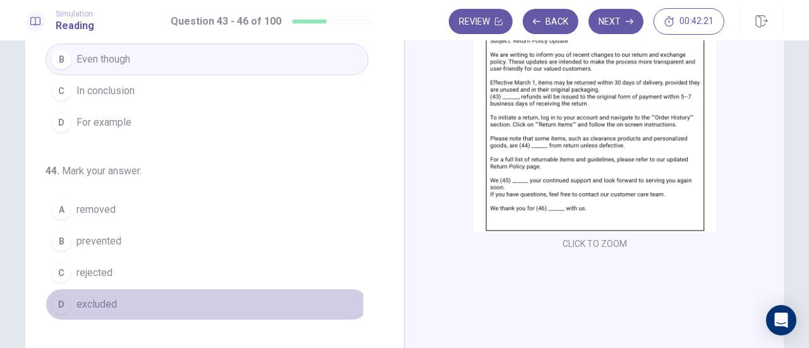
click at [116, 299] on button "D excluded" at bounding box center [206, 305] width 323 height 32
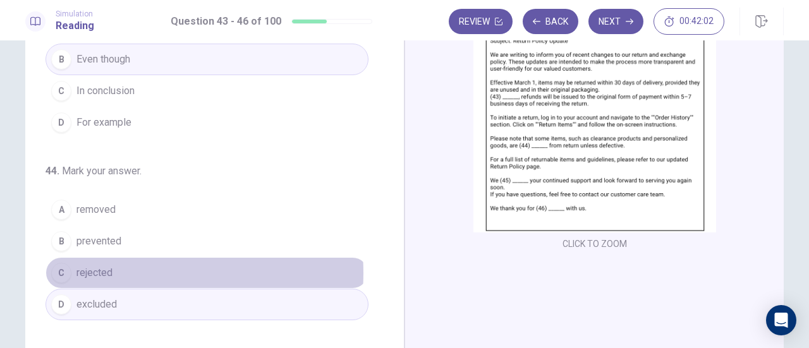
click at [124, 270] on button "C rejected" at bounding box center [206, 273] width 323 height 32
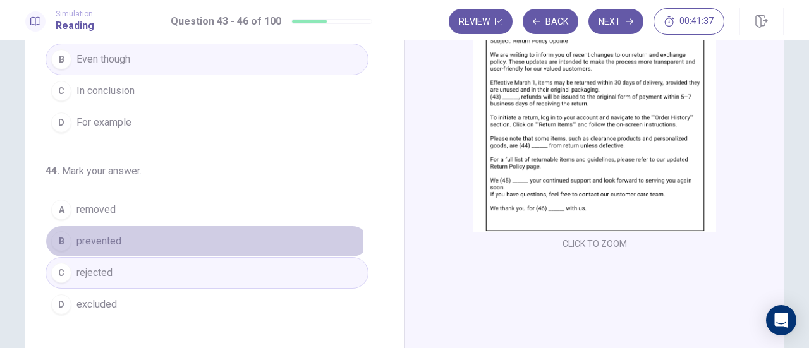
click at [118, 242] on button "B prevented" at bounding box center [206, 242] width 323 height 32
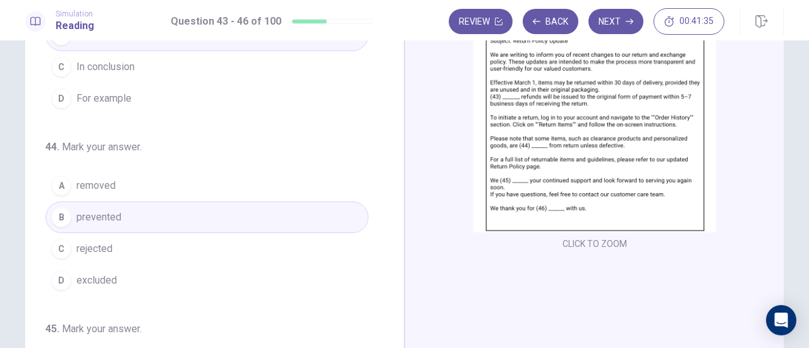
scroll to position [25, 0]
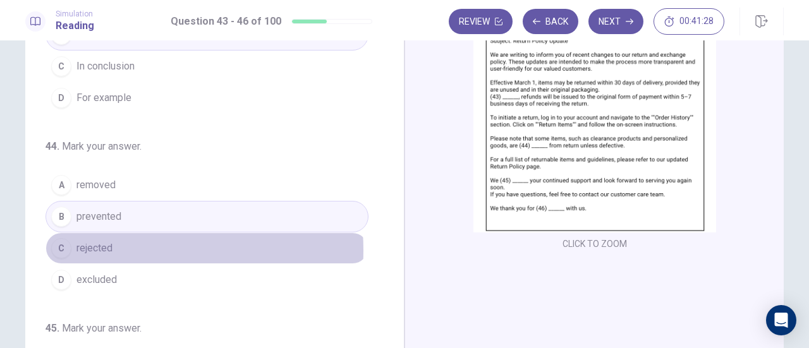
click at [111, 247] on button "C rejected" at bounding box center [206, 249] width 323 height 32
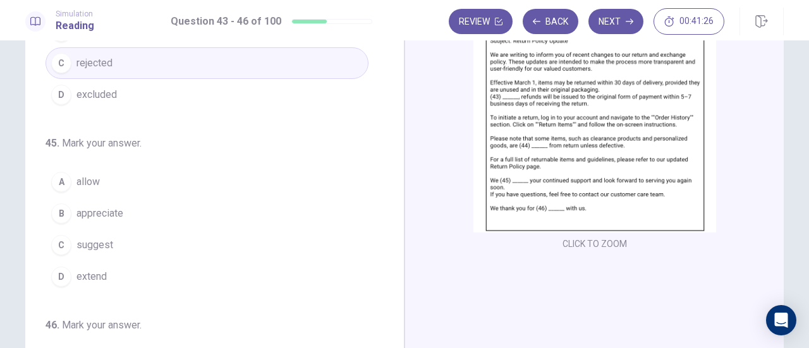
scroll to position [210, 0]
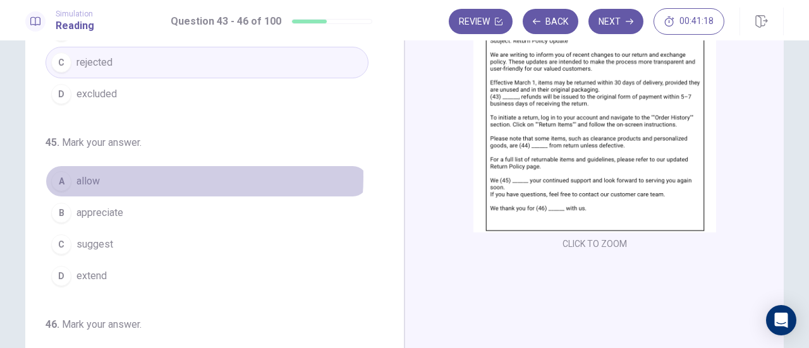
click at [129, 173] on button "A allow" at bounding box center [206, 182] width 323 height 32
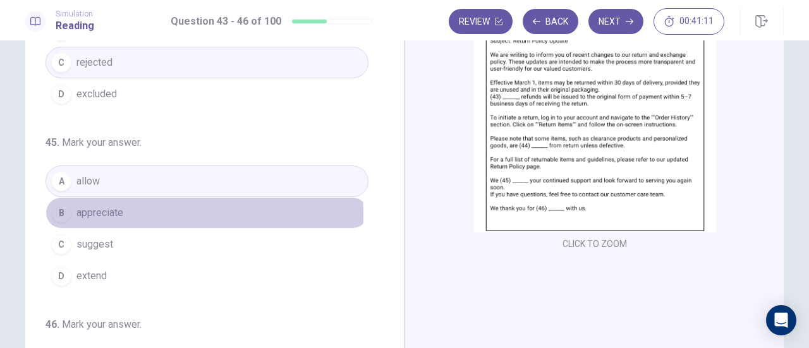
click at [118, 210] on span "appreciate" at bounding box center [99, 212] width 47 height 15
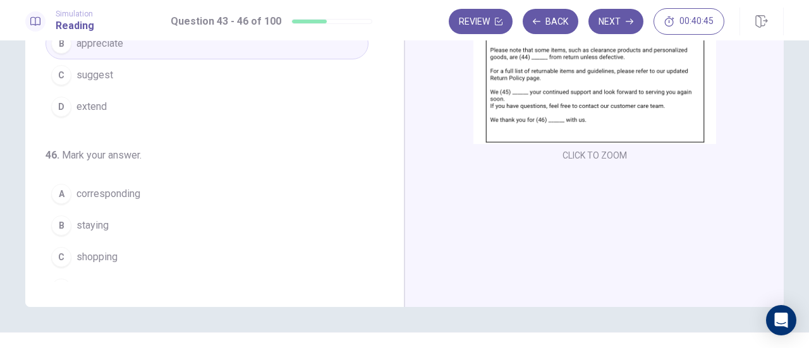
scroll to position [307, 0]
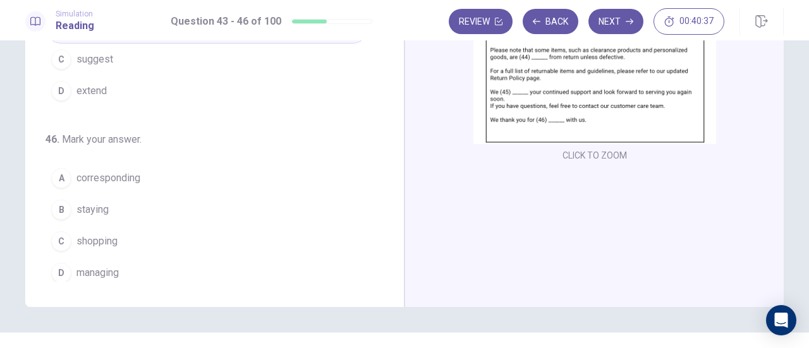
click at [114, 234] on span "shopping" at bounding box center [96, 241] width 41 height 15
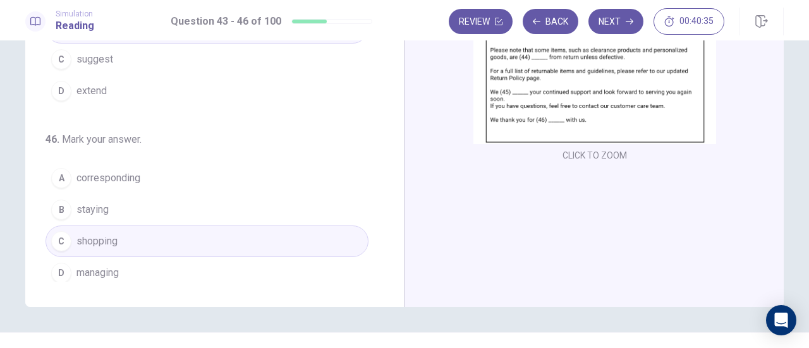
scroll to position [222, 0]
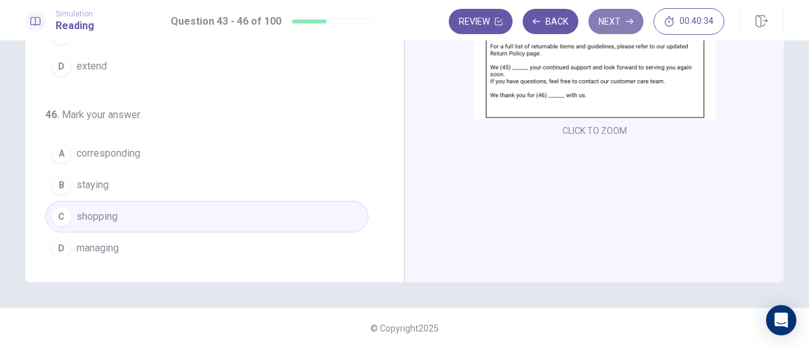
click at [619, 21] on button "Next" at bounding box center [615, 21] width 55 height 25
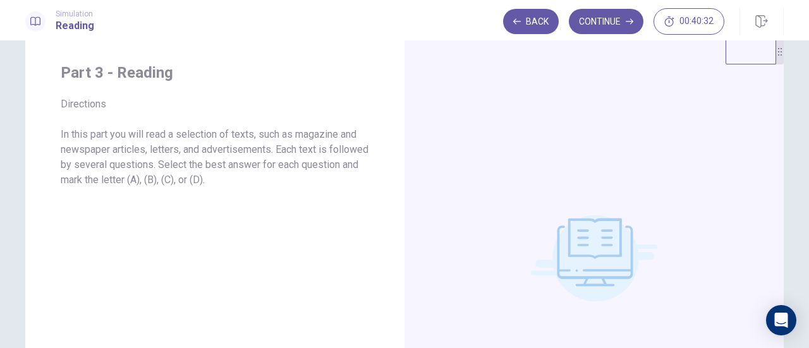
scroll to position [0, 0]
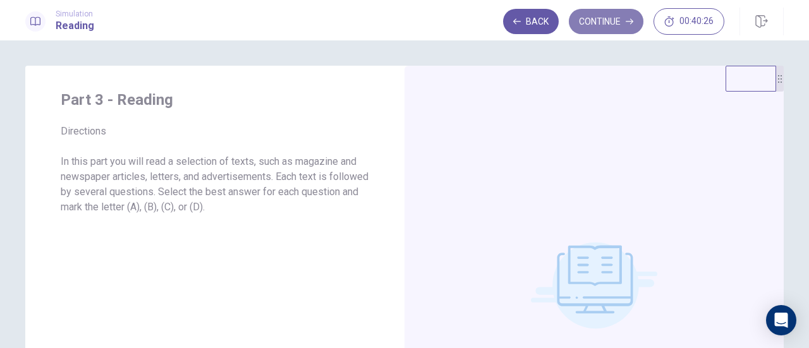
click at [599, 20] on button "Continue" at bounding box center [606, 21] width 75 height 25
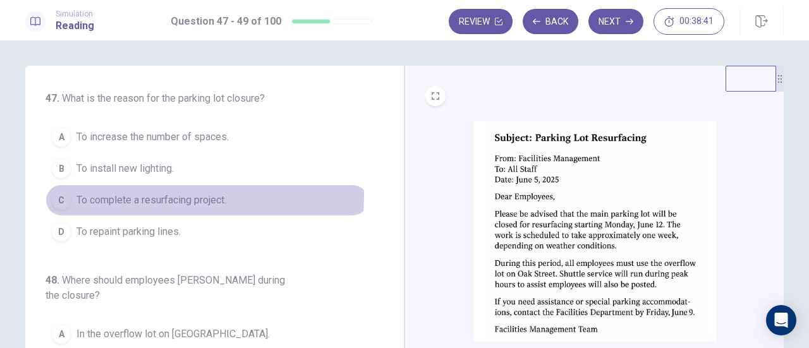
click at [168, 195] on span "To complete a resurfacing project." at bounding box center [151, 200] width 150 height 15
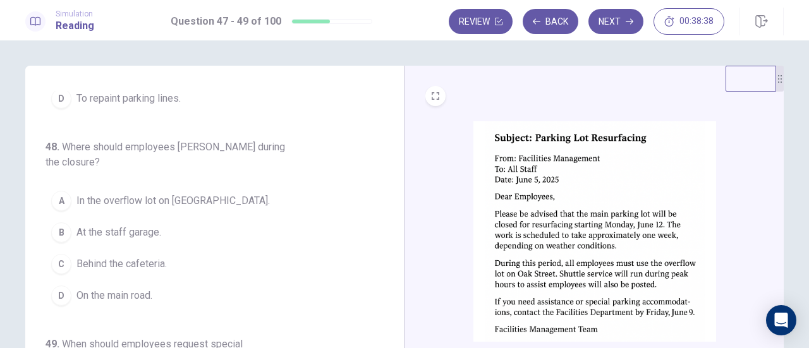
scroll to position [134, 0]
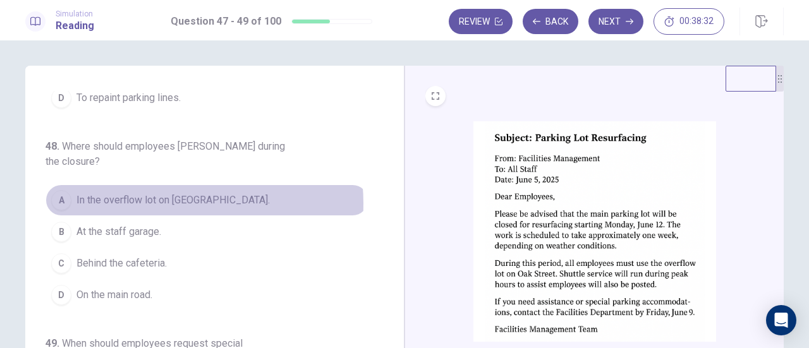
click at [151, 193] on span "In the overflow lot on [GEOGRAPHIC_DATA]." at bounding box center [172, 200] width 193 height 15
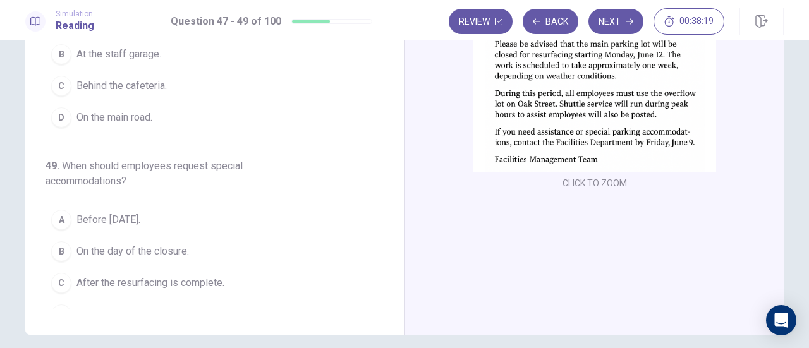
scroll to position [171, 0]
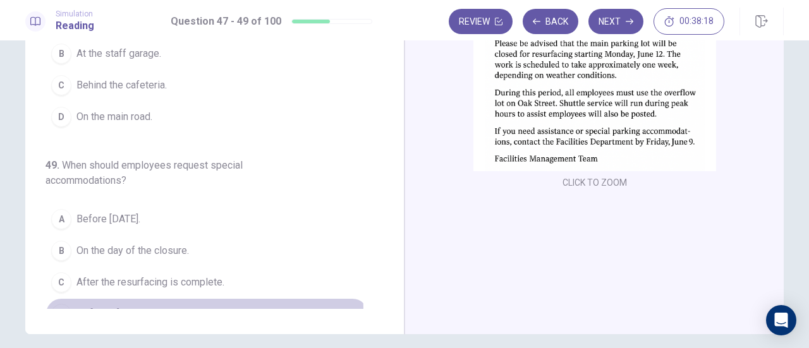
click at [109, 306] on span "By [DATE]." at bounding box center [98, 313] width 45 height 15
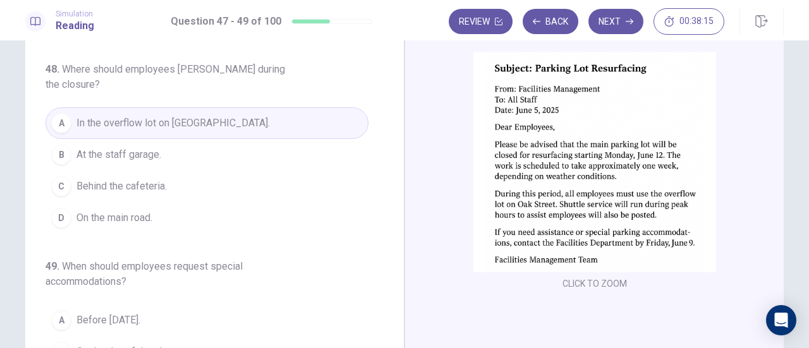
scroll to position [0, 0]
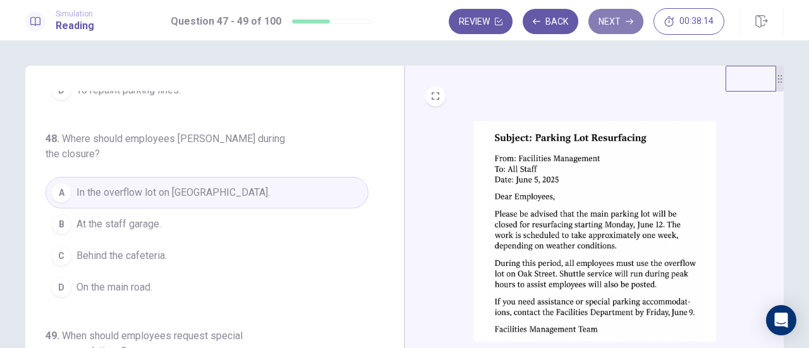
click at [600, 20] on button "Next" at bounding box center [615, 21] width 55 height 25
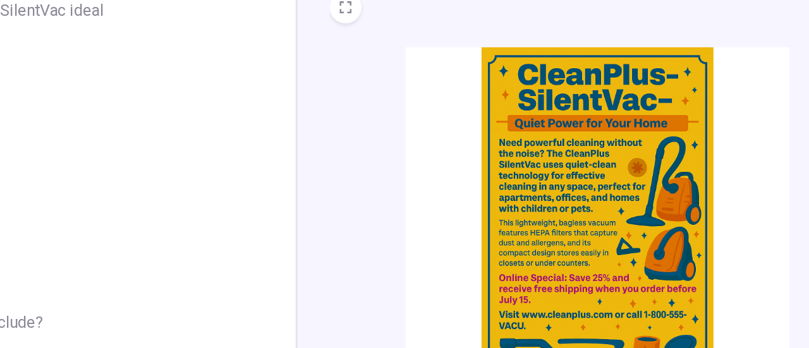
scroll to position [13, 0]
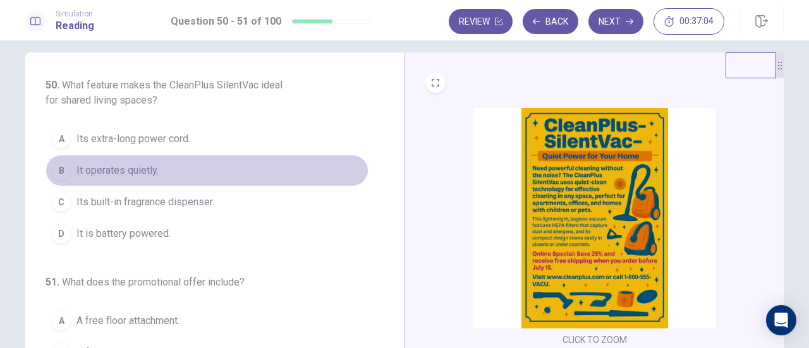
click at [147, 169] on span "It operates quietly." at bounding box center [117, 170] width 82 height 15
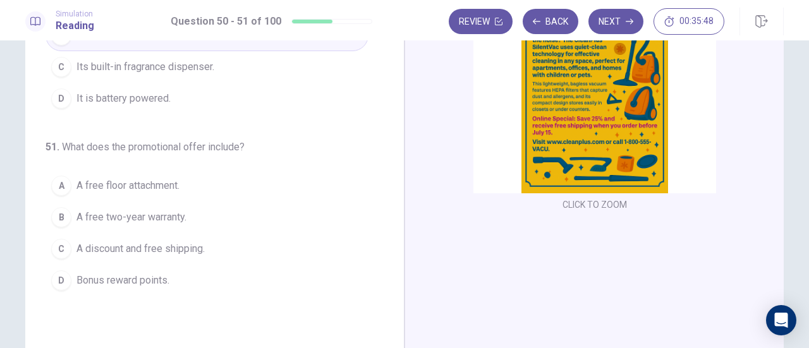
scroll to position [149, 0]
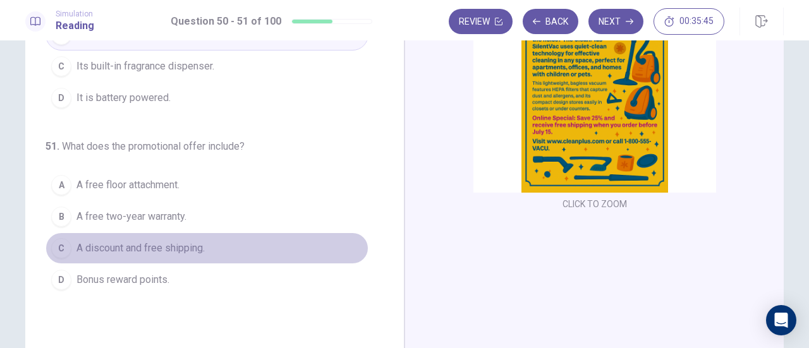
click at [143, 250] on span "A discount and free shipping." at bounding box center [140, 248] width 128 height 15
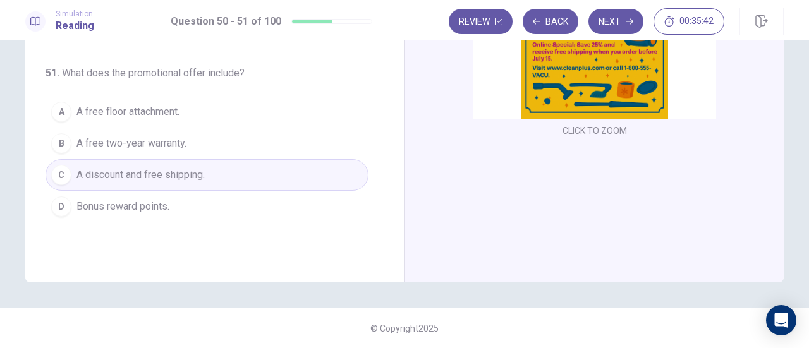
scroll to position [0, 0]
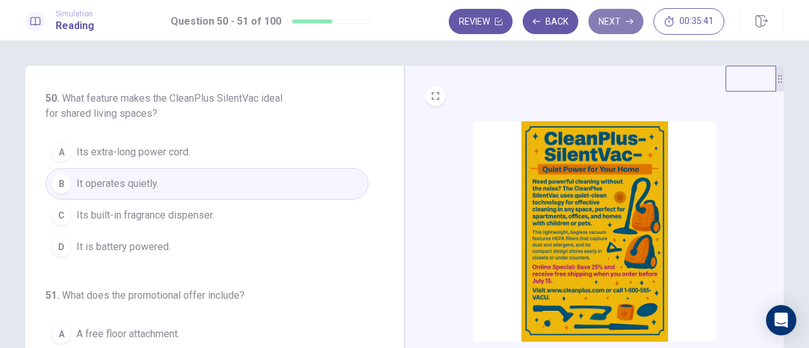
click at [627, 25] on icon "button" at bounding box center [630, 22] width 8 height 8
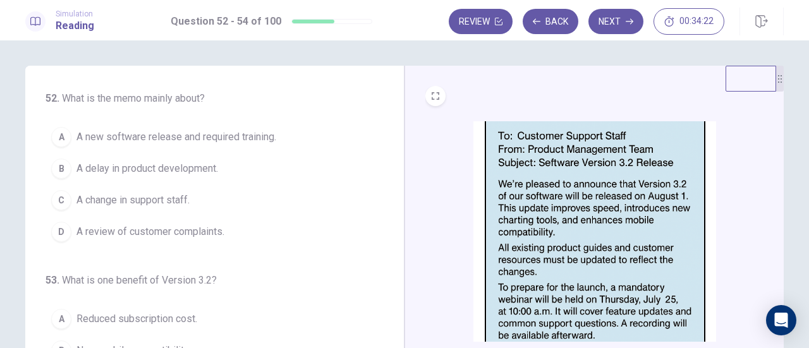
click at [214, 136] on span "A new software release and required training." at bounding box center [176, 137] width 200 height 15
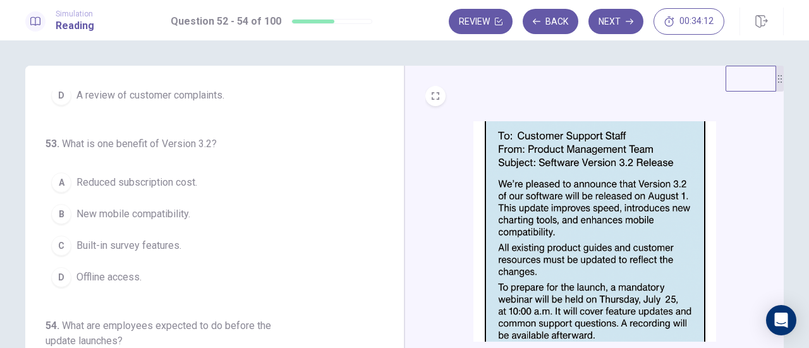
scroll to position [137, 0]
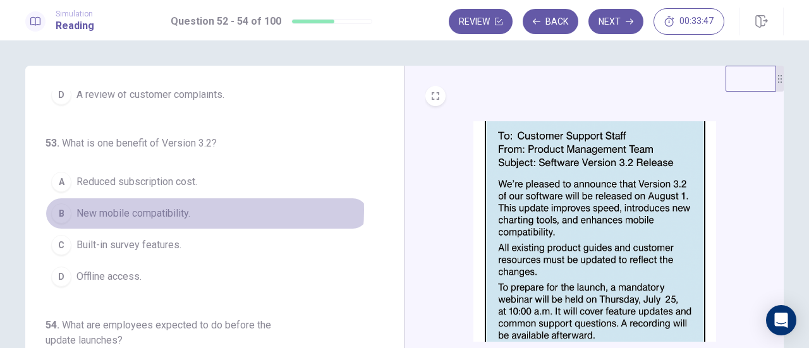
click at [178, 208] on span "New mobile compatibility." at bounding box center [133, 213] width 114 height 15
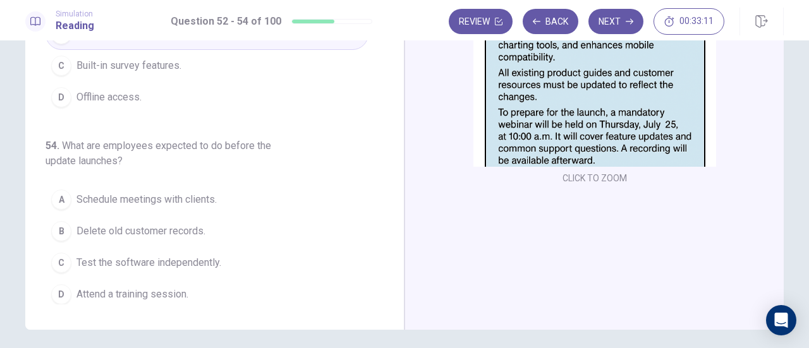
scroll to position [184, 0]
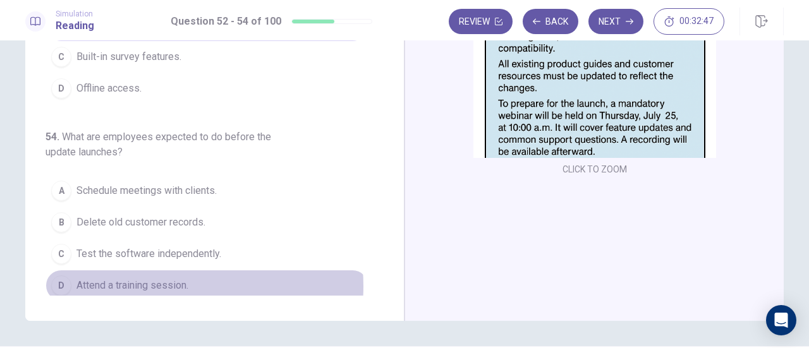
click at [162, 281] on span "Attend a training session." at bounding box center [132, 285] width 112 height 15
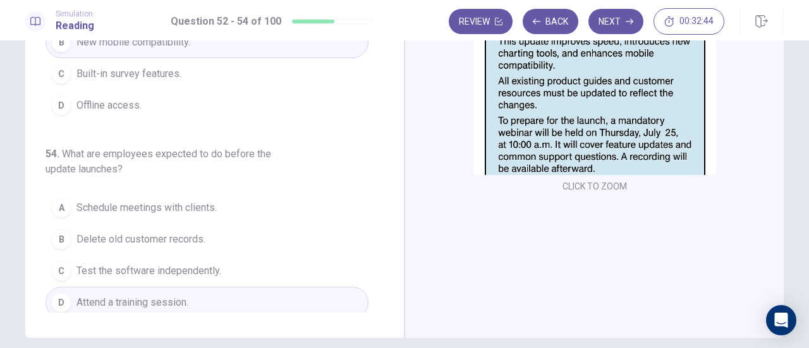
scroll to position [155, 0]
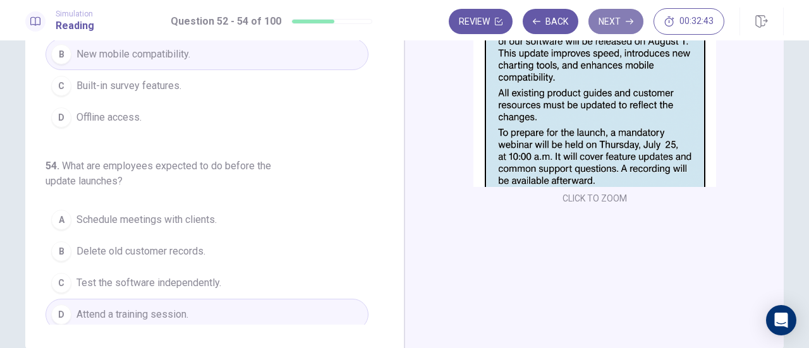
click at [614, 18] on button "Next" at bounding box center [615, 21] width 55 height 25
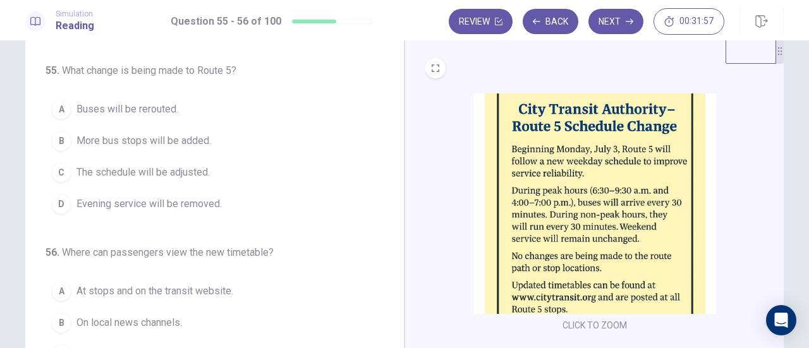
scroll to position [0, 0]
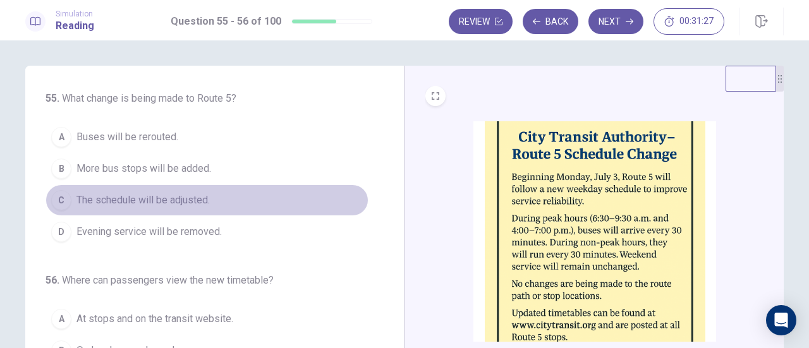
click at [167, 203] on span "The schedule will be adjusted." at bounding box center [142, 200] width 133 height 15
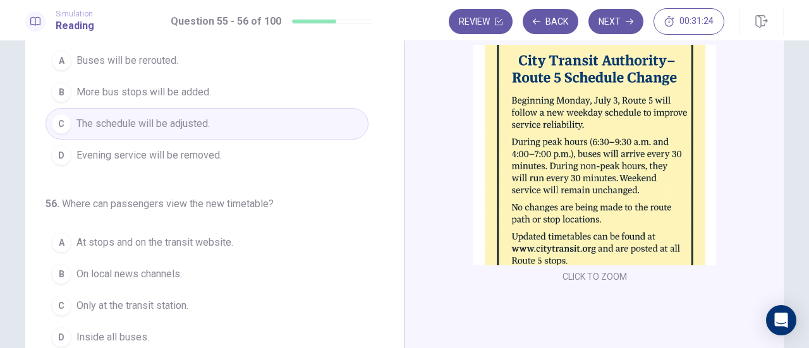
scroll to position [80, 0]
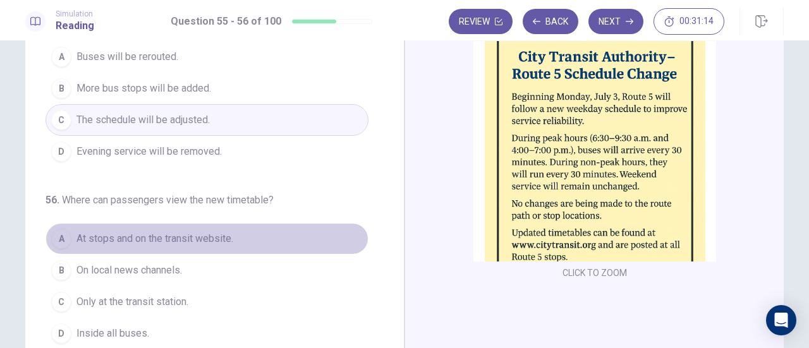
click at [194, 238] on span "At stops and on the transit website." at bounding box center [154, 238] width 157 height 15
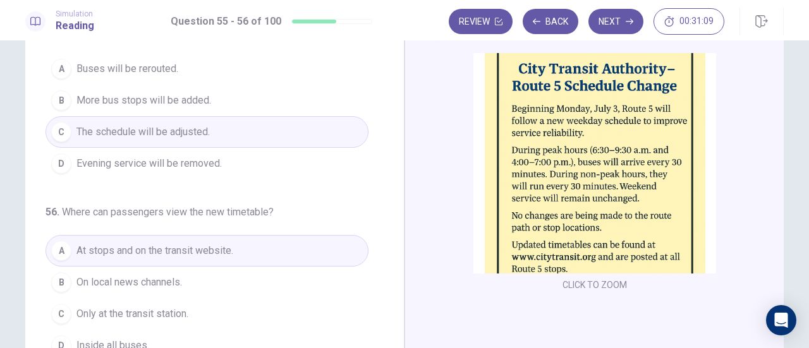
scroll to position [0, 0]
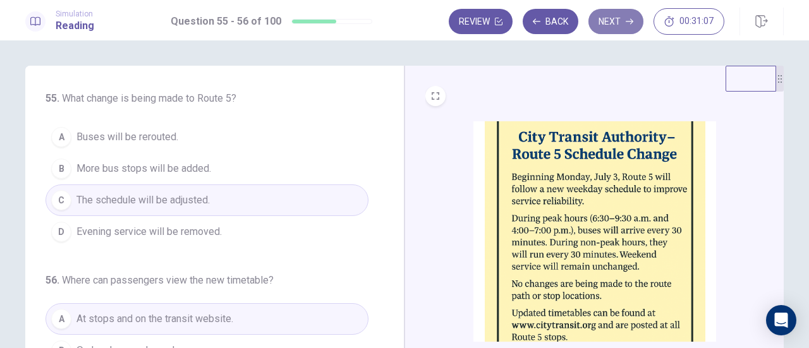
click at [604, 23] on button "Next" at bounding box center [615, 21] width 55 height 25
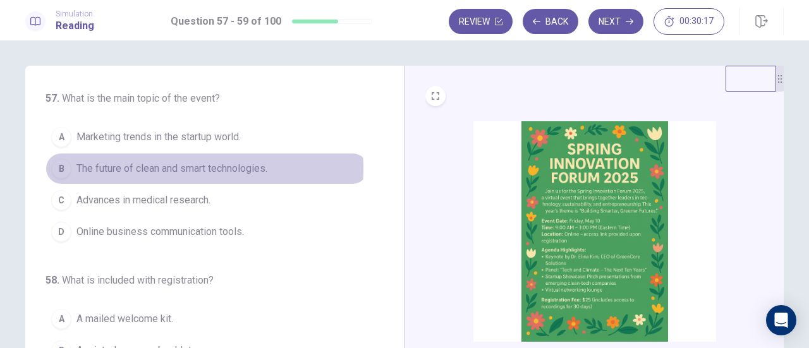
click at [161, 168] on span "The future of clean and smart technologies." at bounding box center [171, 168] width 191 height 15
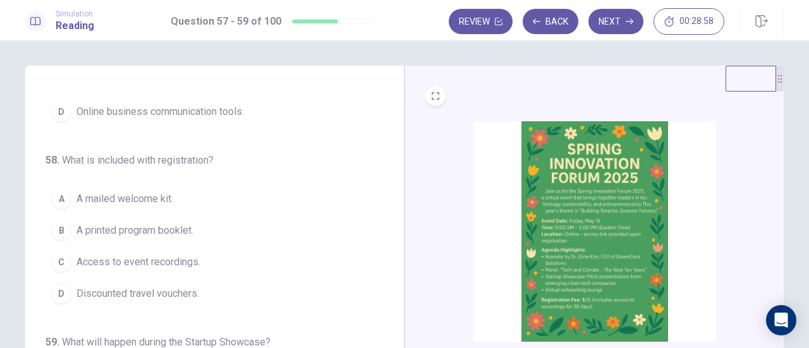
scroll to position [126, 0]
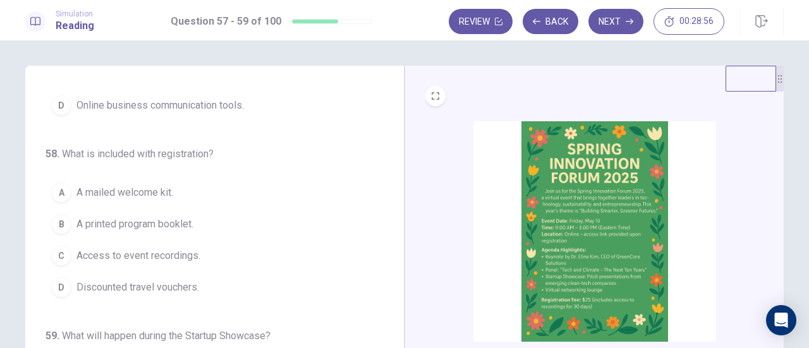
click at [176, 244] on button "C Access to event recordings." at bounding box center [206, 256] width 323 height 32
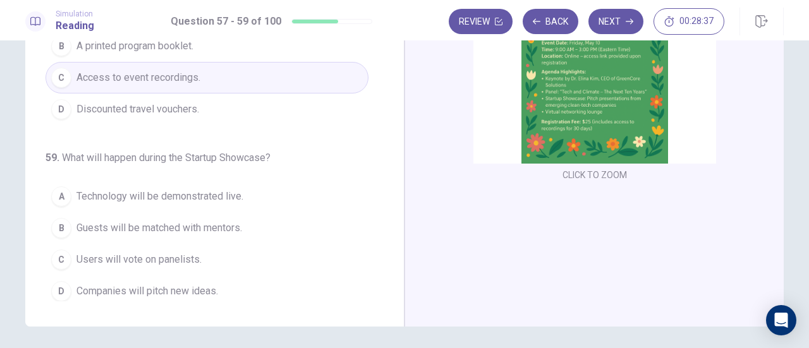
scroll to position [194, 0]
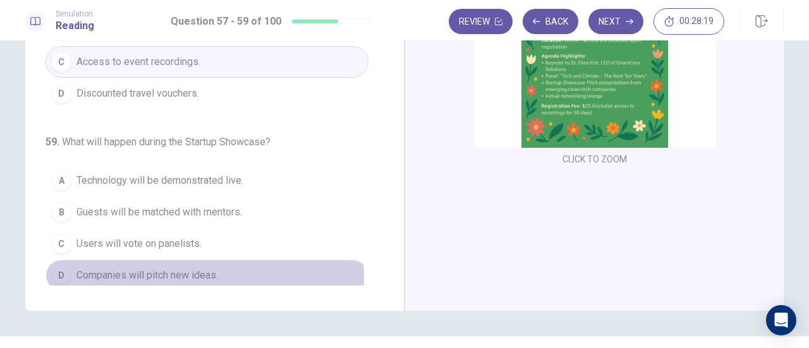
click at [173, 273] on span "Companies will pitch new ideas." at bounding box center [147, 275] width 142 height 15
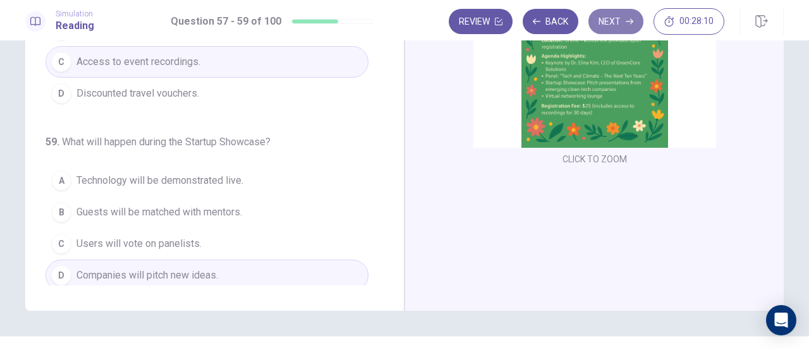
click at [623, 20] on button "Next" at bounding box center [615, 21] width 55 height 25
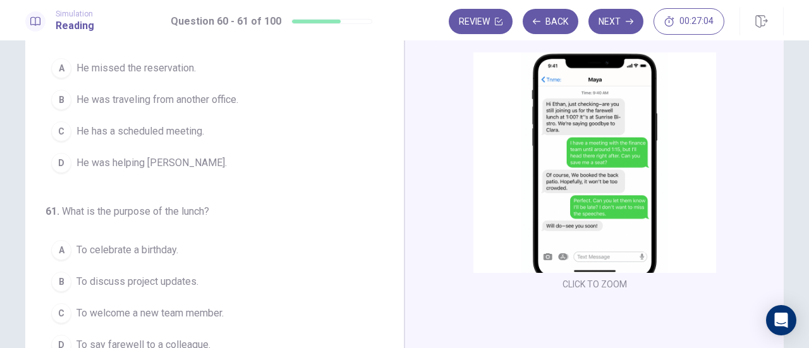
scroll to position [0, 0]
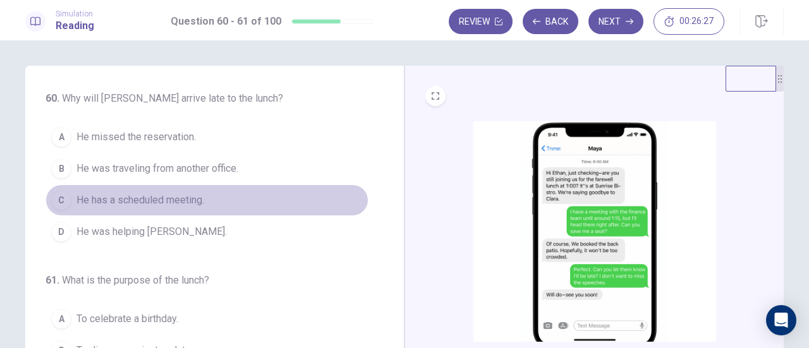
click at [183, 204] on span "He has a scheduled meeting." at bounding box center [140, 200] width 128 height 15
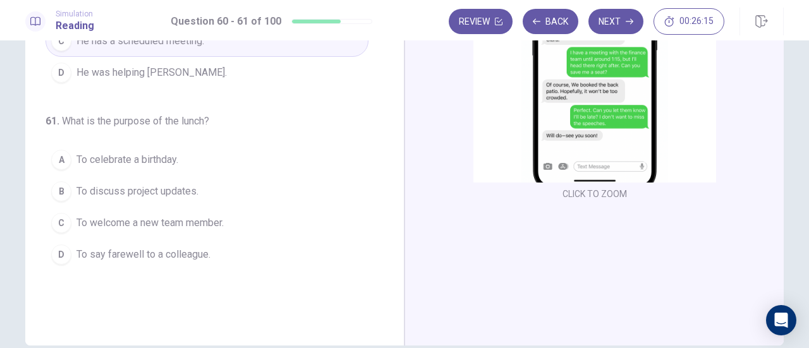
scroll to position [160, 0]
click at [175, 255] on span "To say farewell to a colleague." at bounding box center [143, 253] width 134 height 15
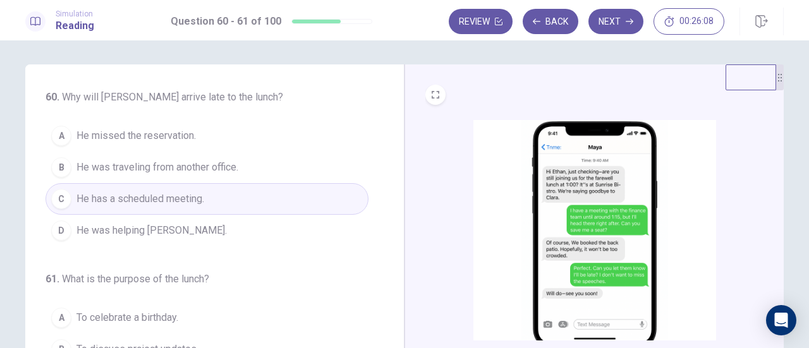
scroll to position [0, 0]
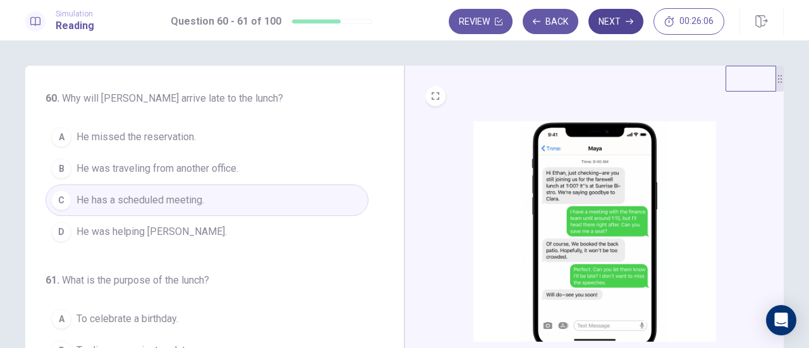
click at [614, 15] on button "Next" at bounding box center [615, 21] width 55 height 25
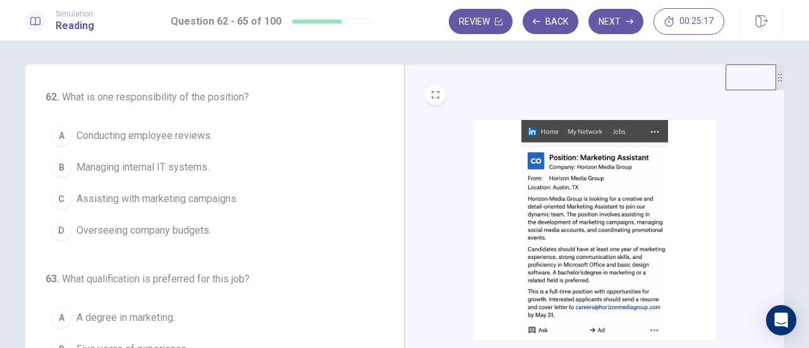
click at [183, 200] on span "Assisting with marketing campaigns." at bounding box center [157, 198] width 162 height 15
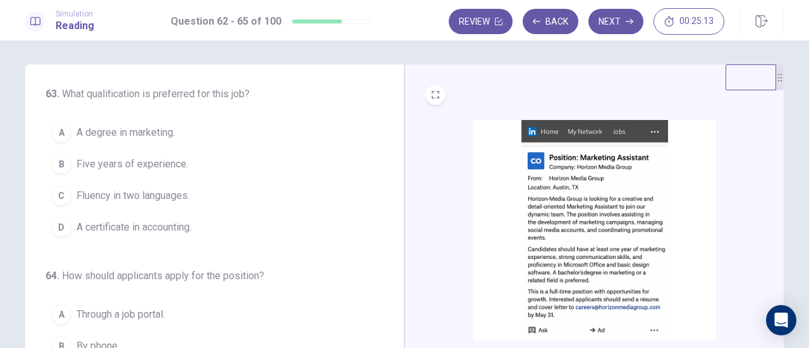
scroll to position [186, 0]
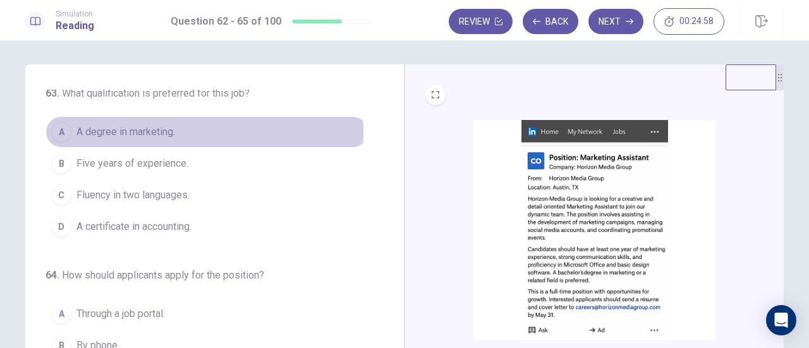
click at [147, 131] on span "A degree in marketing." at bounding box center [125, 131] width 99 height 15
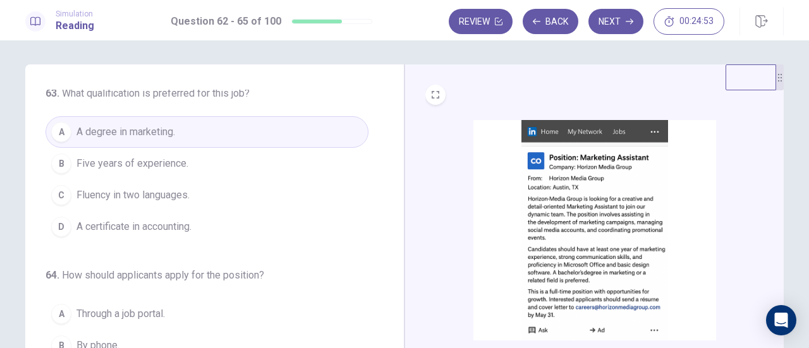
scroll to position [307, 0]
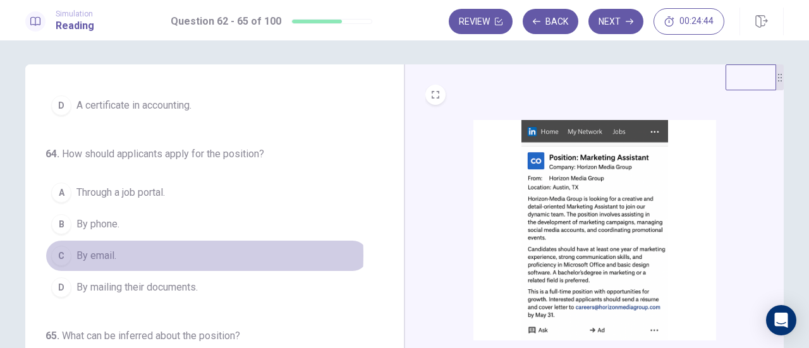
click at [104, 251] on span "By email." at bounding box center [96, 255] width 40 height 15
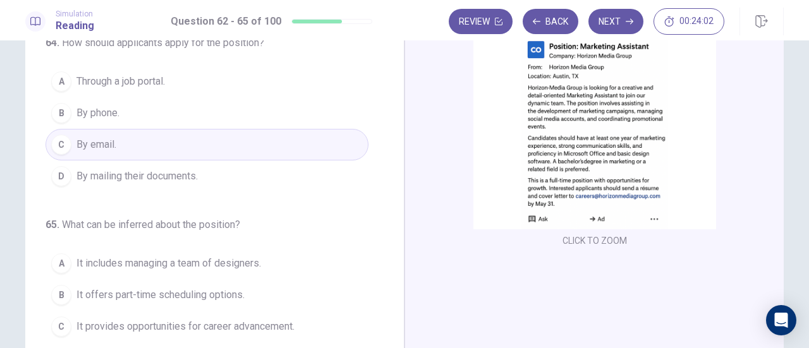
scroll to position [222, 0]
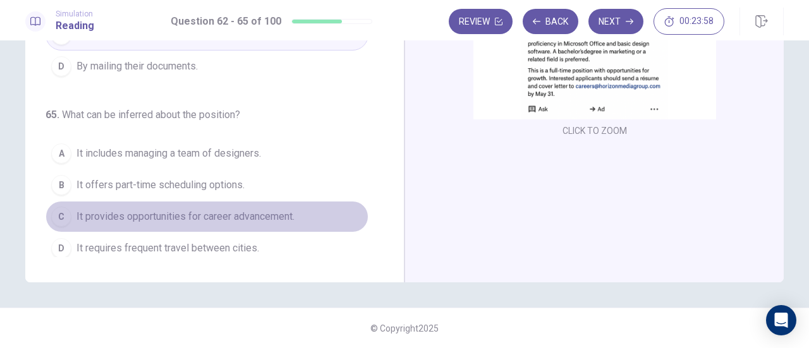
click at [214, 210] on span "It provides opportunities for career advancement." at bounding box center [185, 216] width 218 height 15
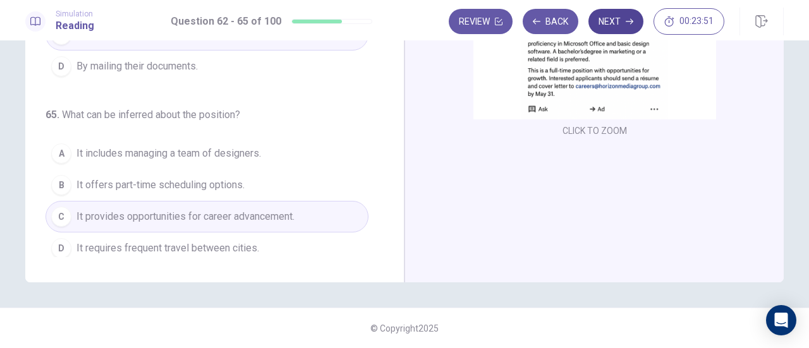
click at [619, 26] on button "Next" at bounding box center [615, 21] width 55 height 25
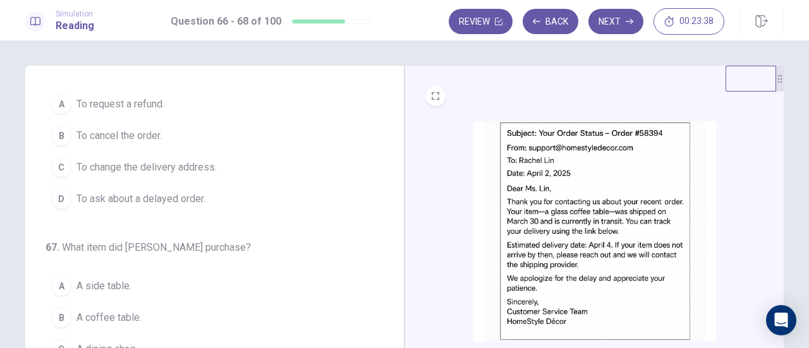
scroll to position [0, 0]
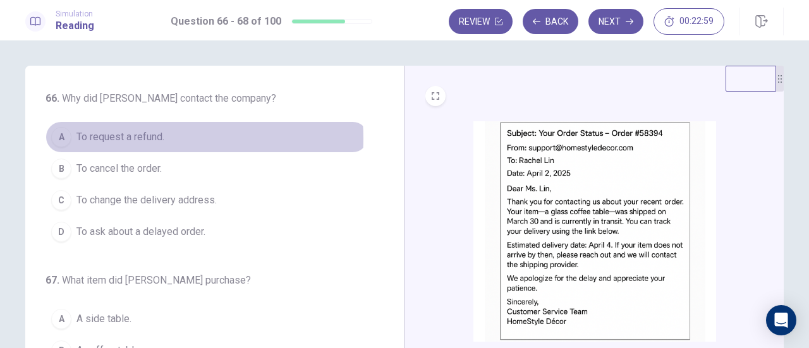
click at [152, 138] on span "To request a refund." at bounding box center [120, 137] width 88 height 15
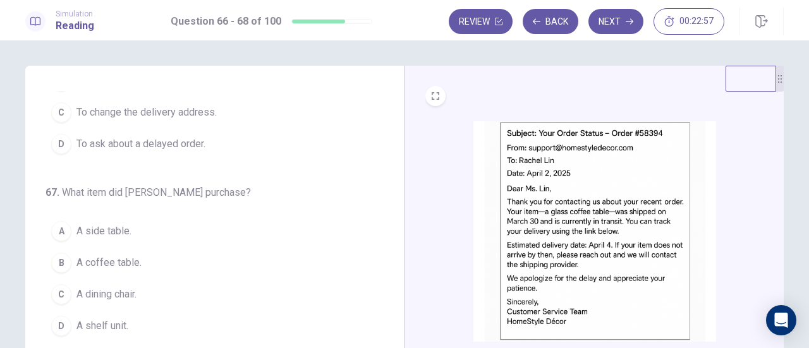
scroll to position [142, 0]
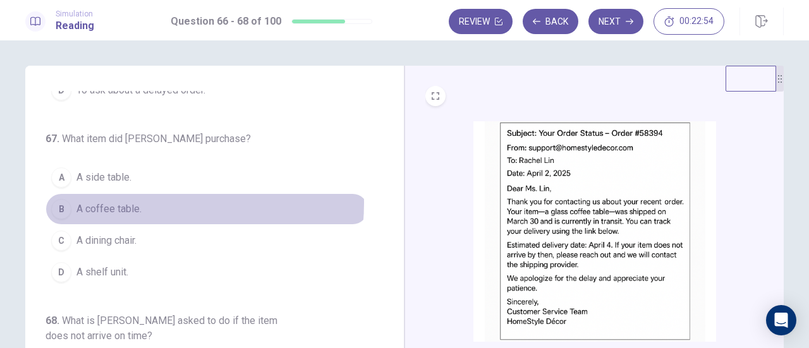
click at [133, 202] on span "A coffee table." at bounding box center [108, 209] width 65 height 15
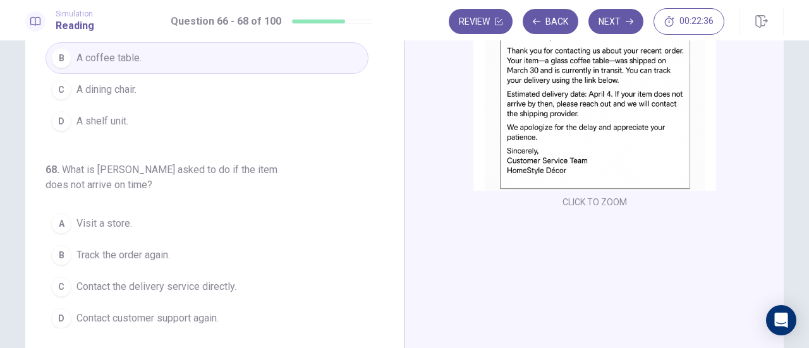
scroll to position [173, 0]
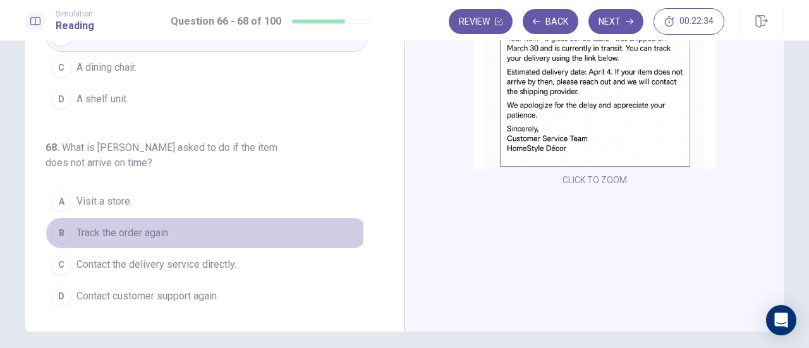
click at [154, 229] on span "Track the order again." at bounding box center [123, 233] width 94 height 15
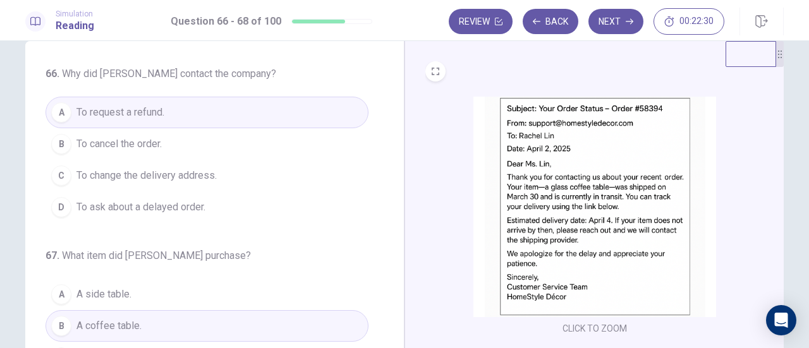
scroll to position [17, 0]
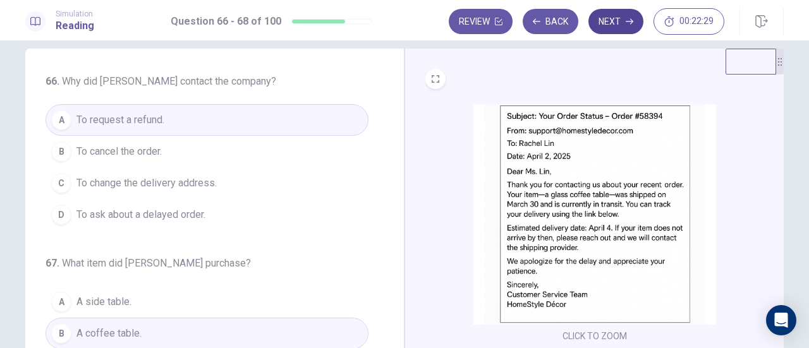
click at [621, 21] on button "Next" at bounding box center [615, 21] width 55 height 25
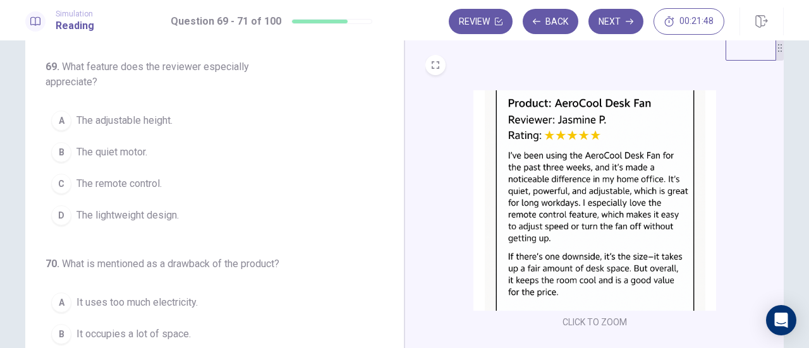
scroll to position [1, 0]
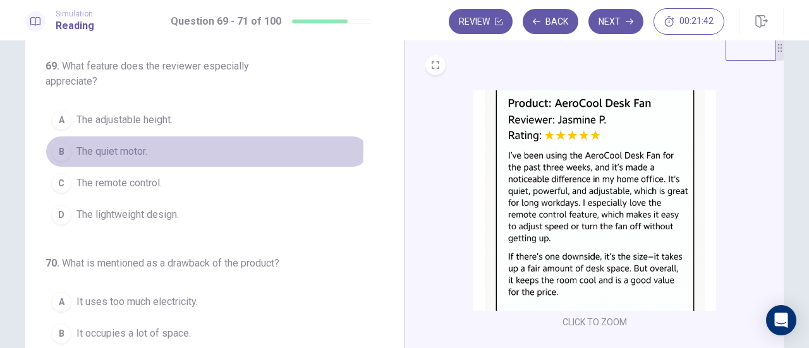
click at [140, 148] on span "The quiet motor." at bounding box center [111, 151] width 71 height 15
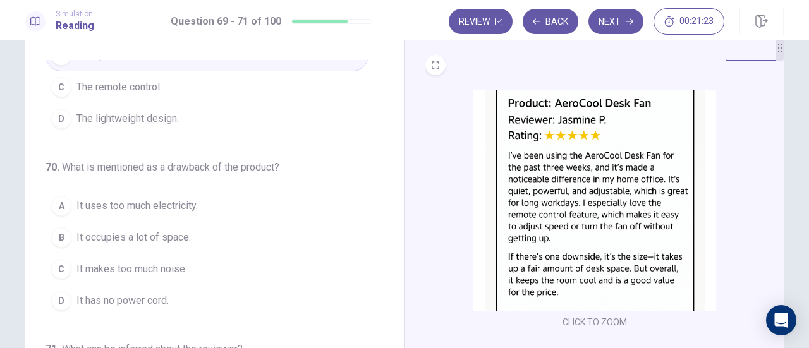
scroll to position [99, 0]
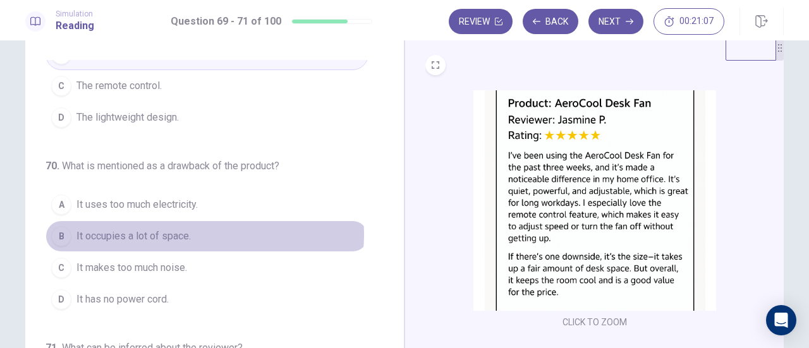
click at [196, 232] on button "B It occupies a lot of space." at bounding box center [206, 237] width 323 height 32
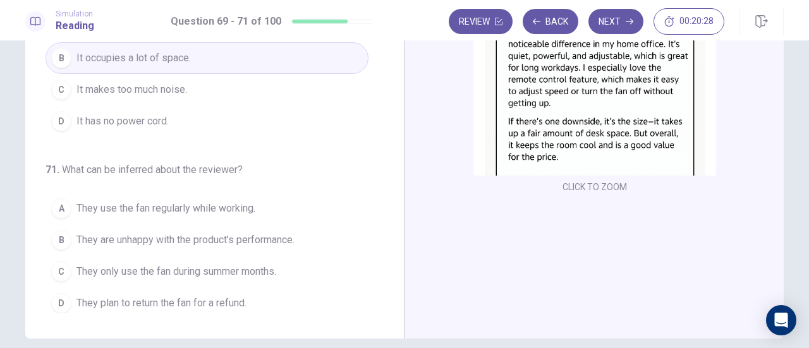
scroll to position [166, 0]
click at [221, 298] on span "They plan to return the fan for a refund." at bounding box center [161, 303] width 170 height 15
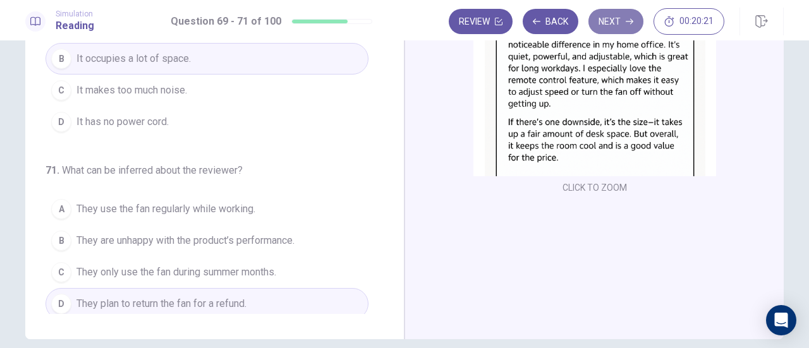
click at [608, 20] on button "Next" at bounding box center [615, 21] width 55 height 25
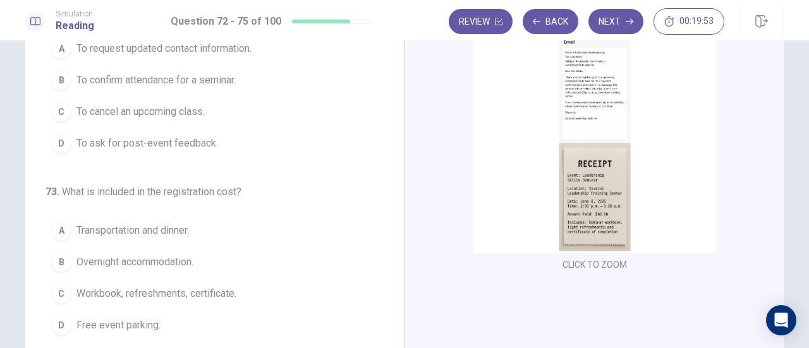
scroll to position [0, 0]
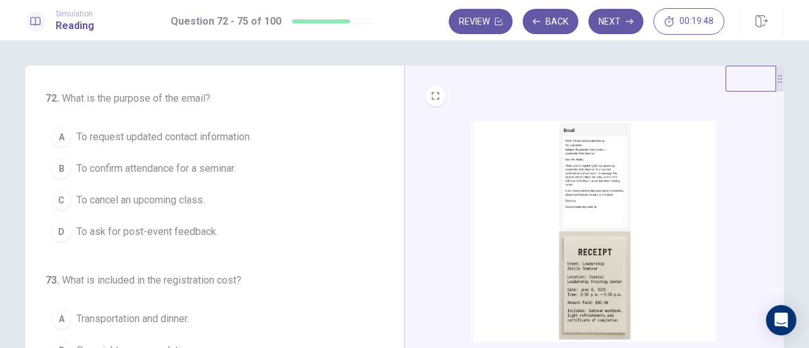
click at [211, 166] on span "To confirm attendance for a seminar." at bounding box center [155, 168] width 159 height 15
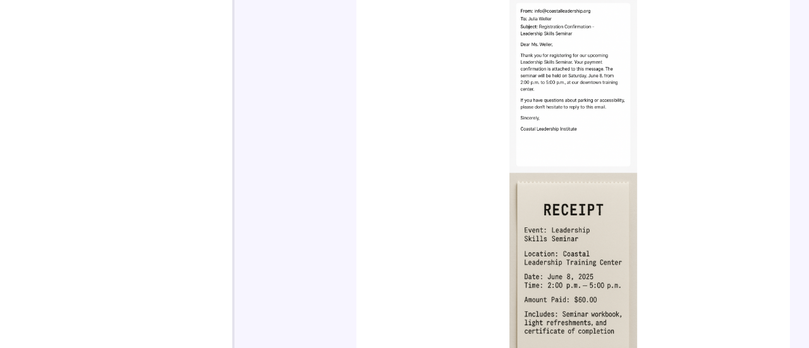
scroll to position [59, 0]
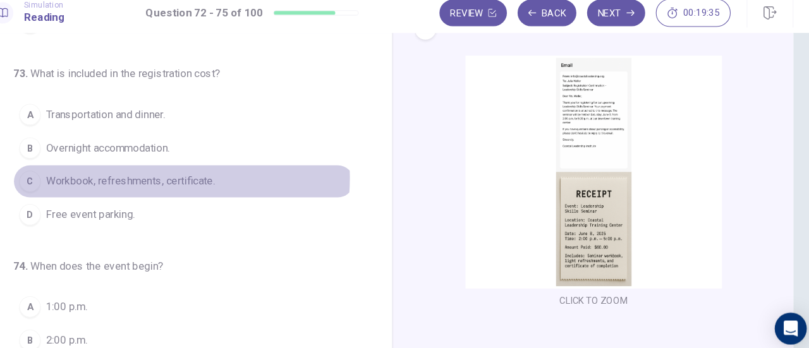
click at [173, 174] on span "Workbook, refreshments, certificate." at bounding box center [156, 180] width 160 height 15
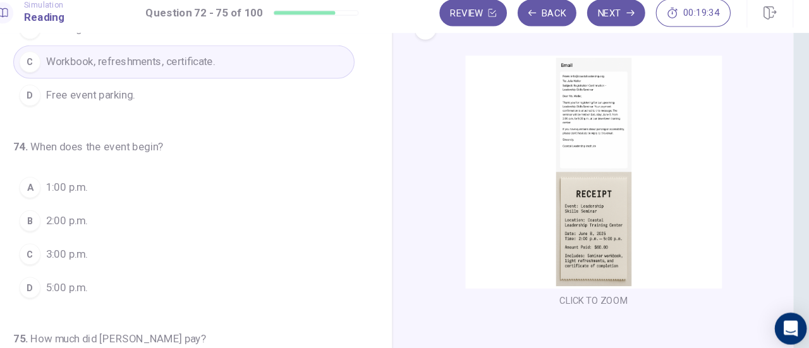
scroll to position [257, 0]
click at [87, 215] on span "2:00 p.m." at bounding box center [95, 216] width 39 height 15
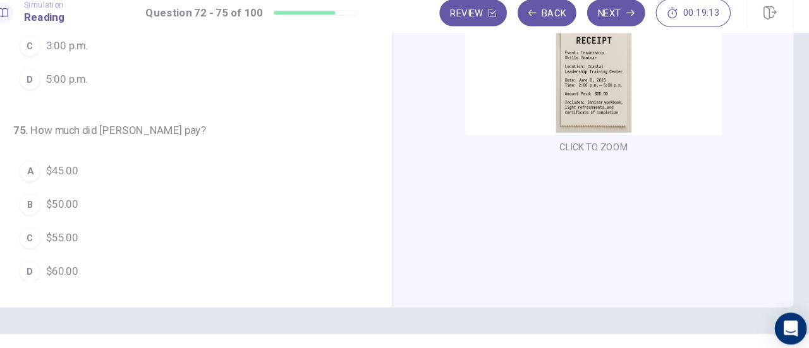
scroll to position [207, 0]
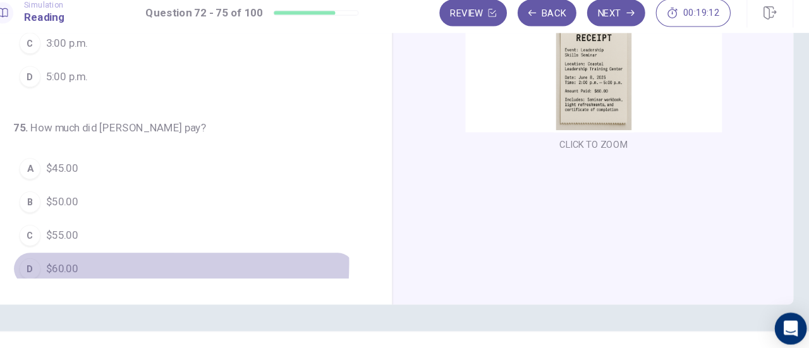
click at [94, 256] on span "$60.00" at bounding box center [91, 263] width 30 height 15
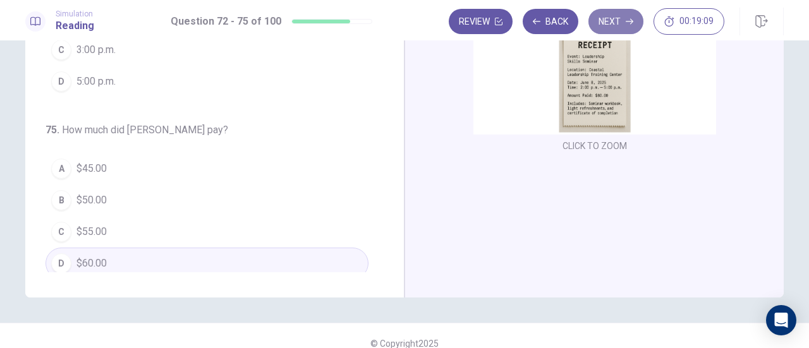
click at [614, 23] on button "Next" at bounding box center [615, 21] width 55 height 25
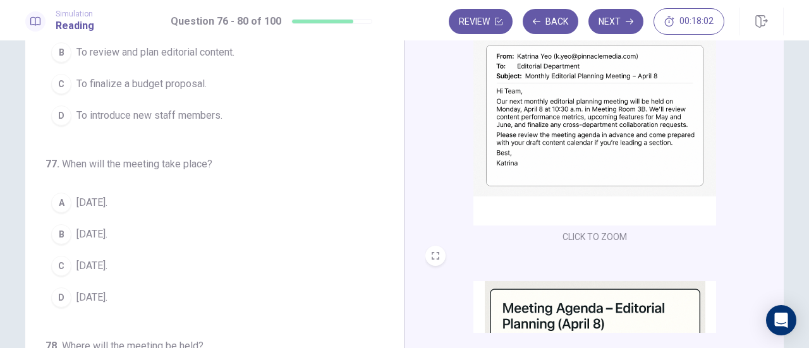
scroll to position [116, 0]
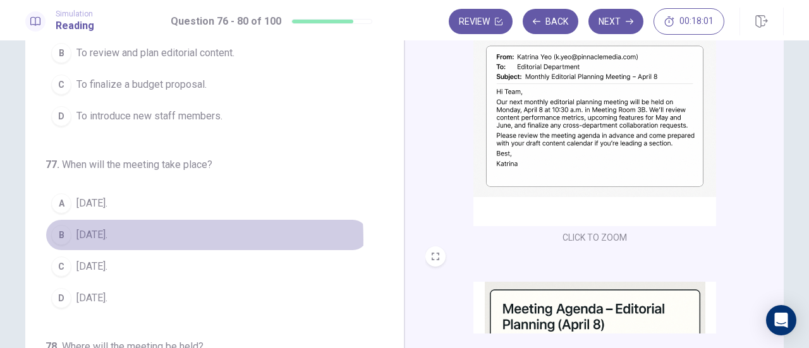
click at [83, 237] on span "[DATE]." at bounding box center [91, 234] width 31 height 15
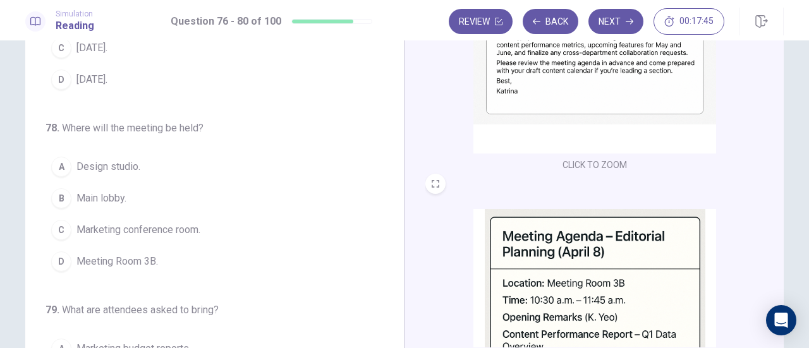
scroll to position [87, 0]
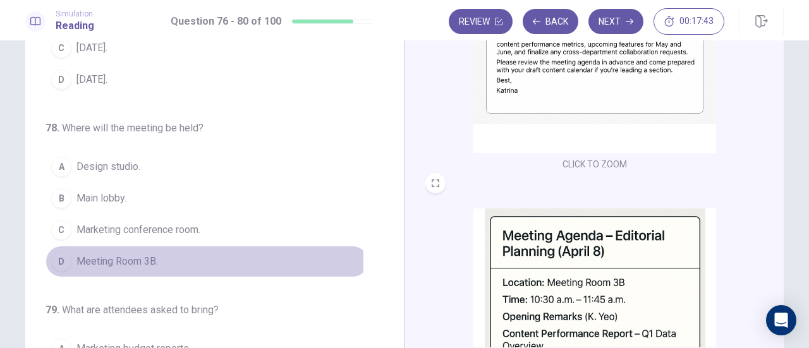
click at [106, 258] on span "Meeting Room 3B." at bounding box center [117, 261] width 82 height 15
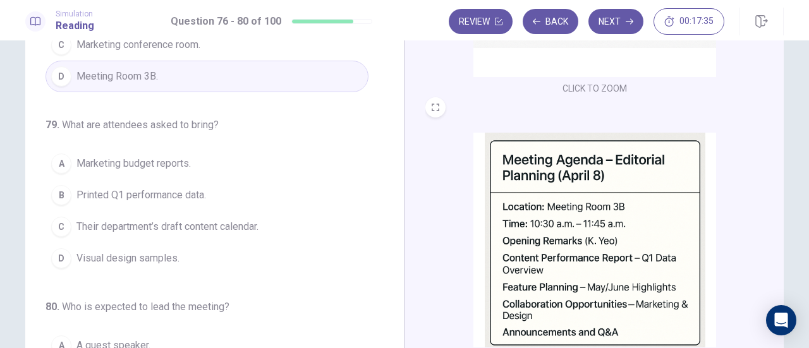
scroll to position [188, 0]
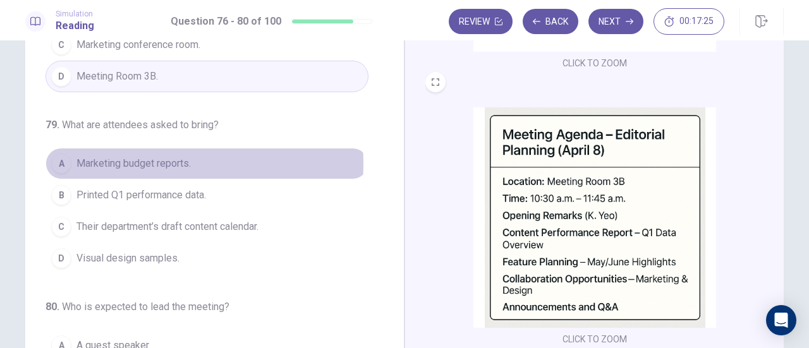
click at [143, 158] on span "Marketing budget reports." at bounding box center [133, 163] width 114 height 15
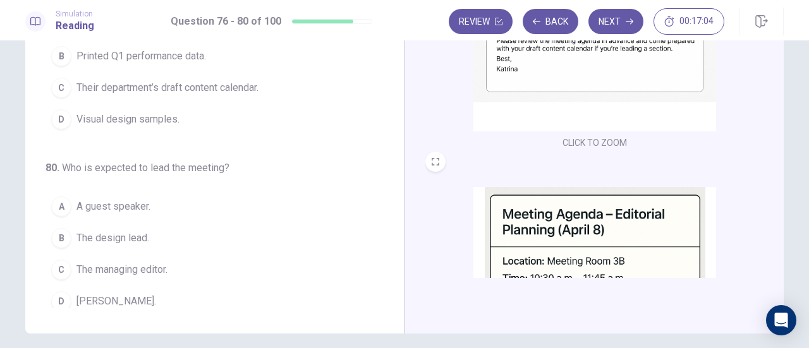
scroll to position [0, 0]
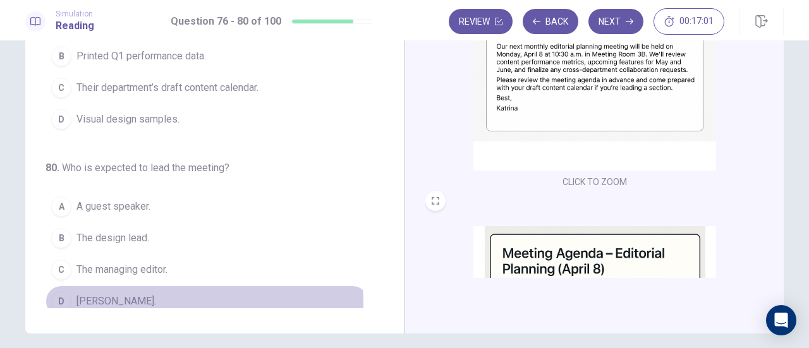
click at [116, 295] on span "[PERSON_NAME]." at bounding box center [116, 301] width 80 height 15
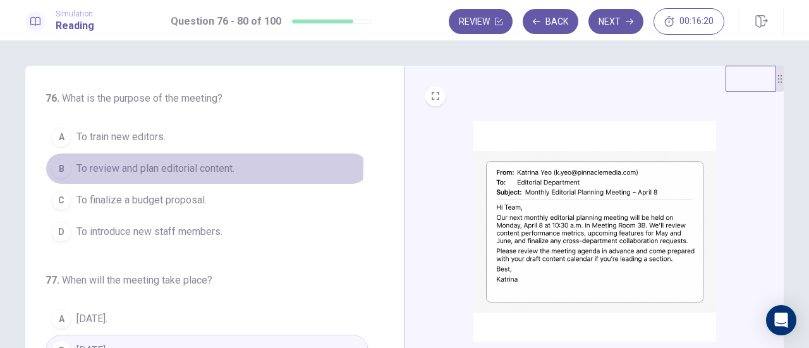
click at [167, 165] on span "To review and plan editorial content." at bounding box center [155, 168] width 158 height 15
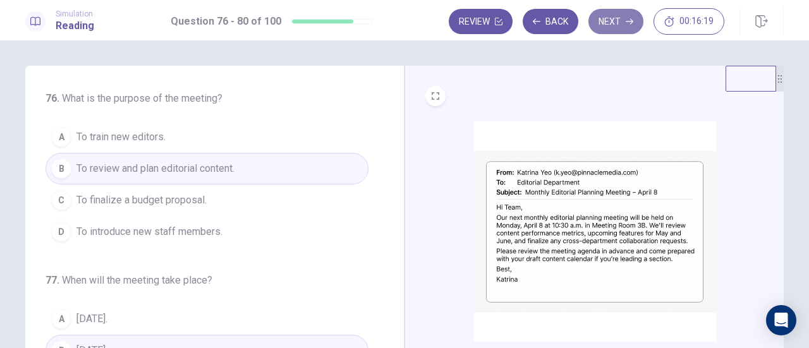
click at [611, 20] on button "Next" at bounding box center [615, 21] width 55 height 25
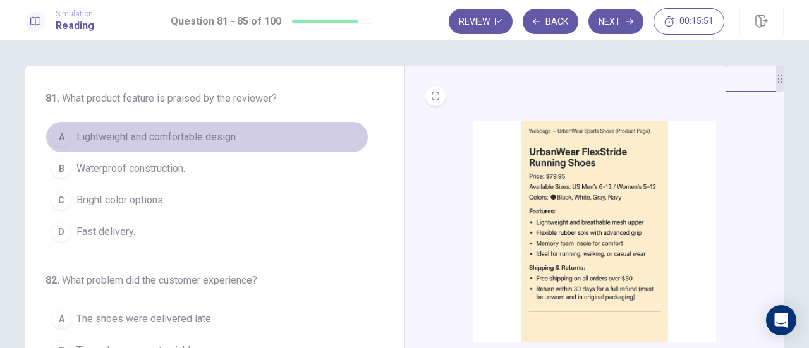
click at [205, 137] on span "Lightweight and comfortable design." at bounding box center [156, 137] width 161 height 15
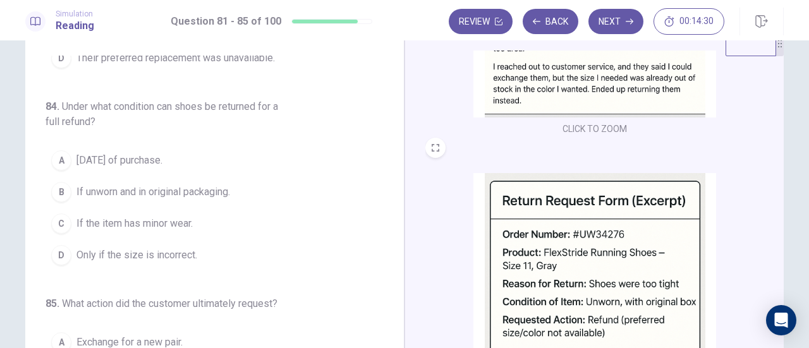
scroll to position [52, 0]
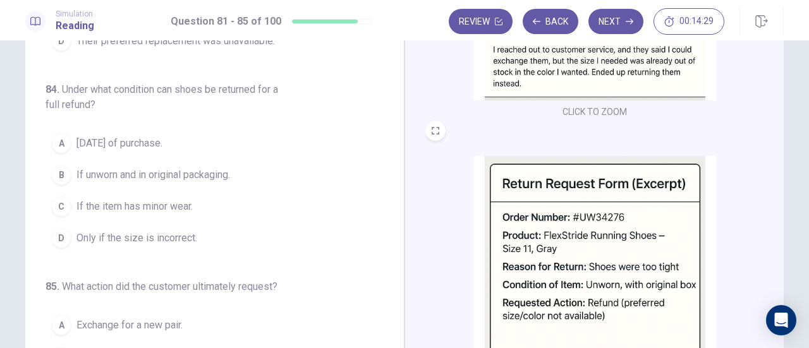
click at [171, 233] on span "Only if the size is incorrect." at bounding box center [136, 238] width 121 height 15
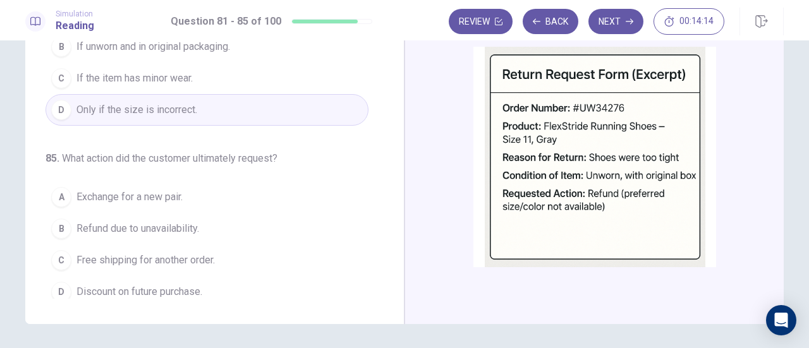
scroll to position [447, 0]
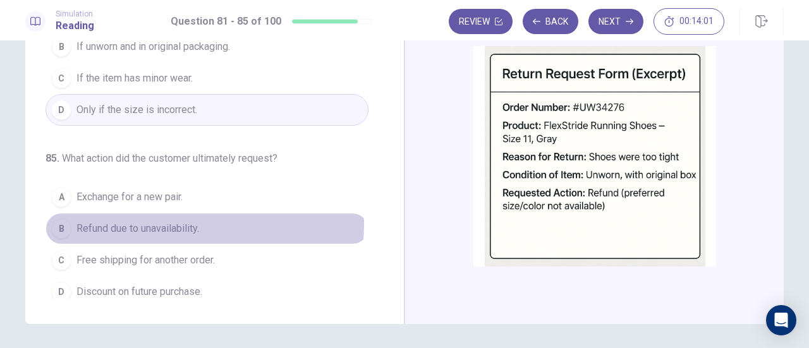
click at [174, 221] on span "Refund due to unavailability." at bounding box center [137, 228] width 123 height 15
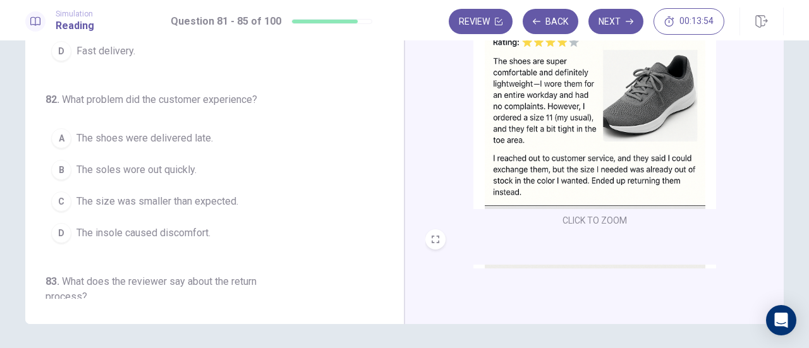
scroll to position [227, 0]
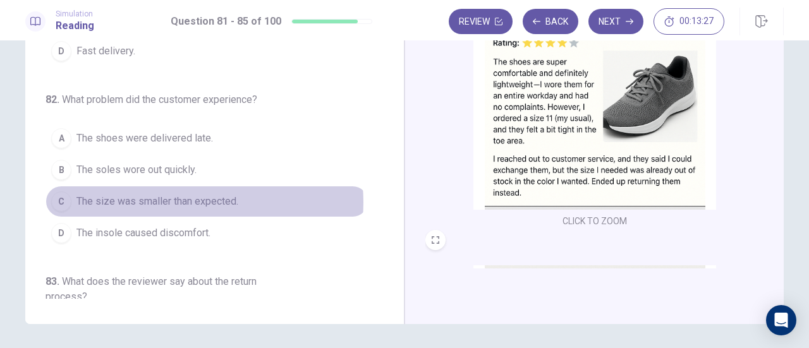
click at [181, 200] on span "The size was smaller than expected." at bounding box center [157, 201] width 162 height 15
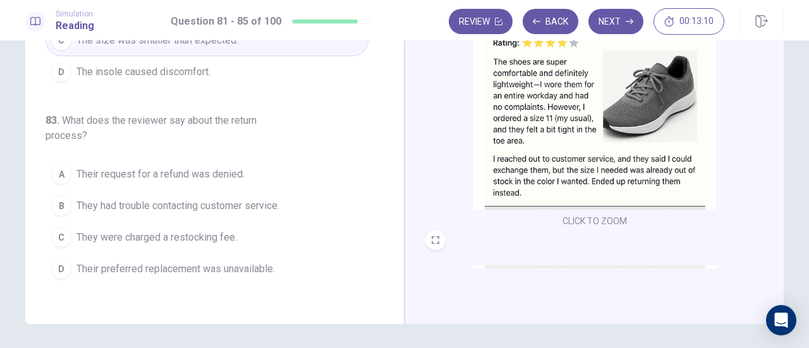
scroll to position [162, 0]
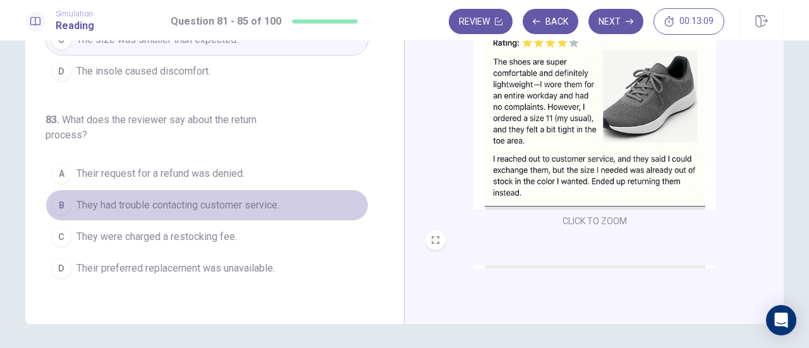
click at [263, 202] on span "They had trouble contacting customer service." at bounding box center [177, 205] width 203 height 15
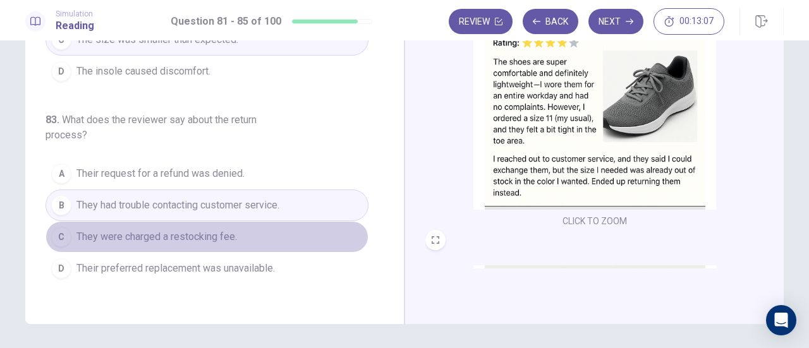
click at [233, 233] on span "They were charged a restocking fee." at bounding box center [156, 236] width 160 height 15
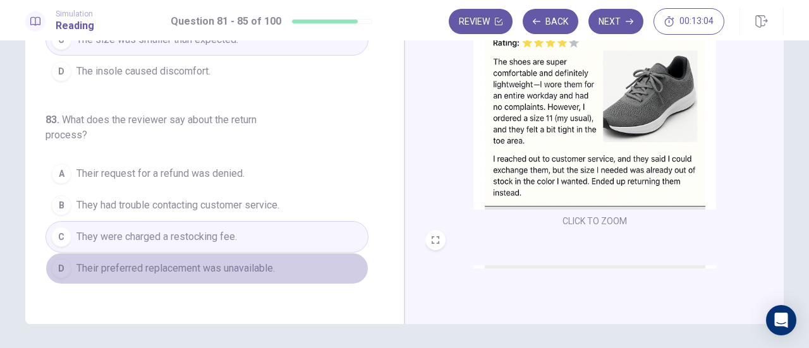
click at [262, 262] on span "Their preferred replacement was unavailable." at bounding box center [175, 268] width 198 height 15
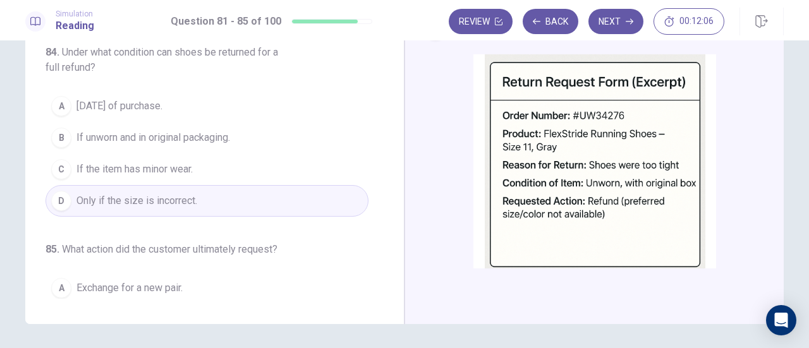
scroll to position [438, 0]
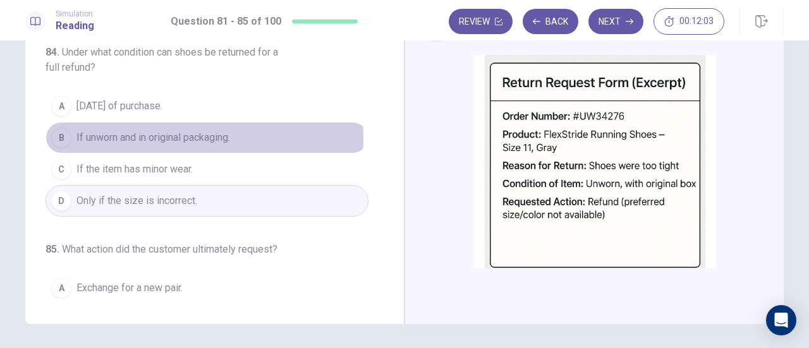
click at [190, 132] on span "If unworn and in original packaging." at bounding box center [153, 137] width 154 height 15
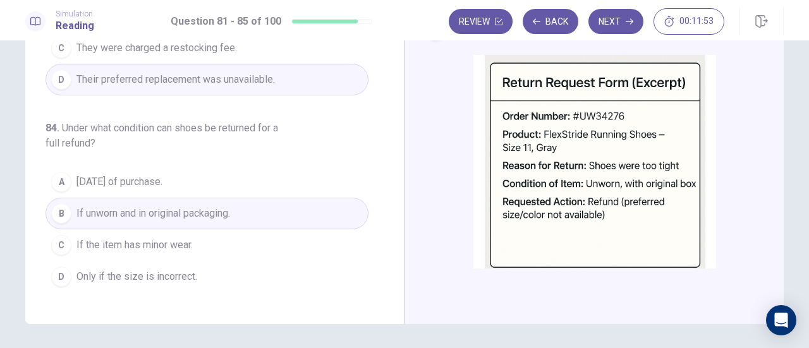
scroll to position [0, 0]
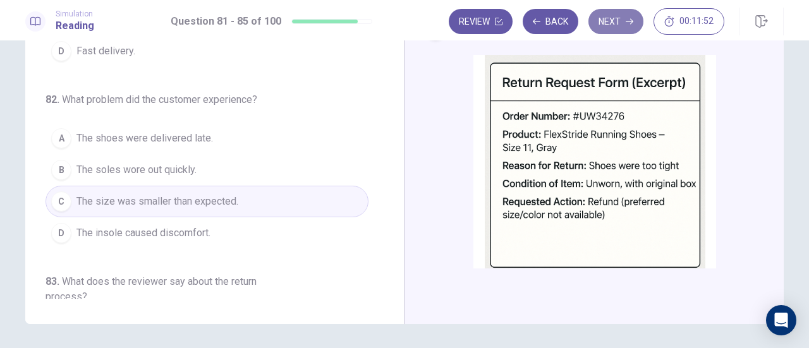
click at [615, 17] on button "Next" at bounding box center [615, 21] width 55 height 25
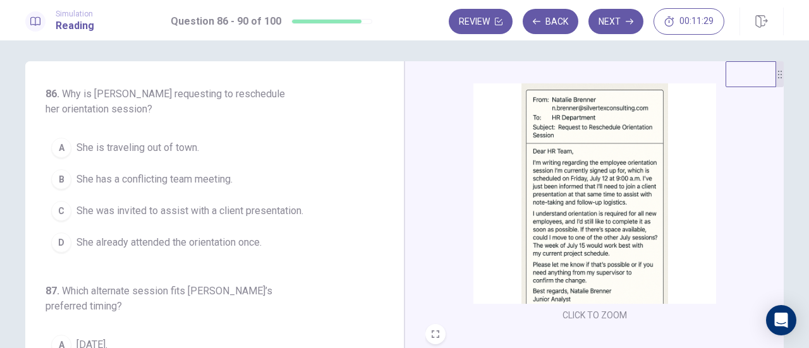
scroll to position [42, 0]
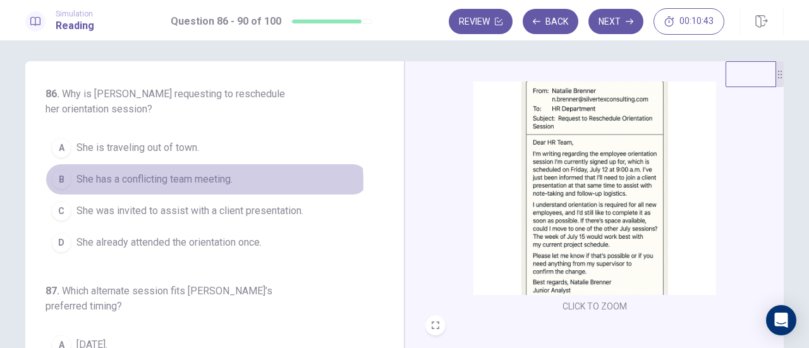
click at [178, 181] on span "She has a conflicting team meeting." at bounding box center [154, 179] width 156 height 15
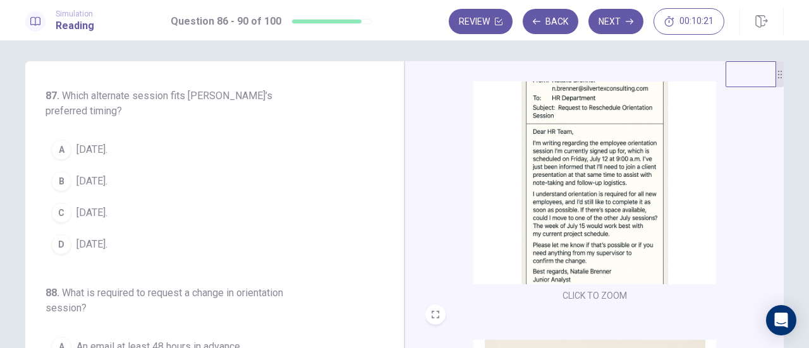
scroll to position [52, 0]
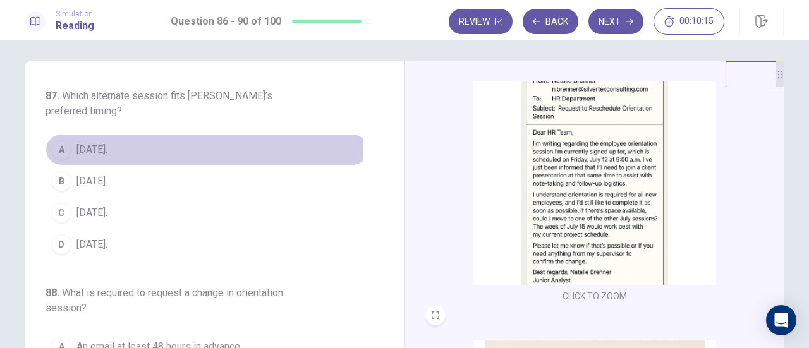
click at [130, 145] on button "A [DATE]." at bounding box center [206, 150] width 323 height 32
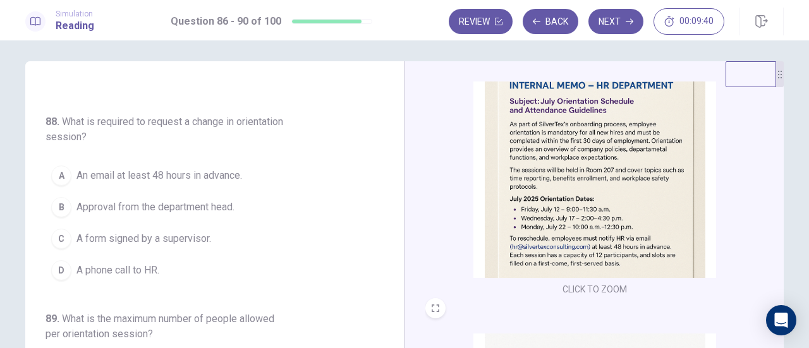
scroll to position [335, 0]
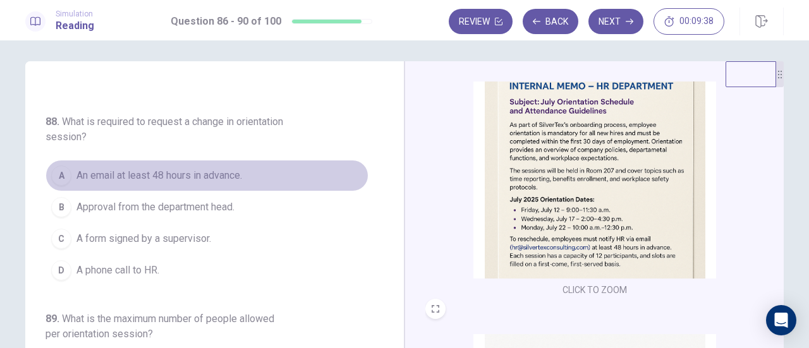
click at [221, 169] on span "An email at least 48 hours in advance." at bounding box center [159, 175] width 166 height 15
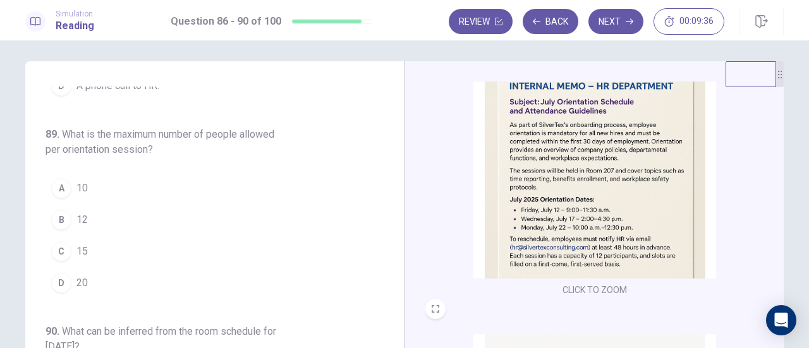
scroll to position [552, 0]
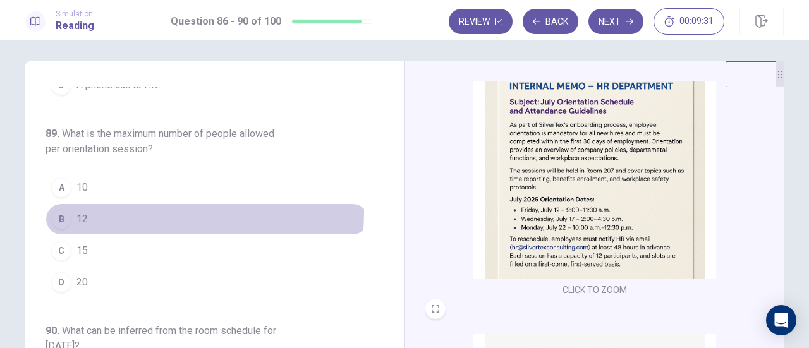
click at [112, 205] on button "B 12" at bounding box center [206, 219] width 323 height 32
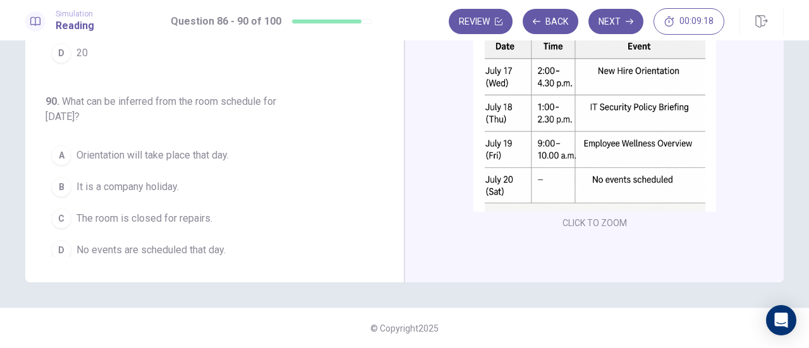
scroll to position [461, 0]
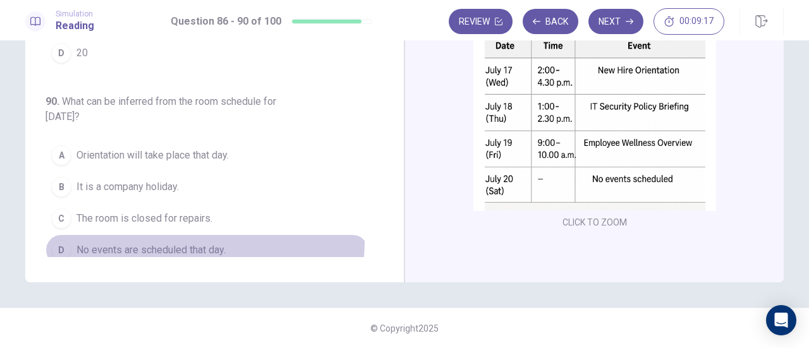
click at [172, 234] on button "D No events are scheduled that day." at bounding box center [206, 250] width 323 height 32
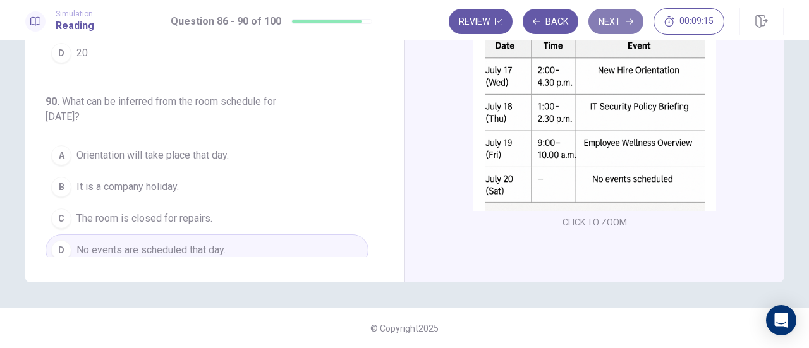
click at [609, 29] on button "Next" at bounding box center [615, 21] width 55 height 25
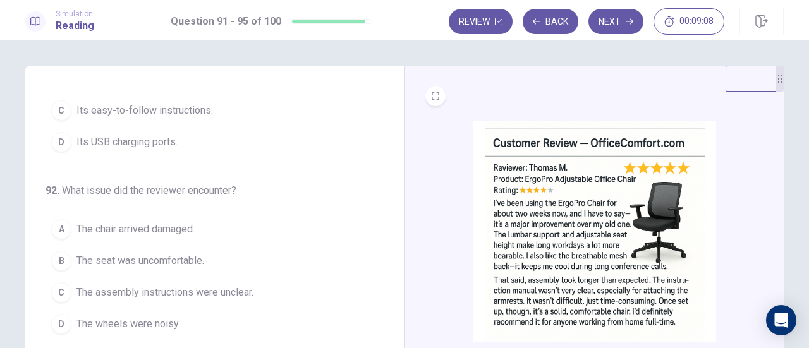
scroll to position [0, 0]
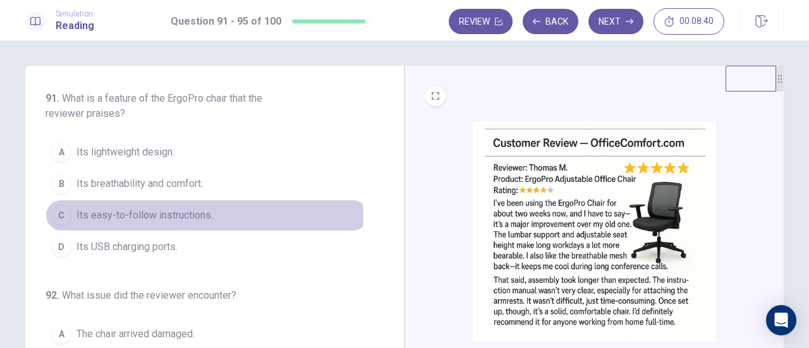
click at [185, 215] on span "Its easy-to-follow instructions." at bounding box center [144, 215] width 136 height 15
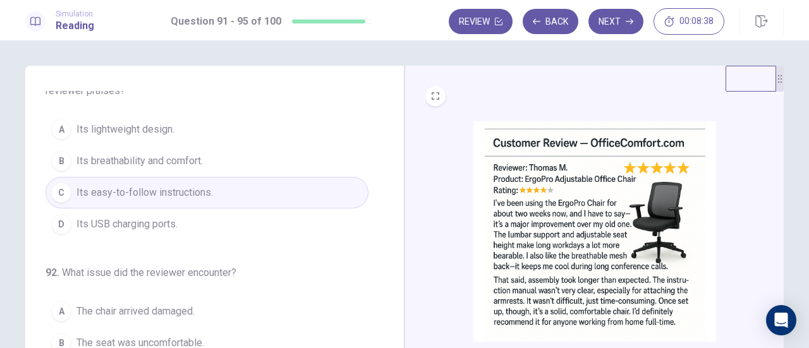
scroll to position [24, 0]
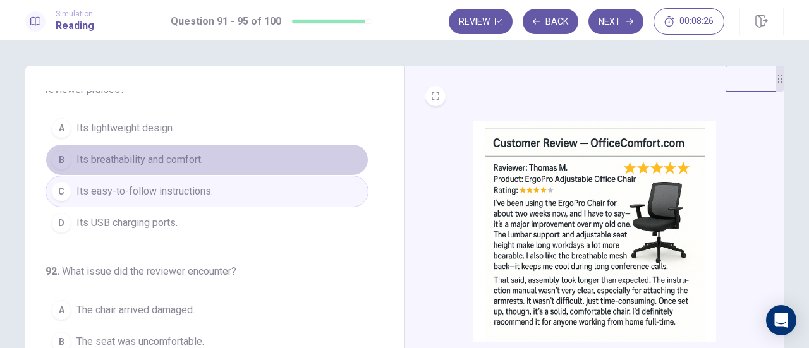
click at [207, 159] on button "B Its breathability and comfort." at bounding box center [206, 160] width 323 height 32
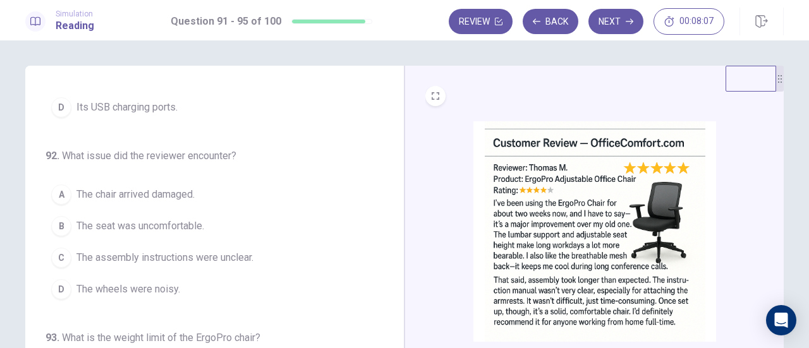
scroll to position [33, 0]
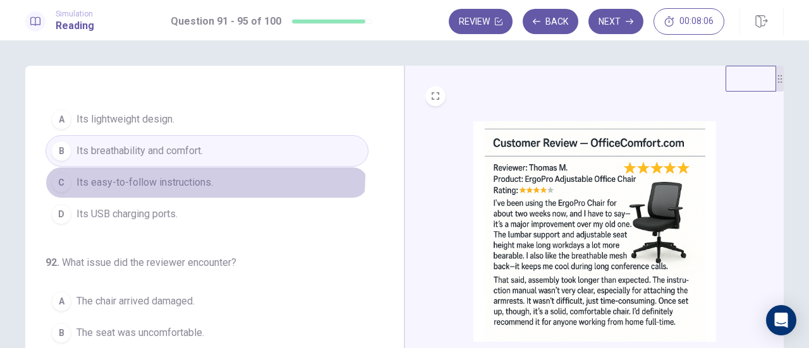
click at [202, 176] on span "Its easy-to-follow instructions." at bounding box center [144, 182] width 136 height 15
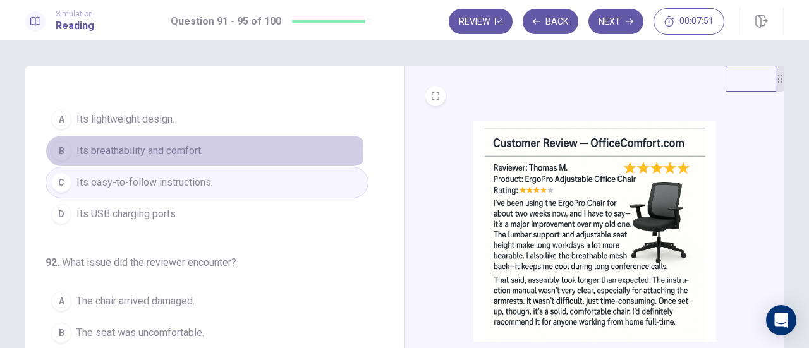
click at [196, 151] on span "Its breathability and comfort." at bounding box center [139, 150] width 126 height 15
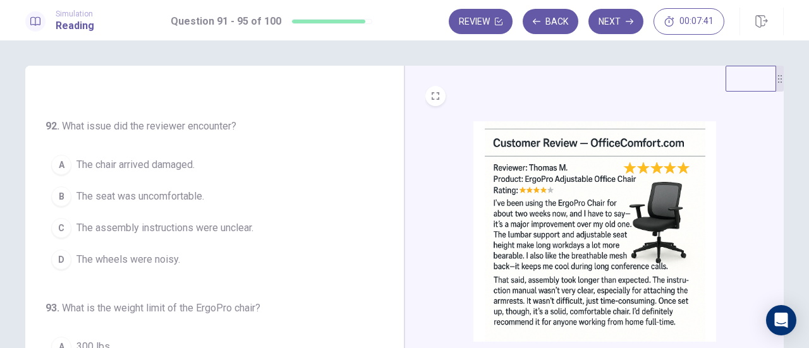
scroll to position [21, 0]
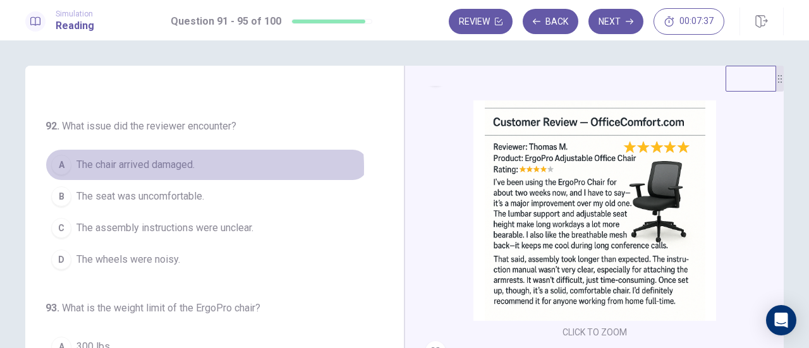
click at [176, 166] on span "The chair arrived damaged." at bounding box center [135, 164] width 118 height 15
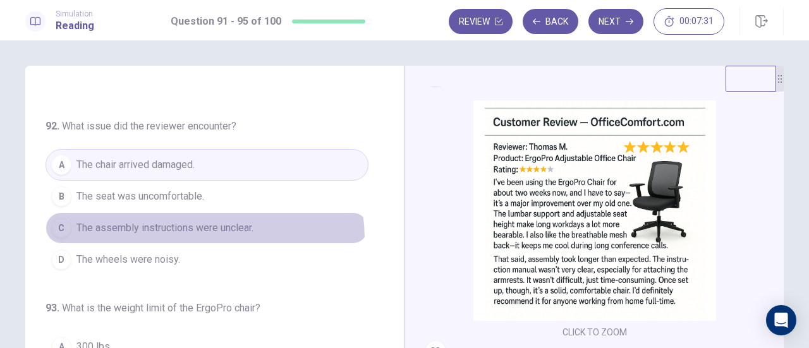
click at [200, 236] on button "C The assembly instructions were unclear." at bounding box center [206, 228] width 323 height 32
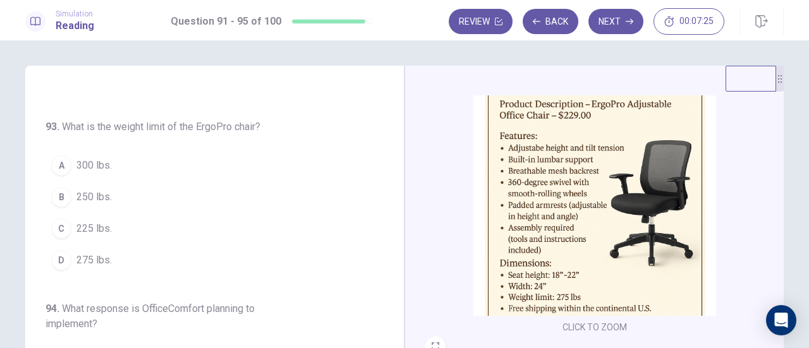
scroll to position [303, 0]
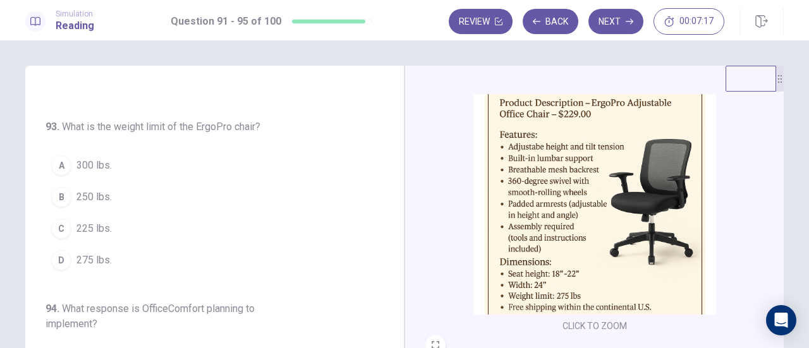
click at [99, 256] on span "275 lbs." at bounding box center [93, 260] width 35 height 15
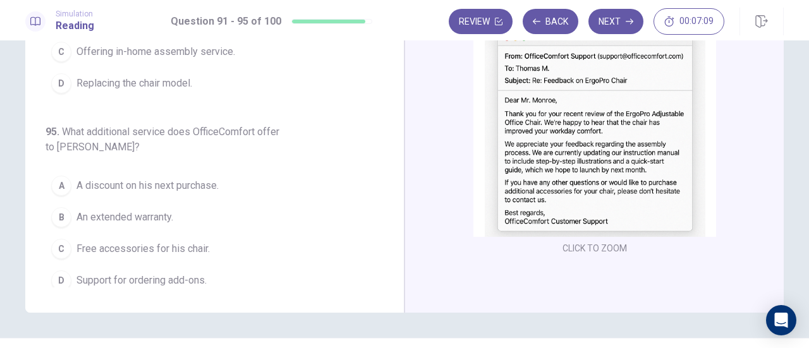
scroll to position [193, 0]
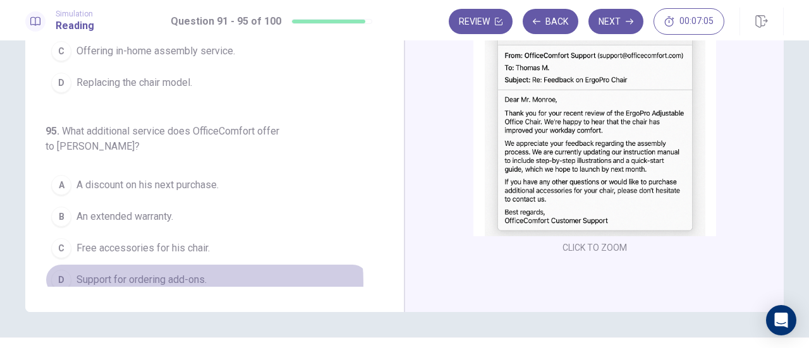
click at [171, 274] on span "Support for ordering add-ons." at bounding box center [141, 279] width 130 height 15
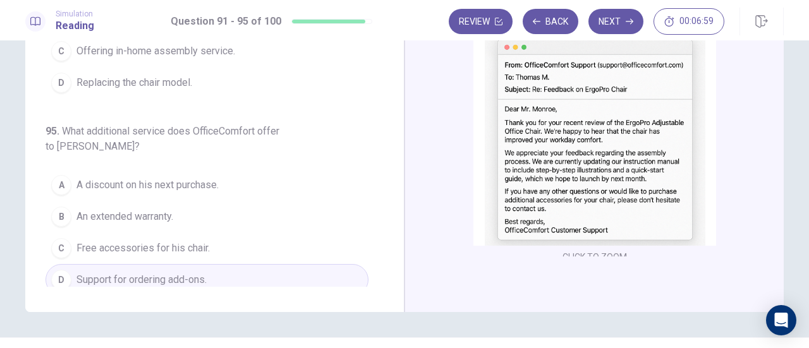
scroll to position [456, 0]
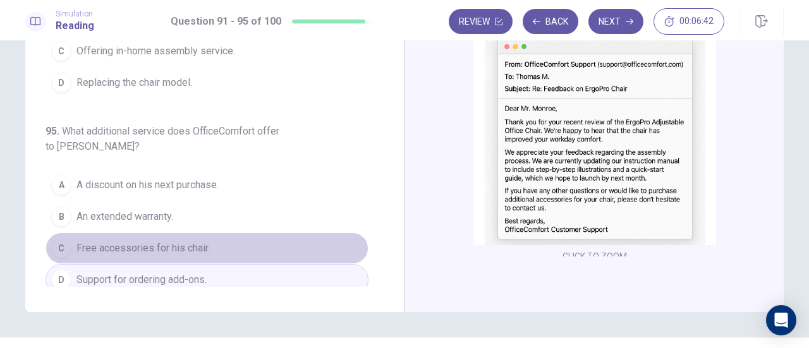
click at [215, 233] on button "C Free accessories for his chair." at bounding box center [206, 249] width 323 height 32
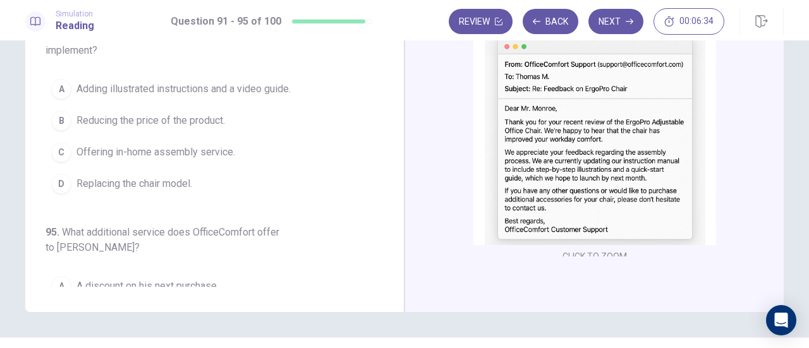
scroll to position [426, 0]
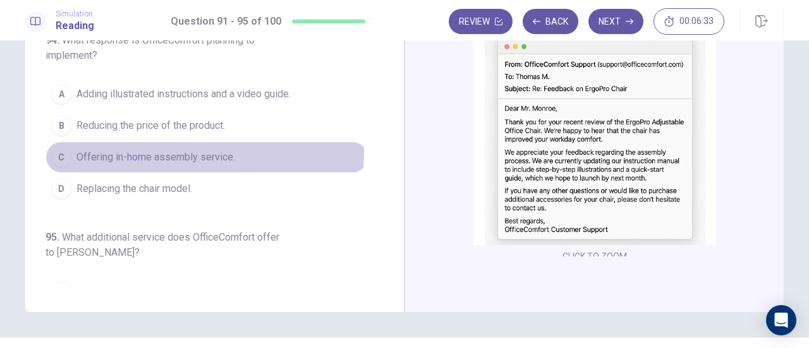
click at [197, 150] on span "Offering in-home assembly service." at bounding box center [155, 157] width 159 height 15
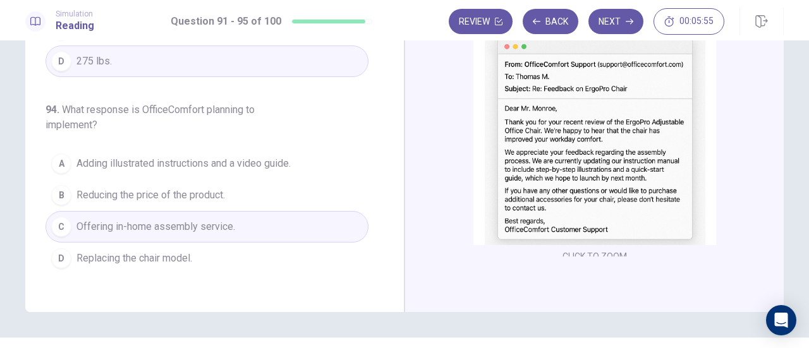
scroll to position [357, 0]
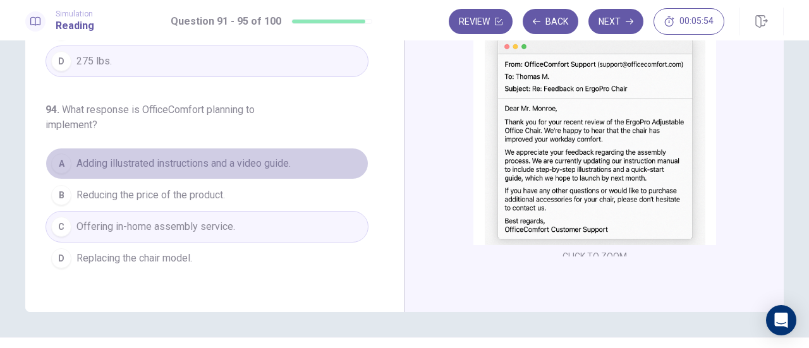
click at [254, 157] on span "Adding illustrated instructions and a video guide." at bounding box center [183, 163] width 214 height 15
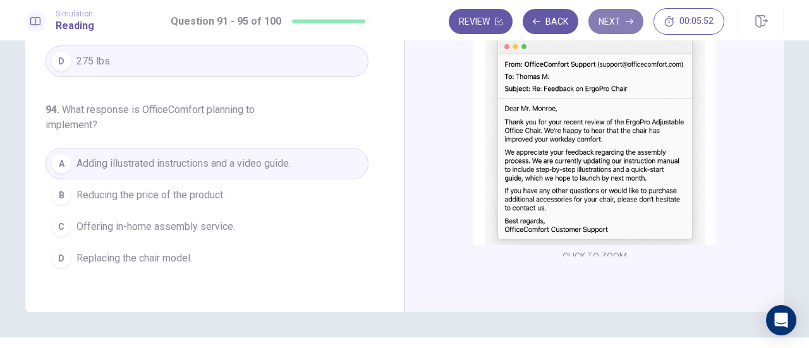
click at [615, 25] on button "Next" at bounding box center [615, 21] width 55 height 25
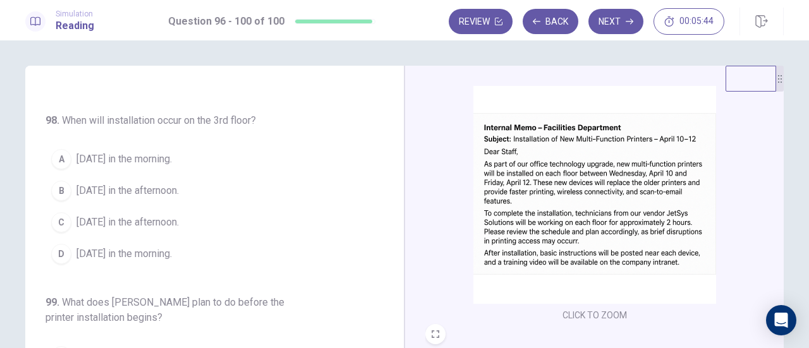
scroll to position [39, 0]
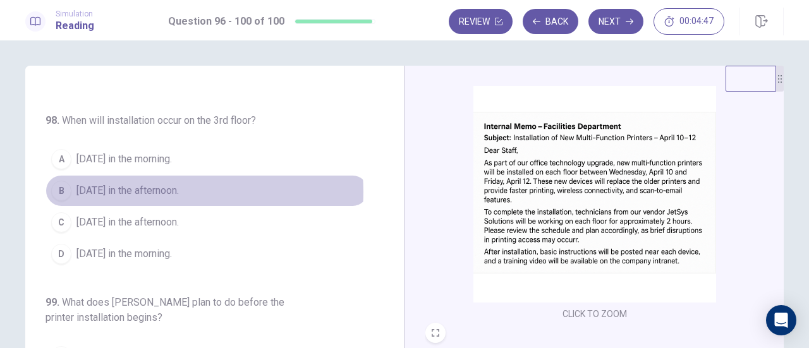
click at [160, 188] on span "[DATE] in the afternoon." at bounding box center [127, 190] width 102 height 15
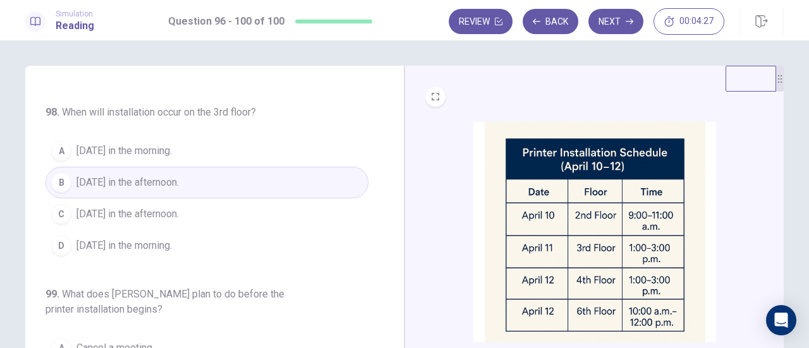
scroll to position [342, 0]
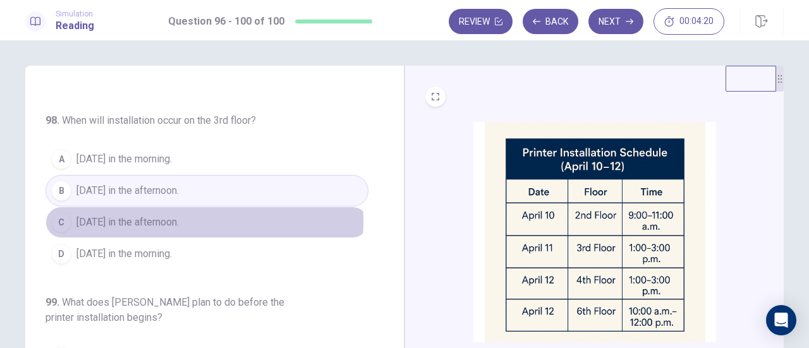
click at [178, 217] on span "[DATE] in the afternoon." at bounding box center [127, 222] width 102 height 15
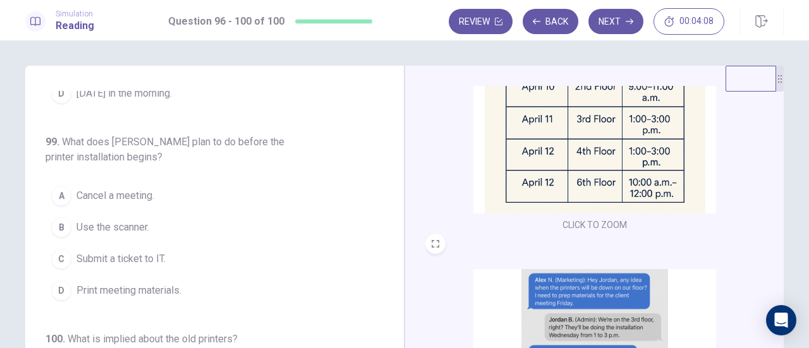
scroll to position [465, 0]
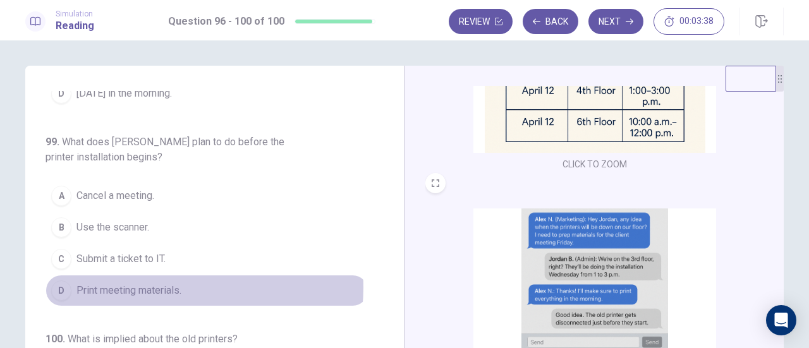
click at [167, 283] on span "Print meeting materials." at bounding box center [128, 290] width 105 height 15
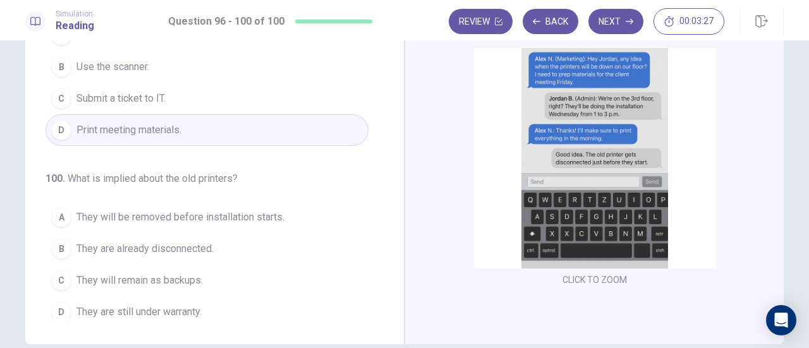
scroll to position [161, 0]
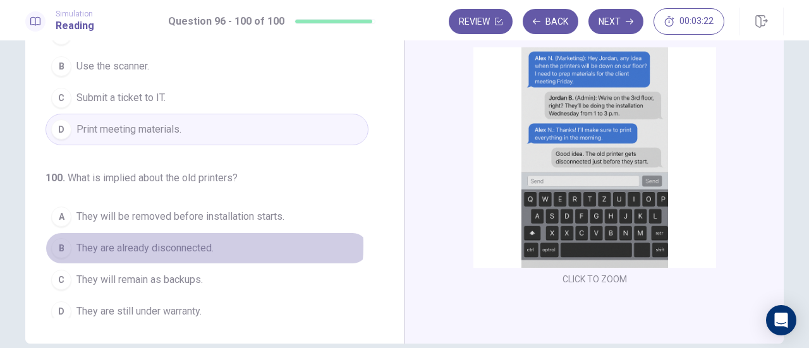
click at [178, 241] on span "They are already disconnected." at bounding box center [144, 248] width 137 height 15
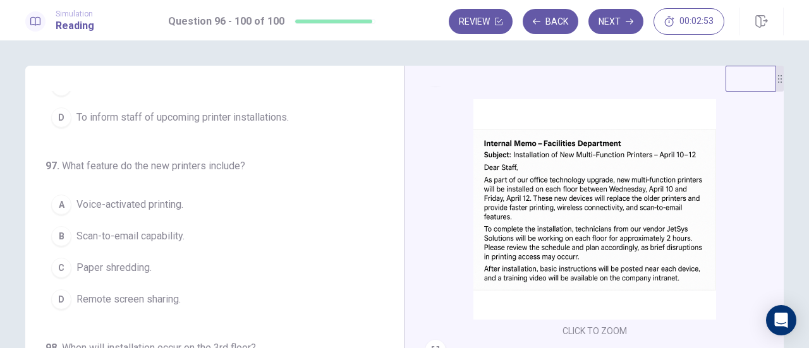
scroll to position [114, 0]
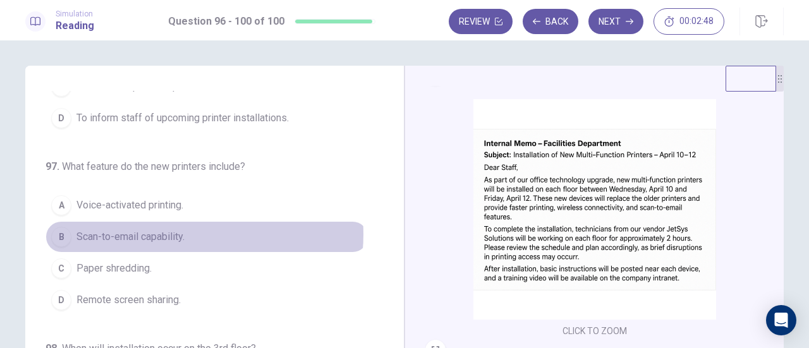
click at [171, 232] on span "Scan-to-email capability." at bounding box center [130, 236] width 108 height 15
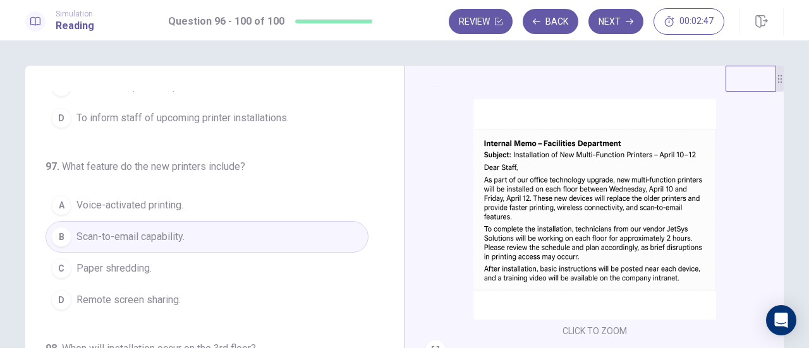
scroll to position [0, 0]
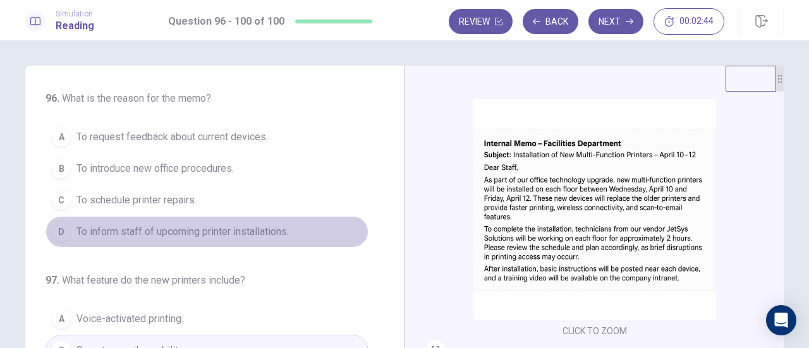
click at [234, 226] on span "To inform staff of upcoming printer installations." at bounding box center [182, 231] width 212 height 15
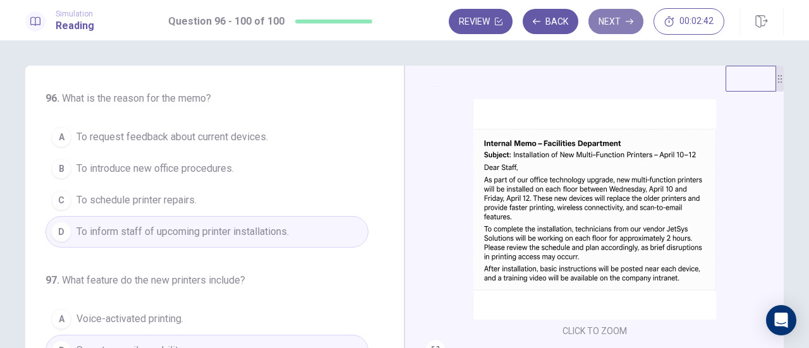
click at [627, 14] on button "Next" at bounding box center [615, 21] width 55 height 25
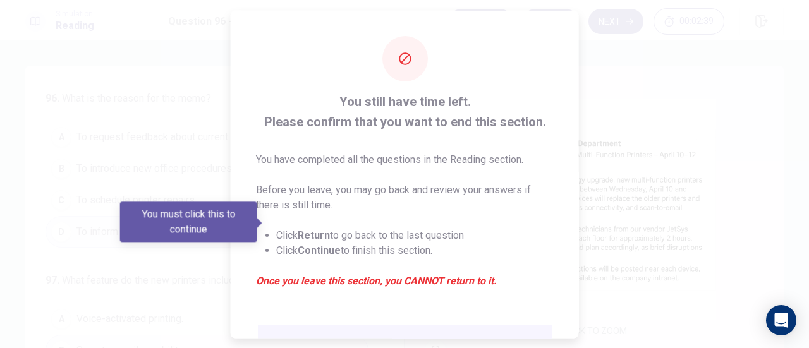
scroll to position [123, 0]
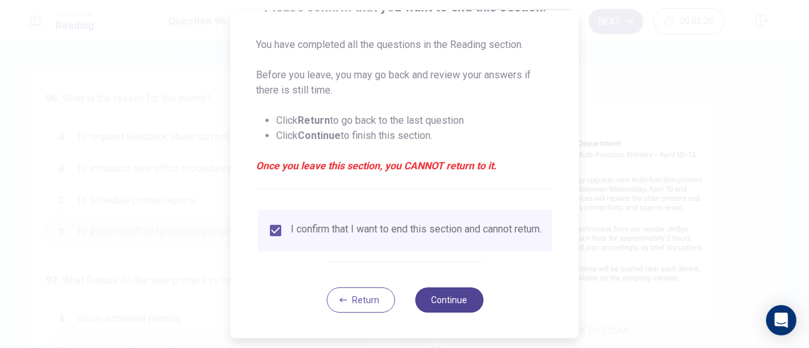
click at [462, 295] on button "Continue" at bounding box center [448, 299] width 68 height 25
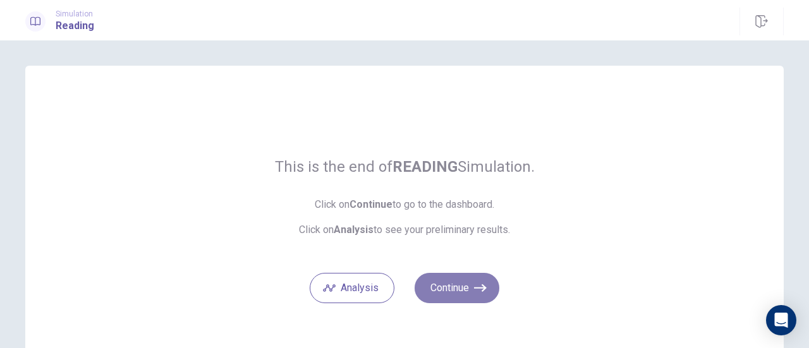
click at [460, 284] on button "Continue" at bounding box center [456, 288] width 85 height 30
